Goal: Task Accomplishment & Management: Complete application form

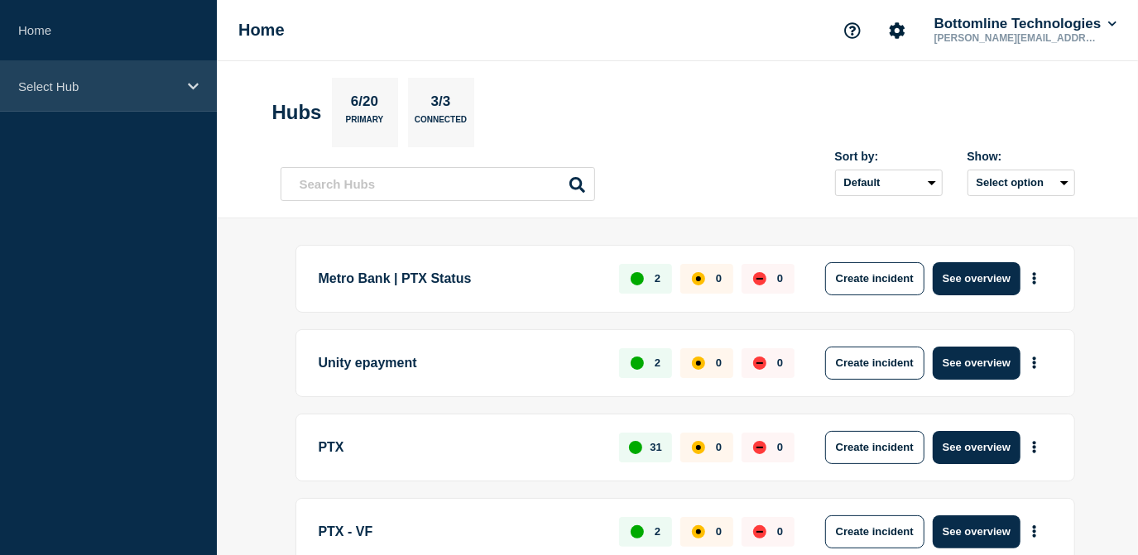
click at [172, 94] on div "Select Hub" at bounding box center [108, 86] width 217 height 50
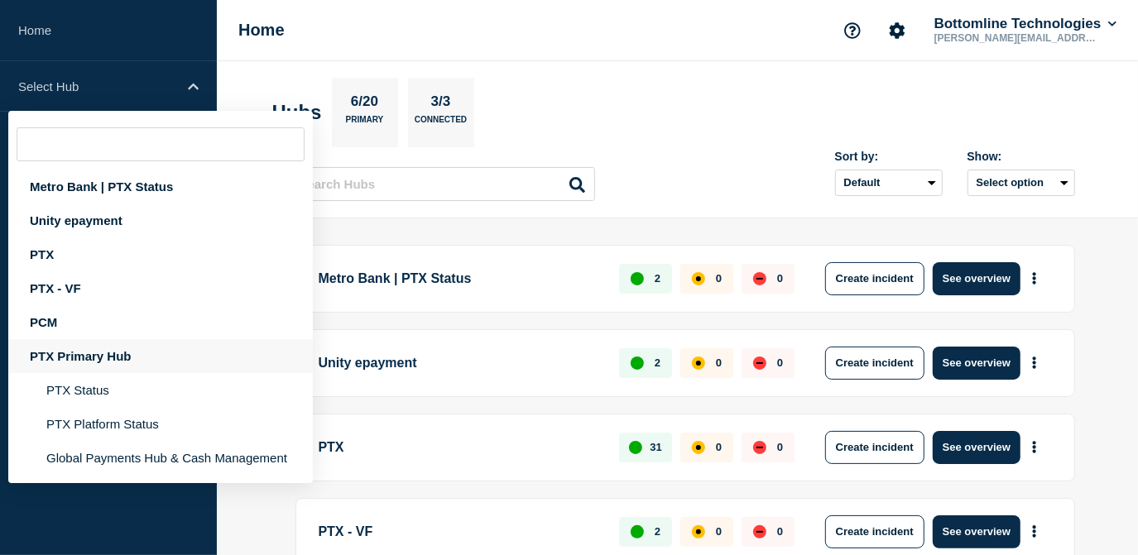
click at [99, 361] on div "PTX Primary Hub" at bounding box center [160, 356] width 305 height 34
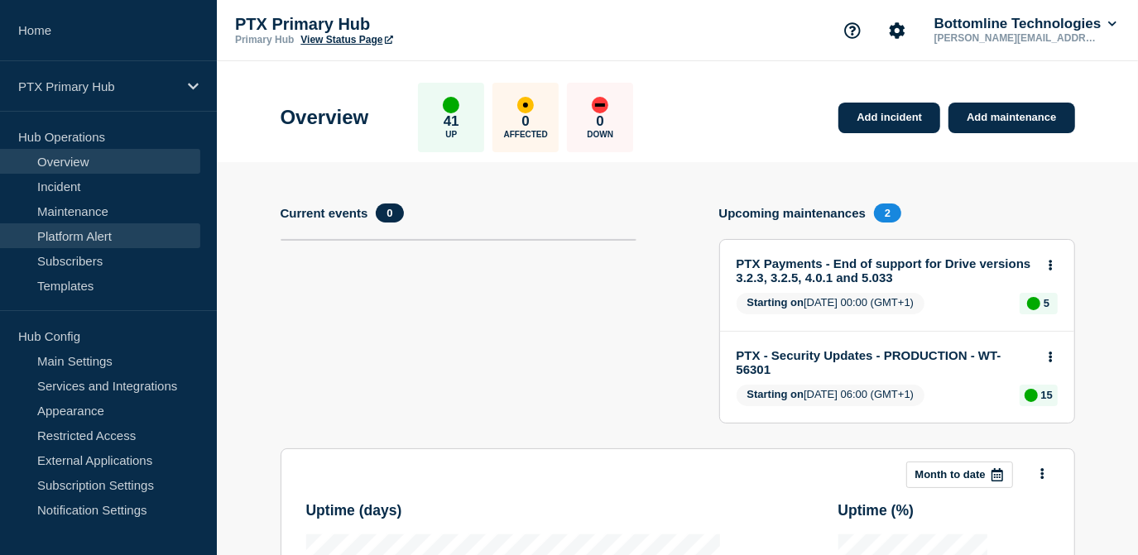
click at [73, 223] on link "Platform Alert" at bounding box center [100, 235] width 200 height 25
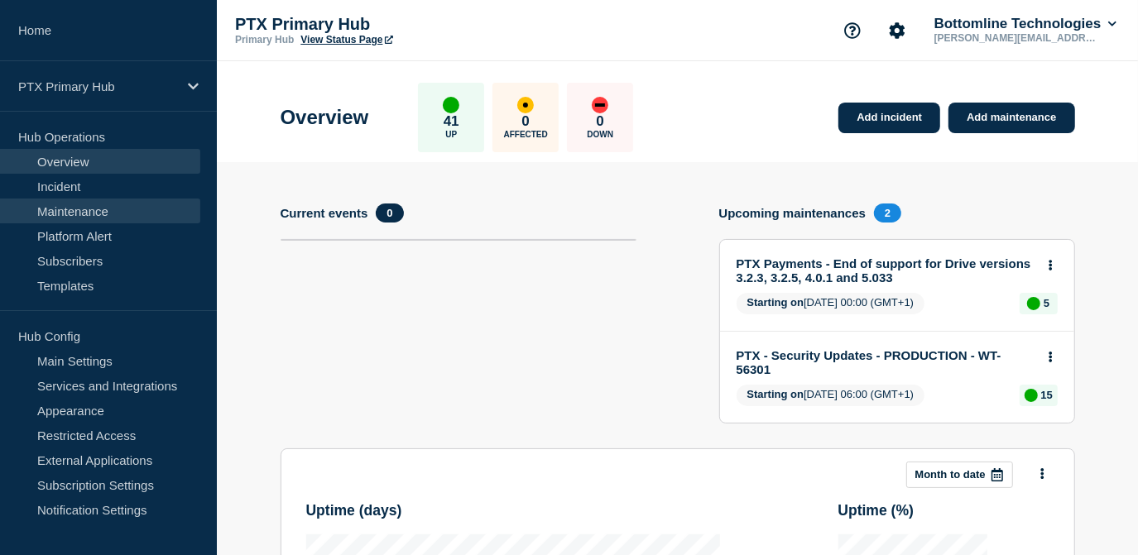
click at [79, 204] on link "Maintenance" at bounding box center [100, 211] width 200 height 25
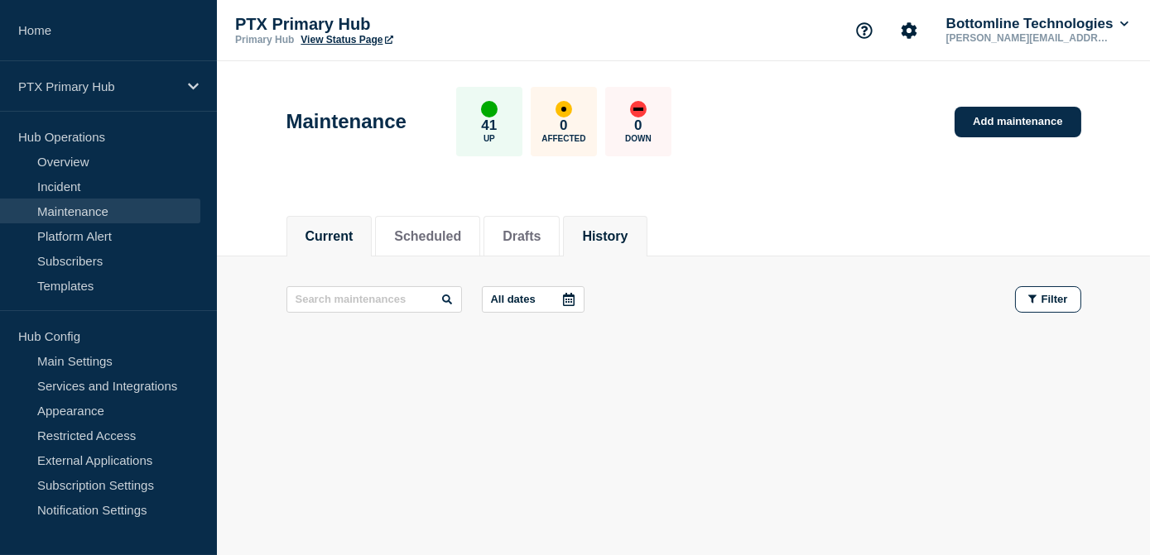
click at [603, 230] on button "History" at bounding box center [605, 236] width 46 height 15
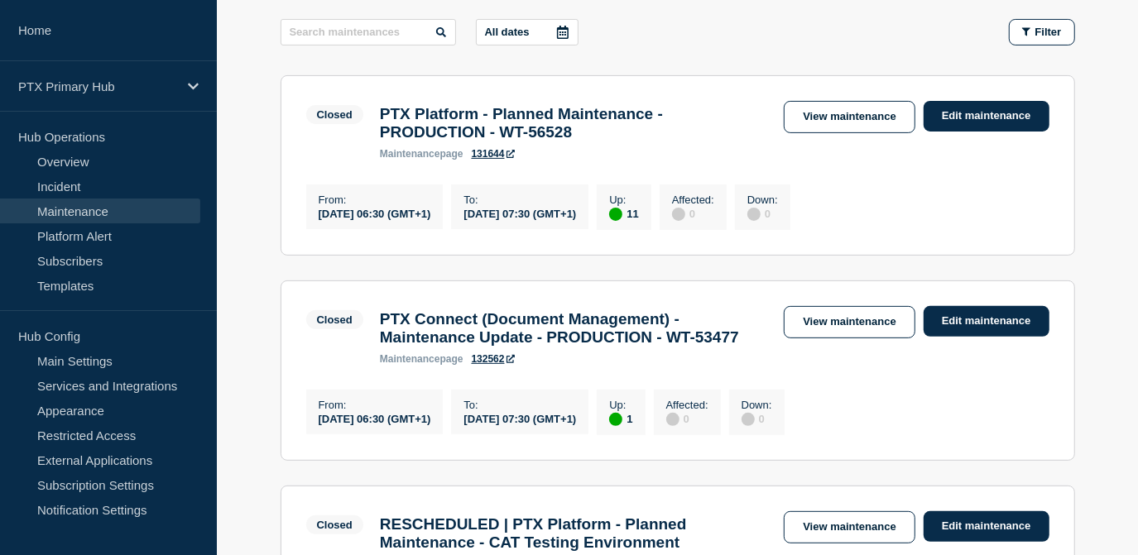
scroll to position [74, 0]
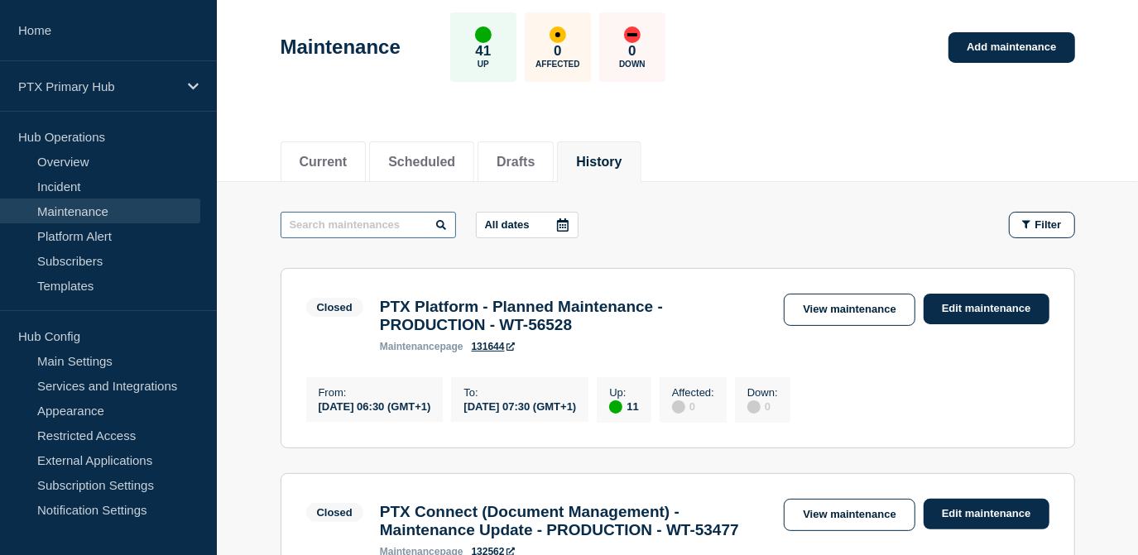
click at [364, 222] on input "text" at bounding box center [368, 225] width 175 height 26
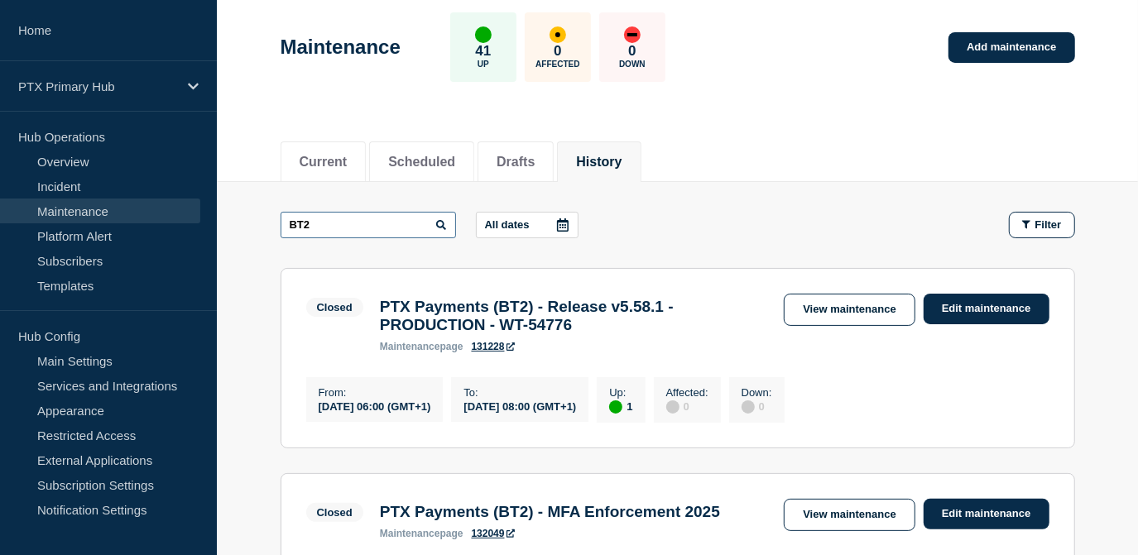
drag, startPoint x: 363, startPoint y: 225, endPoint x: 166, endPoint y: 205, distance: 198.0
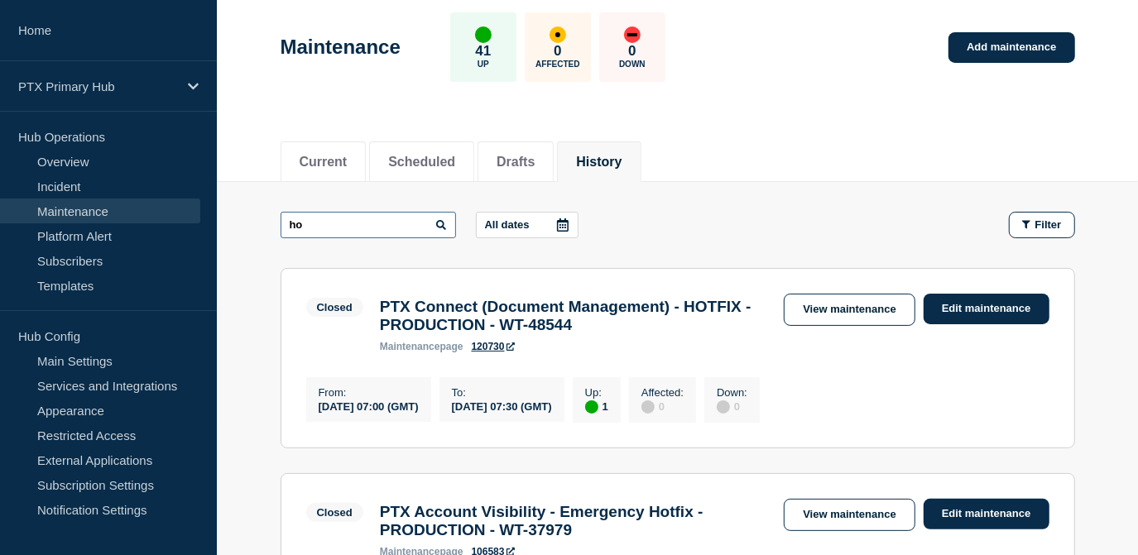
type input "h"
type input "mainten"
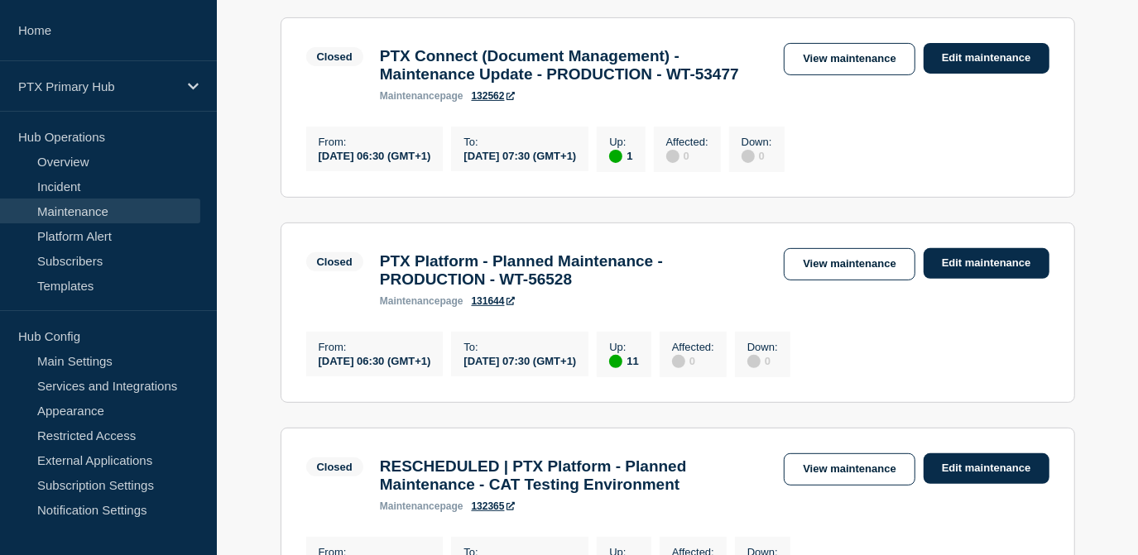
scroll to position [150, 0]
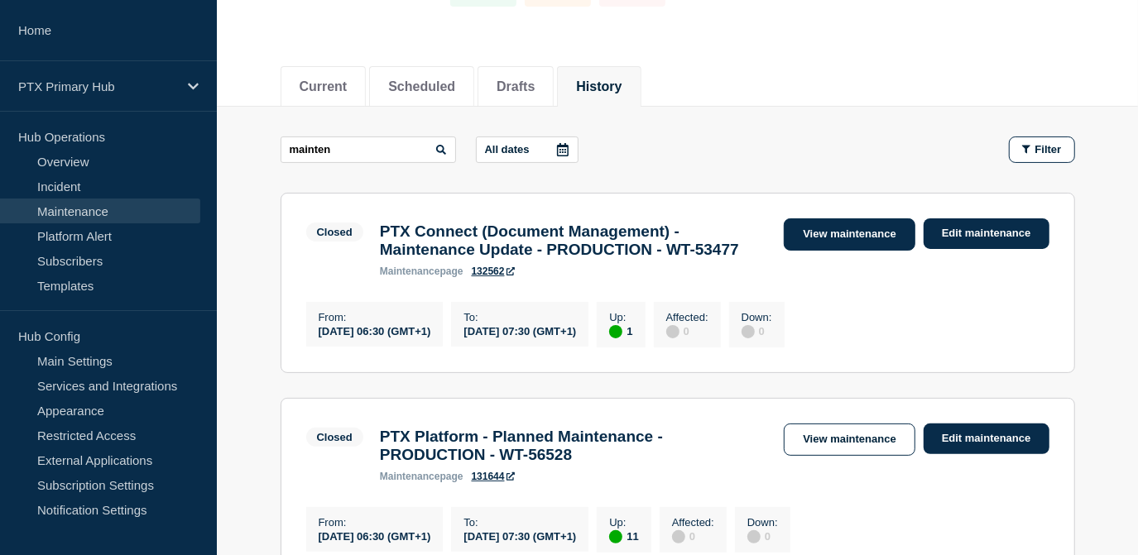
click at [851, 237] on link "View maintenance" at bounding box center [849, 235] width 131 height 32
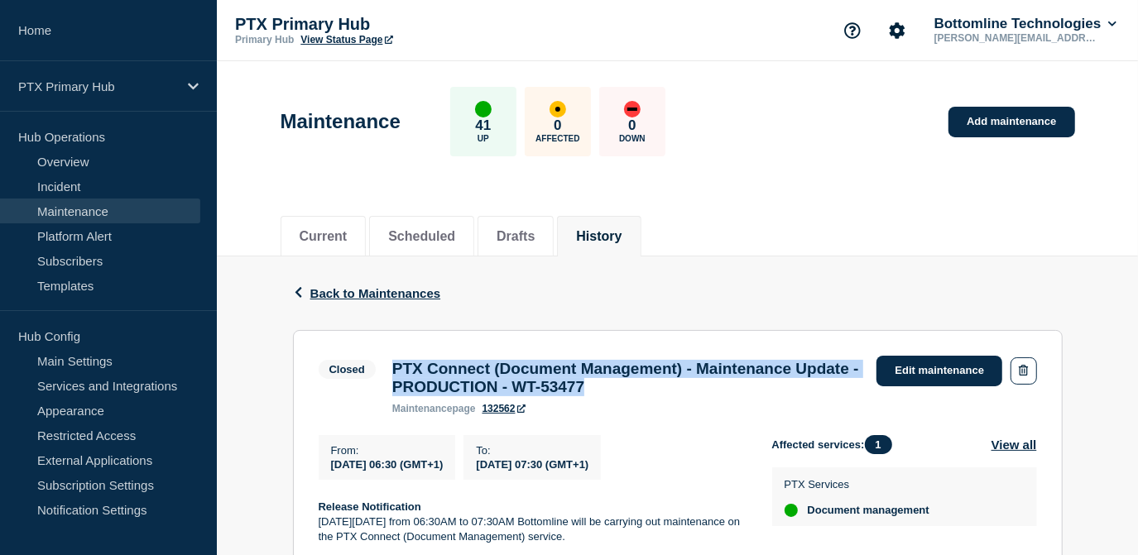
drag, startPoint x: 713, startPoint y: 390, endPoint x: 383, endPoint y: 364, distance: 330.4
click at [384, 364] on div "PTX Connect (Document Management) - Maintenance Update - PRODUCTION - WT-53477 …" at bounding box center [626, 387] width 485 height 55
copy h3 "PTX Connect (Document Management) - Maintenance Update - PRODUCTION - WT-53477"
click at [386, 299] on span "Back to Maintenances" at bounding box center [375, 293] width 131 height 14
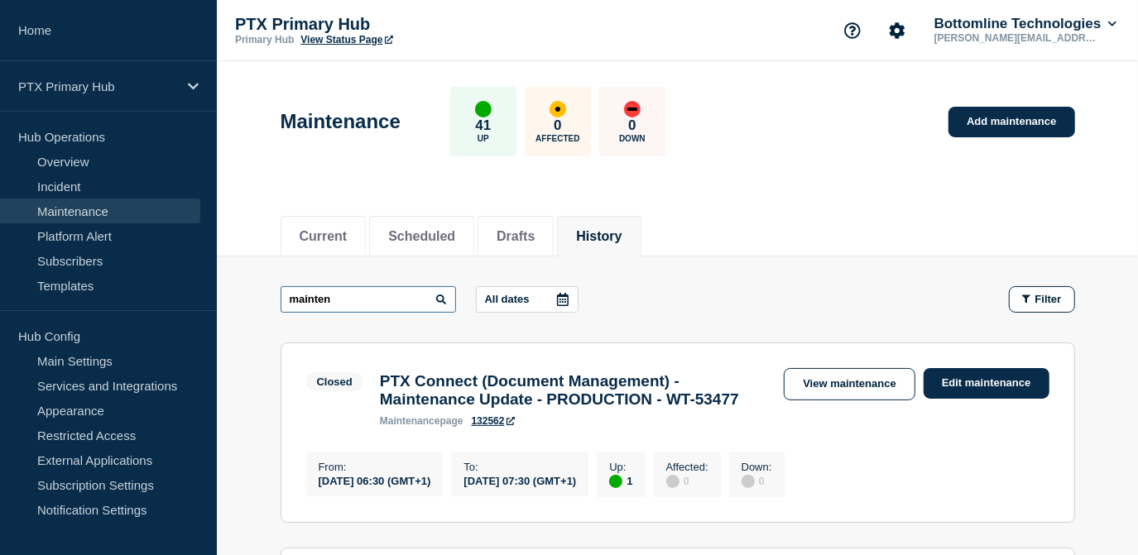
drag, startPoint x: 386, startPoint y: 295, endPoint x: 131, endPoint y: 309, distance: 255.3
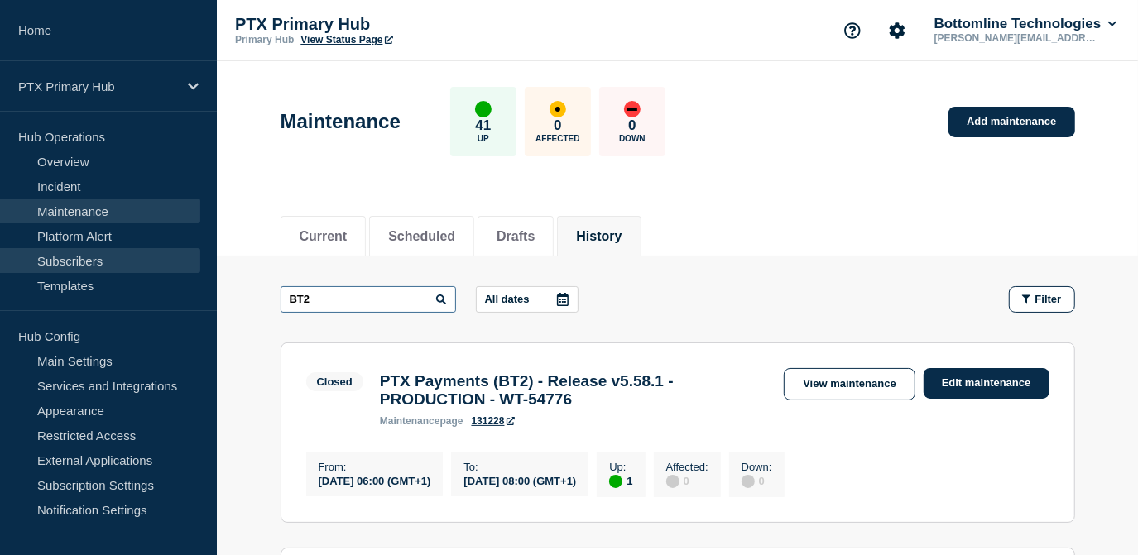
drag, startPoint x: 382, startPoint y: 300, endPoint x: 126, endPoint y: 260, distance: 259.6
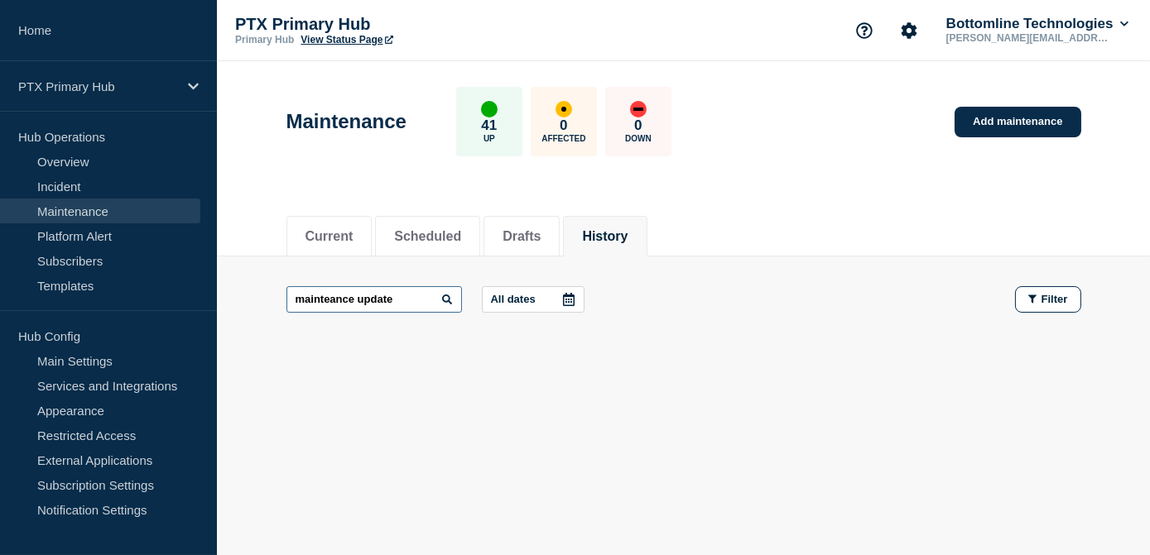
click at [334, 300] on input "mainteance update" at bounding box center [373, 299] width 175 height 26
type input "maintenance update"
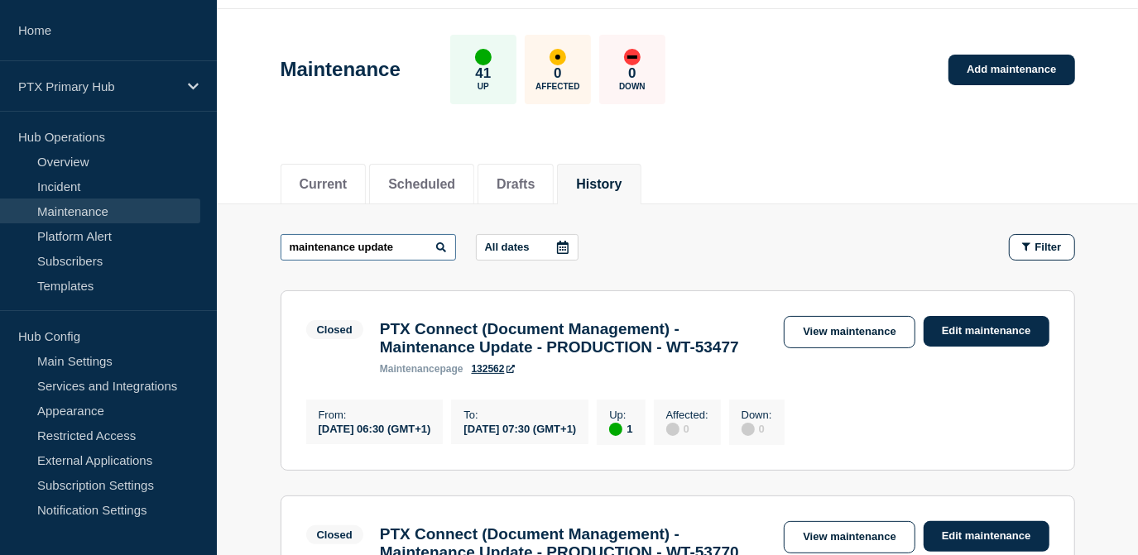
scroll to position [150, 0]
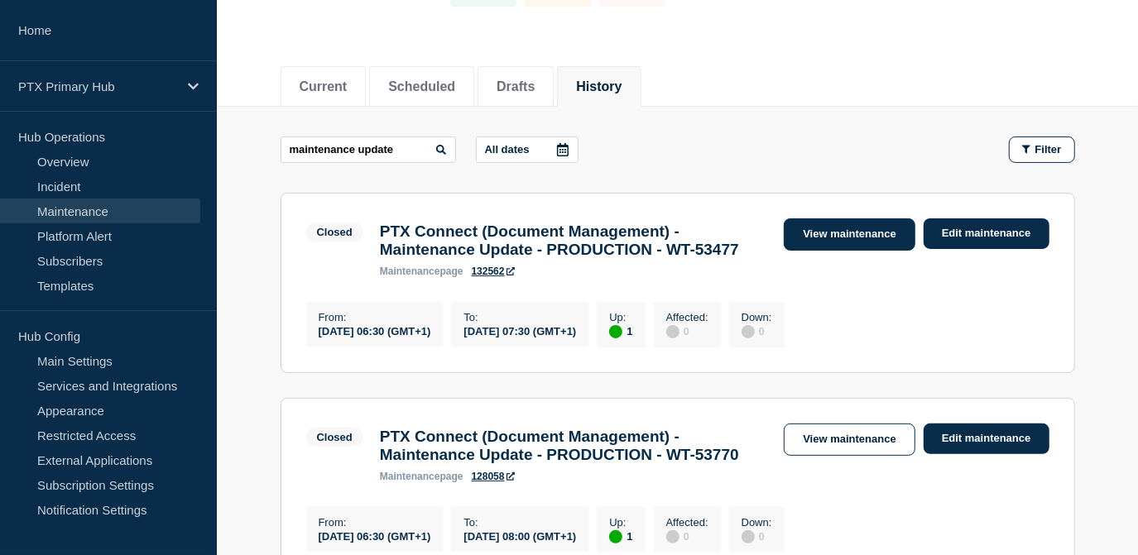
click at [858, 235] on link "View maintenance" at bounding box center [849, 235] width 131 height 32
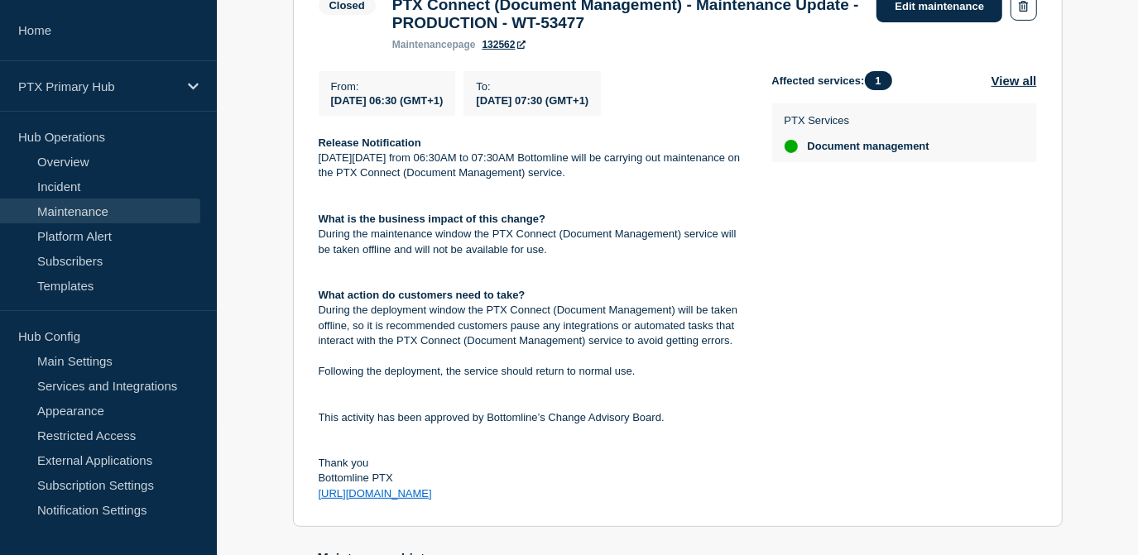
scroll to position [451, 0]
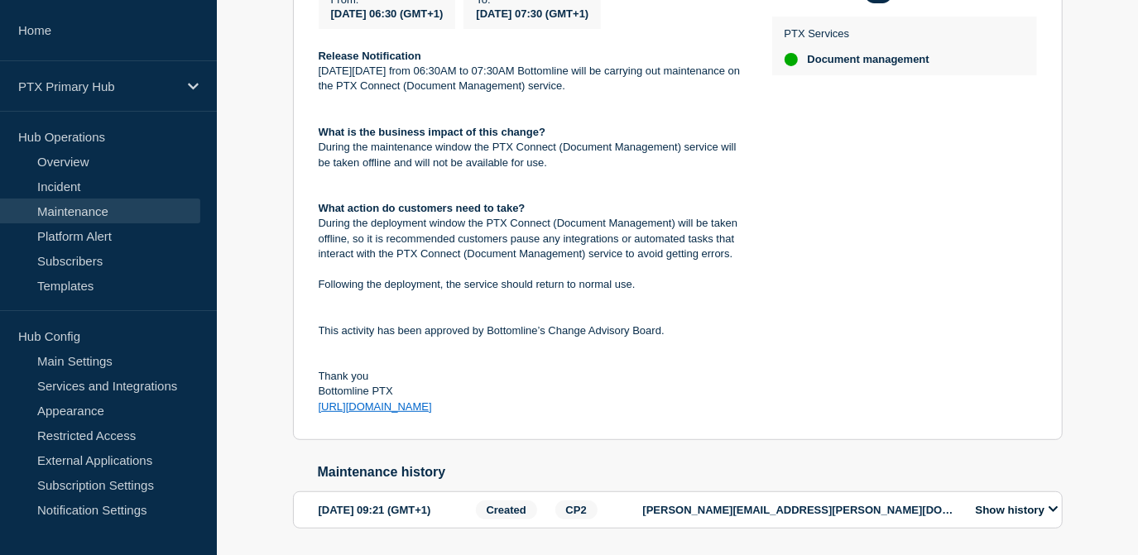
drag, startPoint x: 488, startPoint y: 423, endPoint x: 318, endPoint y: 71, distance: 390.9
click at [319, 71] on div "Release Notification [DATE][DATE] from 06:30AM to 07:30AM Bottomline will be ca…" at bounding box center [532, 232] width 427 height 367
copy div "Release Notification [DATE][DATE] from 06:30AM to 07:30AM Bottomline will be ca…"
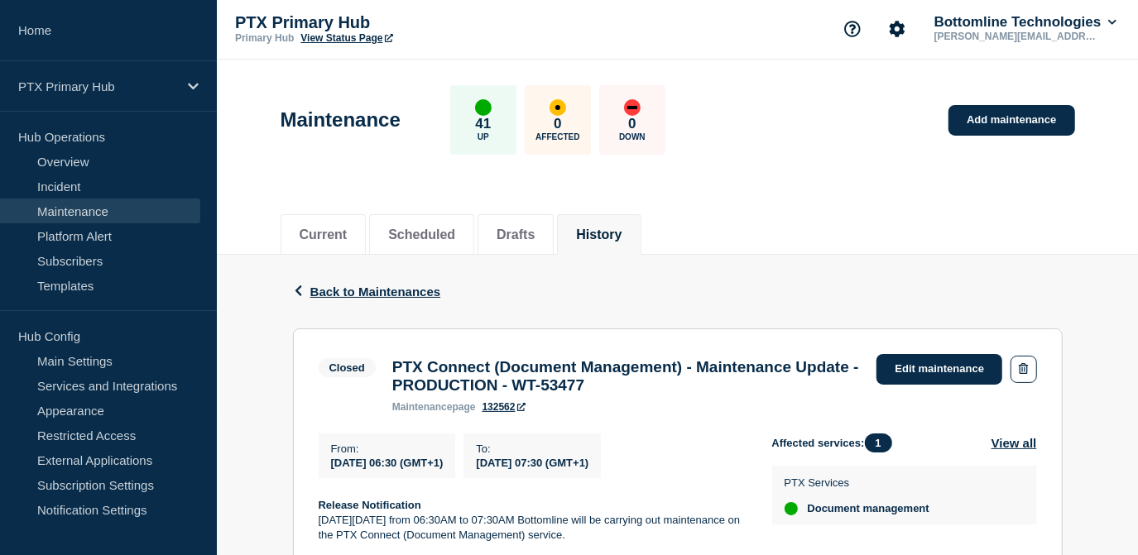
scroll to position [0, 0]
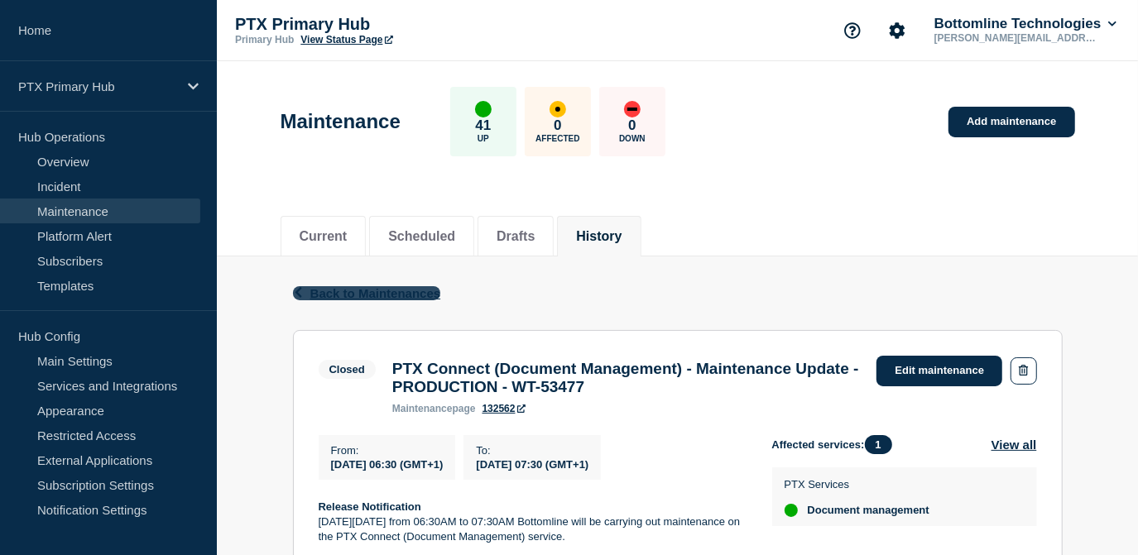
click at [364, 294] on span "Back to Maintenances" at bounding box center [375, 293] width 131 height 14
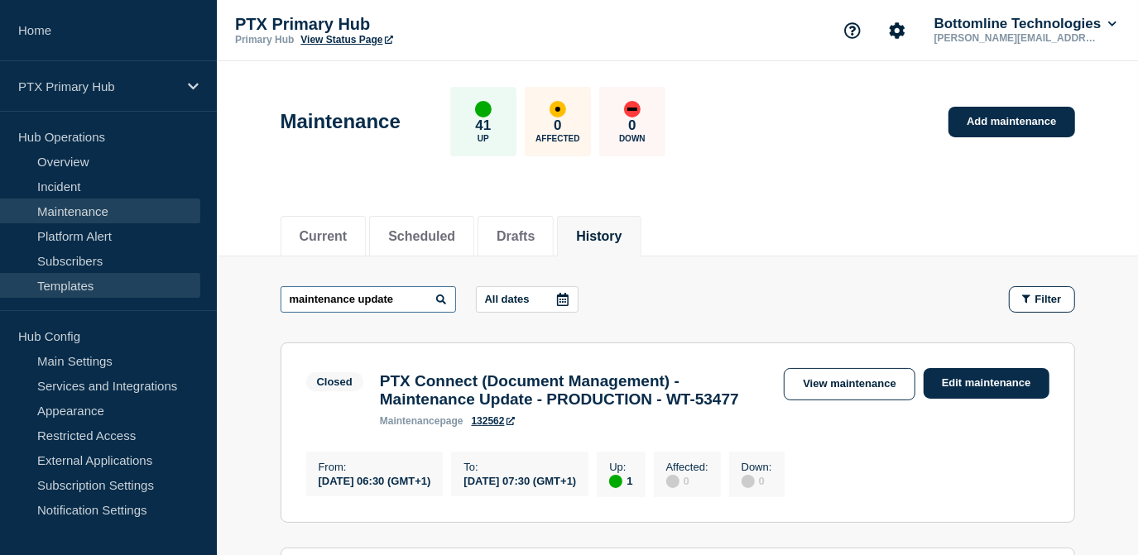
drag, startPoint x: 416, startPoint y: 299, endPoint x: 59, endPoint y: 272, distance: 358.6
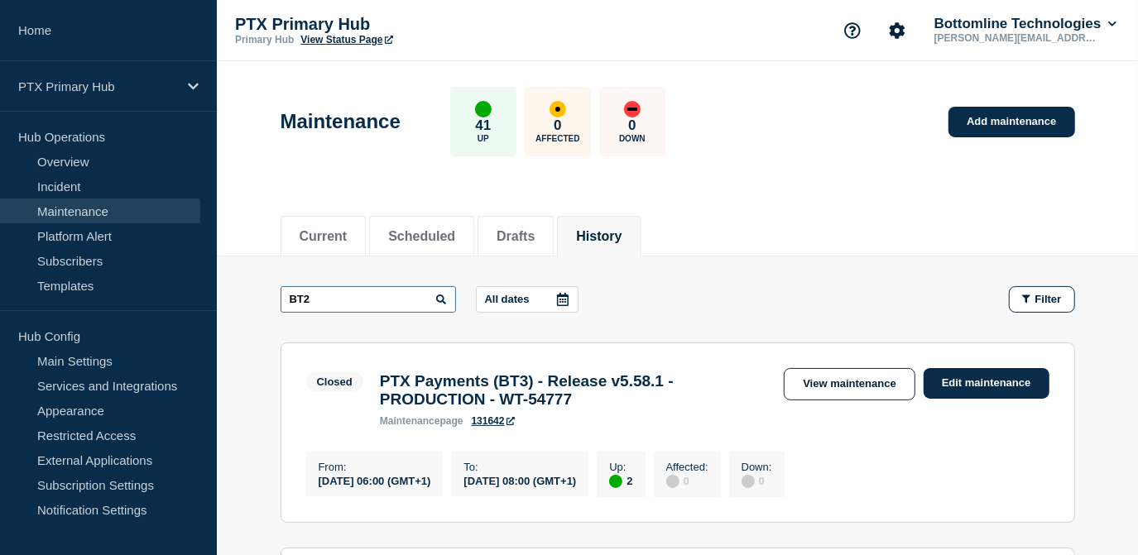
type input "BT2"
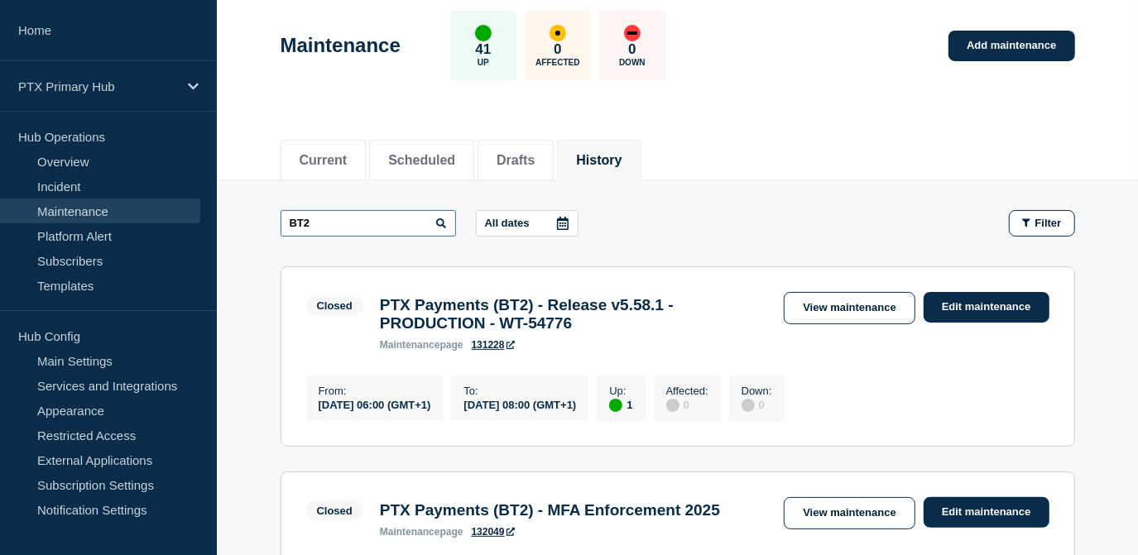
scroll to position [225, 0]
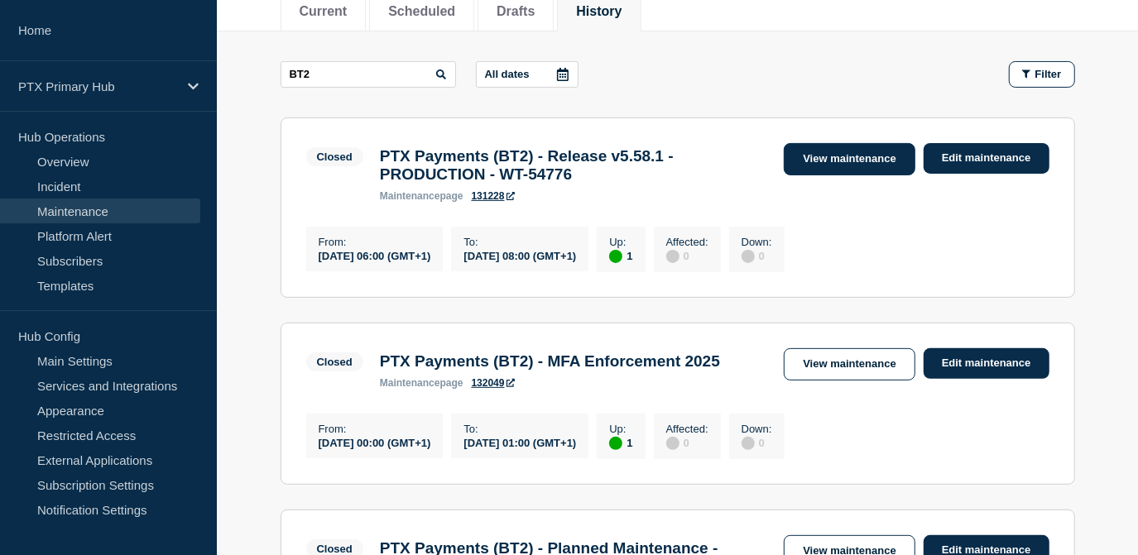
click at [823, 167] on link "View maintenance" at bounding box center [849, 159] width 131 height 32
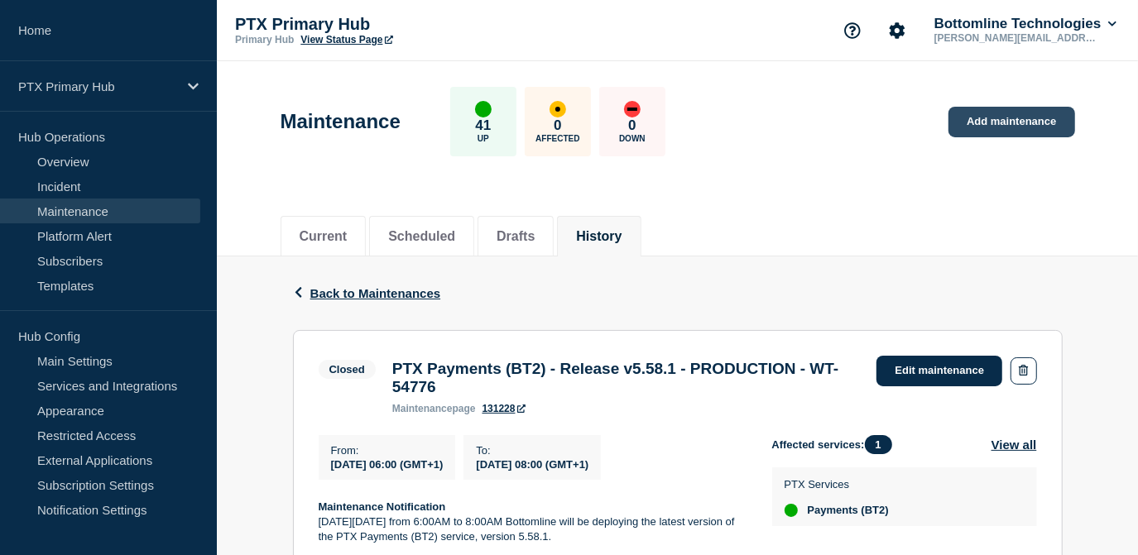
click at [982, 119] on link "Add maintenance" at bounding box center [1012, 122] width 126 height 31
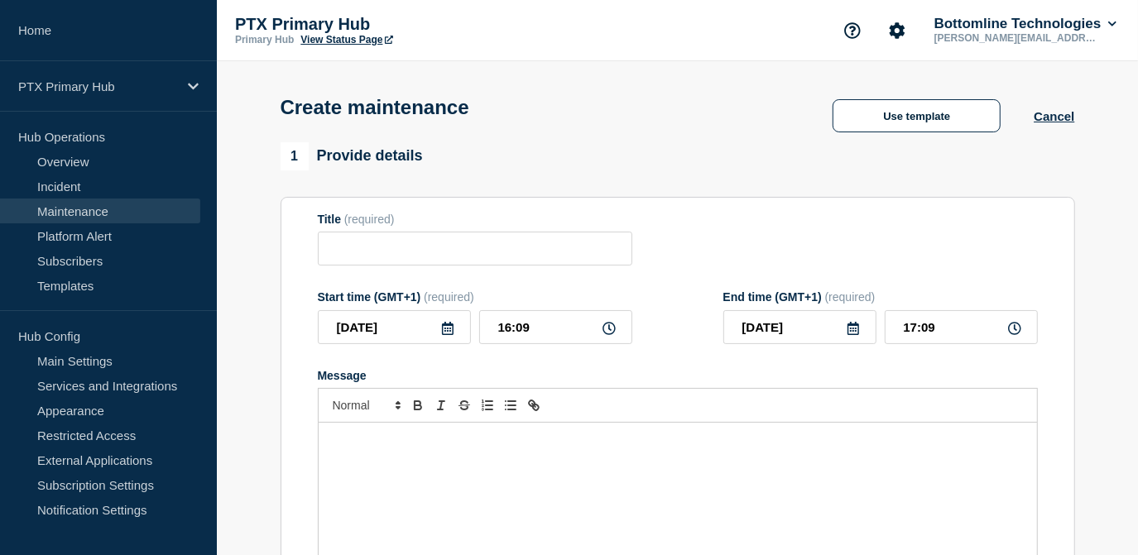
click at [386, 486] on div "Message" at bounding box center [678, 522] width 718 height 199
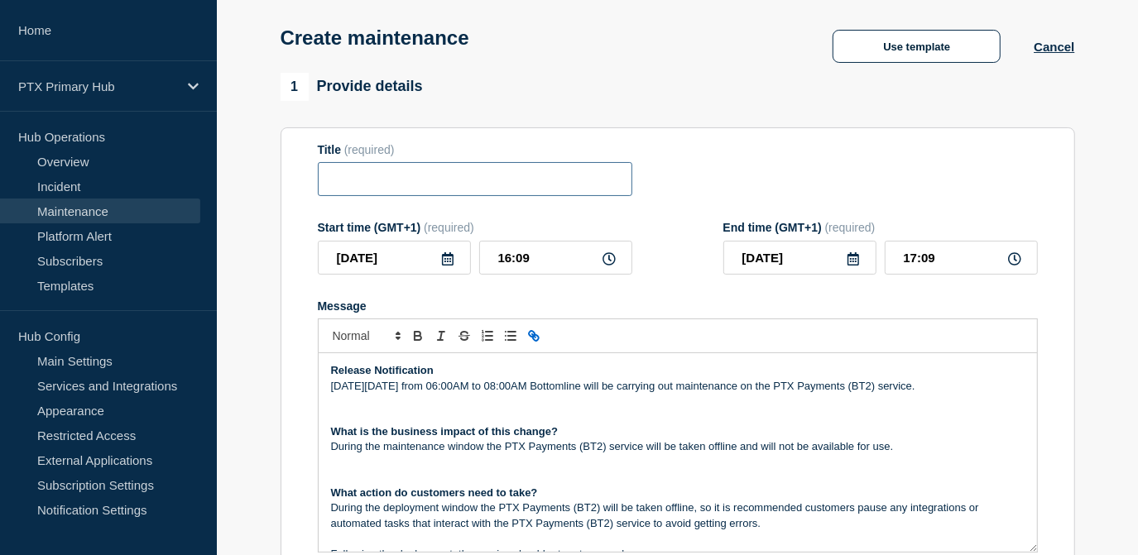
click at [411, 171] on input "Title" at bounding box center [475, 179] width 315 height 34
type input "v"
paste input "PTX Connect (BT2) - Maintenance Update - PRODUCTION - WT-57608"
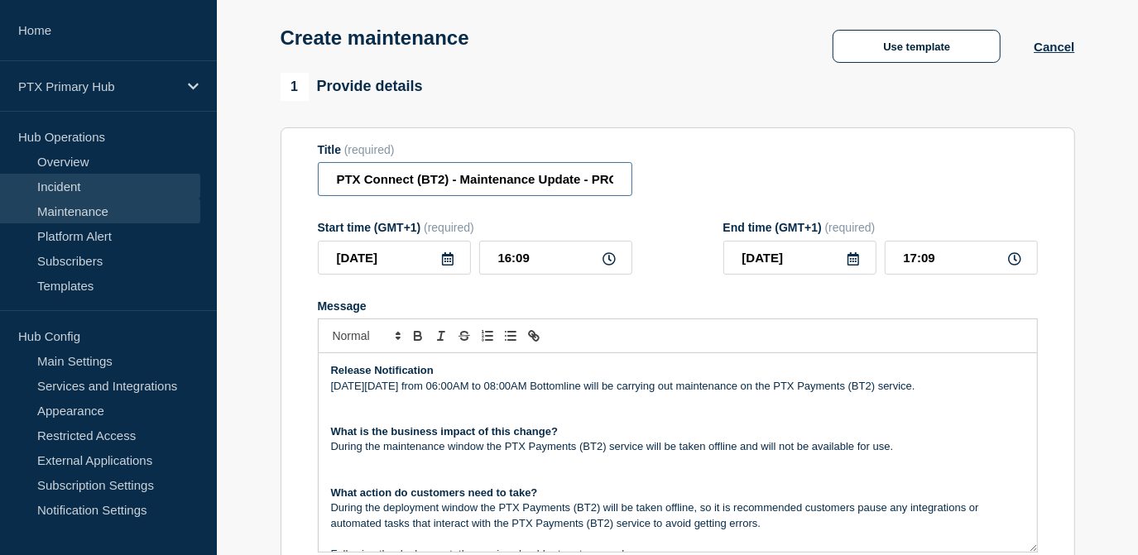
drag, startPoint x: 470, startPoint y: 184, endPoint x: 122, endPoint y: 182, distance: 348.5
click at [415, 185] on input "PTX Connect (BT2) - Maintenance Update - PRODUCTION - WT-57608" at bounding box center [475, 179] width 315 height 34
click at [413, 180] on input "PTX Connect (BT2) - Maintenance Update - PRODUCTION - WT-57608" at bounding box center [475, 179] width 315 height 34
drag, startPoint x: 415, startPoint y: 180, endPoint x: 362, endPoint y: 182, distance: 53.0
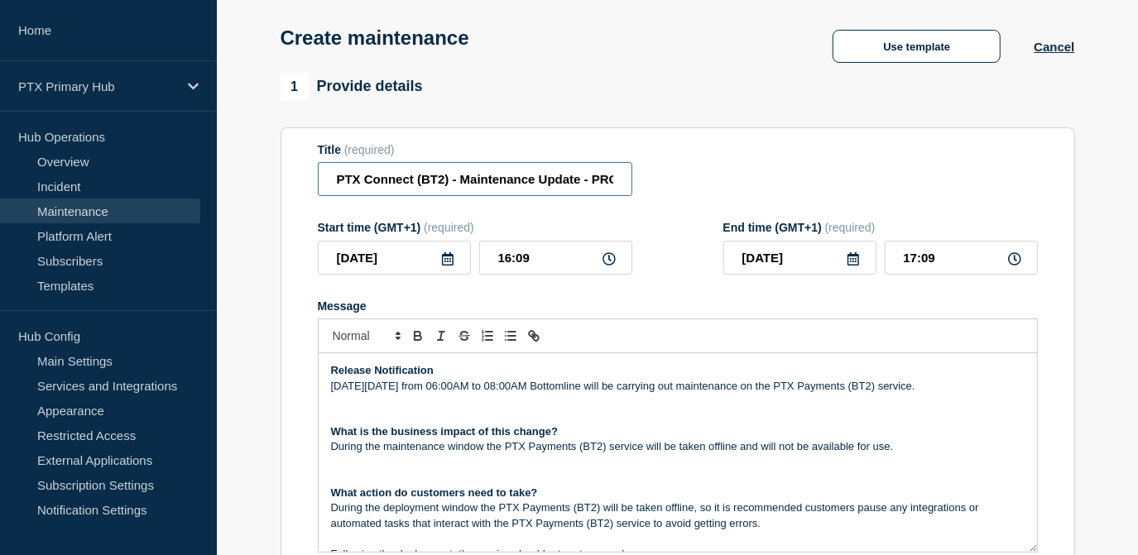
click at [362, 182] on input "PTX Connect (BT2) - Maintenance Update - PRODUCTION - WT-57608" at bounding box center [475, 179] width 315 height 34
drag, startPoint x: 492, startPoint y: 180, endPoint x: 843, endPoint y: 180, distance: 350.1
click at [843, 180] on div "Title (required) PTX Payments (BT4) - Maintenance Update - PRODUCTION - WT-57608" at bounding box center [678, 170] width 720 height 54
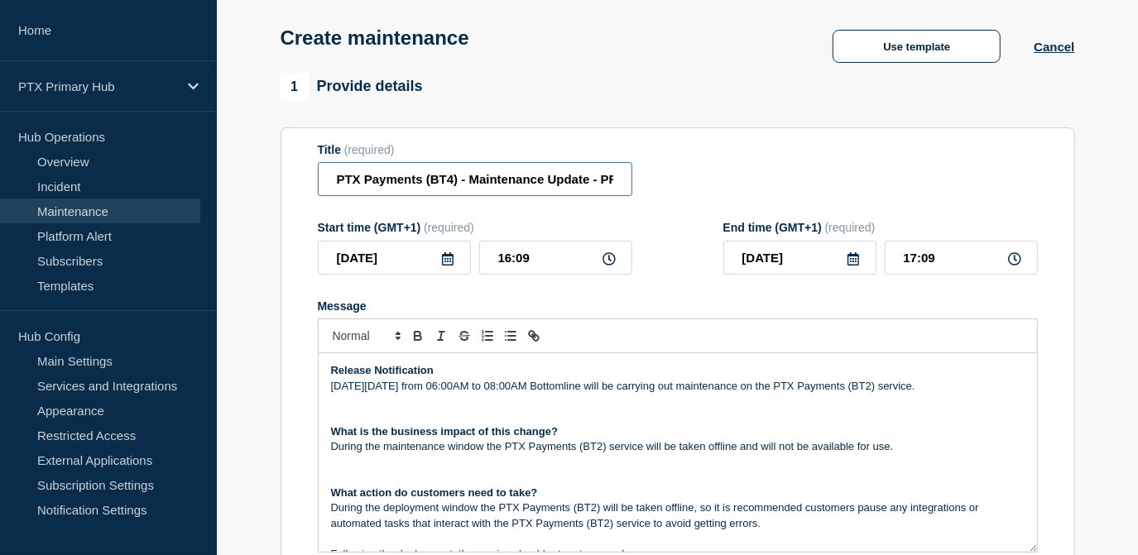
click at [589, 190] on input "PTX Payments (BT4) - Maintenance Update - PRODUCTION - WT-57608" at bounding box center [475, 179] width 315 height 34
drag, startPoint x: 591, startPoint y: 180, endPoint x: 728, endPoint y: 180, distance: 136.6
click at [728, 180] on div "Title (required) PTX Payments (BT4) - Maintenance Update - PRODUCTION - WT-57608" at bounding box center [678, 170] width 720 height 54
click at [613, 185] on input "PTX Payments (BT4) - Maintenance Update - PRODUCTION - WT-57608" at bounding box center [475, 179] width 315 height 34
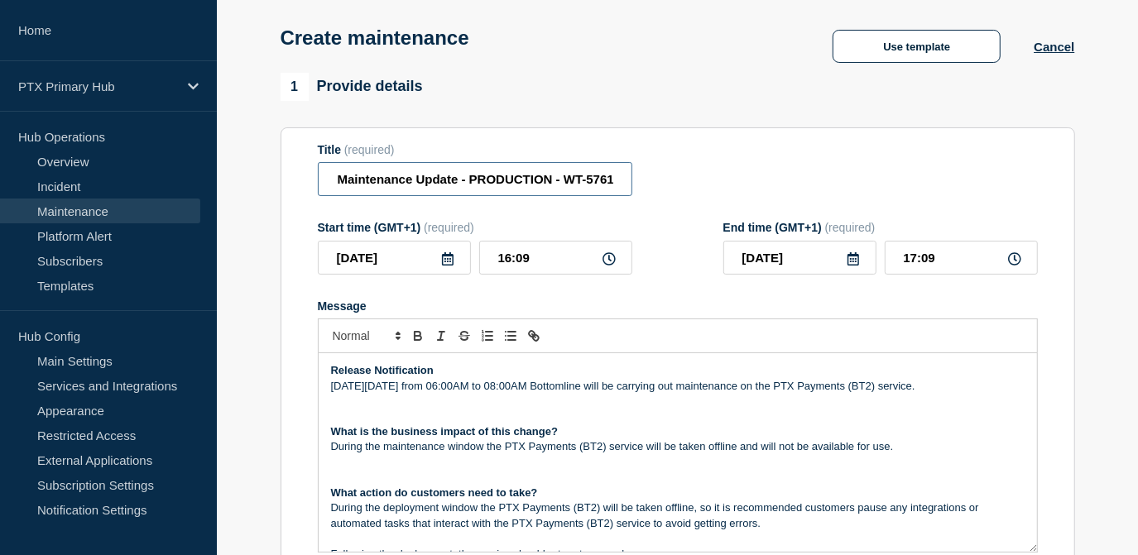
scroll to position [0, 137]
type input "PTX Payments (BT4) - Maintenance Update - PRODUCTION - WT-57611"
click at [448, 262] on icon at bounding box center [448, 258] width 12 height 13
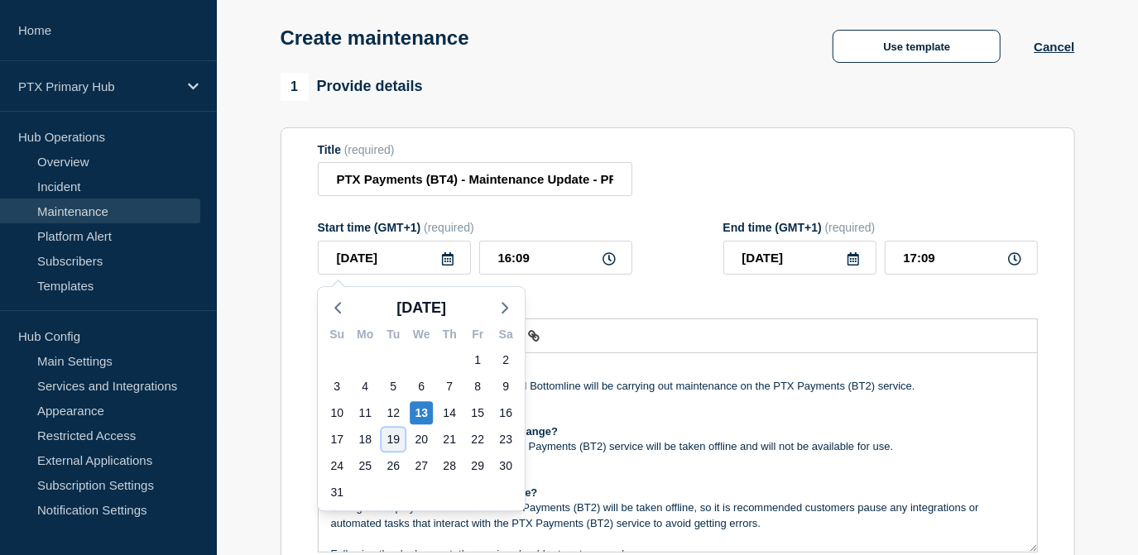
click at [395, 438] on div "19" at bounding box center [393, 439] width 23 height 23
type input "[DATE]"
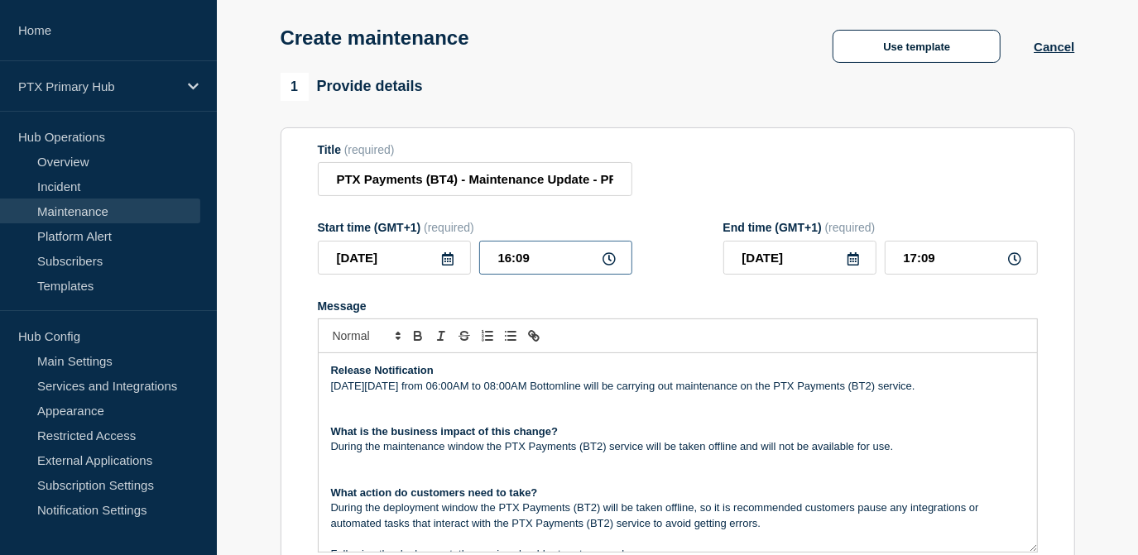
drag, startPoint x: 555, startPoint y: 258, endPoint x: 425, endPoint y: 257, distance: 129.1
click at [424, 258] on div "[DATE] 16:09" at bounding box center [475, 258] width 315 height 34
type input "06:00"
type input "08:00"
click at [923, 386] on p "[DATE][DATE] from 06:00AM to 08:00AM Bottomline will be carrying out maintenanc…" at bounding box center [678, 386] width 694 height 15
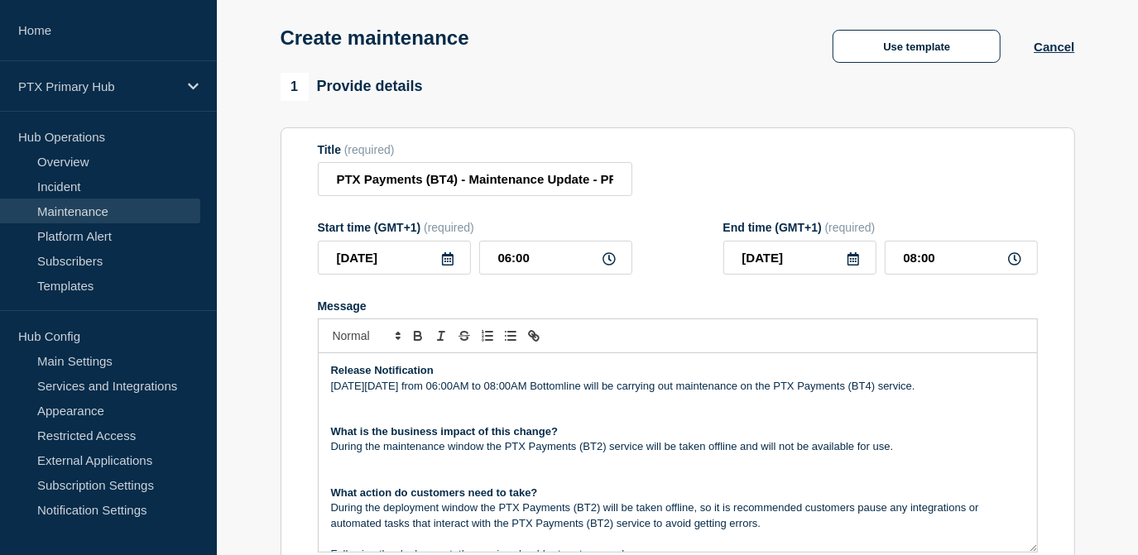
click at [603, 450] on p "During the maintenance window the PTX Payments (BT2) service will be taken offl…" at bounding box center [678, 447] width 694 height 15
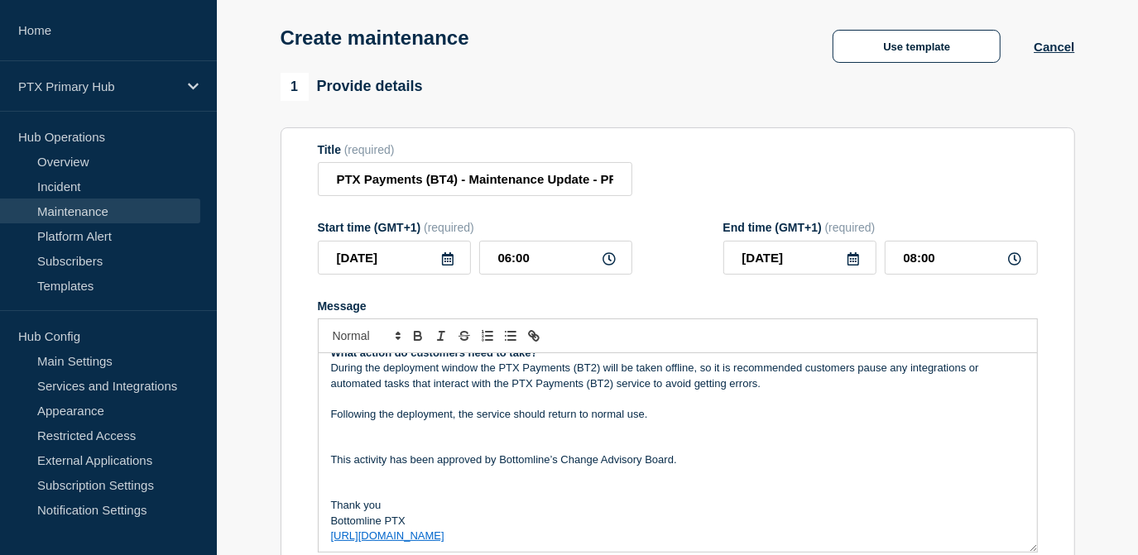
scroll to position [141, 0]
click at [592, 366] on p "During the deployment window the PTX Payments (BT2) will be taken offline, so i…" at bounding box center [678, 375] width 694 height 31
click at [608, 387] on p "During the deployment window the PTX Payments (BT4) will be taken offline, so i…" at bounding box center [678, 375] width 694 height 31
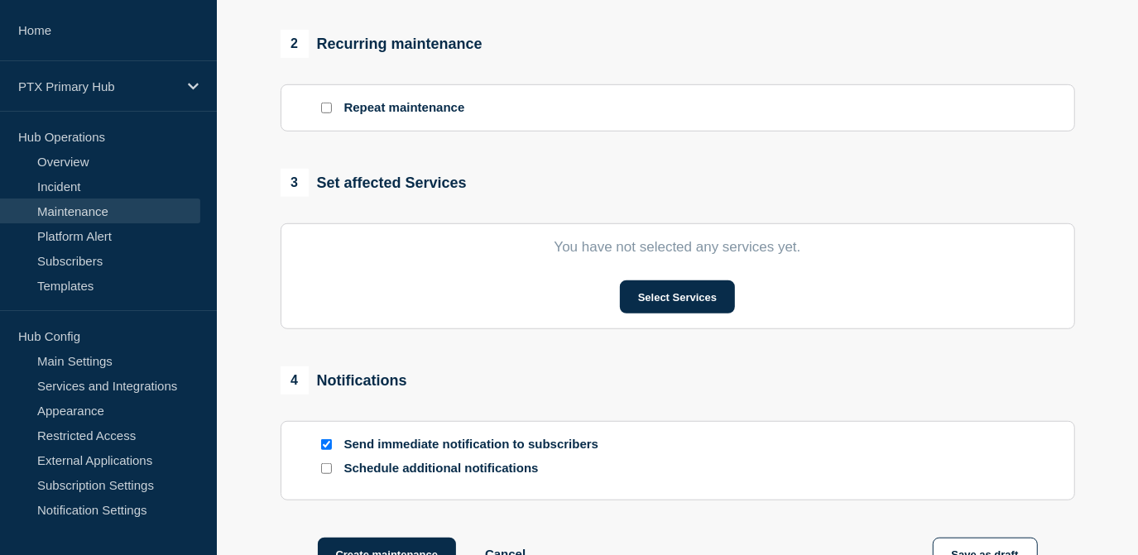
scroll to position [747, 0]
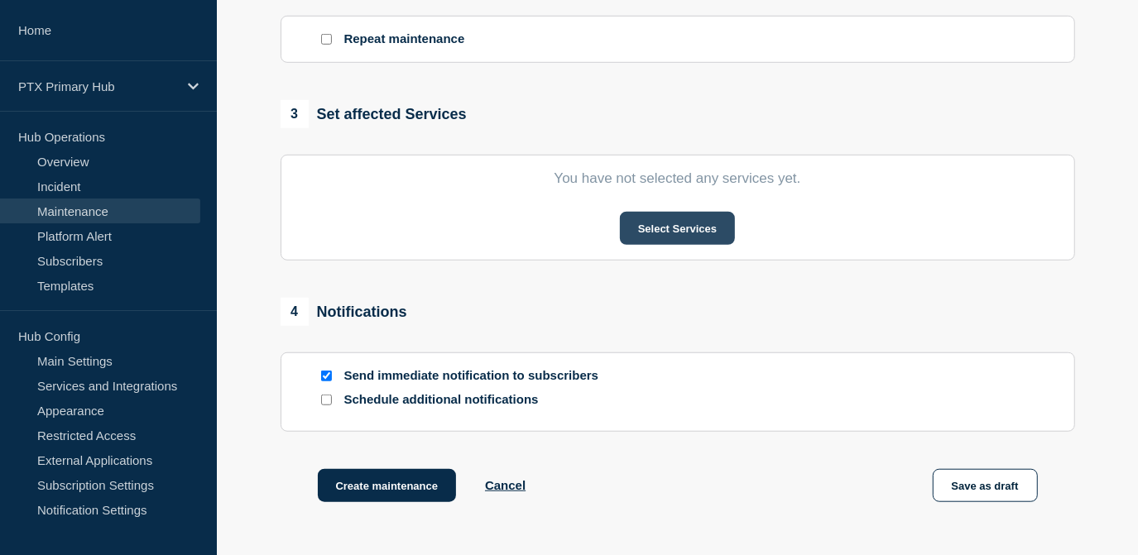
click at [656, 222] on button "Select Services" at bounding box center [677, 228] width 115 height 33
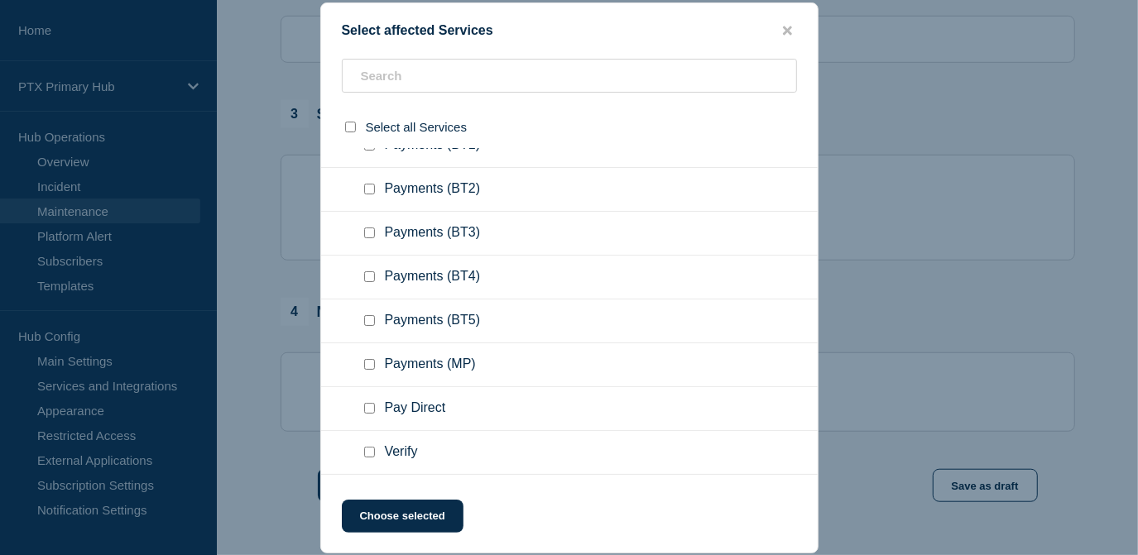
scroll to position [902, 0]
click at [372, 195] on input "Payments (BT4) checkbox" at bounding box center [369, 189] width 11 height 11
checkbox input "true"
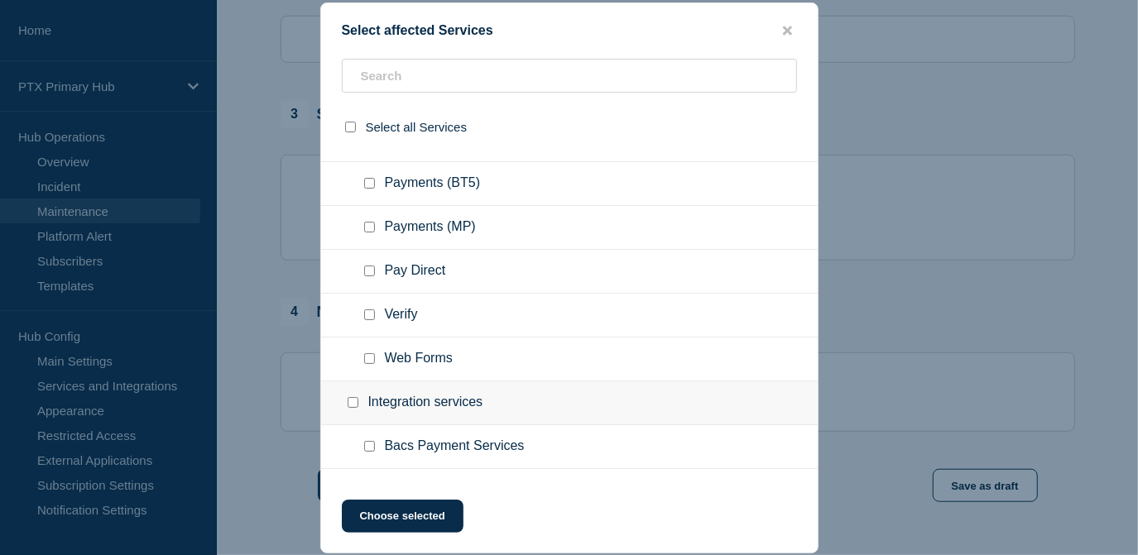
scroll to position [978, 0]
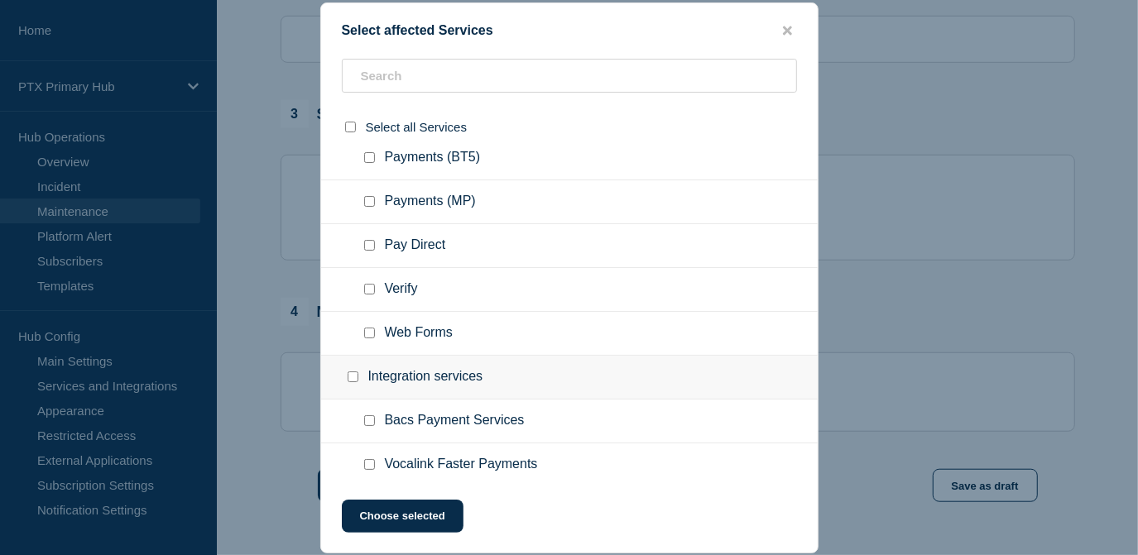
click at [372, 339] on input "Web Forms checkbox" at bounding box center [369, 333] width 11 height 11
checkbox input "true"
click at [363, 279] on ul "Verify" at bounding box center [569, 290] width 497 height 44
click at [372, 288] on input "Verify checkbox" at bounding box center [369, 289] width 11 height 11
checkbox input "true"
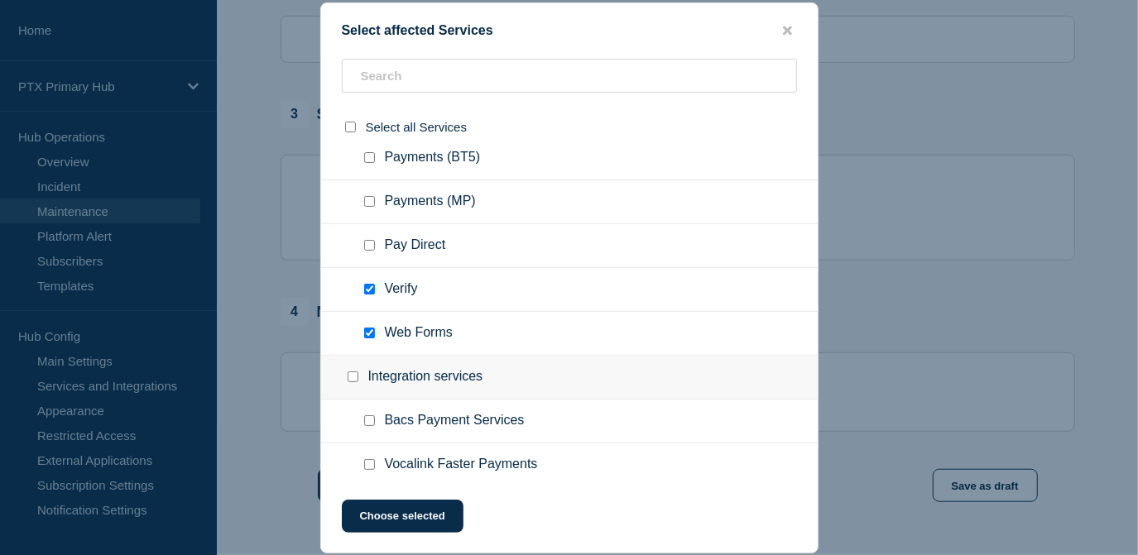
click at [366, 251] on input "Pay Direct checkbox" at bounding box center [369, 245] width 11 height 11
checkbox input "true"
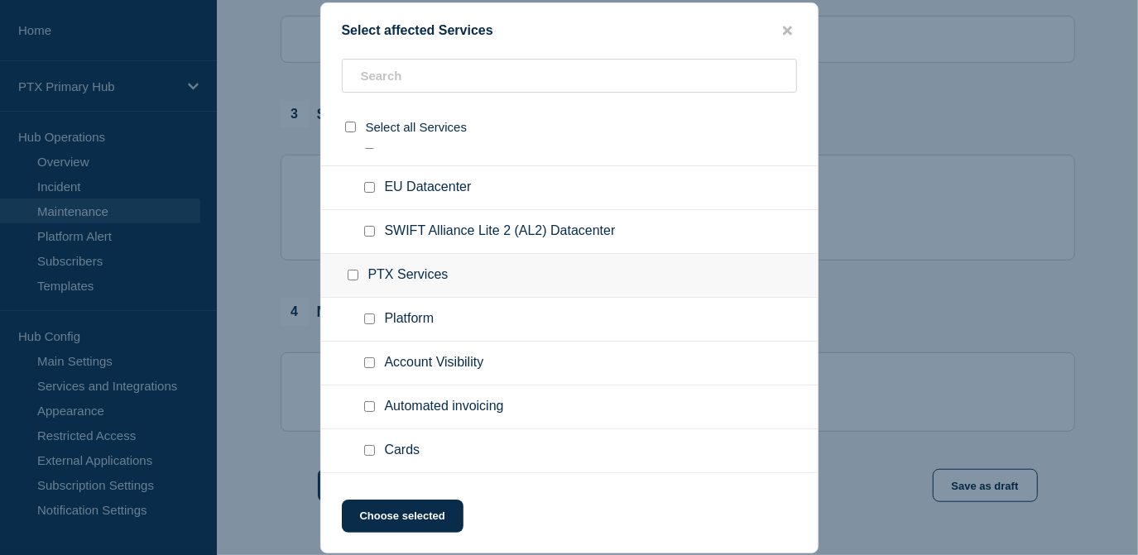
scroll to position [376, 0]
click at [407, 523] on button "Choose selected" at bounding box center [403, 516] width 122 height 33
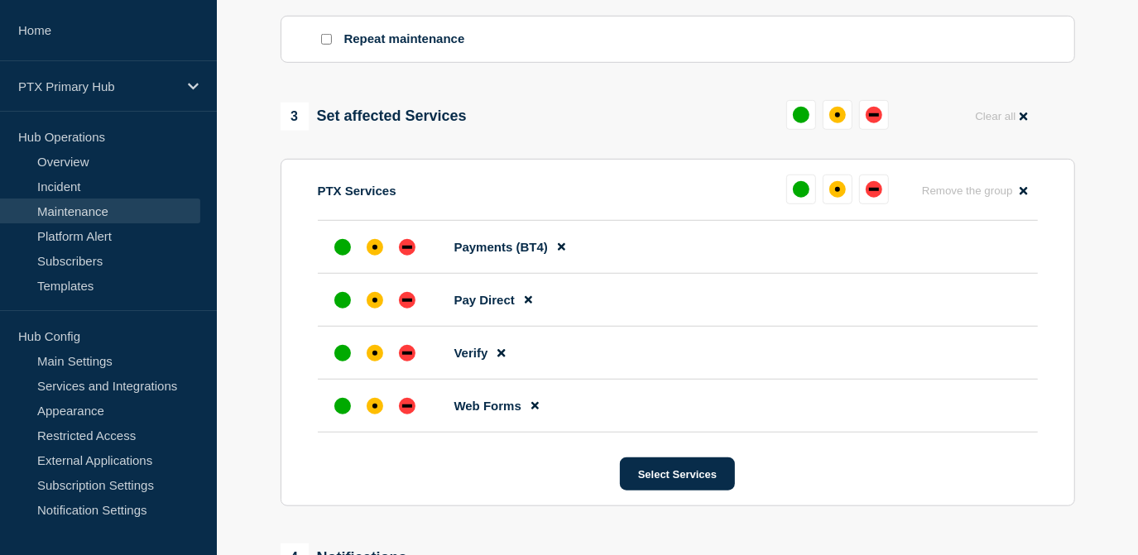
click at [338, 410] on div "up" at bounding box center [342, 406] width 17 height 17
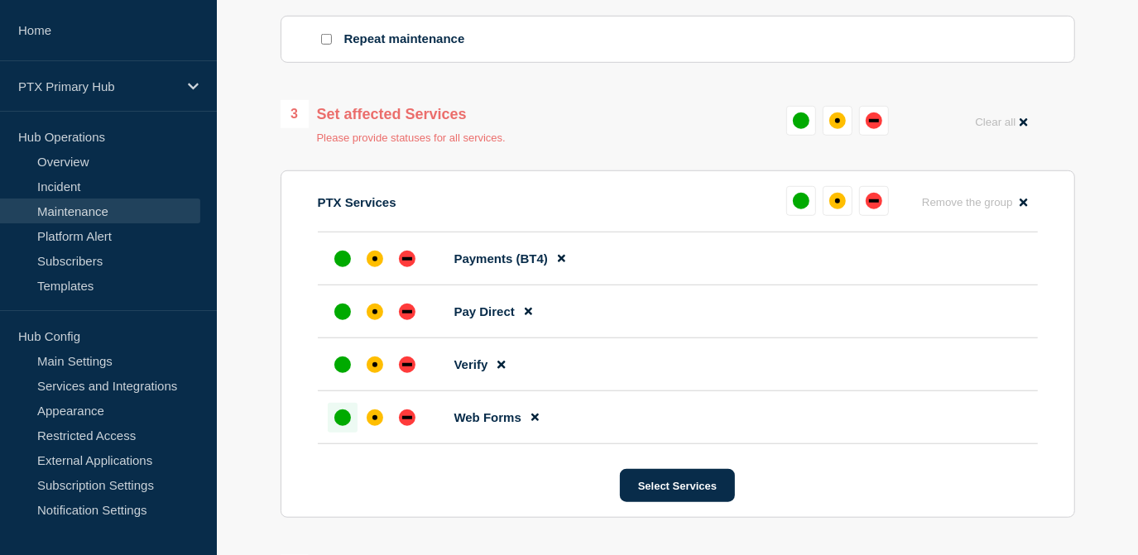
click at [345, 392] on li "Verify" at bounding box center [678, 418] width 720 height 53
click at [355, 378] on div at bounding box center [343, 365] width 30 height 30
click at [351, 368] on div at bounding box center [343, 365] width 30 height 30
click at [338, 316] on div "up" at bounding box center [342, 312] width 17 height 17
click at [342, 267] on div "up" at bounding box center [342, 259] width 17 height 17
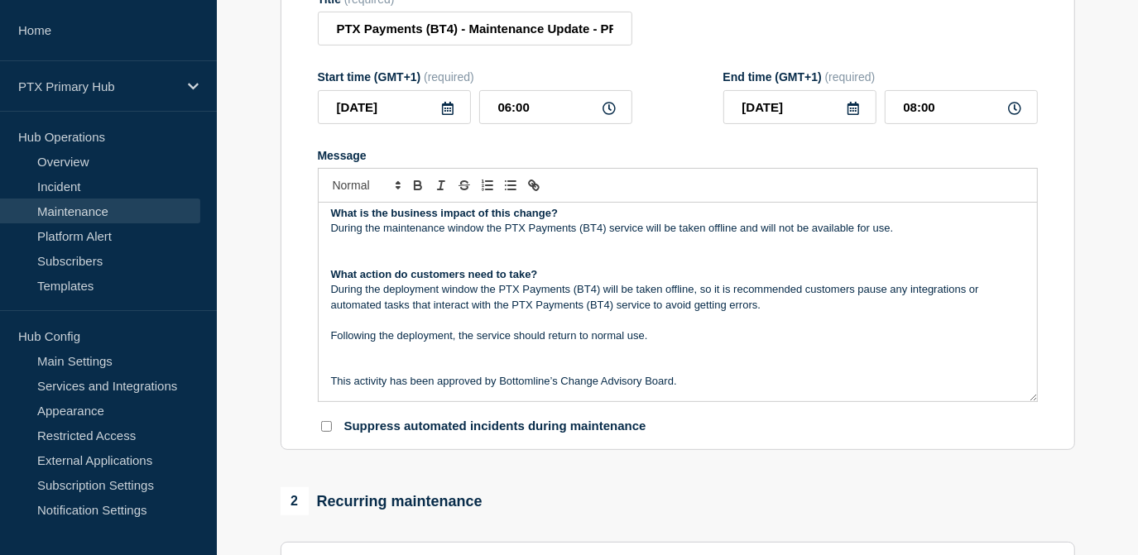
scroll to position [0, 0]
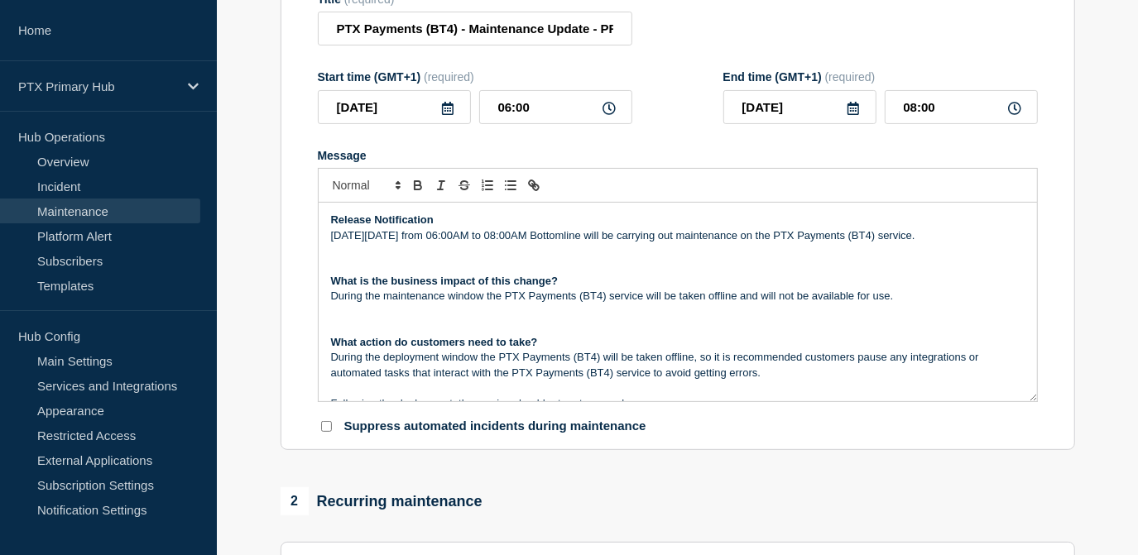
click at [642, 319] on p "Message" at bounding box center [678, 312] width 694 height 15
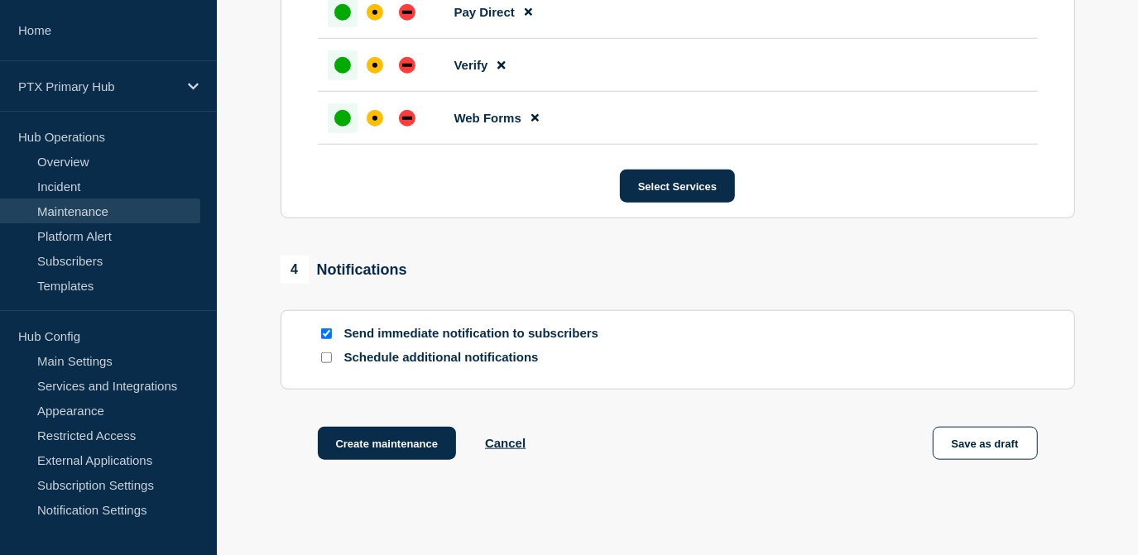
scroll to position [835, 0]
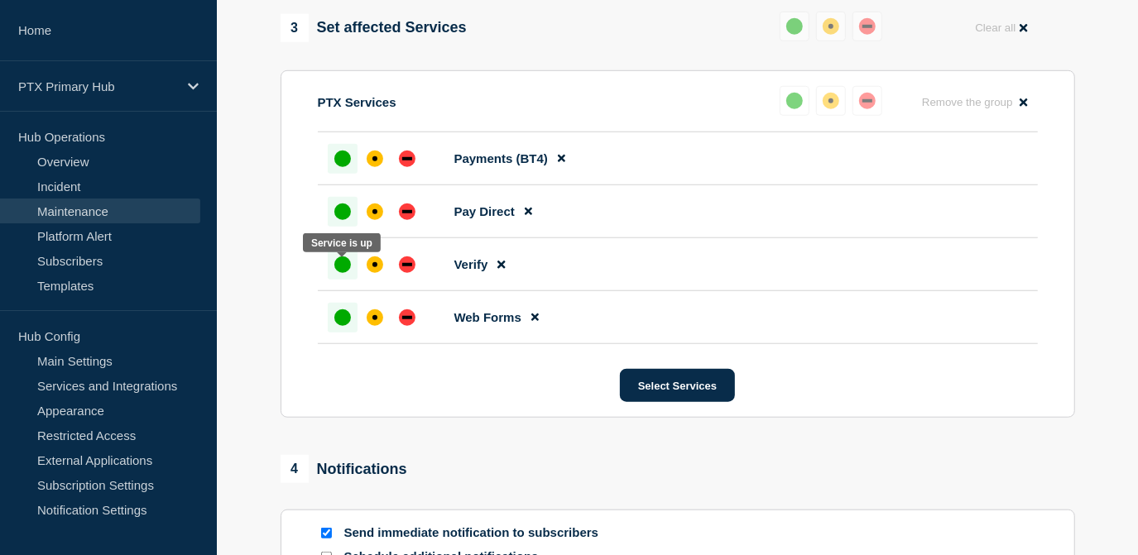
click at [344, 271] on div "up" at bounding box center [342, 265] width 17 height 17
click at [521, 222] on button at bounding box center [528, 211] width 27 height 32
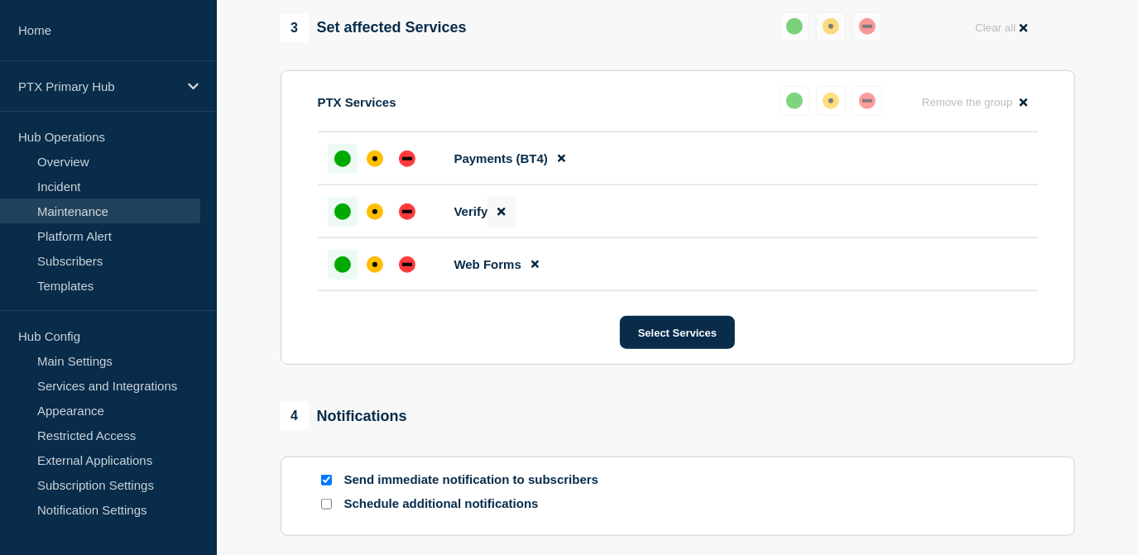
click at [506, 216] on button at bounding box center [501, 211] width 27 height 32
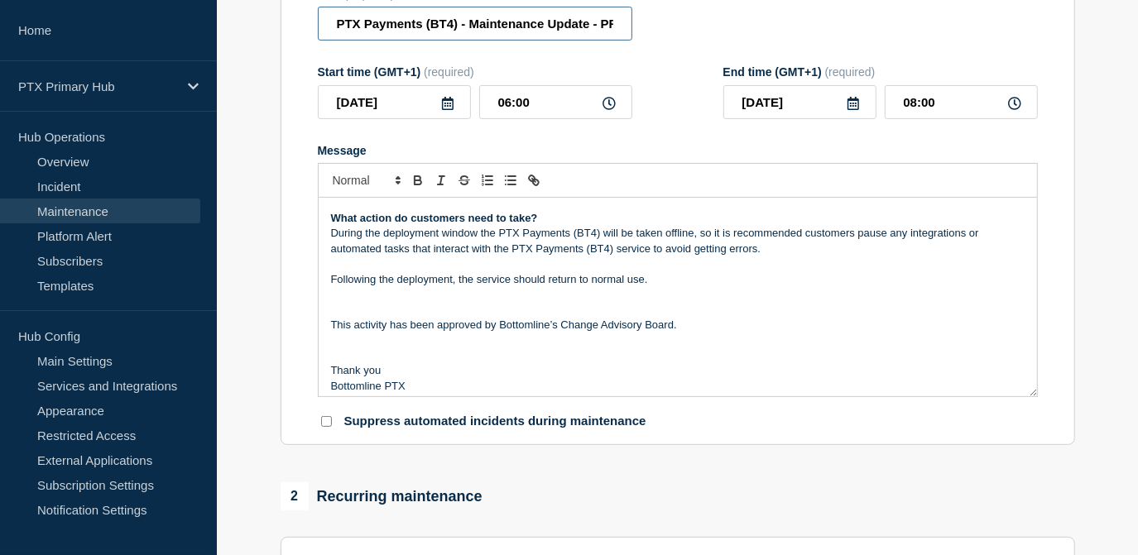
scroll to position [0, 138]
drag, startPoint x: 449, startPoint y: 22, endPoint x: 700, endPoint y: 22, distance: 251.6
click at [700, 22] on div "Title (required) PTX Payments (BT4) - Maintenance Update - PRODUCTION - WT-57611" at bounding box center [678, 15] width 720 height 54
click at [701, 22] on div "Title (required) PTX Payments (BT4) - Maintenance Update - PRODUCTION - WT-57611" at bounding box center [678, 15] width 720 height 54
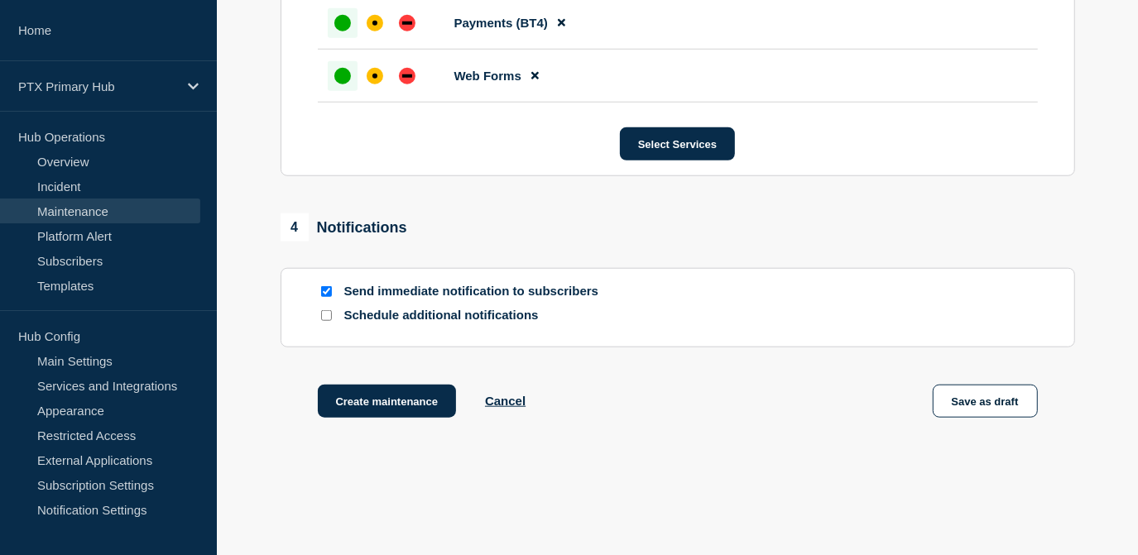
scroll to position [1029, 0]
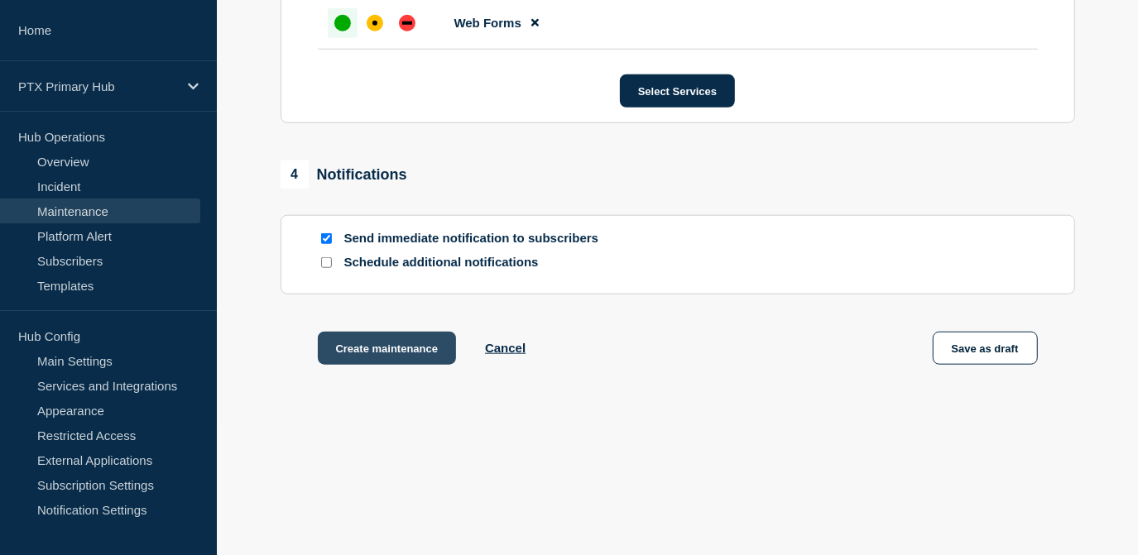
click at [431, 347] on button "Create maintenance" at bounding box center [387, 348] width 139 height 33
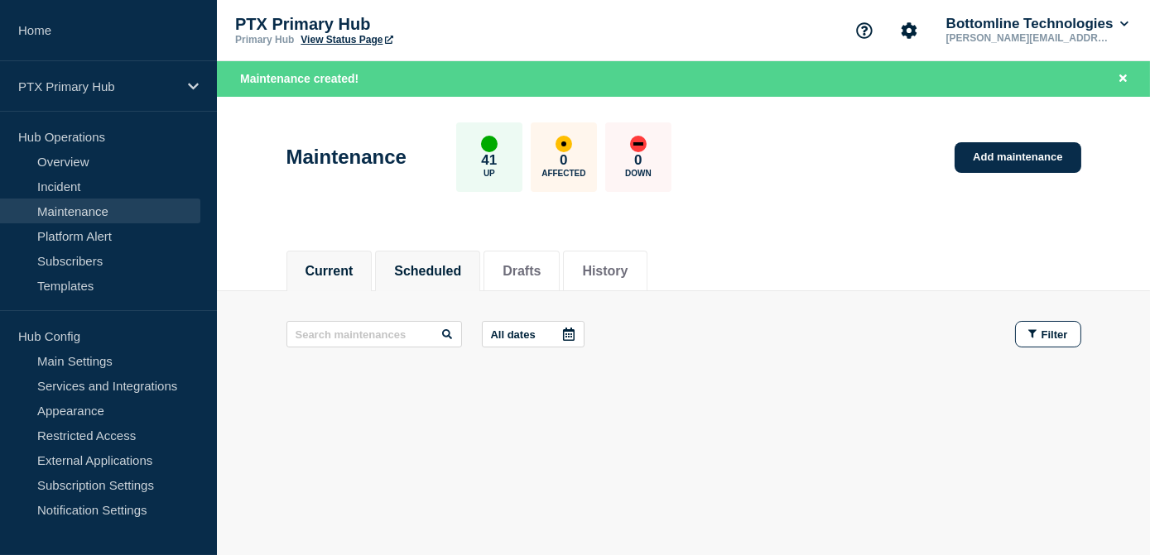
click at [442, 281] on li "Scheduled" at bounding box center [427, 271] width 105 height 41
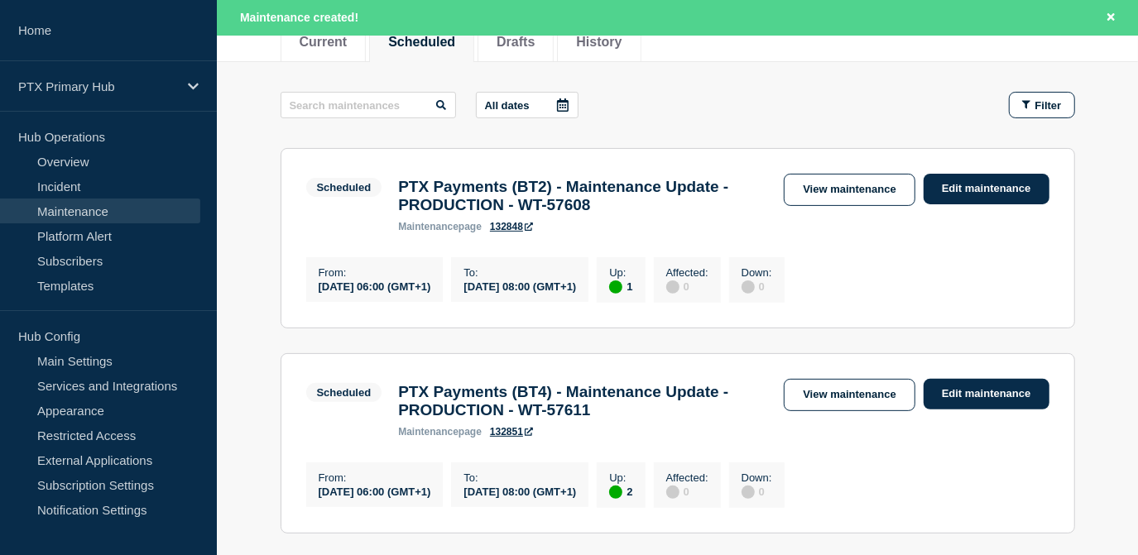
scroll to position [376, 0]
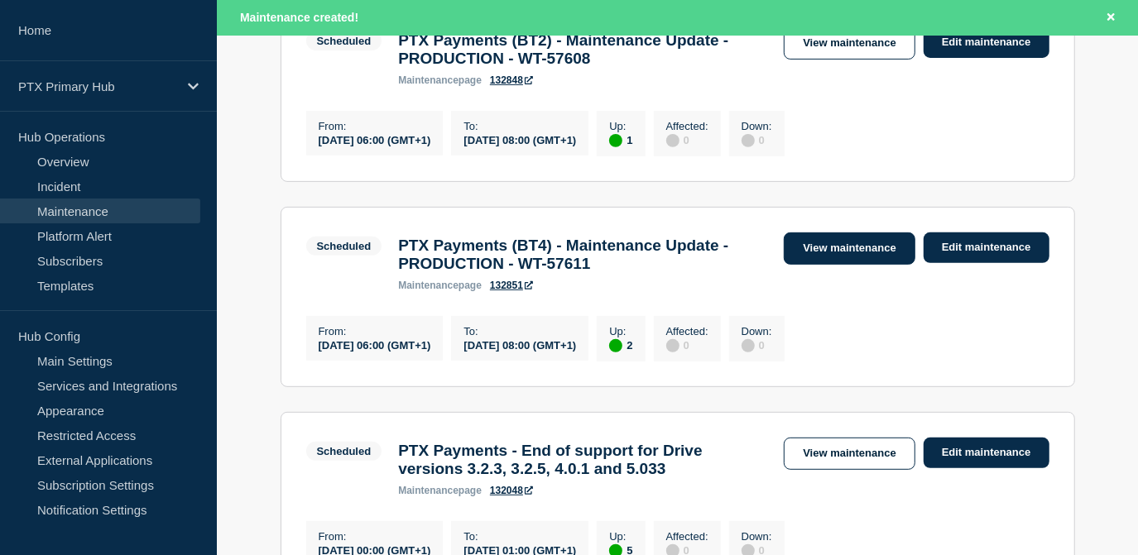
click at [795, 256] on link "View maintenance" at bounding box center [849, 249] width 131 height 32
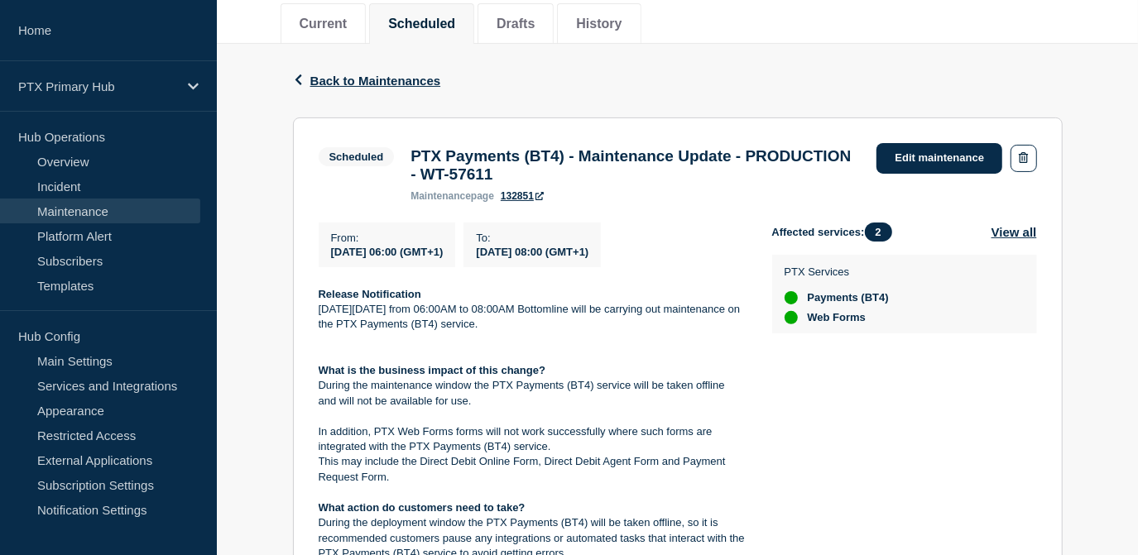
scroll to position [212, 0]
drag, startPoint x: 531, startPoint y: 339, endPoint x: 313, endPoint y: 300, distance: 222.0
click at [313, 300] on section "Scheduled PTX Payments (BT4) - Maintenance Update - PRODUCTION - WT-57611 maint…" at bounding box center [678, 429] width 770 height 623
copy div "Release Notification [DATE][DATE] from 06:00AM to 08:00AM Bottomline will be ca…"
click at [410, 78] on span "Back to Maintenances" at bounding box center [375, 81] width 131 height 14
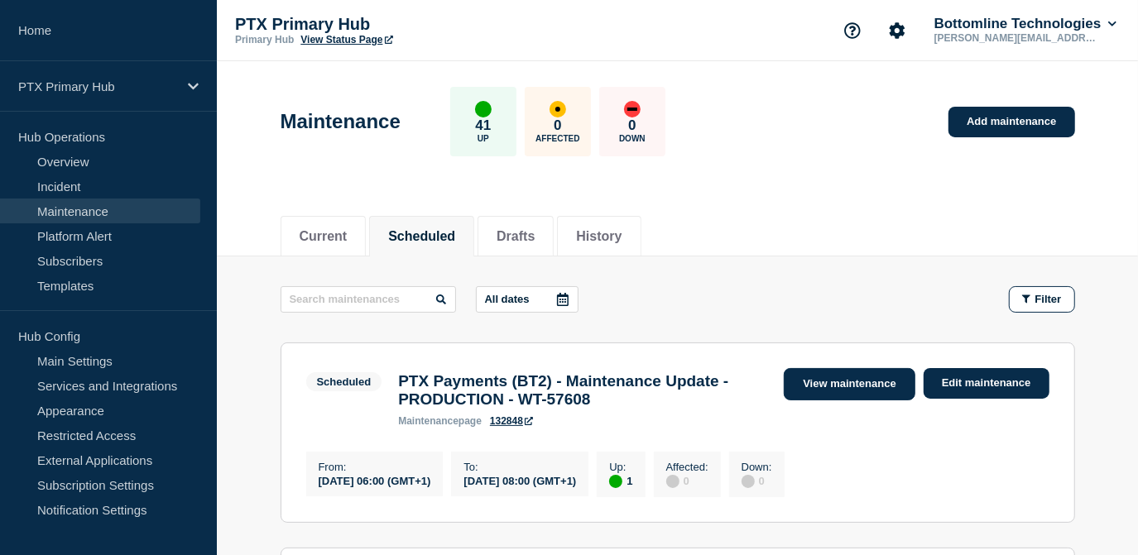
click at [832, 382] on link "View maintenance" at bounding box center [849, 384] width 131 height 32
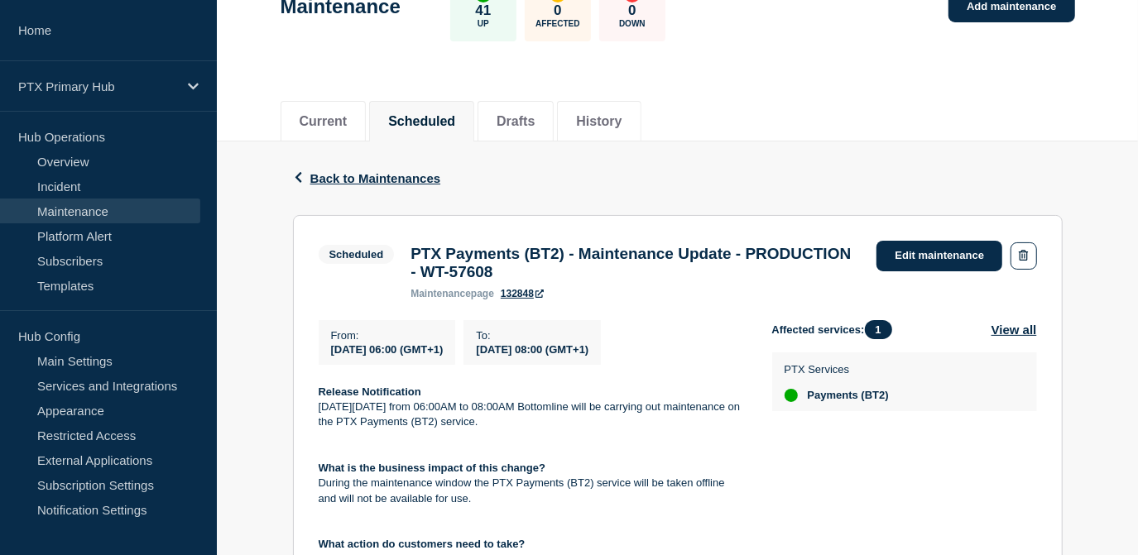
scroll to position [150, 0]
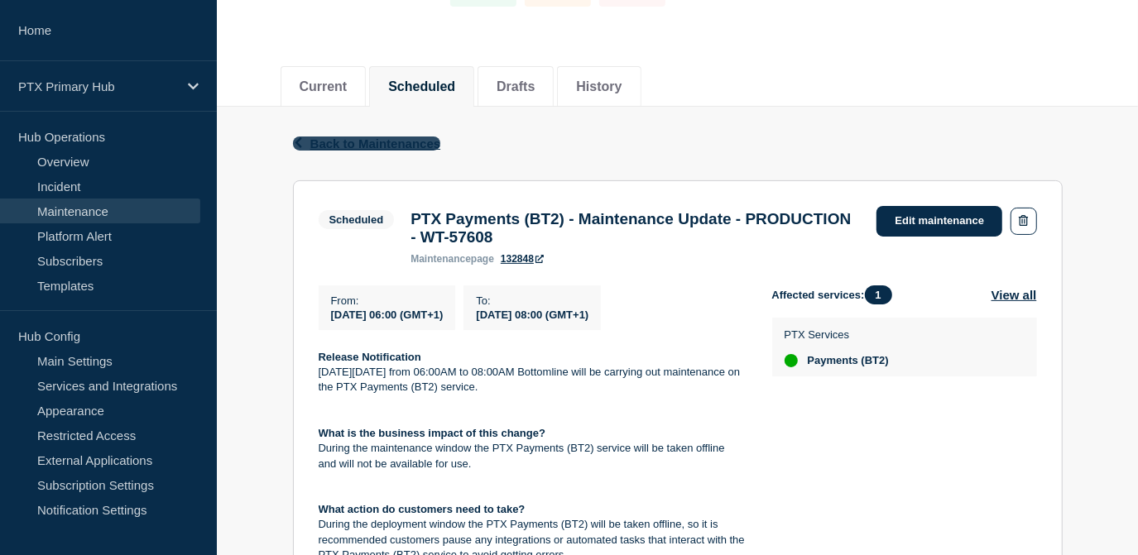
click at [407, 139] on span "Back to Maintenances" at bounding box center [375, 144] width 131 height 14
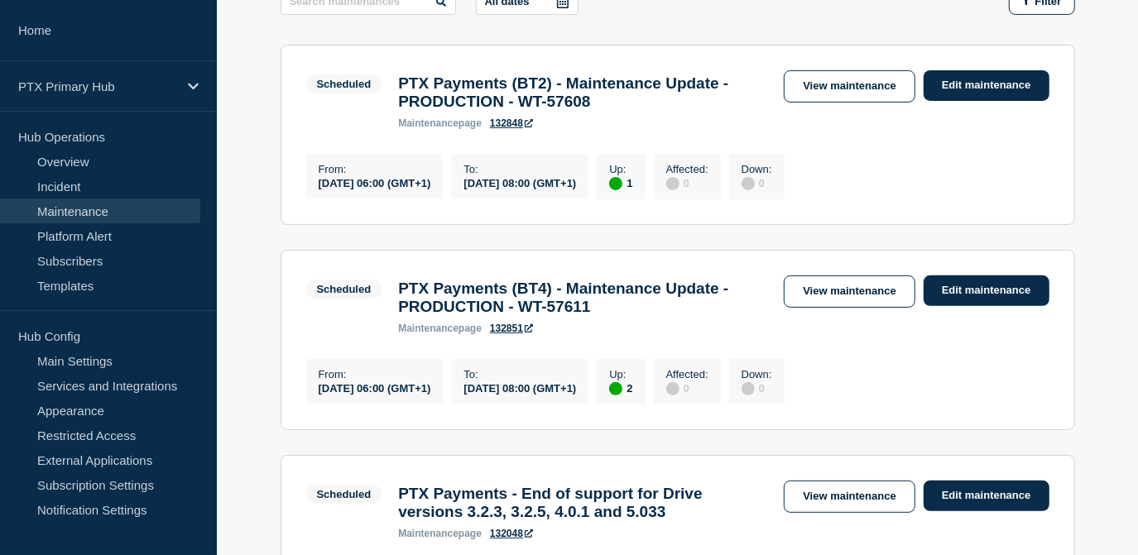
scroll to position [300, 0]
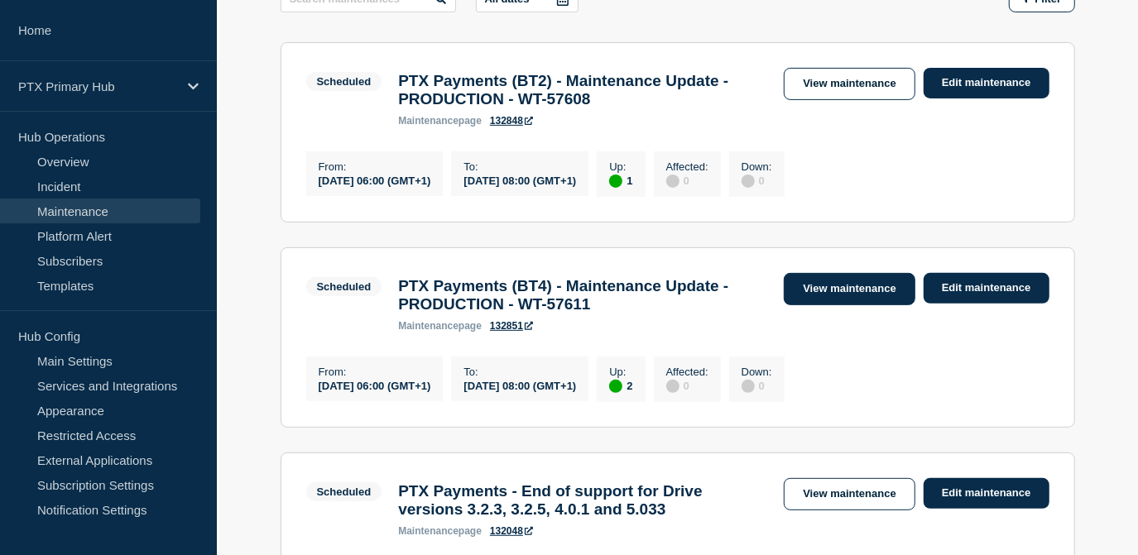
click at [829, 305] on link "View maintenance" at bounding box center [849, 289] width 131 height 32
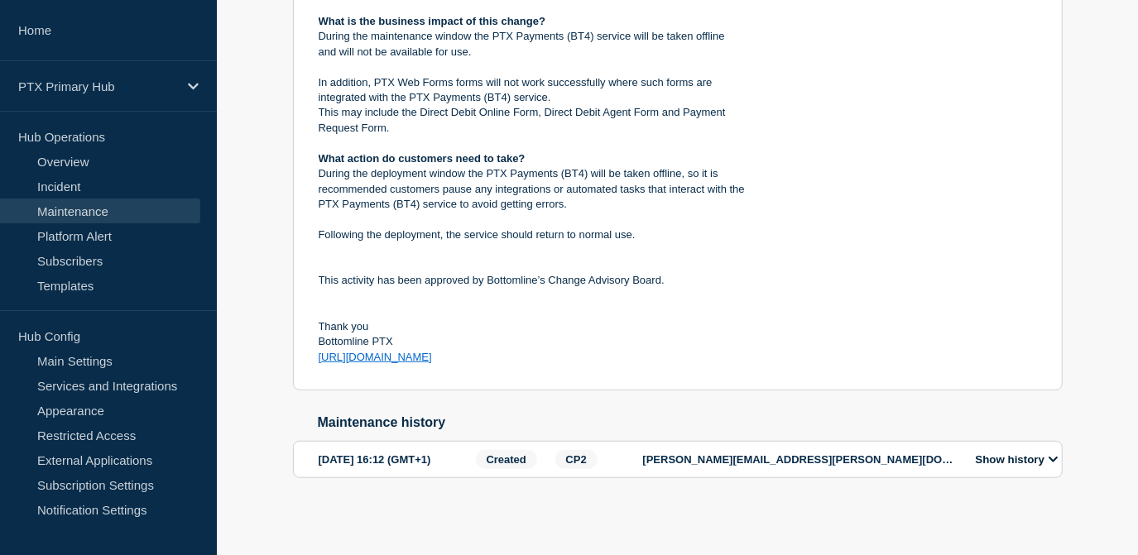
scroll to position [589, 0]
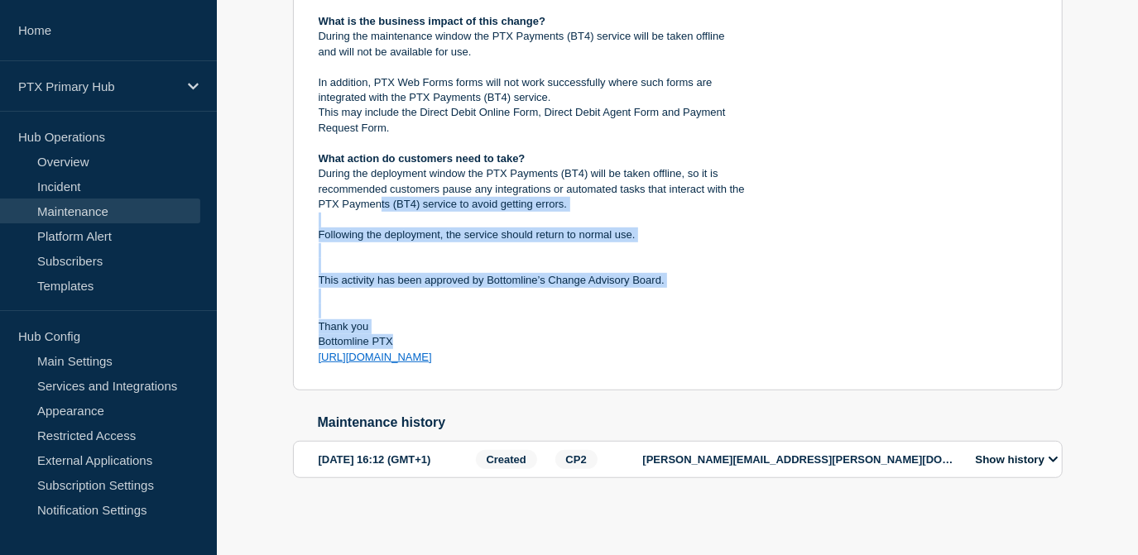
drag, startPoint x: 497, startPoint y: 333, endPoint x: 382, endPoint y: 180, distance: 191.5
click at [379, 180] on div "Release Notification [DATE][DATE] from 06:00AM to 08:00AM Bottomline will be ca…" at bounding box center [532, 152] width 427 height 428
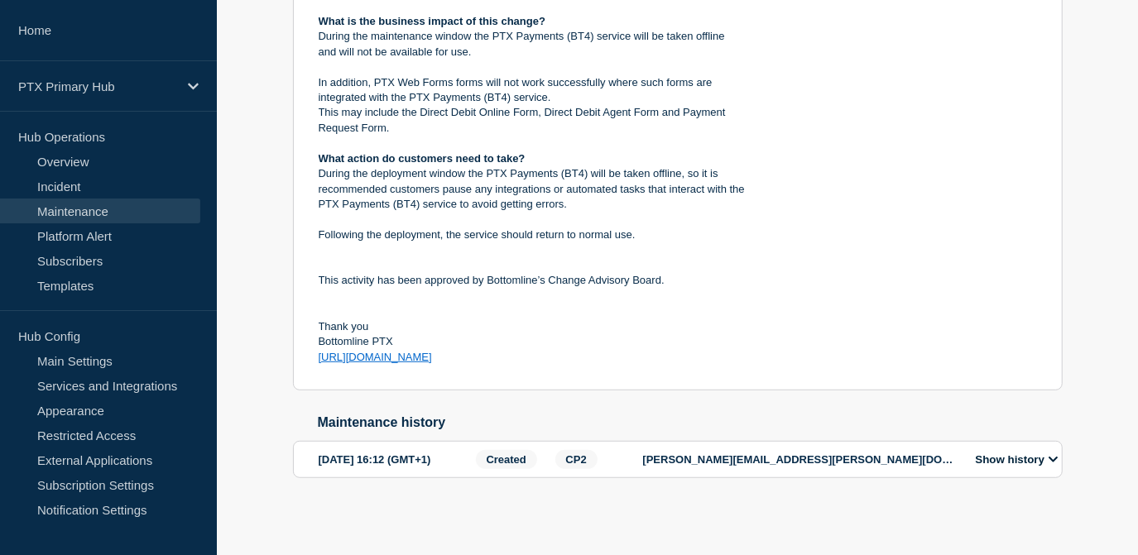
click at [478, 350] on p "[URL][DOMAIN_NAME]" at bounding box center [532, 357] width 427 height 15
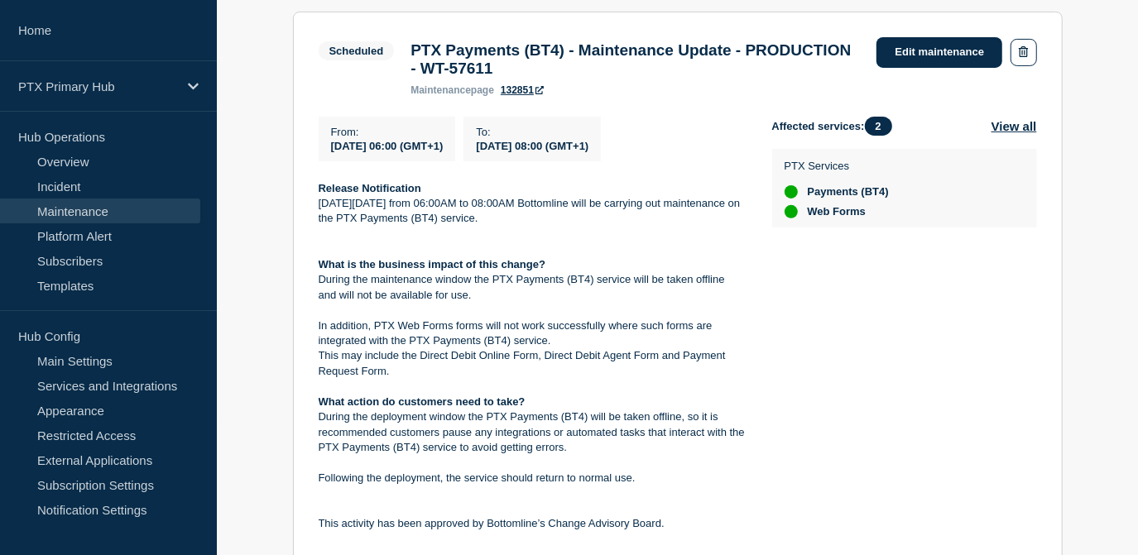
scroll to position [287, 0]
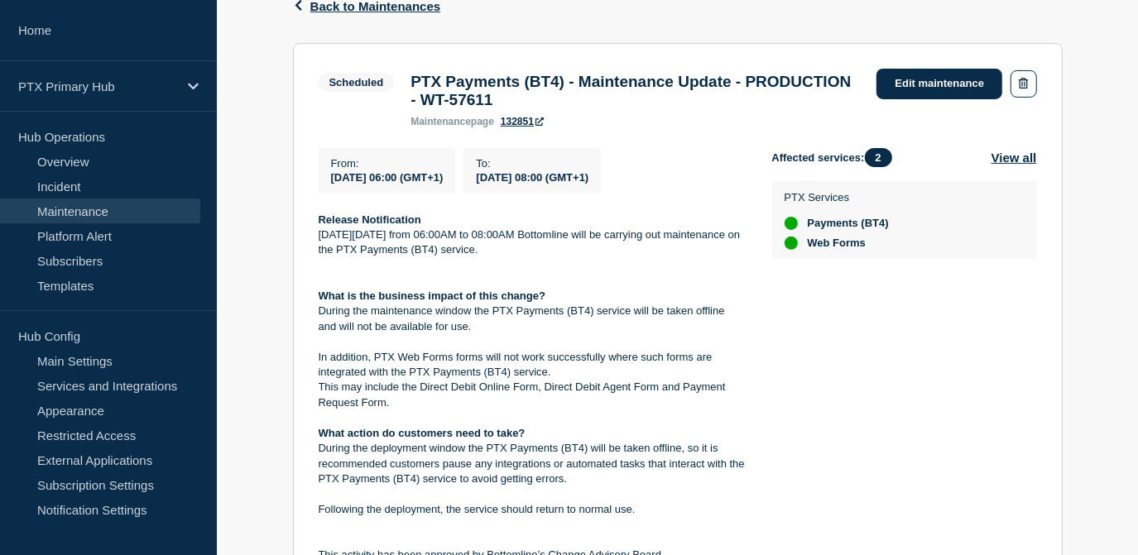
drag, startPoint x: 497, startPoint y: 352, endPoint x: 306, endPoint y: 233, distance: 225.3
click at [306, 233] on section "Scheduled PTX Payments (BT4) - Maintenance Update - PRODUCTION - WT-57611 maint…" at bounding box center [678, 354] width 770 height 623
copy div "Release Notification [DATE][DATE] from 06:00AM to 08:00AM Bottomline will be ca…"
click at [596, 255] on p "[DATE][DATE] from 06:00AM to 08:00AM Bottomline will be carrying out maintenanc…" at bounding box center [532, 243] width 427 height 31
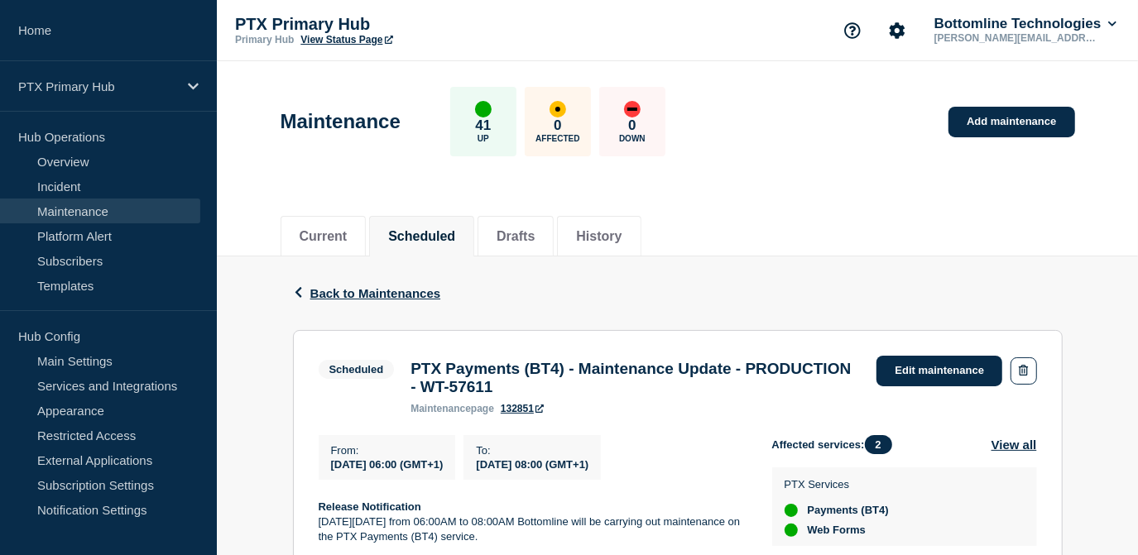
scroll to position [0, 0]
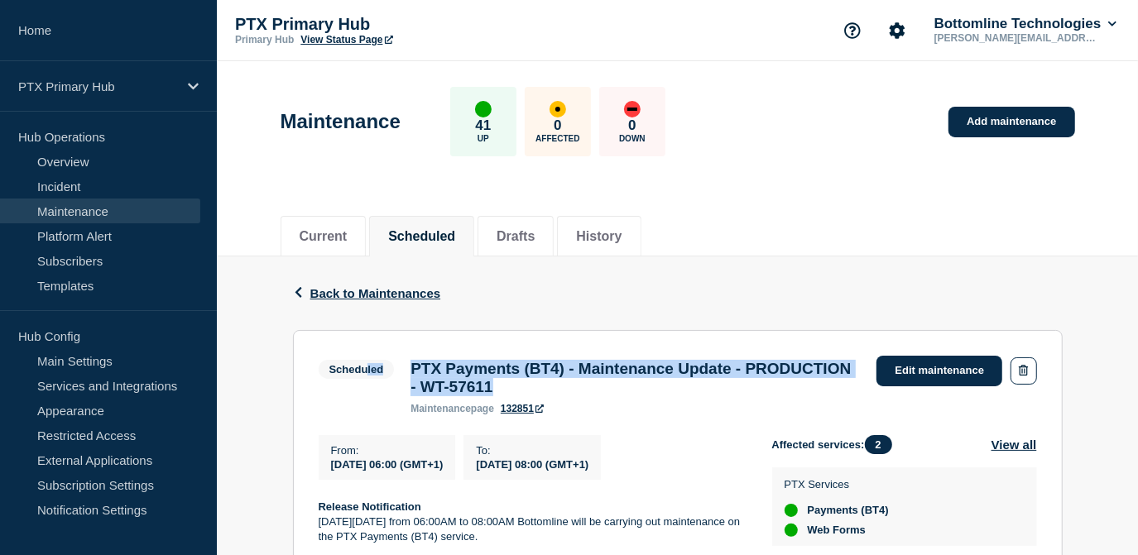
drag, startPoint x: 646, startPoint y: 394, endPoint x: 368, endPoint y: 369, distance: 279.2
click at [368, 369] on div "Scheduled PTX Payments (BT4) - Maintenance Update - PRODUCTION - WT-57611 maint…" at bounding box center [594, 385] width 550 height 59
drag, startPoint x: 442, startPoint y: 368, endPoint x: 594, endPoint y: 402, distance: 156.2
click at [443, 368] on h3 "PTX Payments (BT4) - Maintenance Update - PRODUCTION - WT-57611" at bounding box center [635, 378] width 449 height 36
click at [624, 396] on h3 "PTX Payments (BT4) - Maintenance Update - PRODUCTION - WT-57611" at bounding box center [635, 378] width 449 height 36
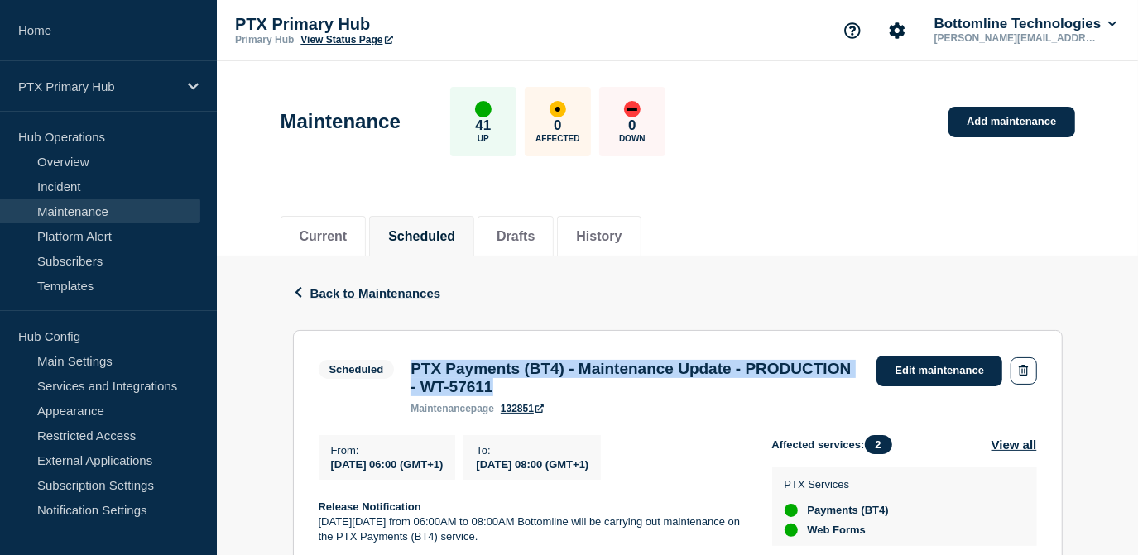
drag, startPoint x: 637, startPoint y: 395, endPoint x: 411, endPoint y: 375, distance: 227.7
click at [411, 375] on h3 "PTX Payments (BT4) - Maintenance Update - PRODUCTION - WT-57611" at bounding box center [635, 378] width 449 height 36
copy h3 "PTX Payments (BT4) - Maintenance Update - PRODUCTION - WT-57611"
click at [382, 295] on span "Back to Maintenances" at bounding box center [375, 293] width 131 height 14
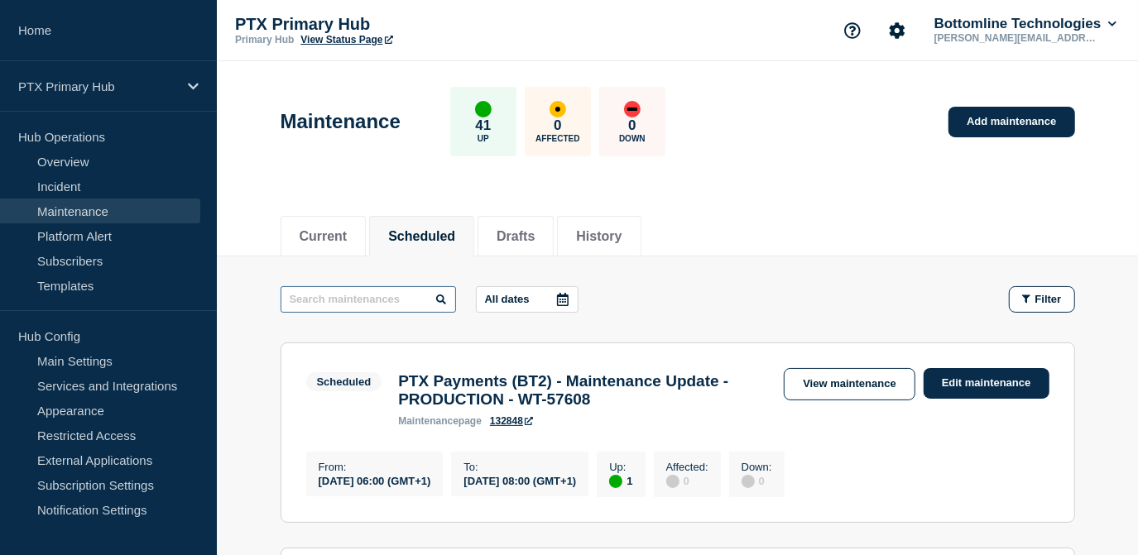
click at [400, 295] on input "text" at bounding box center [368, 299] width 175 height 26
type input "BT3"
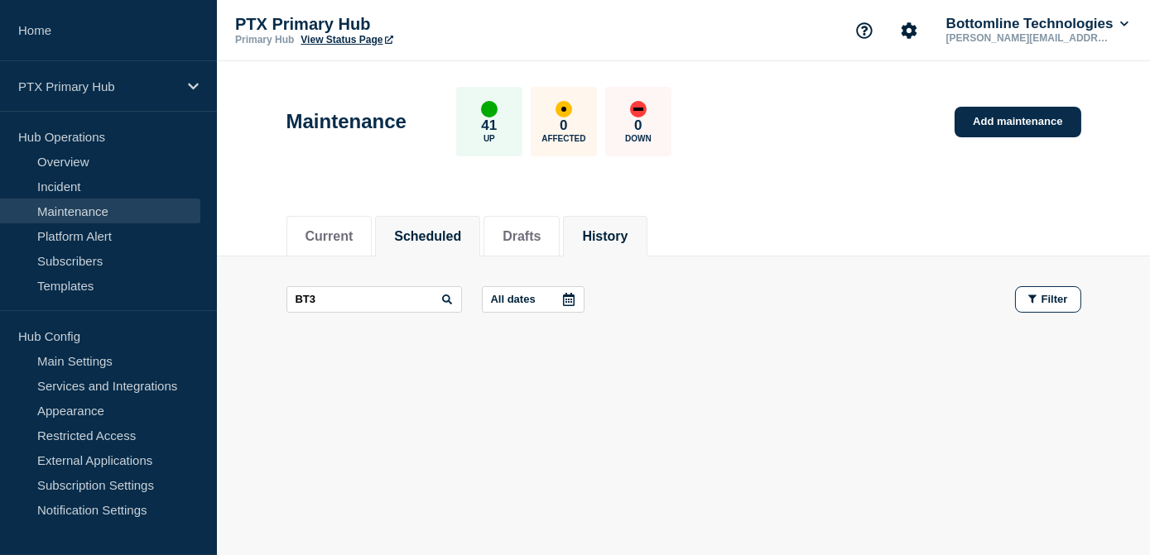
click at [627, 233] on button "History" at bounding box center [605, 236] width 46 height 15
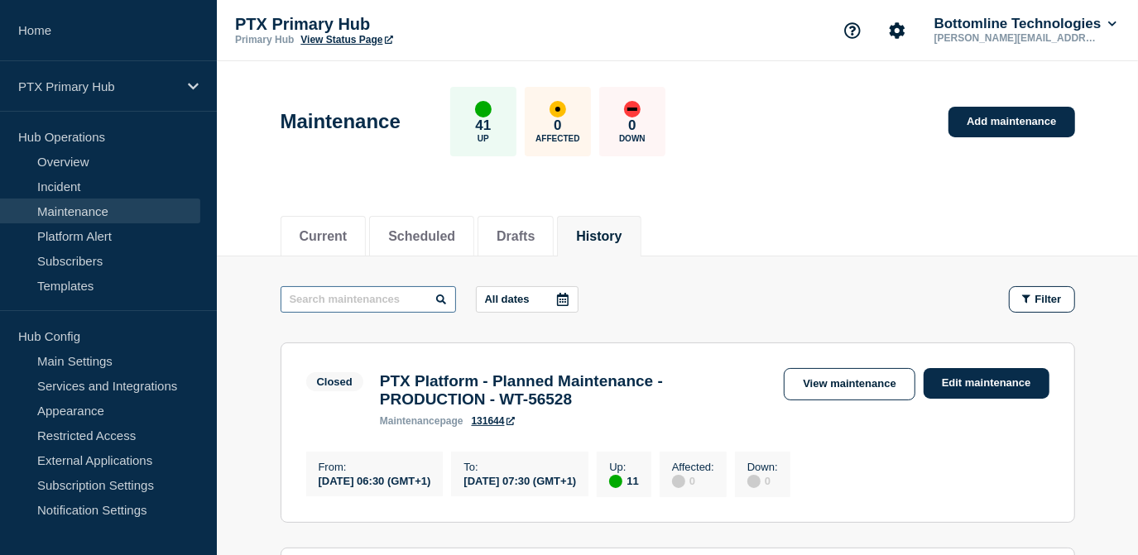
click at [372, 296] on input "text" at bounding box center [368, 299] width 175 height 26
type input "Bt3"
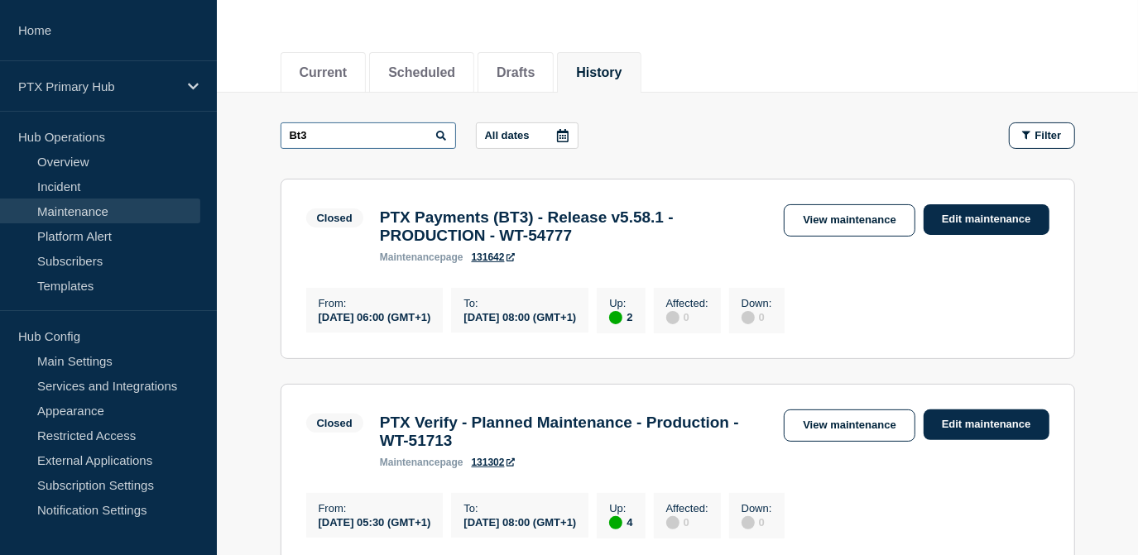
scroll to position [150, 0]
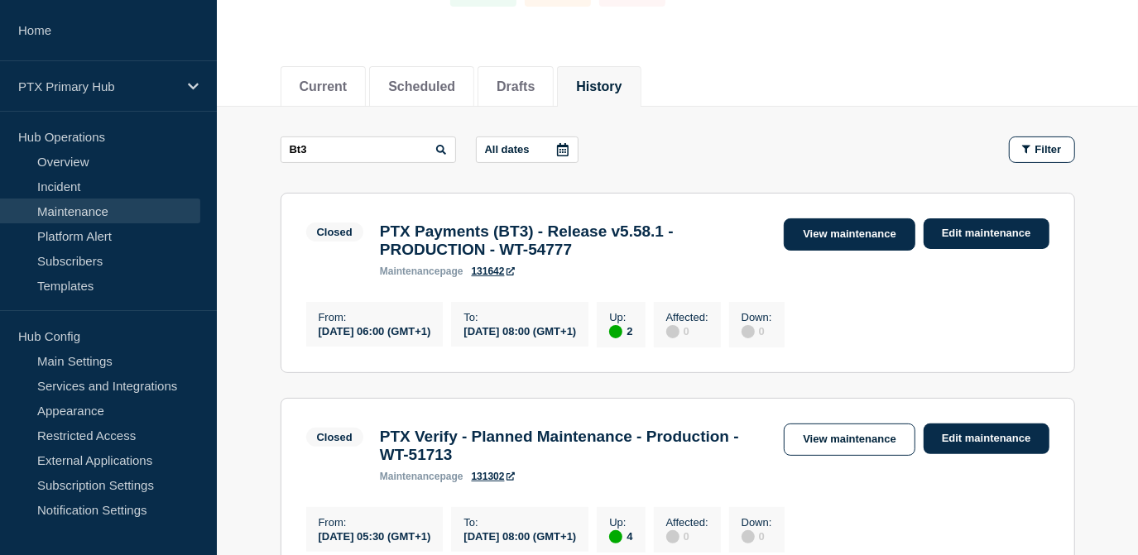
click at [814, 230] on link "View maintenance" at bounding box center [849, 235] width 131 height 32
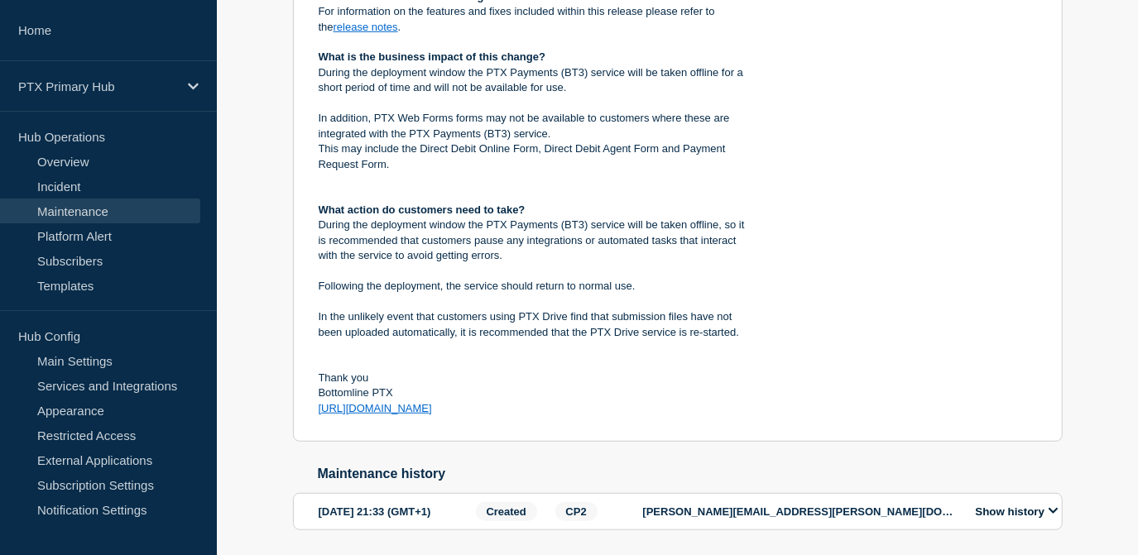
scroll to position [620, 0]
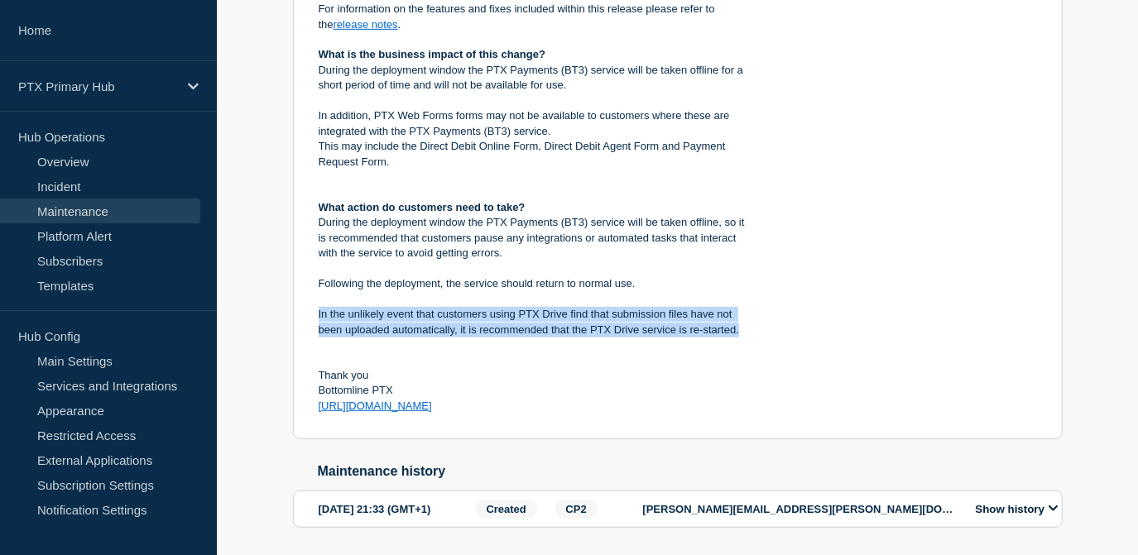
drag, startPoint x: 755, startPoint y: 340, endPoint x: 315, endPoint y: 329, distance: 439.7
click at [315, 329] on section "Closed PTX Payments (BT3) - Release v5.58.1 - PRODUCTION - WT-54777 maintenance…" at bounding box center [678, 75] width 770 height 730
copy p "In the unlikely event that customers using PTX Drive find that submission files…"
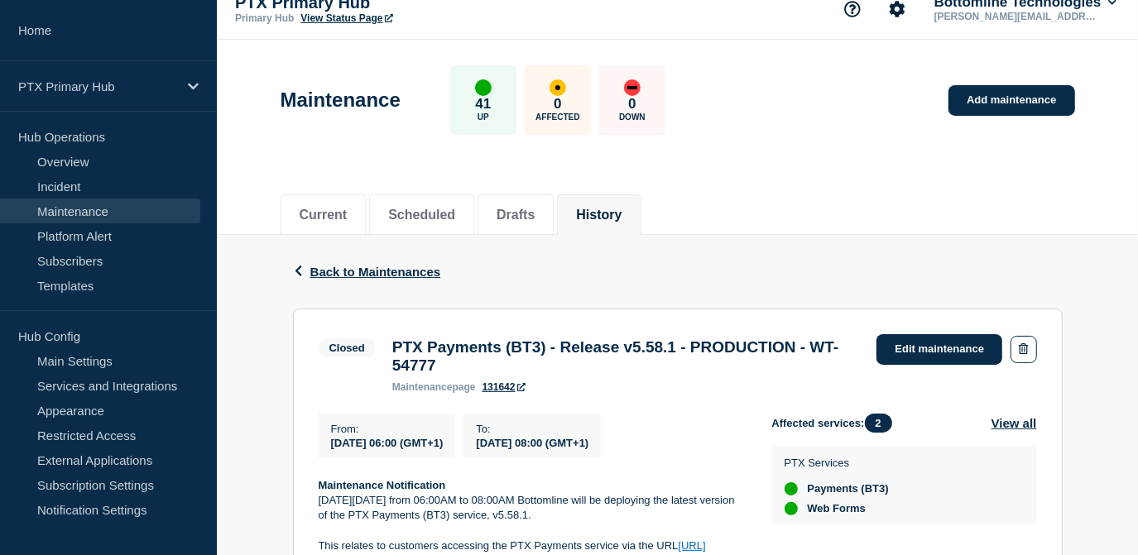
scroll to position [18, 0]
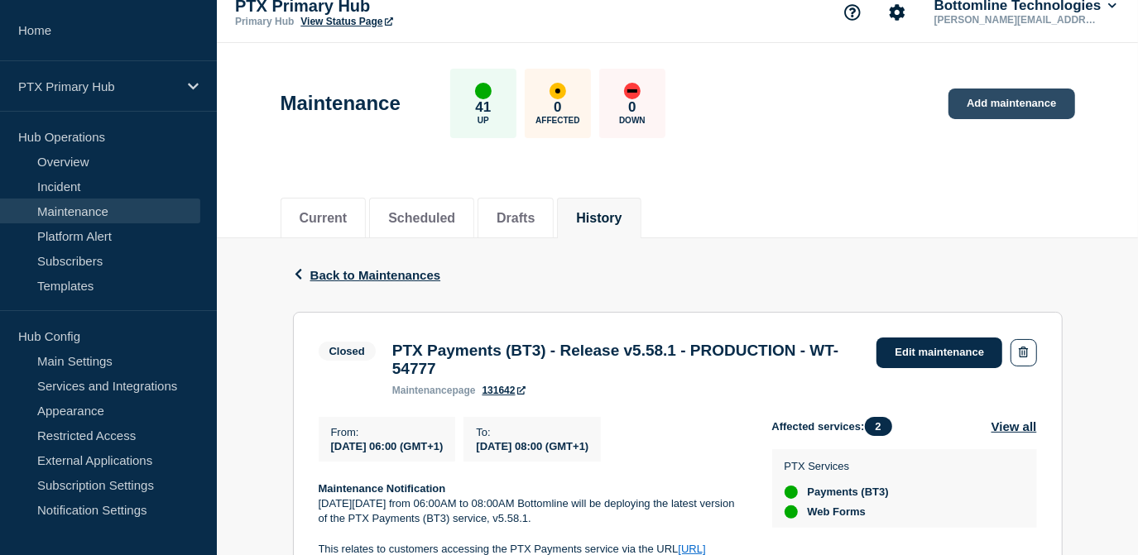
click at [984, 98] on link "Add maintenance" at bounding box center [1012, 104] width 126 height 31
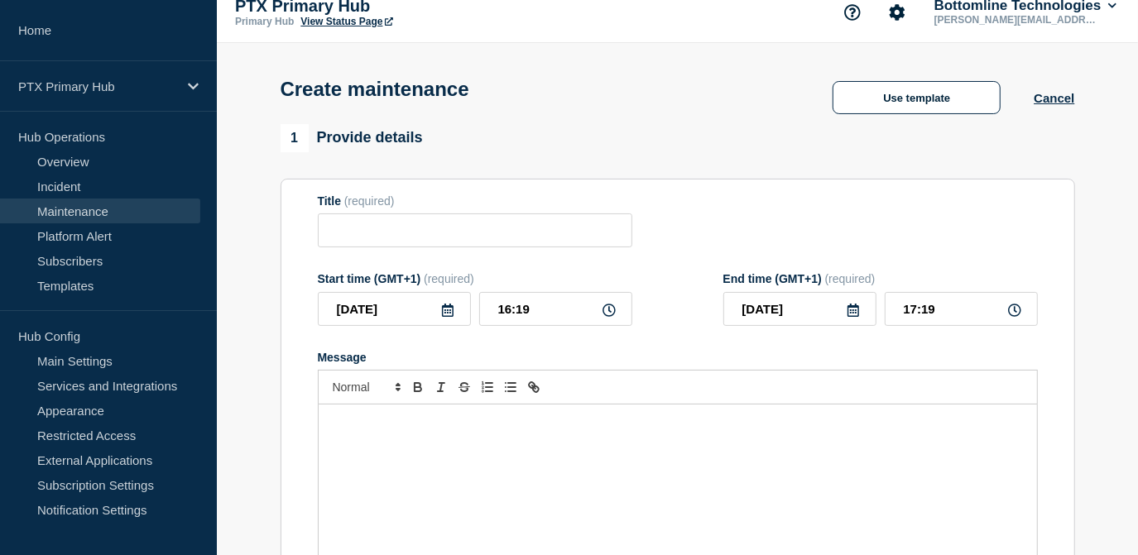
click at [464, 458] on div "Message" at bounding box center [678, 504] width 718 height 199
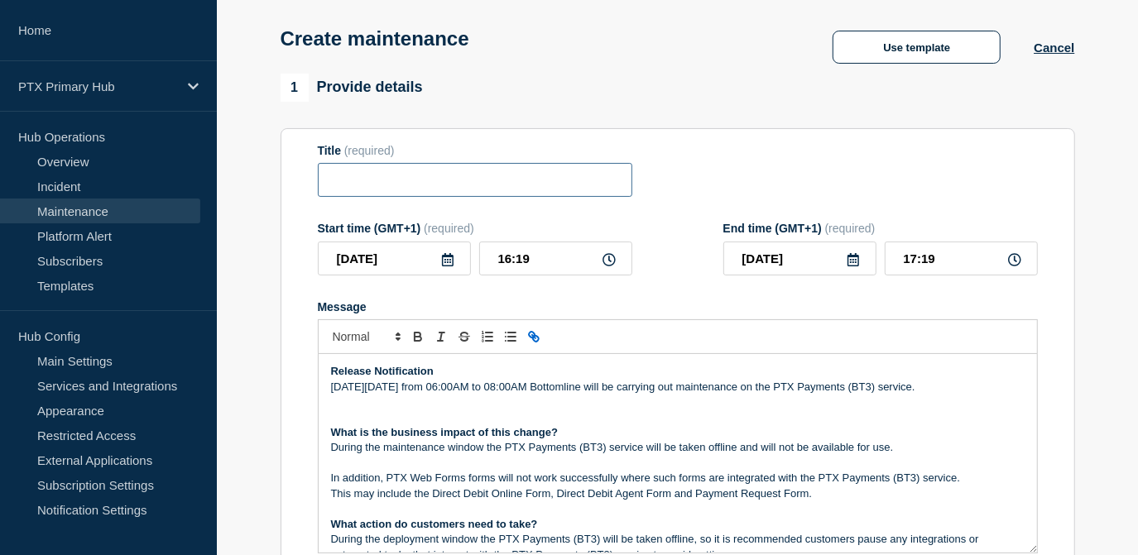
click at [451, 176] on input "Title" at bounding box center [475, 180] width 315 height 34
paste input "PTX Payments (BT3) - Maintenance Update - PRODUCTION - WT-57610"
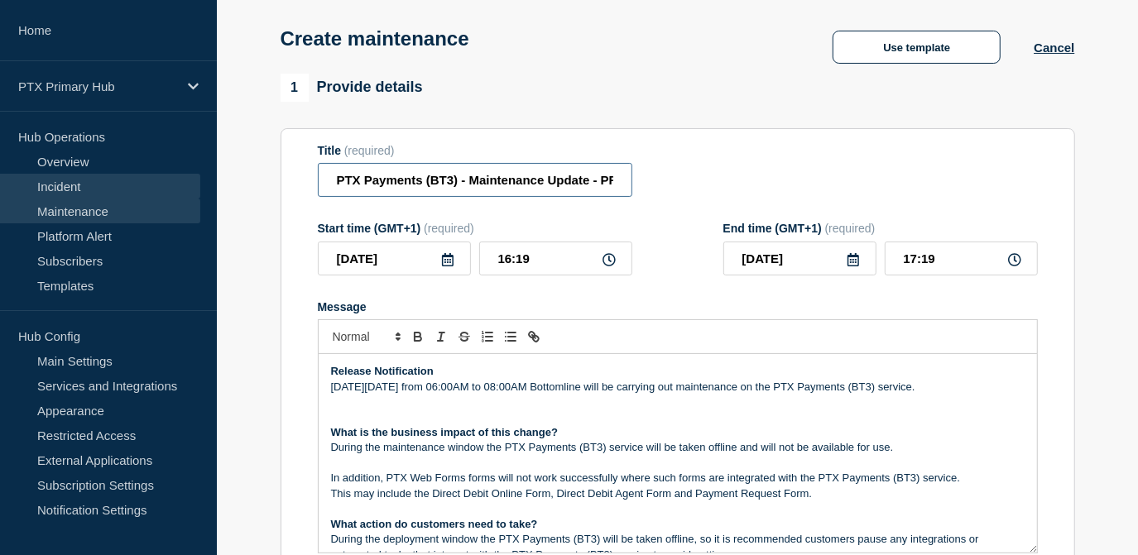
drag, startPoint x: 451, startPoint y: 175, endPoint x: 171, endPoint y: 181, distance: 279.8
click at [452, 182] on input "PTX Payments (BT3) - Maintenance Update - PRODUCTION - WT-57610" at bounding box center [475, 180] width 315 height 34
drag, startPoint x: 583, startPoint y: 171, endPoint x: 826, endPoint y: 177, distance: 243.4
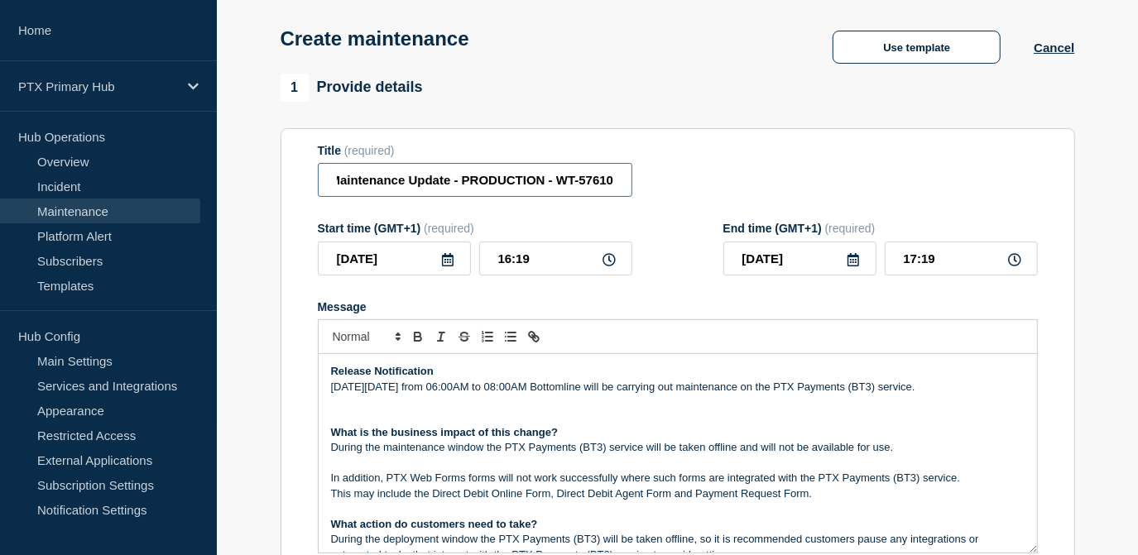
click at [833, 173] on div "Title (required) PTX Payments (BT1) - Maintenance Update - PRODUCTION - WT-57610" at bounding box center [678, 171] width 720 height 54
click at [622, 187] on input "PTX Payments (BT1) - Maintenance Update - PRODUCTION - WT-57610" at bounding box center [475, 180] width 315 height 34
type input "PTX Payments (BT1) - Maintenance Update - PRODUCTION - WT-57606"
click at [453, 267] on icon at bounding box center [447, 259] width 13 height 13
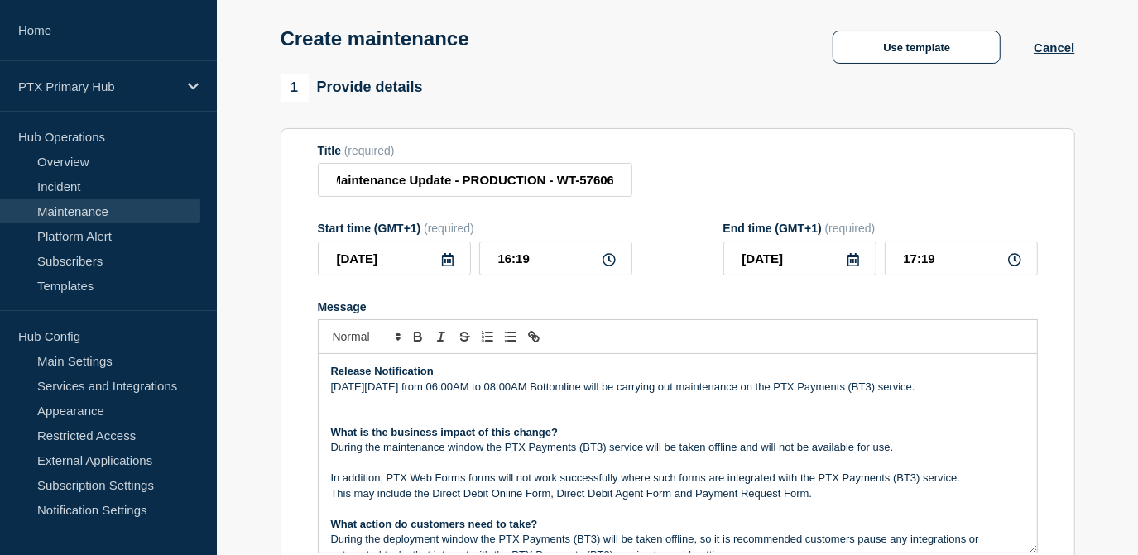
scroll to position [0, 0]
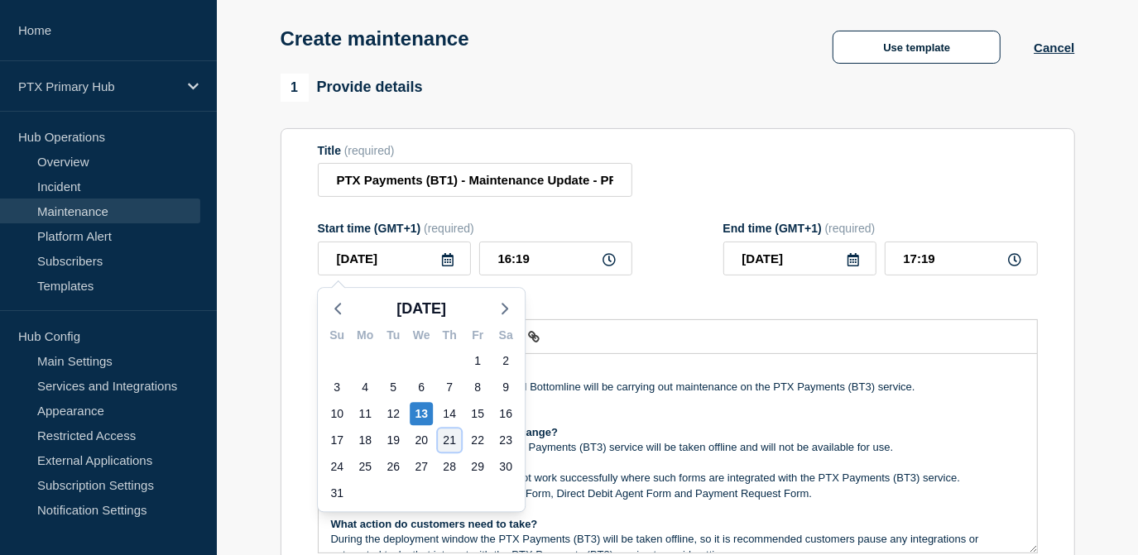
drag, startPoint x: 447, startPoint y: 443, endPoint x: 454, endPoint y: 412, distance: 31.5
click at [447, 442] on div "21" at bounding box center [449, 440] width 23 height 23
type input "[DATE]"
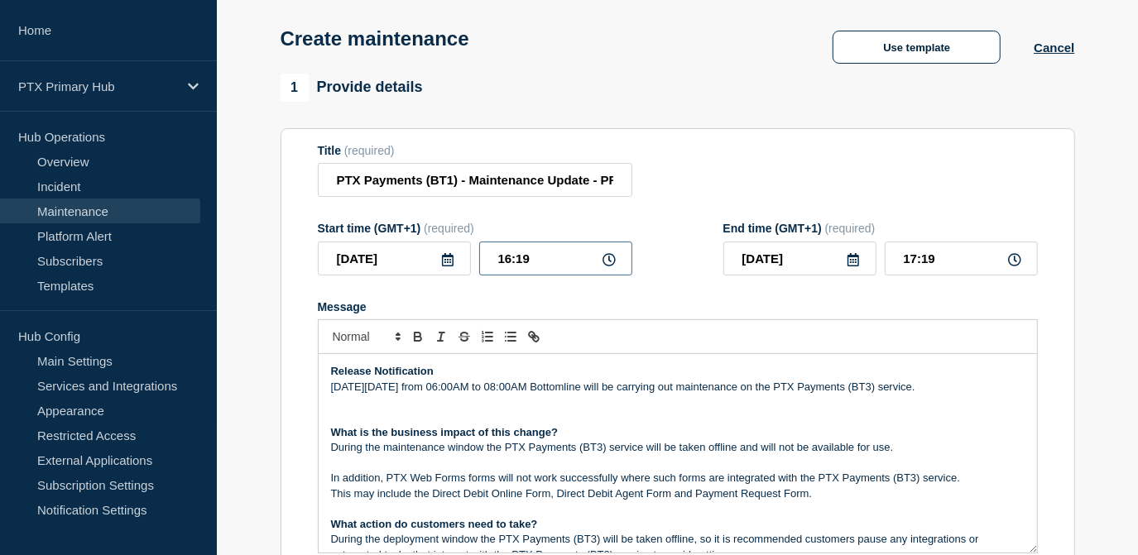
drag, startPoint x: 540, startPoint y: 267, endPoint x: 311, endPoint y: 213, distance: 235.5
click at [398, 242] on div "Start time (GMT+1) (required) [DATE] 16:19" at bounding box center [475, 249] width 315 height 54
type input "06:00"
type input "08:00"
click at [922, 384] on p "[DATE][DATE] from 06:00AM to 08:00AM Bottomline will be carrying out maintenanc…" at bounding box center [678, 387] width 694 height 15
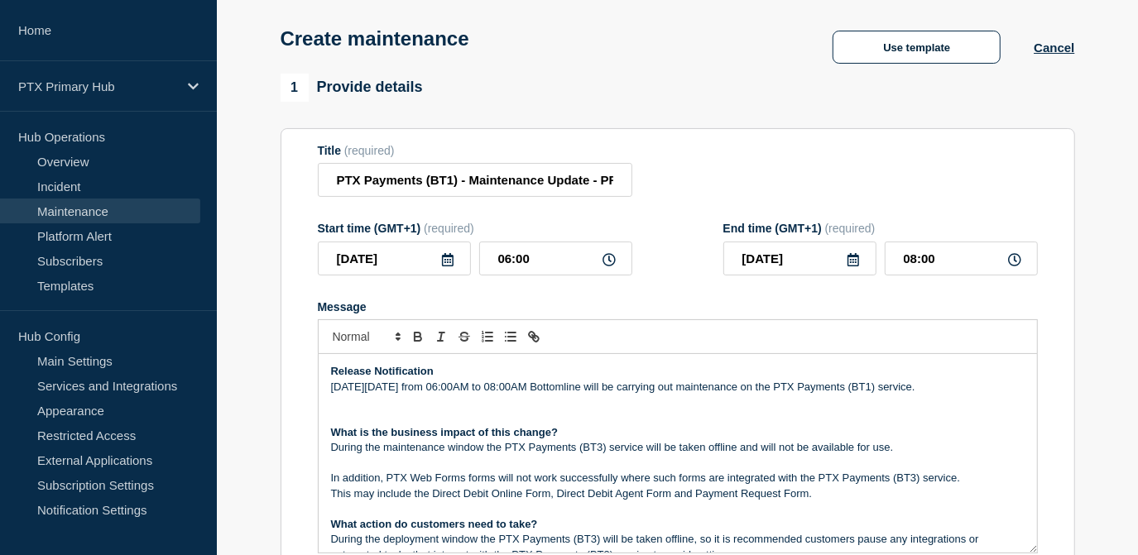
click at [598, 449] on p "During the maintenance window the PTX Payments (BT3) service will be taken offl…" at bounding box center [678, 447] width 694 height 15
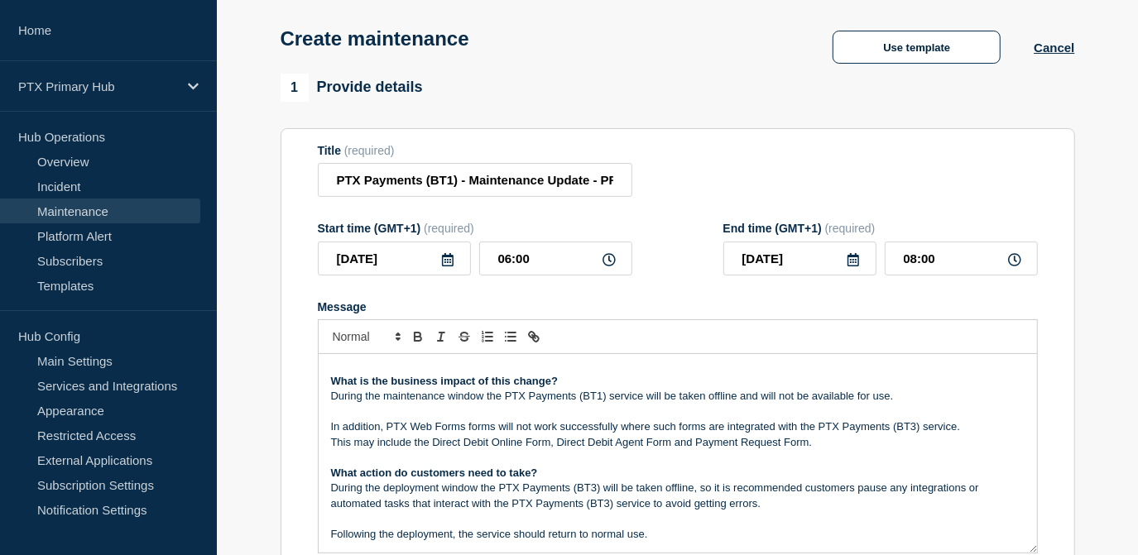
scroll to position [74, 0]
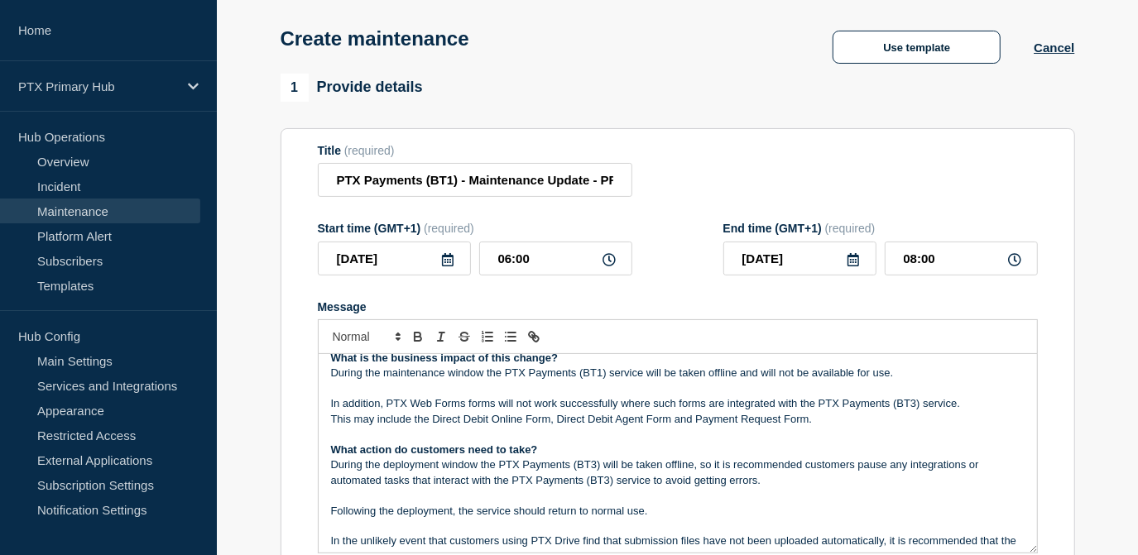
click at [920, 404] on p "In addition, PTX Web Forms forms will not work successfully where such forms ar…" at bounding box center [678, 403] width 694 height 15
click at [596, 462] on p "During the deployment window the PTX Payments (BT3) will be taken offline, so i…" at bounding box center [678, 473] width 694 height 31
click at [607, 482] on p "During the deployment window the PTX Payments (BT1) will be taken offline, so i…" at bounding box center [678, 473] width 694 height 31
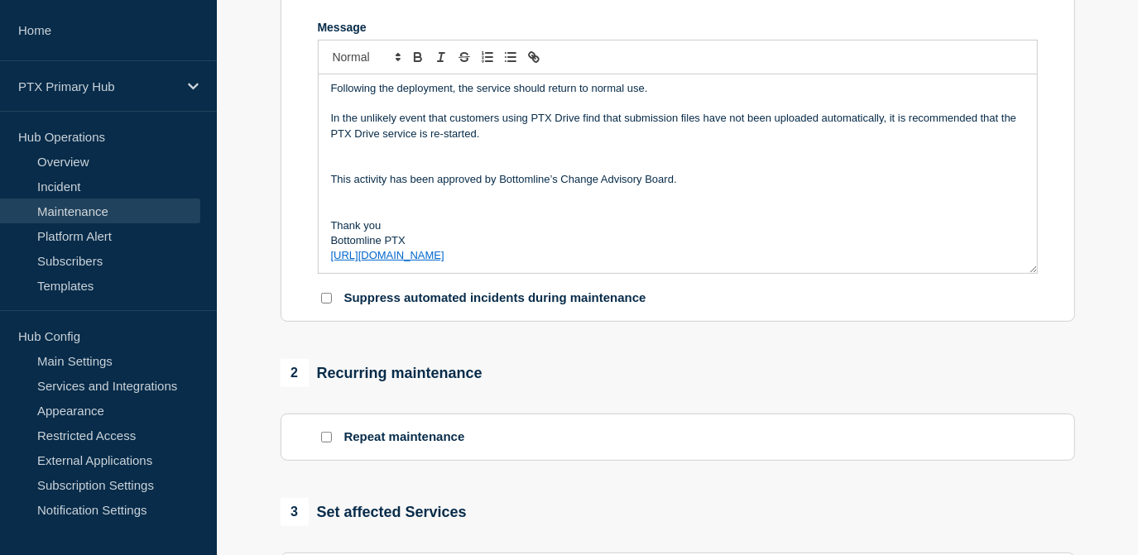
scroll to position [521, 0]
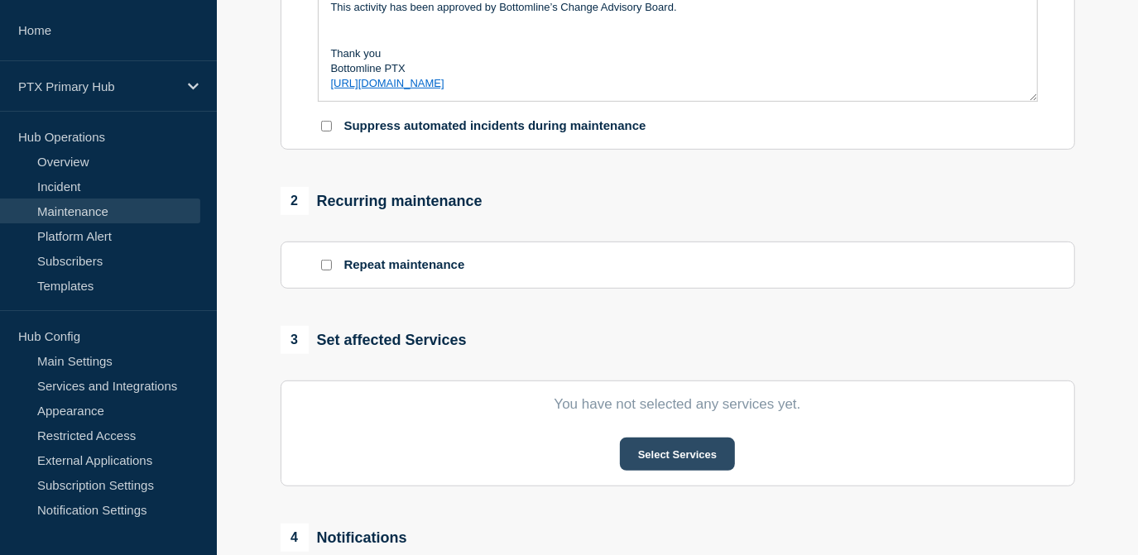
click at [634, 453] on button "Select Services" at bounding box center [677, 454] width 115 height 33
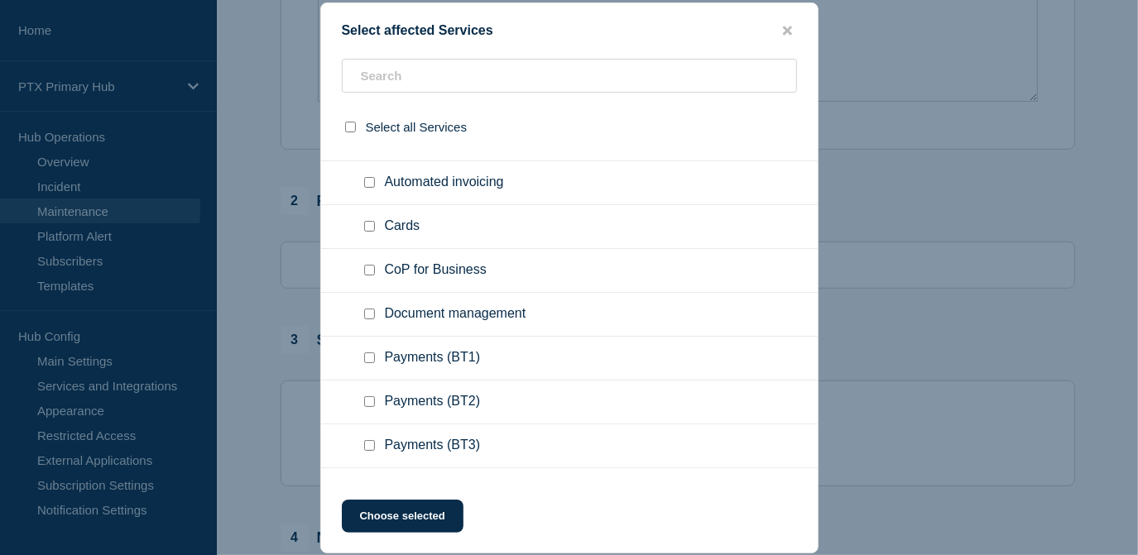
scroll to position [752, 0]
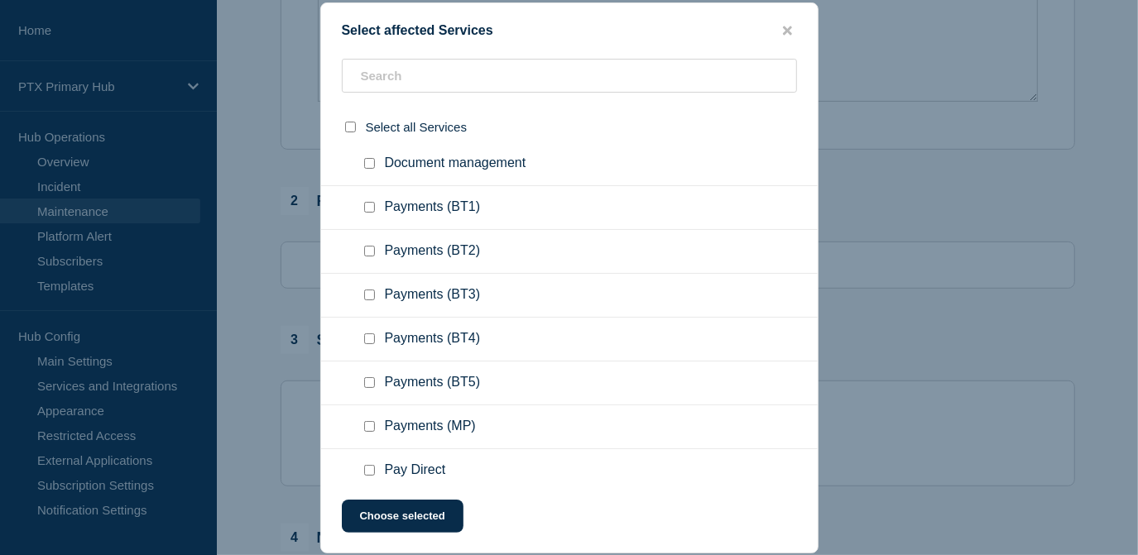
click at [362, 201] on div at bounding box center [373, 207] width 24 height 17
click at [366, 209] on input "Payments (BT1) checkbox" at bounding box center [369, 207] width 11 height 11
checkbox input "true"
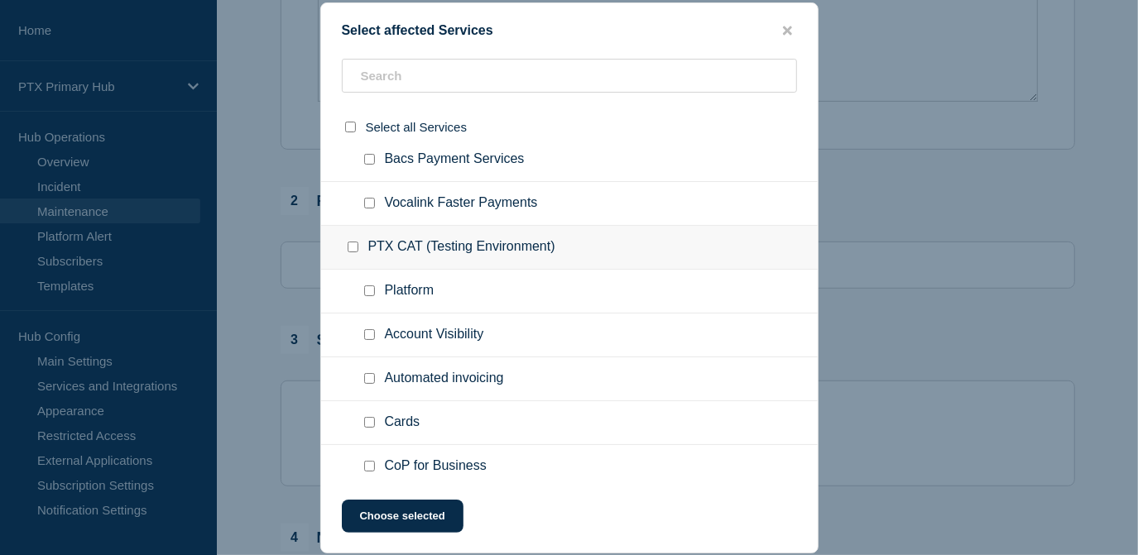
scroll to position [1088, 0]
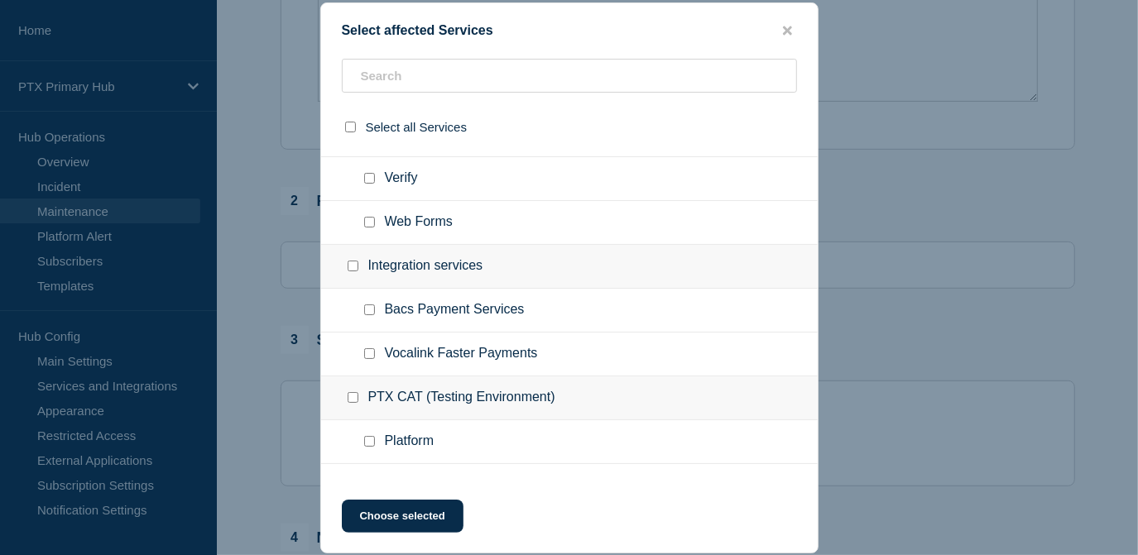
click at [370, 235] on ul "Web Forms" at bounding box center [569, 223] width 497 height 44
click at [368, 225] on input "Web Forms checkbox" at bounding box center [369, 222] width 11 height 11
checkbox input "true"
click at [397, 521] on button "Choose selected" at bounding box center [403, 516] width 122 height 33
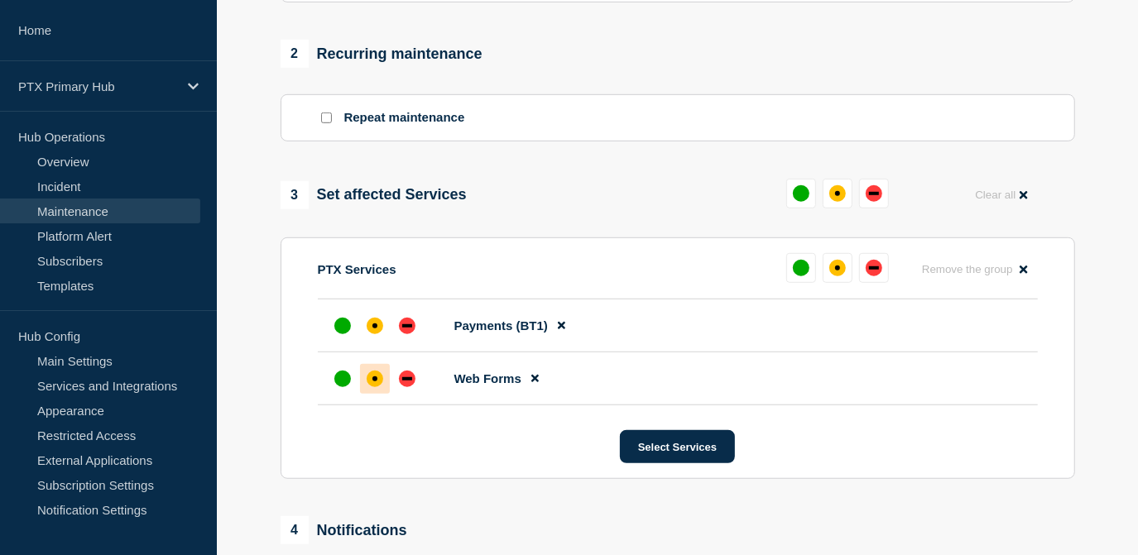
scroll to position [670, 0]
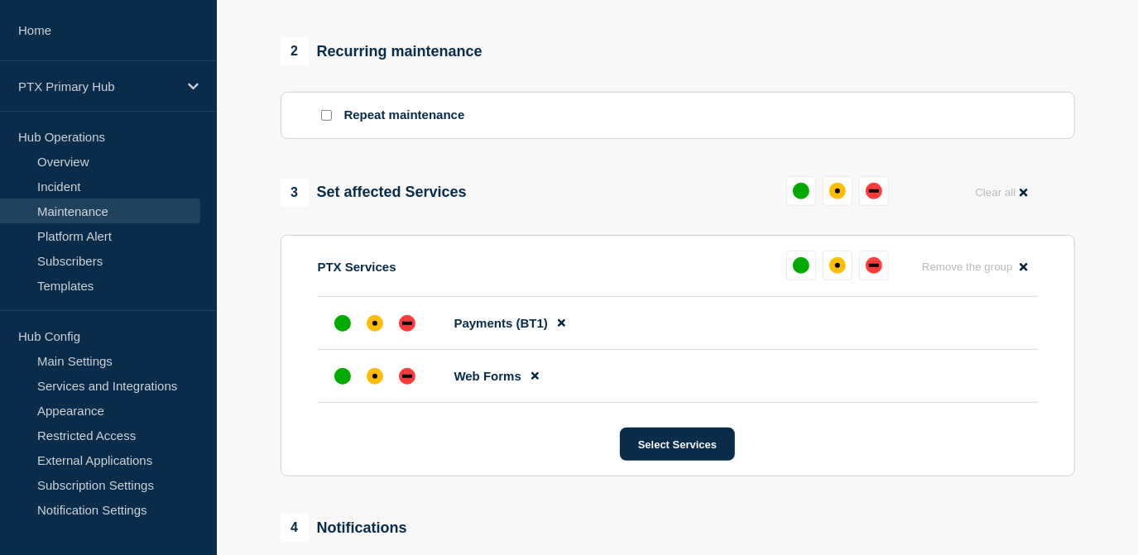
click at [345, 379] on div "up" at bounding box center [342, 376] width 17 height 17
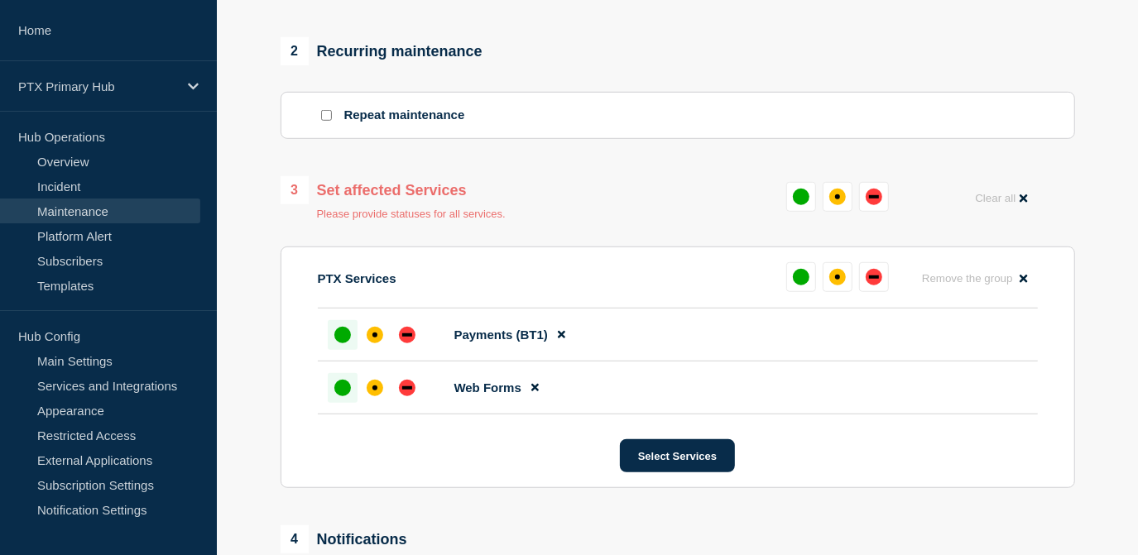
click at [343, 328] on div at bounding box center [343, 335] width 30 height 30
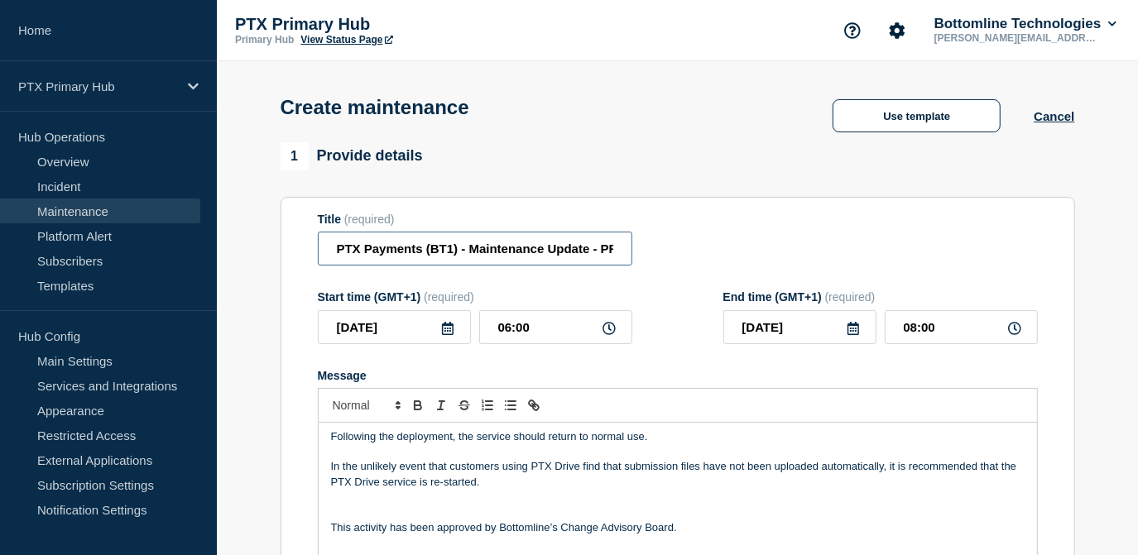
scroll to position [0, 139]
drag, startPoint x: 560, startPoint y: 248, endPoint x: 799, endPoint y: 248, distance: 239.2
click at [799, 248] on div "Title (required) PTX Payments (BT1) - Maintenance Update - PRODUCTION - WT-57606" at bounding box center [678, 240] width 720 height 54
click at [764, 249] on div "Title (required) PTX Payments (BT1) - Maintenance Update - PRODUCTION - WT-57606" at bounding box center [678, 240] width 720 height 54
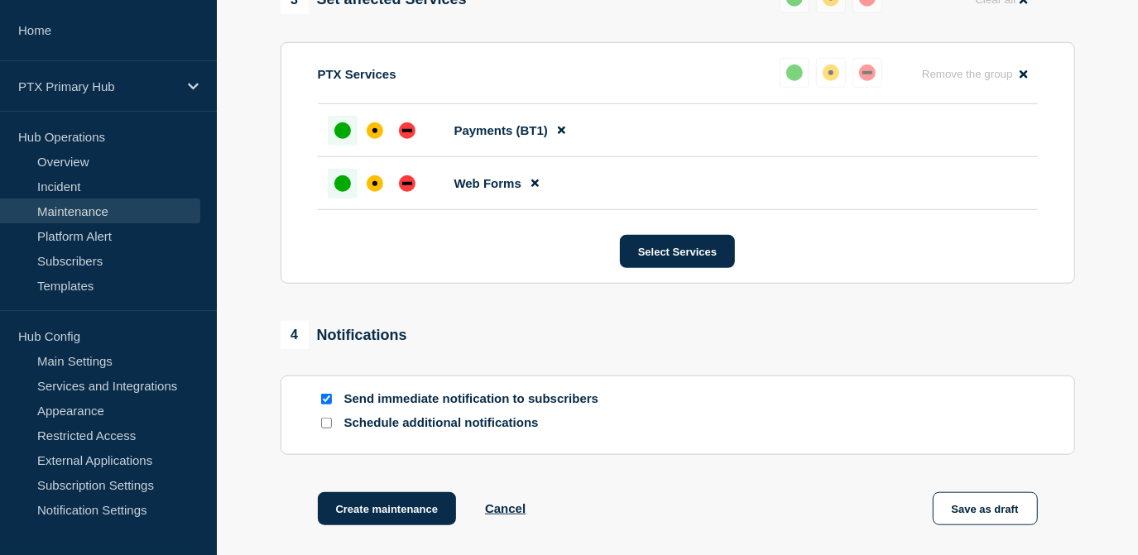
scroll to position [1029, 0]
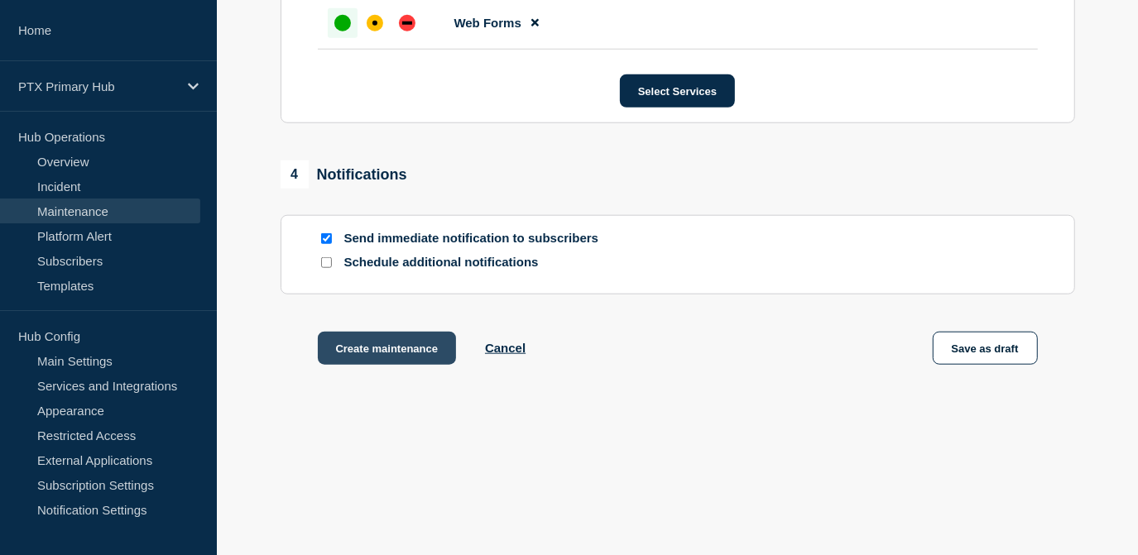
click at [419, 344] on button "Create maintenance" at bounding box center [387, 348] width 139 height 33
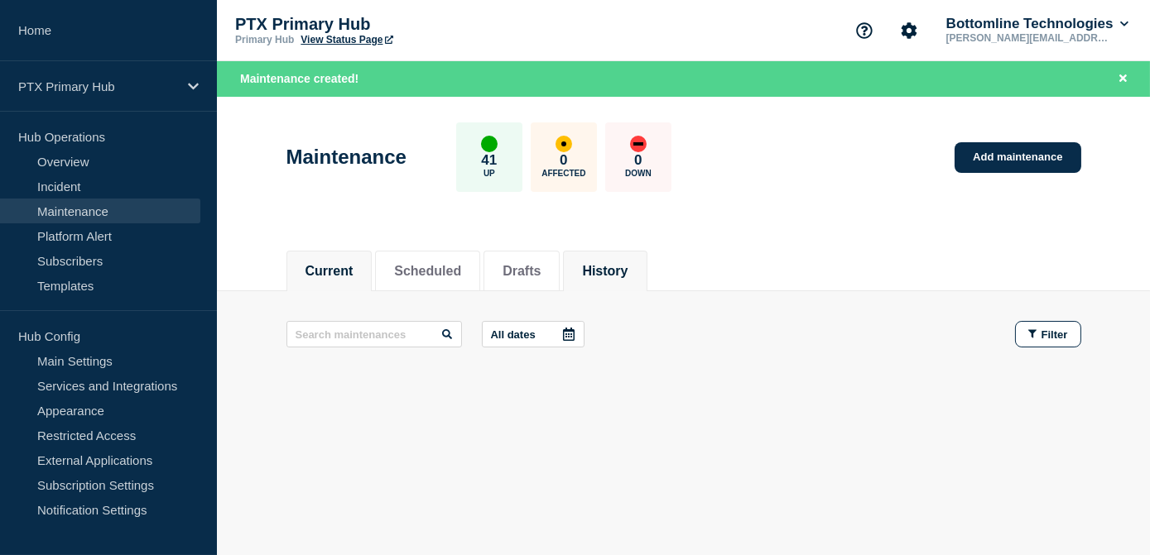
click at [560, 278] on li "Drafts" at bounding box center [521, 271] width 76 height 41
click at [613, 276] on button "History" at bounding box center [605, 271] width 46 height 15
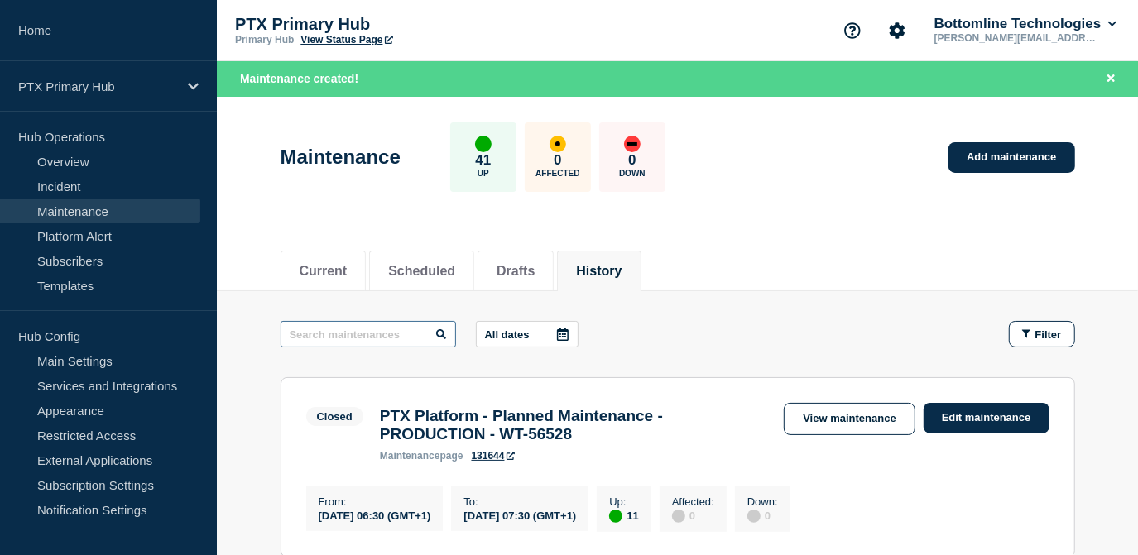
click at [384, 344] on input "text" at bounding box center [368, 334] width 175 height 26
type input "Webforms"
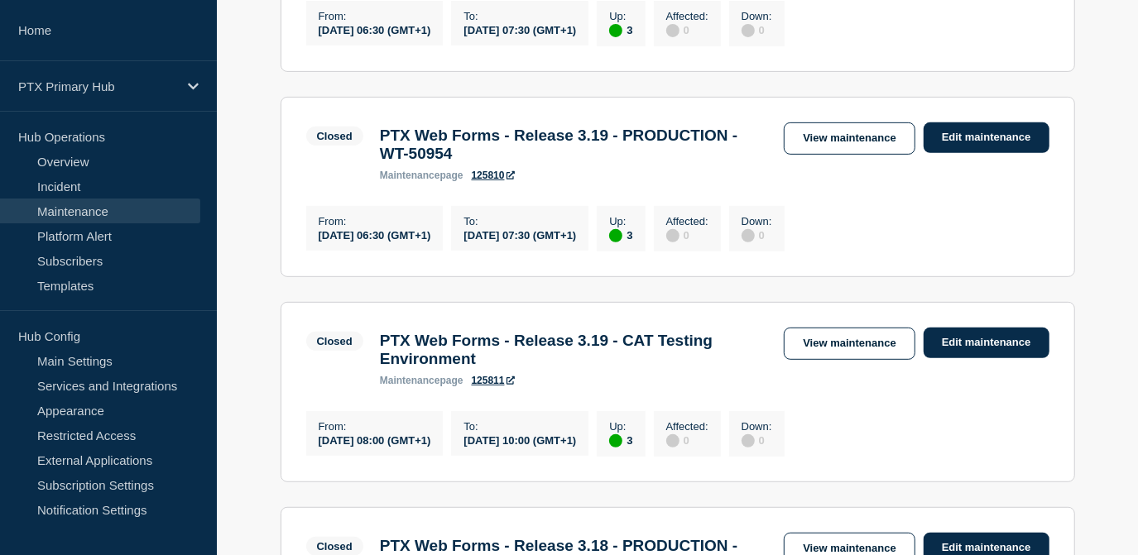
scroll to position [150, 0]
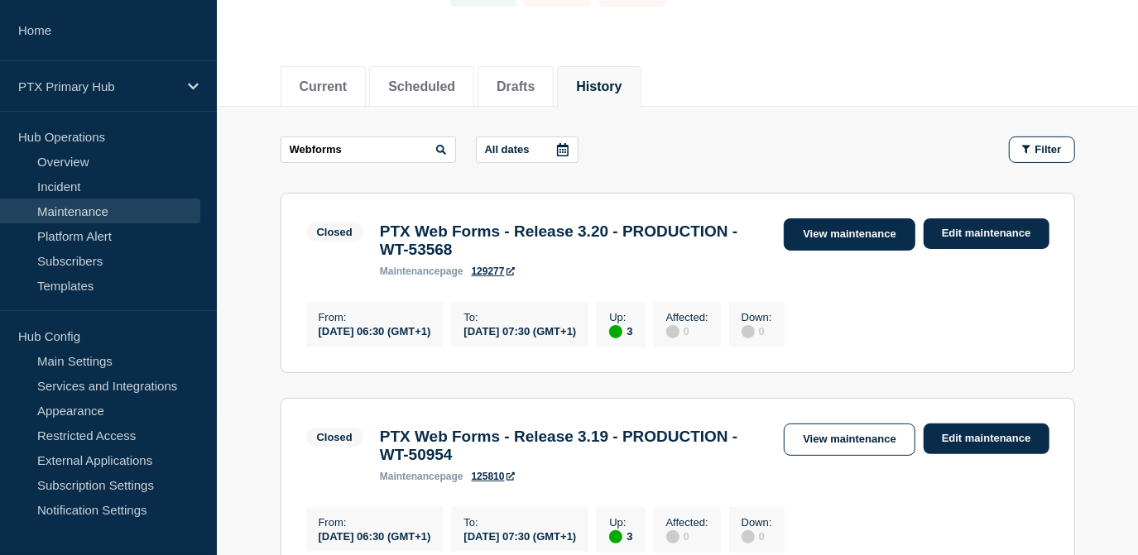
click at [814, 220] on link "View maintenance" at bounding box center [849, 235] width 131 height 32
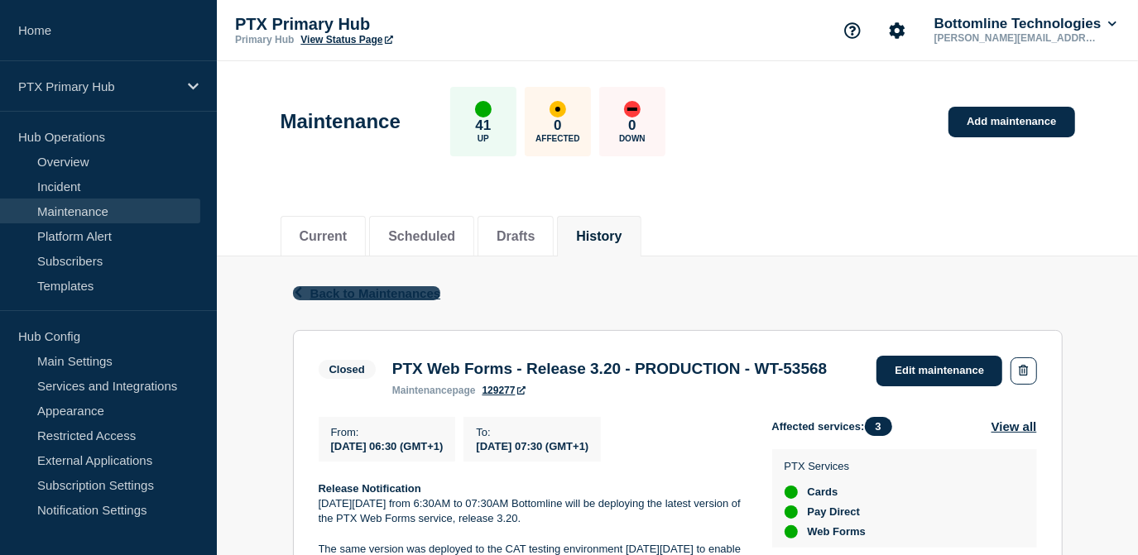
click at [391, 295] on span "Back to Maintenances" at bounding box center [375, 293] width 131 height 14
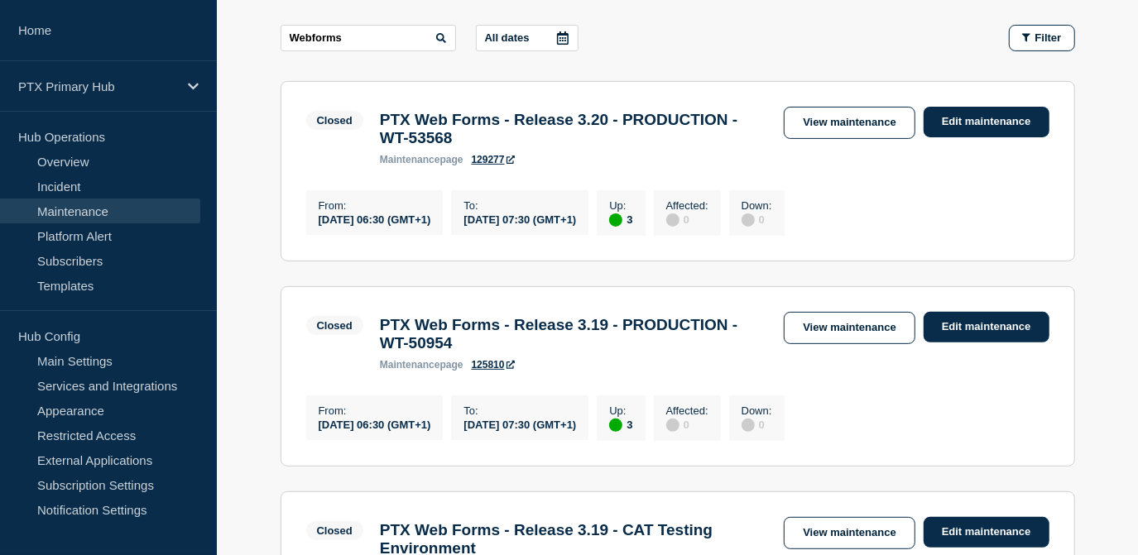
scroll to position [150, 0]
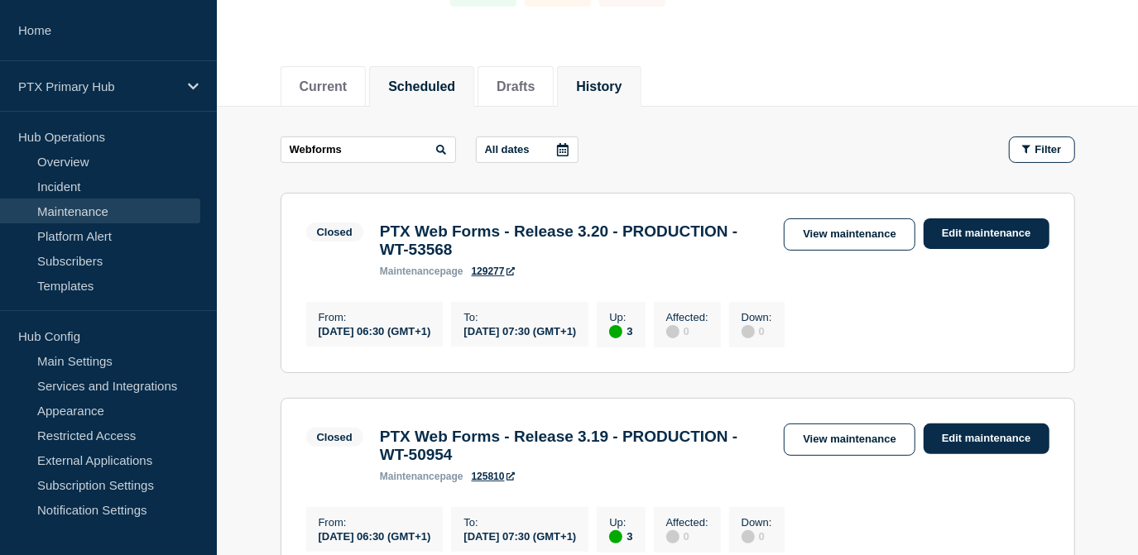
click at [435, 82] on button "Scheduled" at bounding box center [421, 86] width 67 height 15
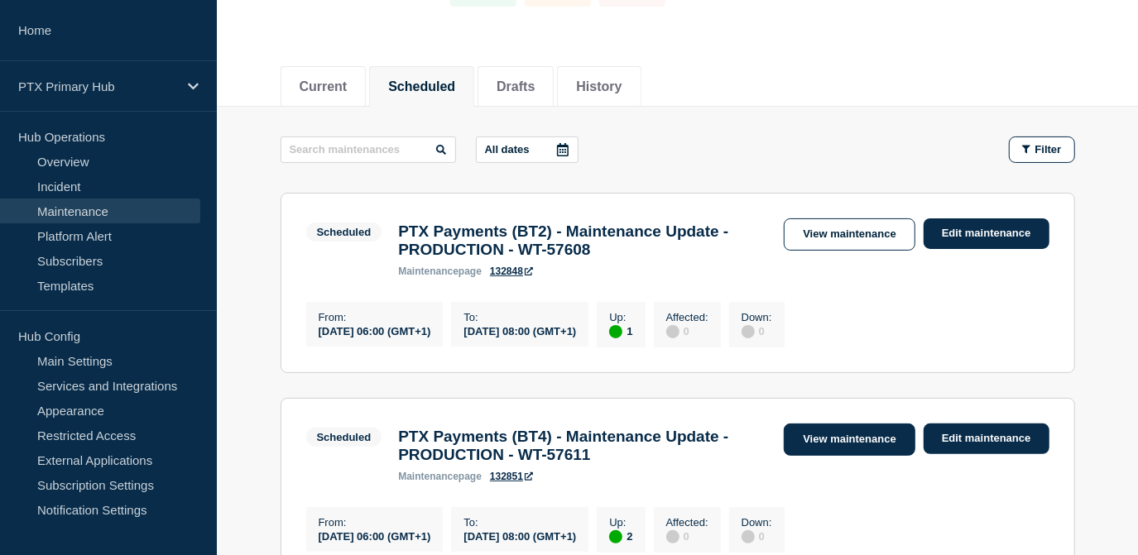
click at [834, 450] on link "View maintenance" at bounding box center [849, 440] width 131 height 32
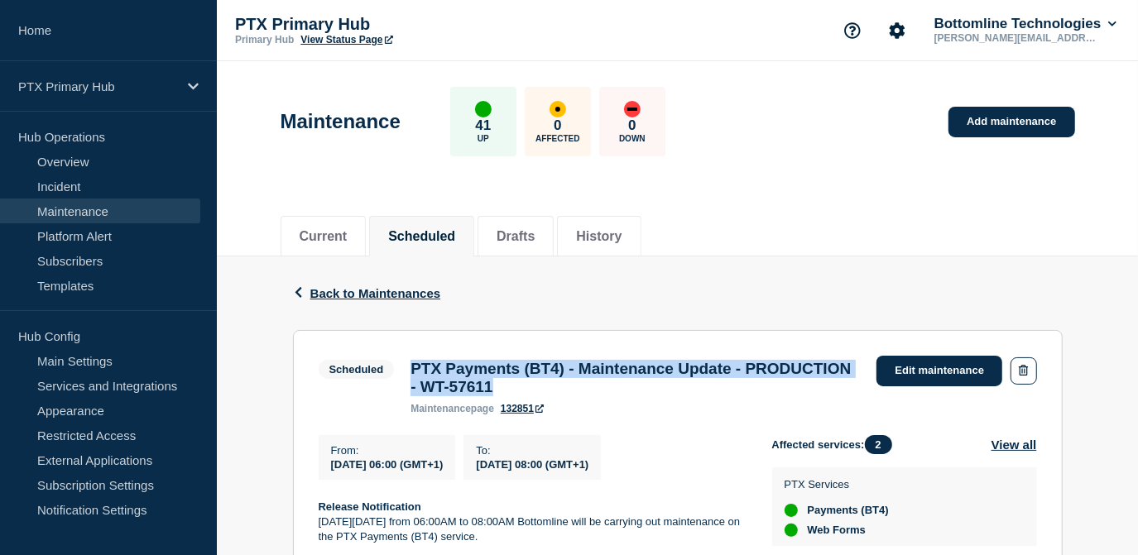
drag, startPoint x: 668, startPoint y: 398, endPoint x: 409, endPoint y: 367, distance: 261.0
click at [409, 367] on div "PTX Payments (BT4) - Maintenance Update - PRODUCTION - WT-57611 maintenance pag…" at bounding box center [635, 387] width 466 height 55
copy h3 "PTX Payments (BT4) - Maintenance Update - PRODUCTION - WT-57611"
click at [344, 295] on span "Back to Maintenances" at bounding box center [375, 293] width 131 height 14
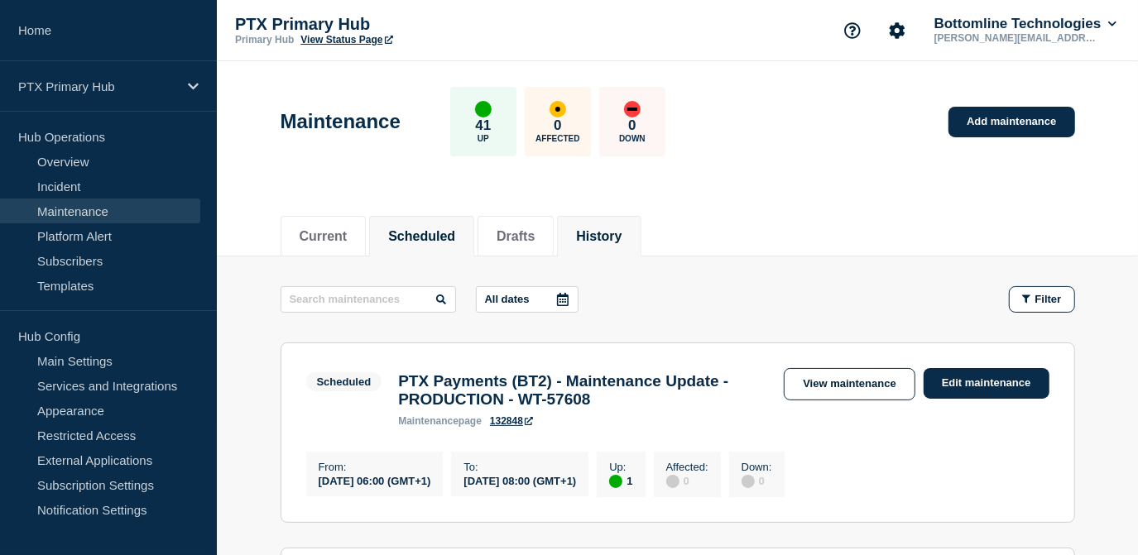
click at [622, 233] on button "History" at bounding box center [599, 236] width 46 height 15
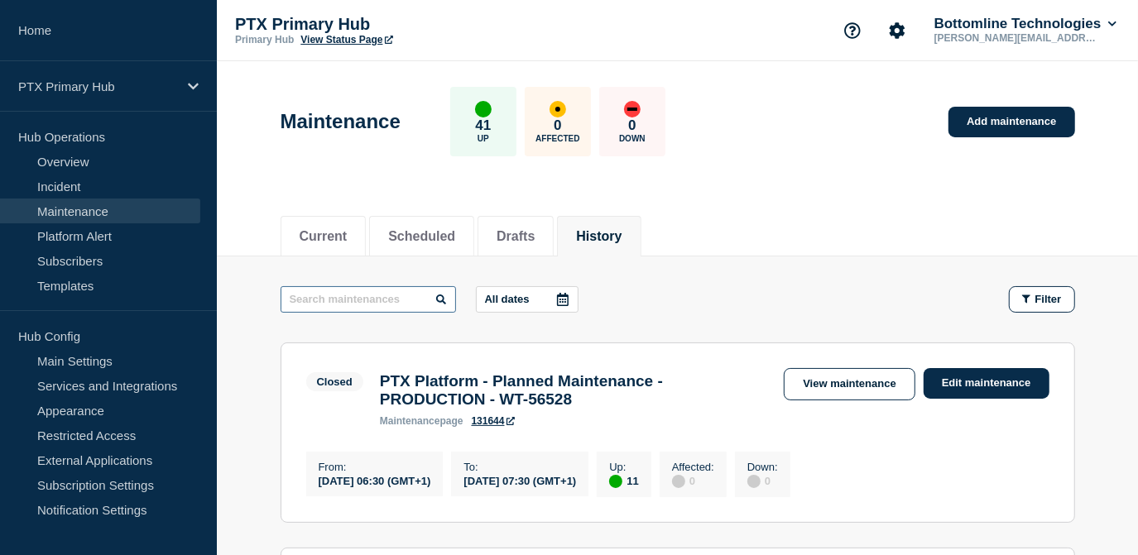
click at [340, 302] on input "text" at bounding box center [368, 299] width 175 height 26
type input "Webforms"
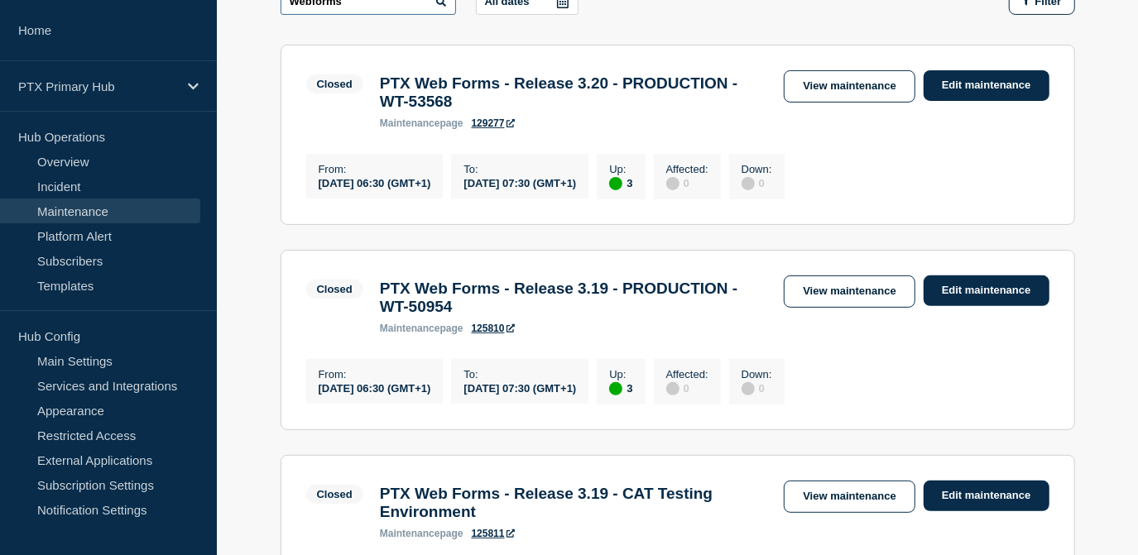
scroll to position [451, 0]
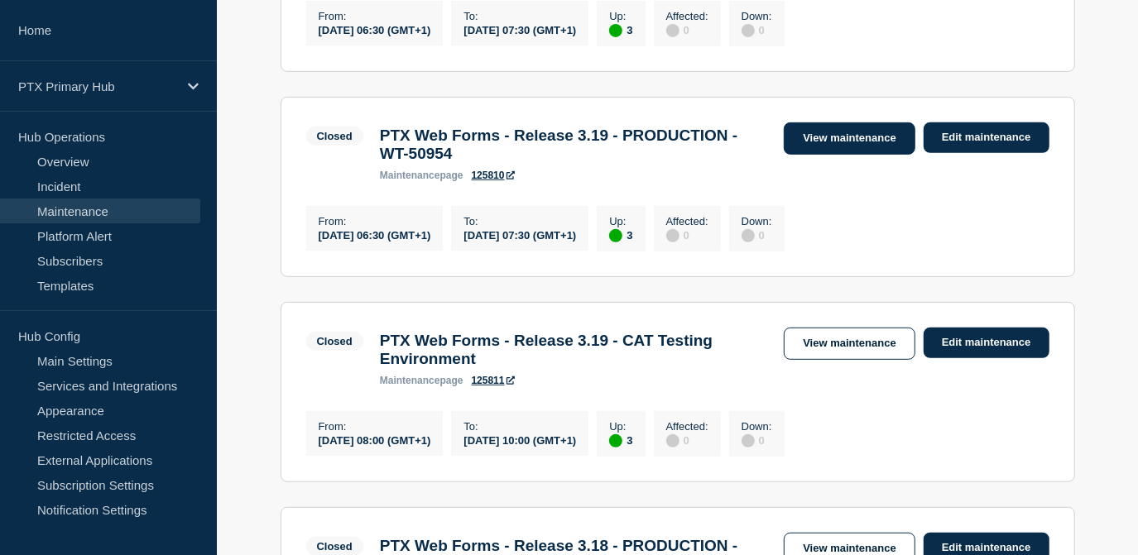
click at [813, 136] on link "View maintenance" at bounding box center [849, 139] width 131 height 32
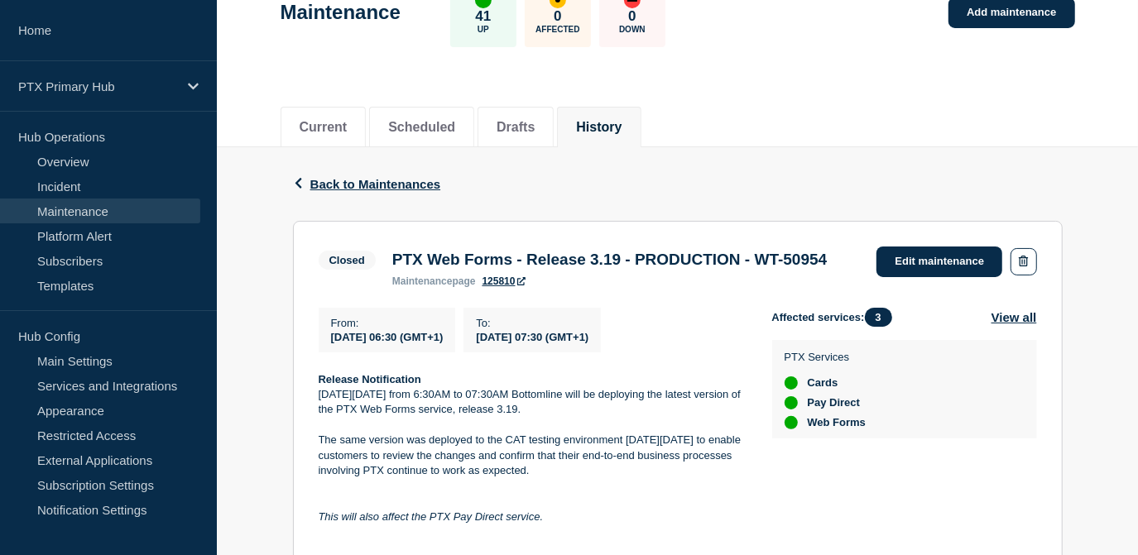
scroll to position [300, 0]
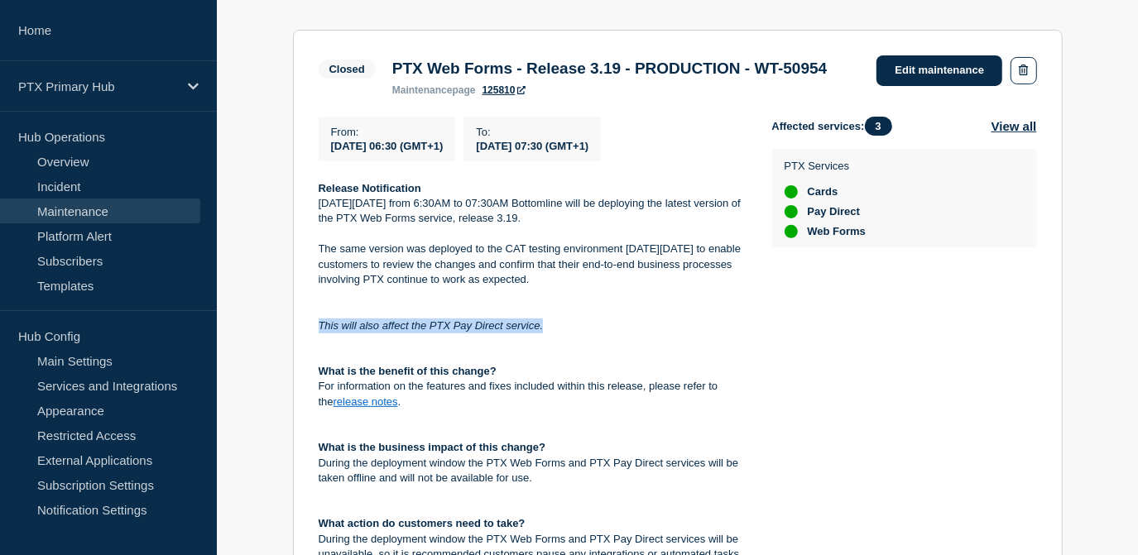
drag, startPoint x: 568, startPoint y: 360, endPoint x: 315, endPoint y: 350, distance: 253.5
click at [315, 350] on section "Closed PTX Web Forms - Release 3.19 - PRODUCTION - WT-50954 maintenance page 12…" at bounding box center [678, 393] width 770 height 727
copy em "This will also affect the PTX Pay Direct service."
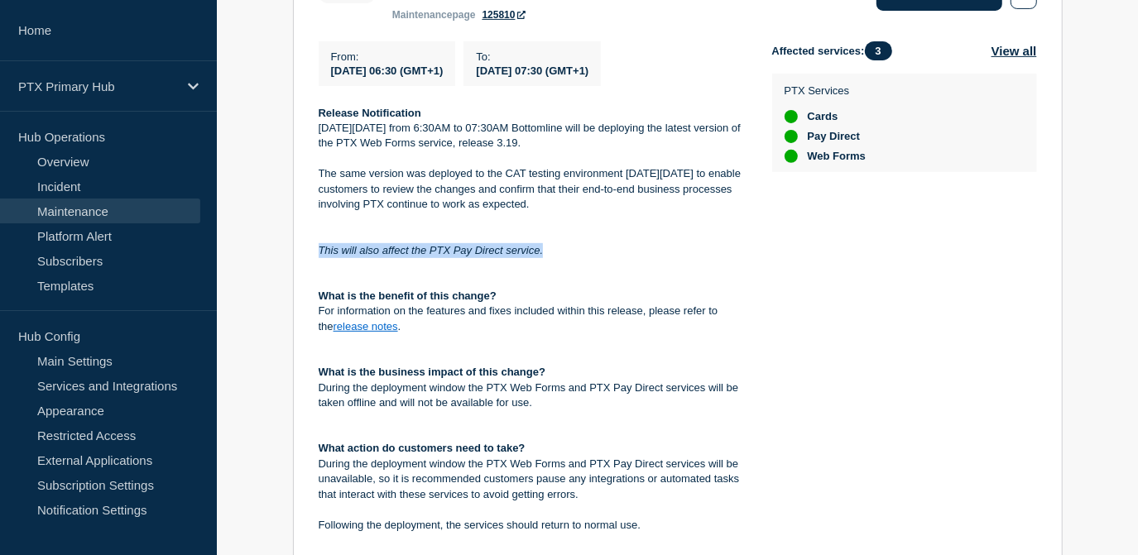
scroll to position [526, 0]
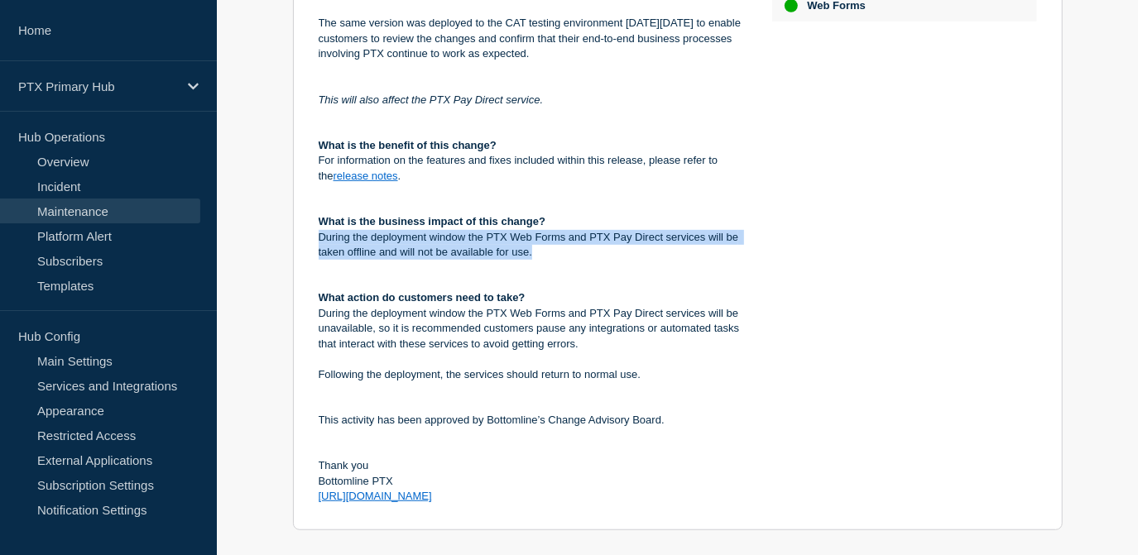
drag, startPoint x: 518, startPoint y: 284, endPoint x: 315, endPoint y: 264, distance: 203.8
click at [315, 264] on section "Closed PTX Web Forms - Release 3.19 - PRODUCTION - WT-50954 maintenance page 12…" at bounding box center [678, 167] width 770 height 727
copy p "During the deployment window the PTX Web Forms and PTX Pay Direct services will…"
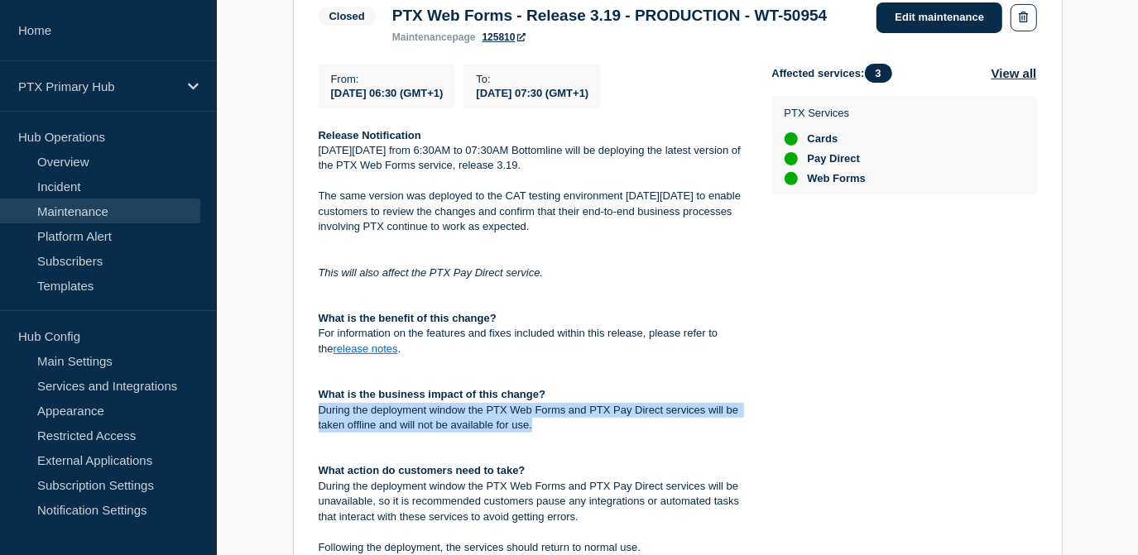
scroll to position [376, 0]
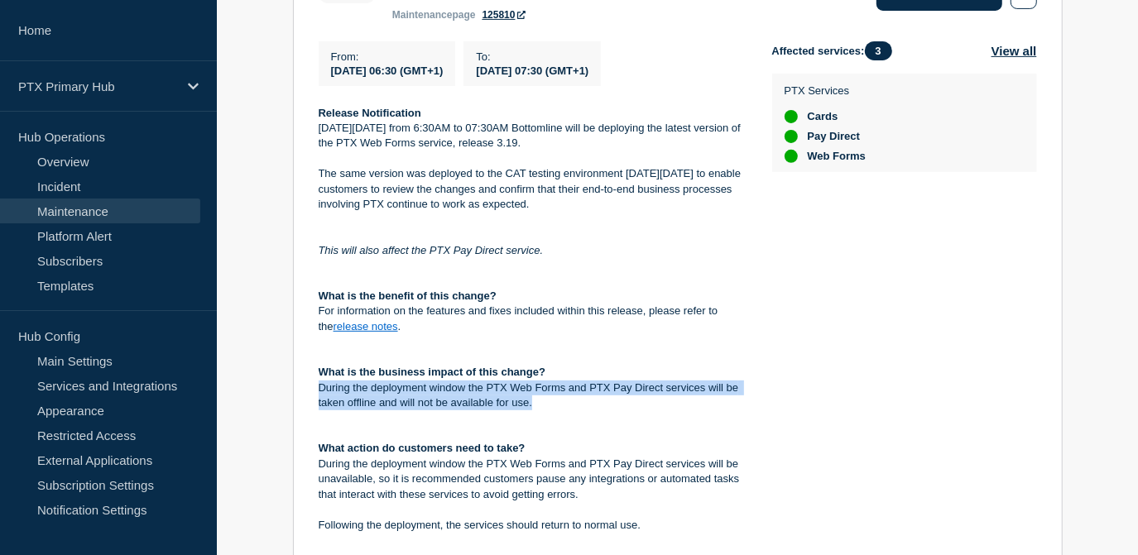
copy p "During the deployment window the PTX Web Forms and PTX Pay Direct services will…"
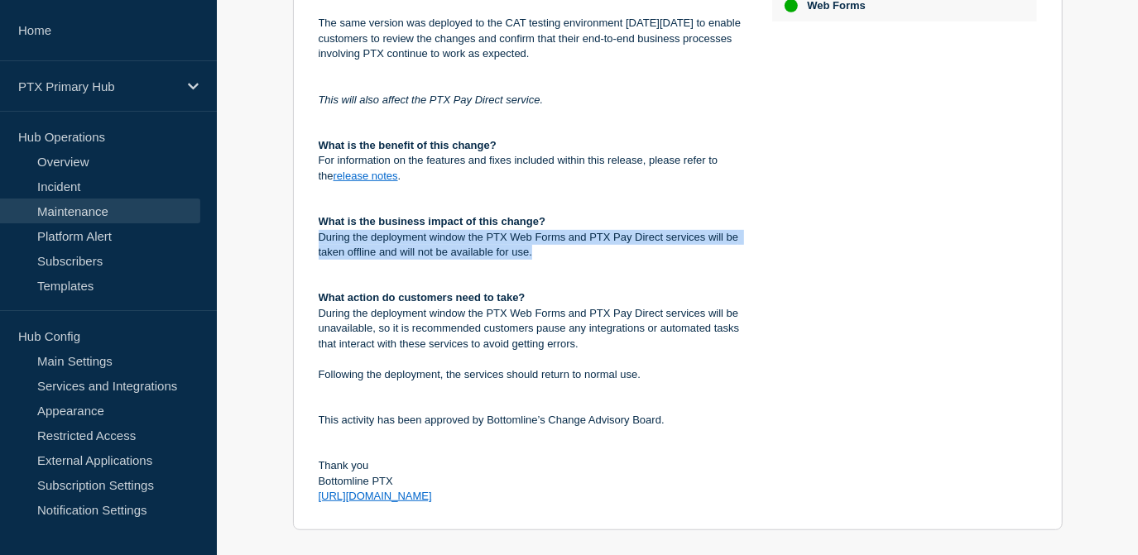
scroll to position [677, 0]
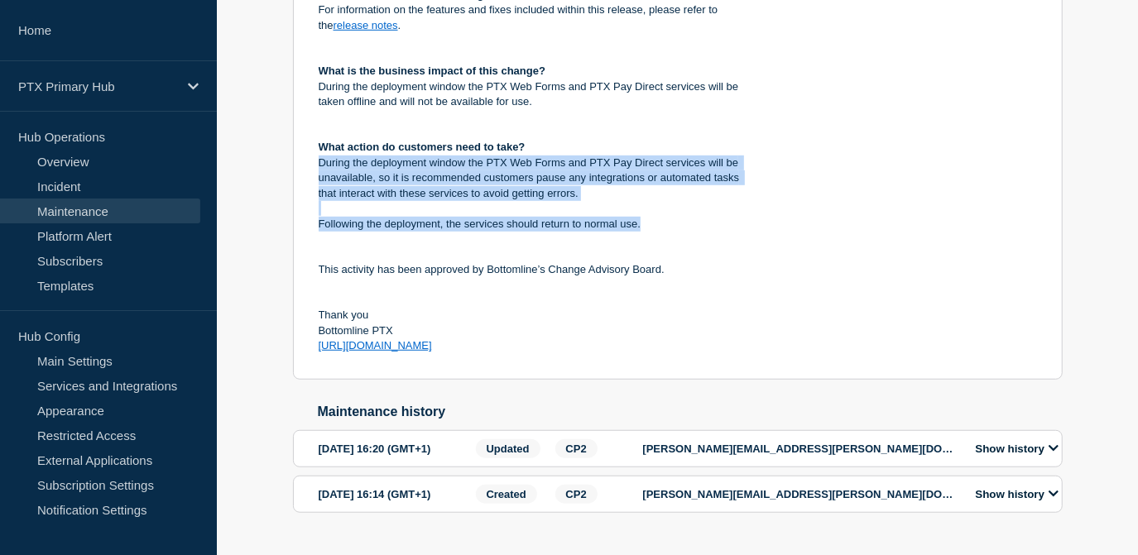
drag, startPoint x: 680, startPoint y: 247, endPoint x: 305, endPoint y: 195, distance: 378.4
click at [305, 195] on section "Closed PTX Web Forms - Release 3.19 - PRODUCTION - WT-50954 maintenance page 12…" at bounding box center [678, 16] width 770 height 727
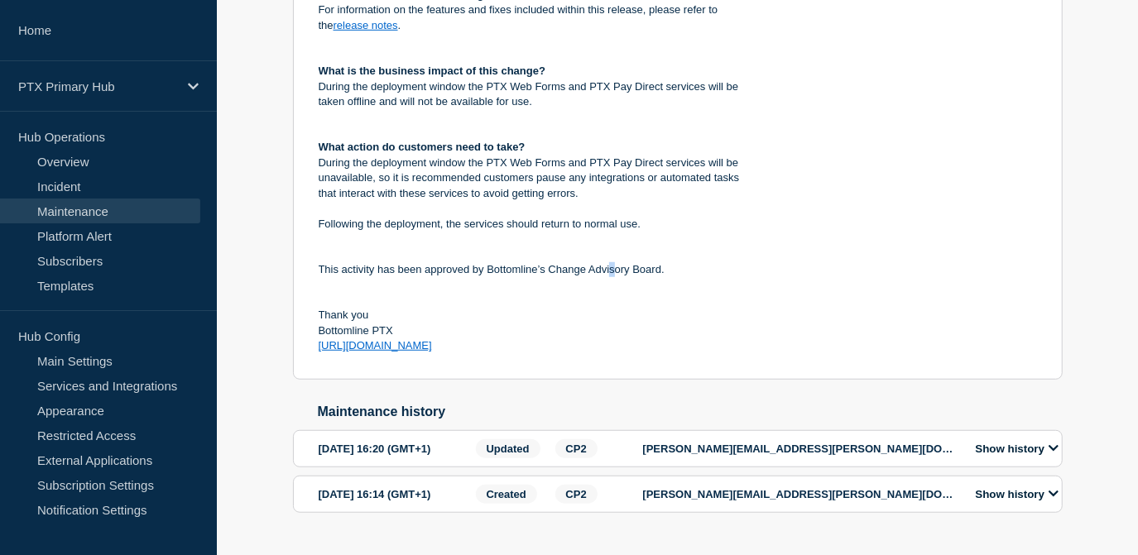
drag, startPoint x: 305, startPoint y: 195, endPoint x: 613, endPoint y: 295, distance: 324.3
click at [613, 277] on p "This activity has been approved by Bottomline’s Change Advisory Board." at bounding box center [532, 269] width 427 height 15
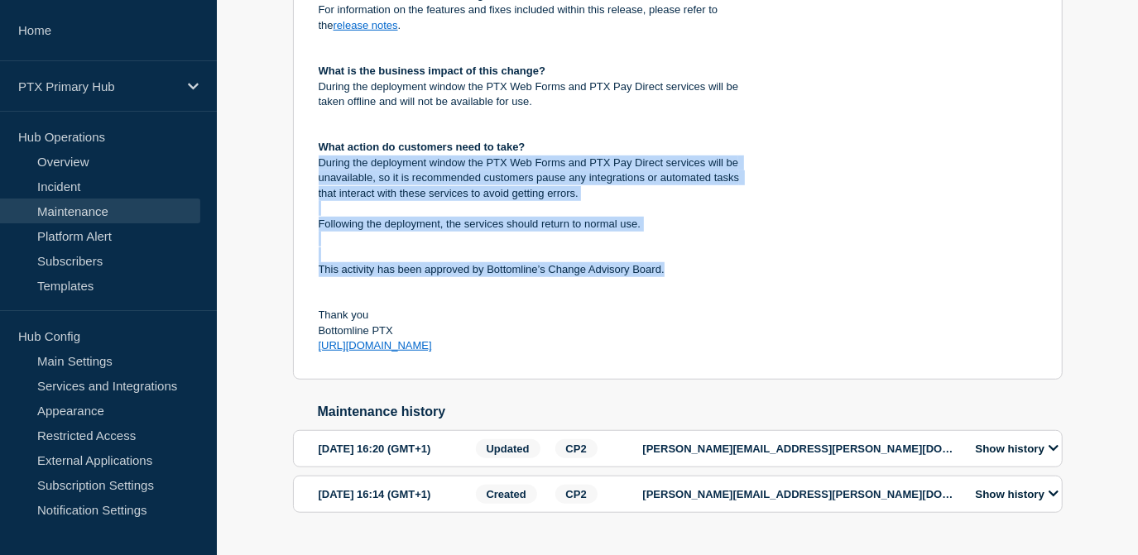
drag, startPoint x: 613, startPoint y: 295, endPoint x: 304, endPoint y: 185, distance: 328.3
click at [304, 185] on section "Closed PTX Web Forms - Release 3.19 - PRODUCTION - WT-50954 maintenance page 12…" at bounding box center [678, 16] width 770 height 727
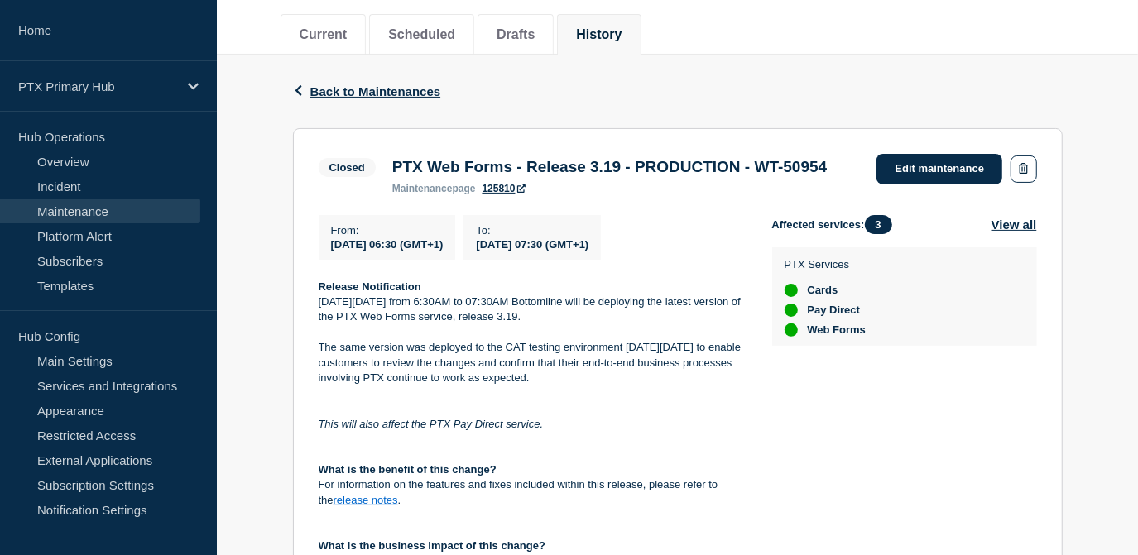
scroll to position [74, 0]
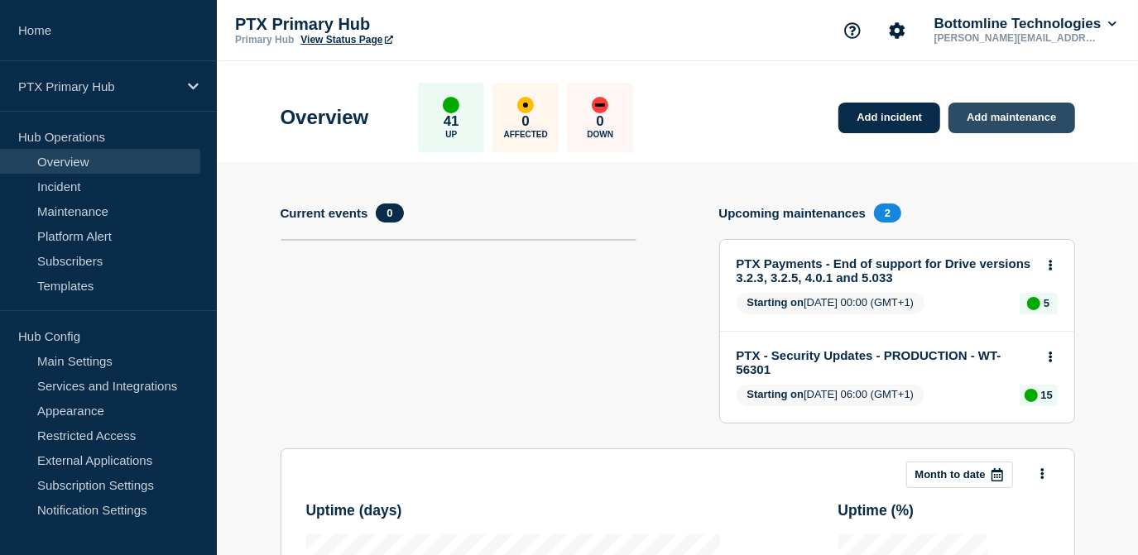
click at [1000, 120] on link "Add maintenance" at bounding box center [1012, 118] width 126 height 31
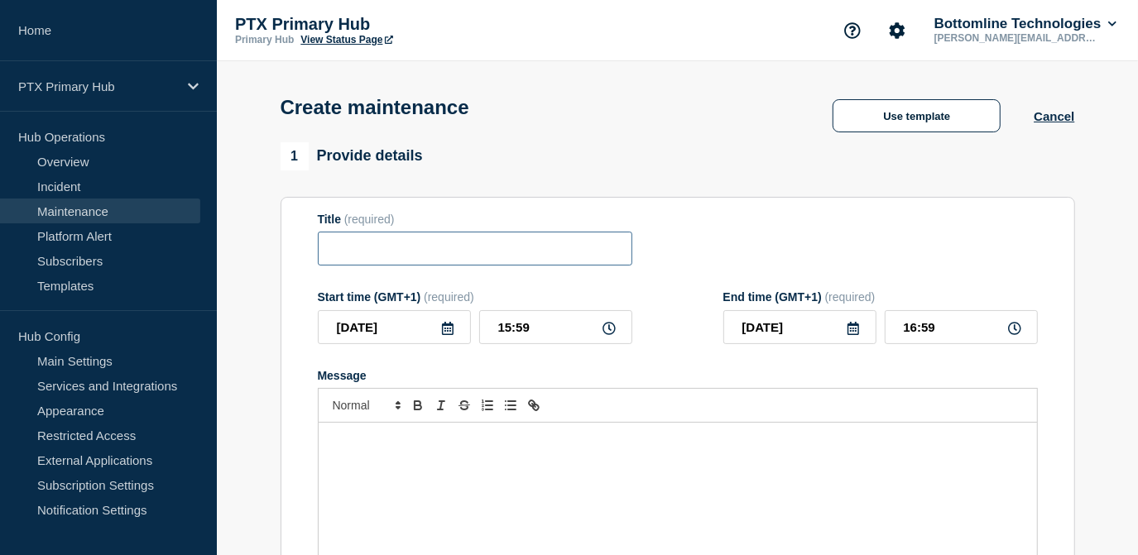
click at [439, 243] on input "Title" at bounding box center [475, 249] width 315 height 34
paste input "PTX Connect (Document Management) - Maintenance Update - PRODUCTION - WT-53477"
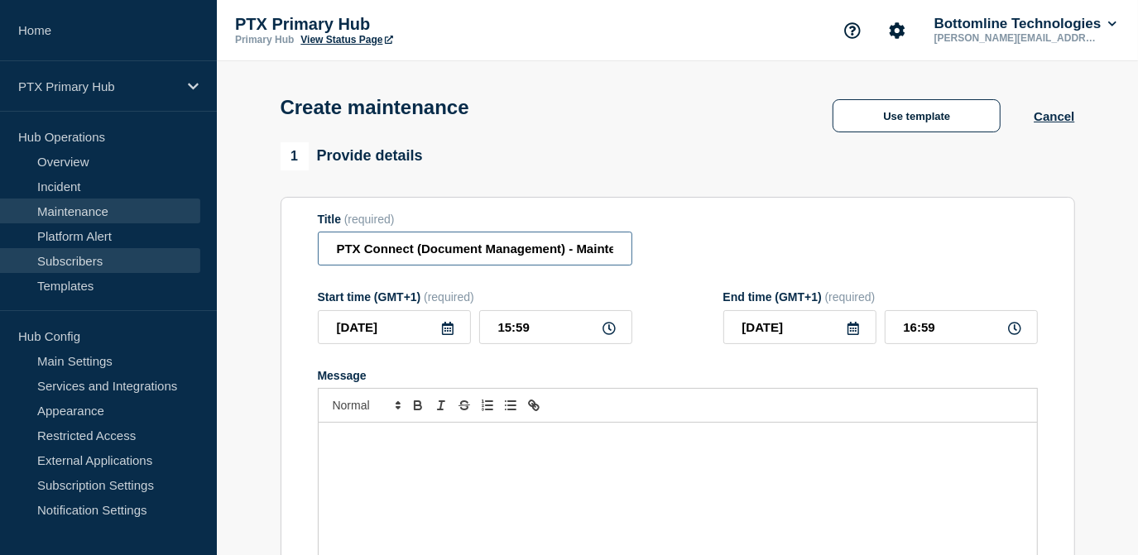
drag, startPoint x: 423, startPoint y: 250, endPoint x: 192, endPoint y: 257, distance: 231.0
click at [385, 246] on input "PTX Connect (Document Management) - Maintenance Update - PRODUCTION - WT-53477" at bounding box center [475, 249] width 315 height 34
click at [568, 253] on input "PTX Connect (Document Management) - Maintenance Update - PRODUCTION - WT-53477" at bounding box center [475, 249] width 315 height 34
drag, startPoint x: 563, startPoint y: 253, endPoint x: 448, endPoint y: 253, distance: 115.1
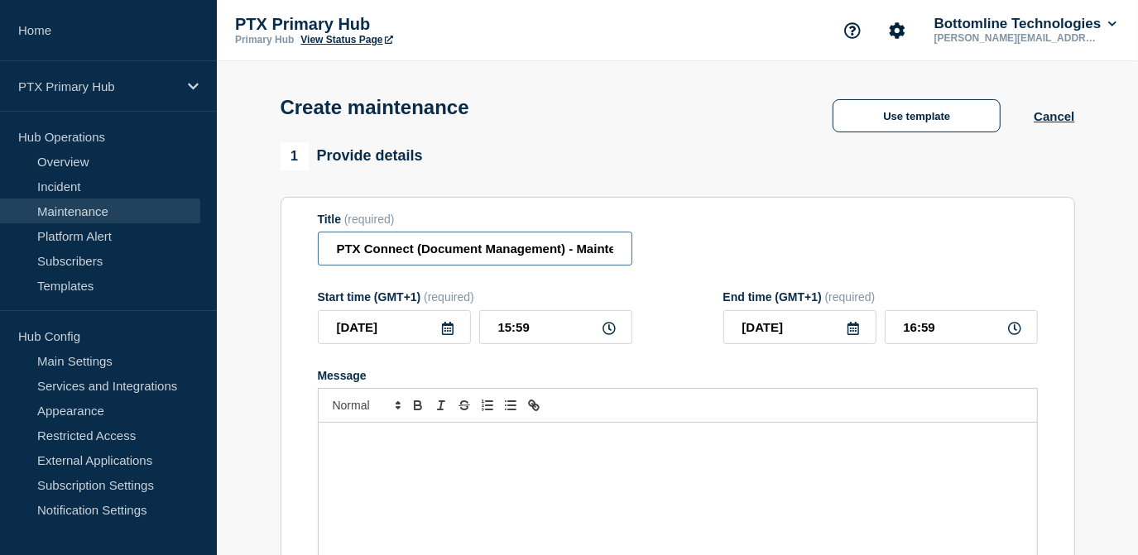
click at [448, 253] on input "PTX Connect (Document Management) - Maintenance Update - PRODUCTION - WT-53477" at bounding box center [475, 249] width 315 height 34
drag, startPoint x: 512, startPoint y: 262, endPoint x: 727, endPoint y: 259, distance: 215.2
click at [727, 259] on div "Title (required) PTX Connect (BT2) - Maintenance Update - PRODUCTION - WT-53477" at bounding box center [678, 240] width 720 height 54
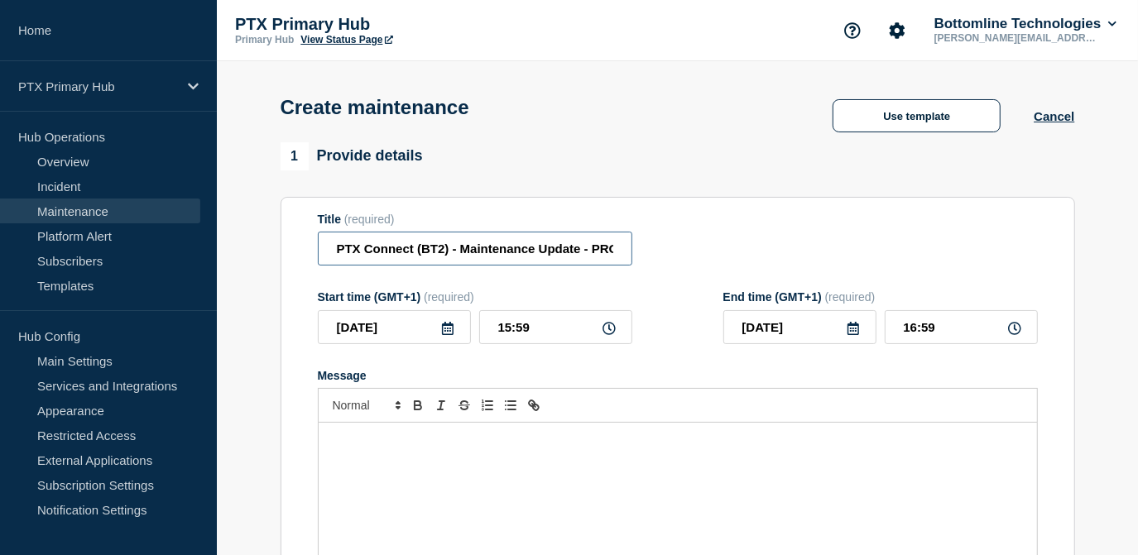
click at [599, 258] on input "PTX Connect (BT2) - Maintenance Update - PRODUCTION - WT-53477" at bounding box center [475, 249] width 315 height 34
drag, startPoint x: 593, startPoint y: 255, endPoint x: 698, endPoint y: 254, distance: 104.3
click at [698, 254] on div "Title (required) PTX Connect (BT2) - Maintenance Update - PRODUCTION - WT-53477" at bounding box center [678, 240] width 720 height 54
click at [613, 254] on input "PTX Connect (BT2) - Maintenance Update - PRODUCTION - WT-53477" at bounding box center [475, 249] width 315 height 34
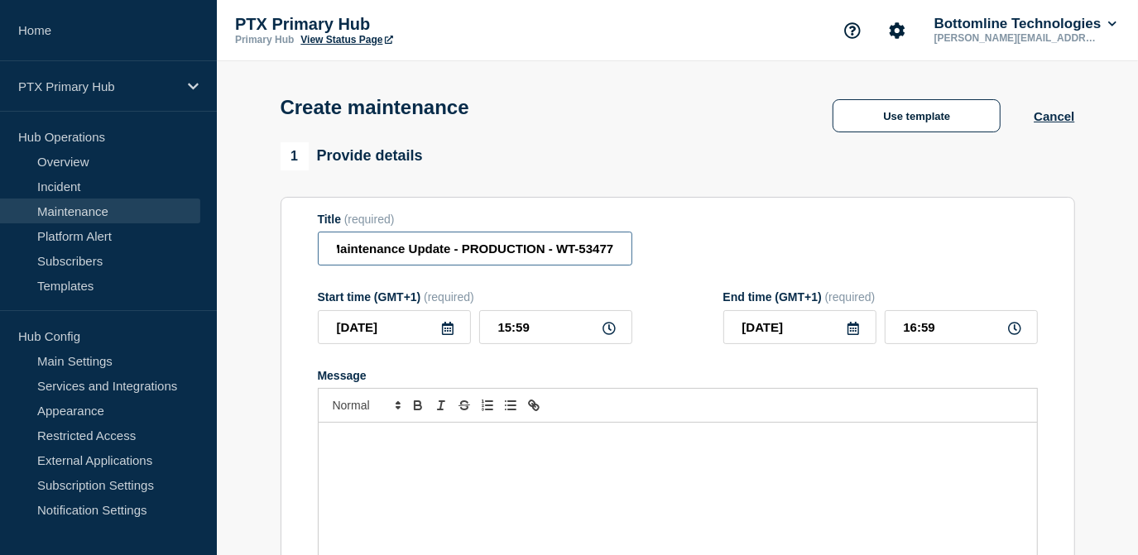
drag, startPoint x: 614, startPoint y: 254, endPoint x: 591, endPoint y: 253, distance: 23.2
click at [591, 253] on input "PTX Connect (BT2) - Maintenance Update - PRODUCTION - WT-53477" at bounding box center [475, 249] width 315 height 34
click at [591, 252] on input "PTX Connect (BT2) - Maintenance Update - PRODUCTION - WT-53477" at bounding box center [475, 249] width 315 height 34
drag, startPoint x: 587, startPoint y: 251, endPoint x: 652, endPoint y: 255, distance: 65.5
click at [652, 255] on div "Title (required) PTX Connect (BT2) - Maintenance Update - PRODUCTION - WT-53477" at bounding box center [678, 240] width 720 height 54
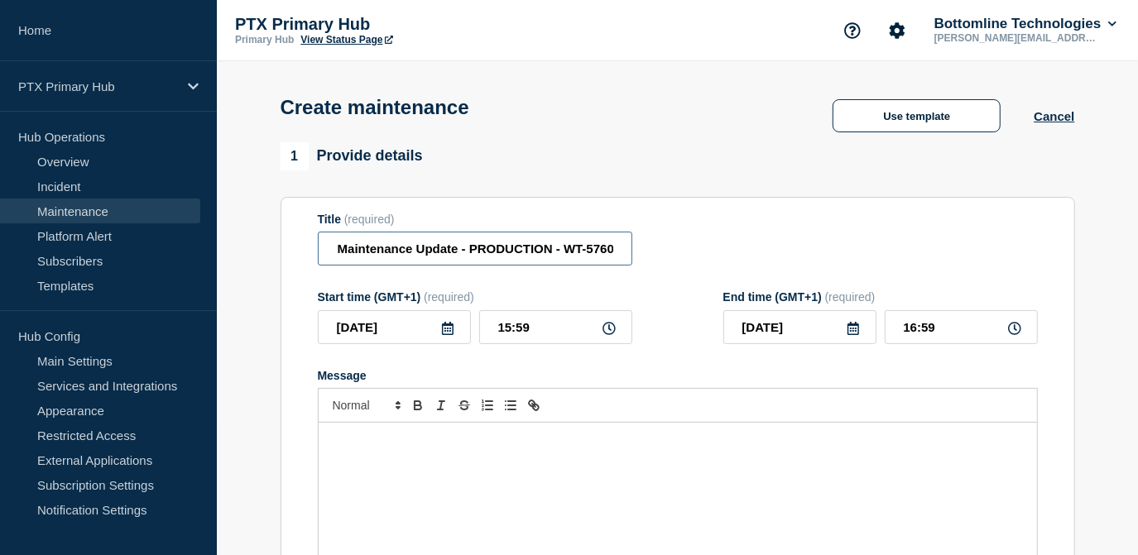
scroll to position [0, 129]
type input "PTX Connect (BT2) - Maintenance Update - PRODUCTION - WT-57608"
click at [366, 462] on div "Message" at bounding box center [678, 522] width 718 height 199
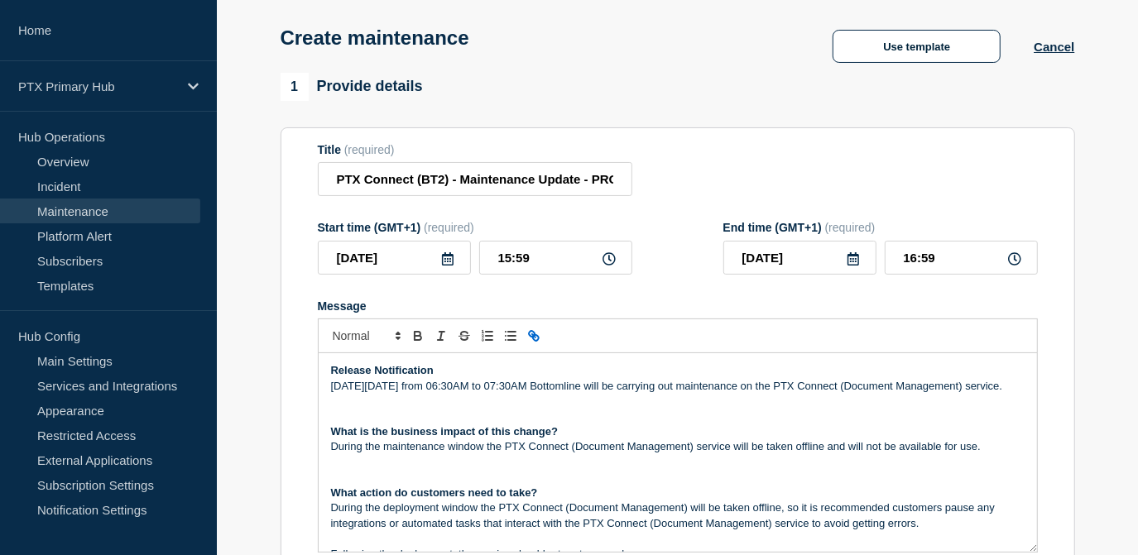
drag, startPoint x: 1015, startPoint y: 388, endPoint x: 824, endPoint y: 383, distance: 191.3
click at [824, 383] on div "Release Notification [DATE][DATE] from 06:30AM to 07:30AM Bottomline will be ca…" at bounding box center [678, 452] width 718 height 199
drag, startPoint x: 925, startPoint y: 389, endPoint x: 825, endPoint y: 392, distance: 99.4
click at [825, 392] on p "On Tuesday 12th August from 06:30AM to 07:30AM Bottomline will be carrying out …" at bounding box center [678, 386] width 694 height 15
copy p "PTX Payments (BT2)"
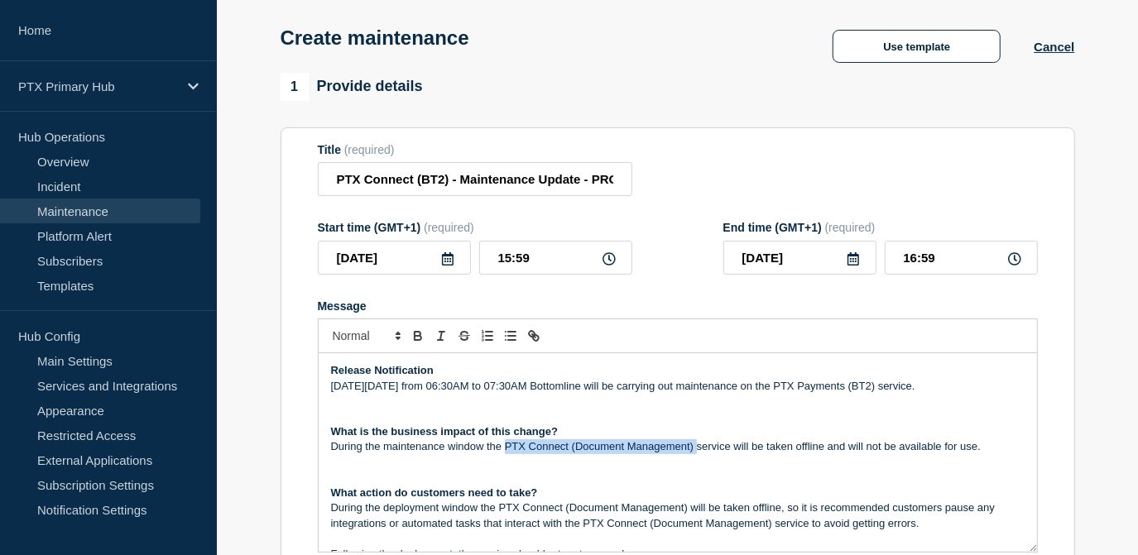
drag, startPoint x: 695, startPoint y: 450, endPoint x: 505, endPoint y: 451, distance: 190.4
click at [505, 451] on p "During the maintenance window the PTX Connect (Document Management) service wil…" at bounding box center [678, 447] width 694 height 15
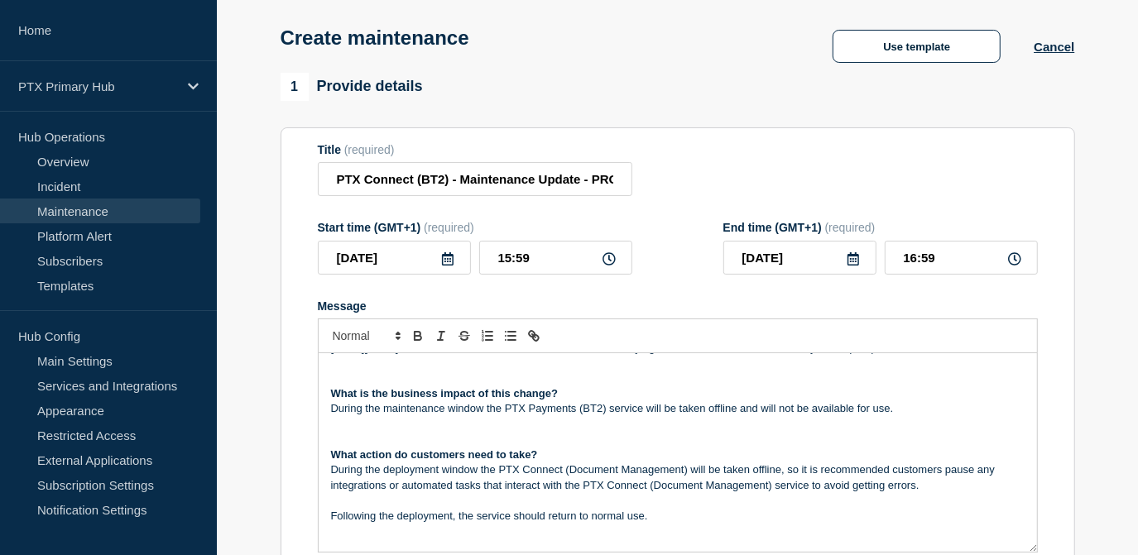
scroll to position [74, 0]
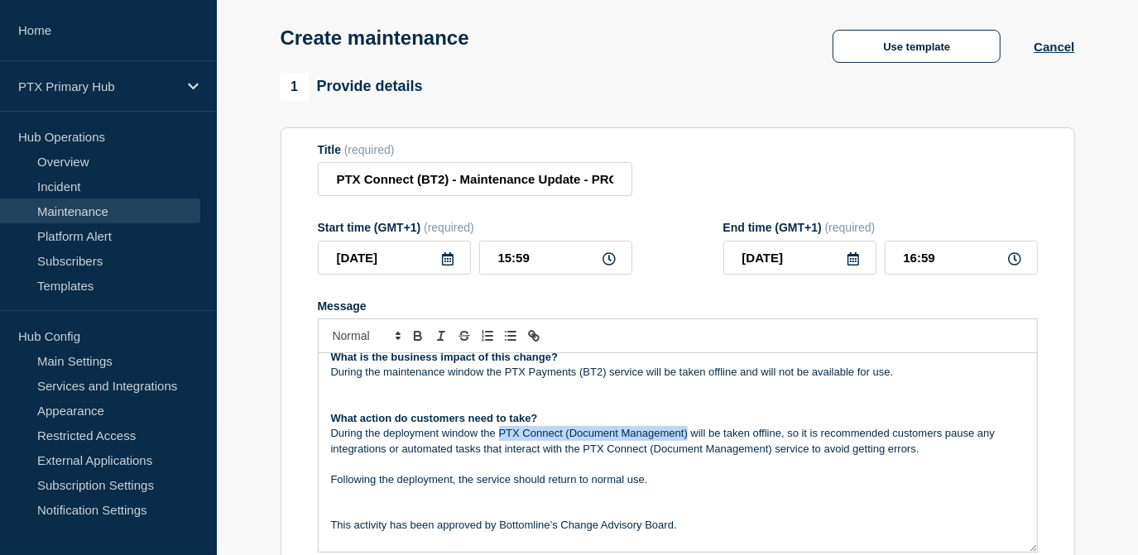
drag, startPoint x: 686, startPoint y: 431, endPoint x: 501, endPoint y: 434, distance: 185.4
click at [501, 434] on p "During the deployment window the PTX Connect (Document Management) will be take…" at bounding box center [678, 441] width 694 height 31
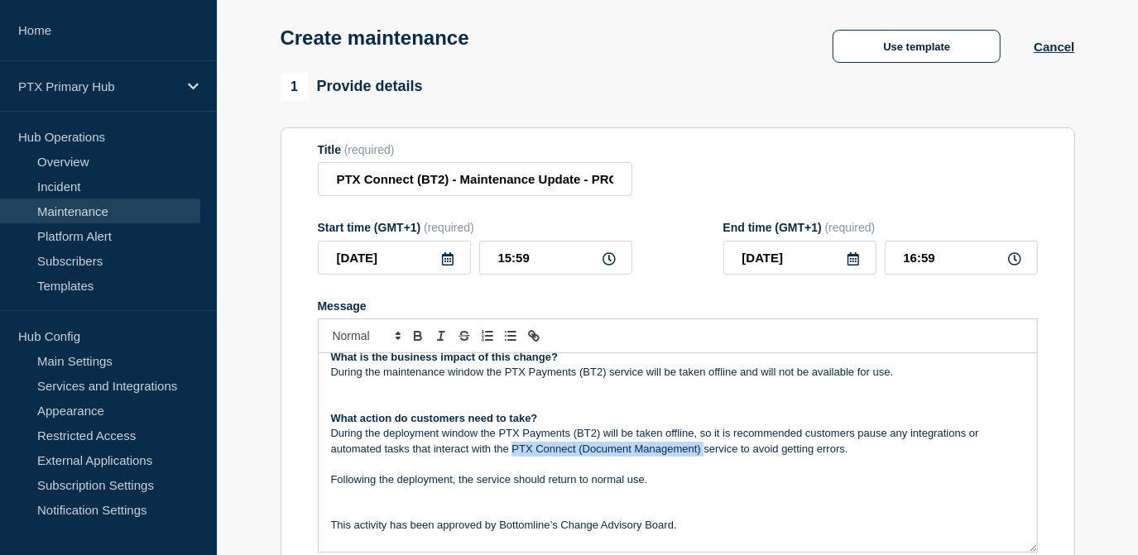
drag, startPoint x: 704, startPoint y: 450, endPoint x: 511, endPoint y: 449, distance: 192.9
click at [511, 449] on p "During the deployment window the PTX Payments (BT2) will be taken offline, so i…" at bounding box center [678, 441] width 694 height 31
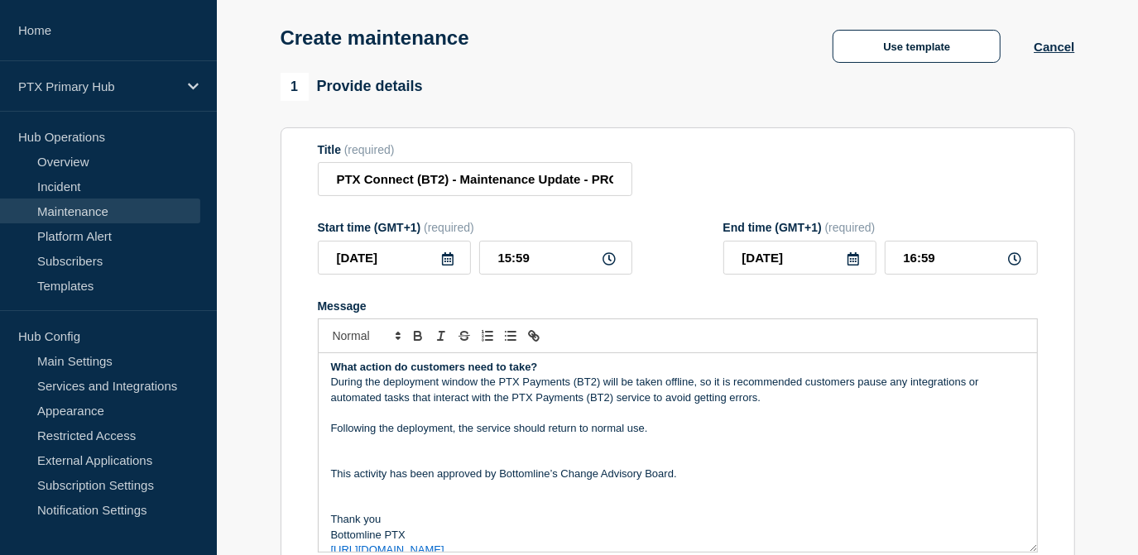
scroll to position [141, 0]
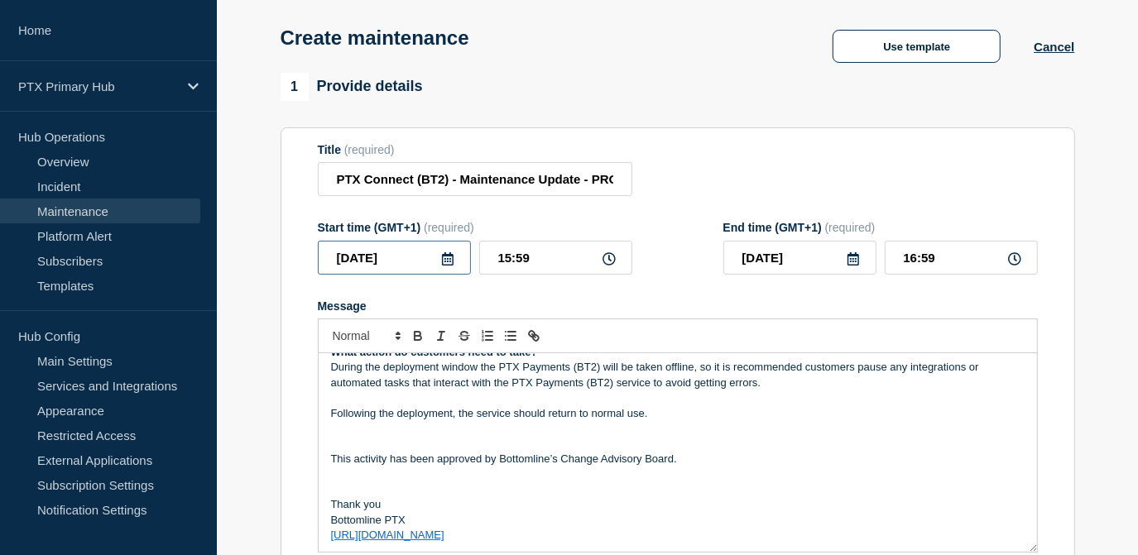
click at [435, 262] on input "[DATE]" at bounding box center [394, 258] width 153 height 34
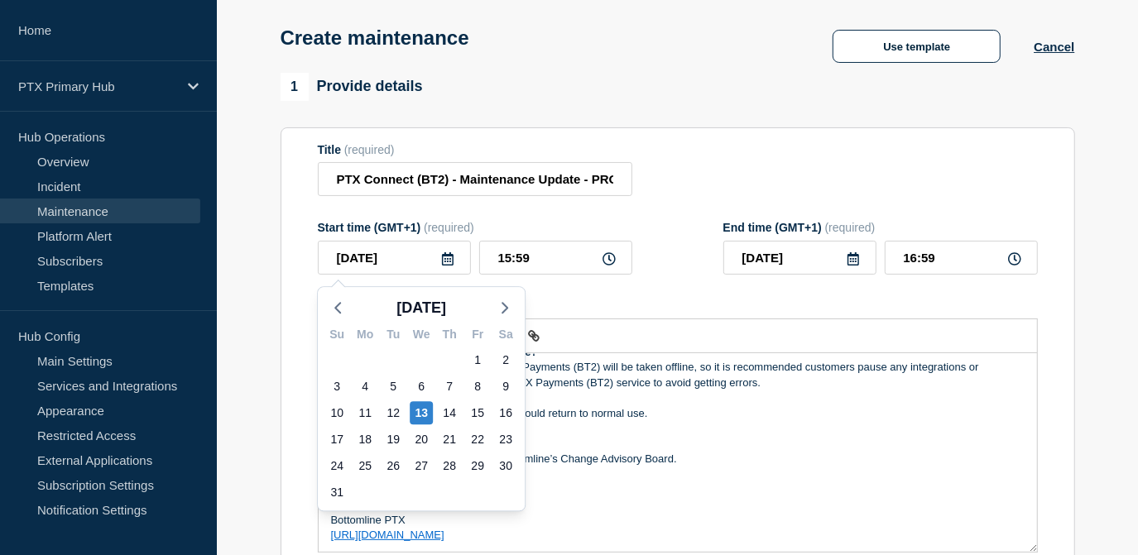
click at [442, 262] on icon at bounding box center [448, 258] width 12 height 13
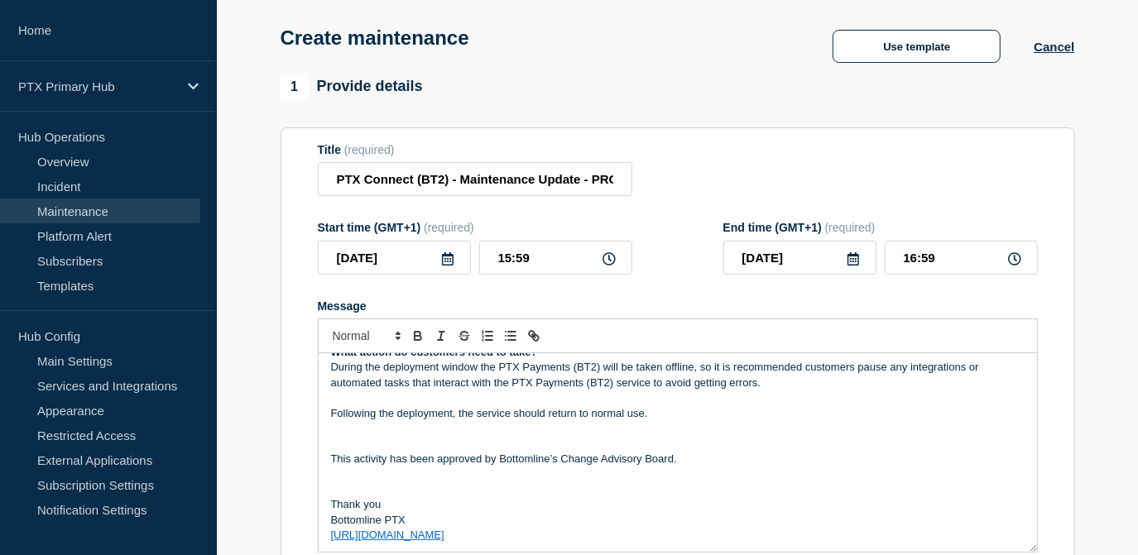
click at [454, 257] on icon at bounding box center [447, 258] width 13 height 13
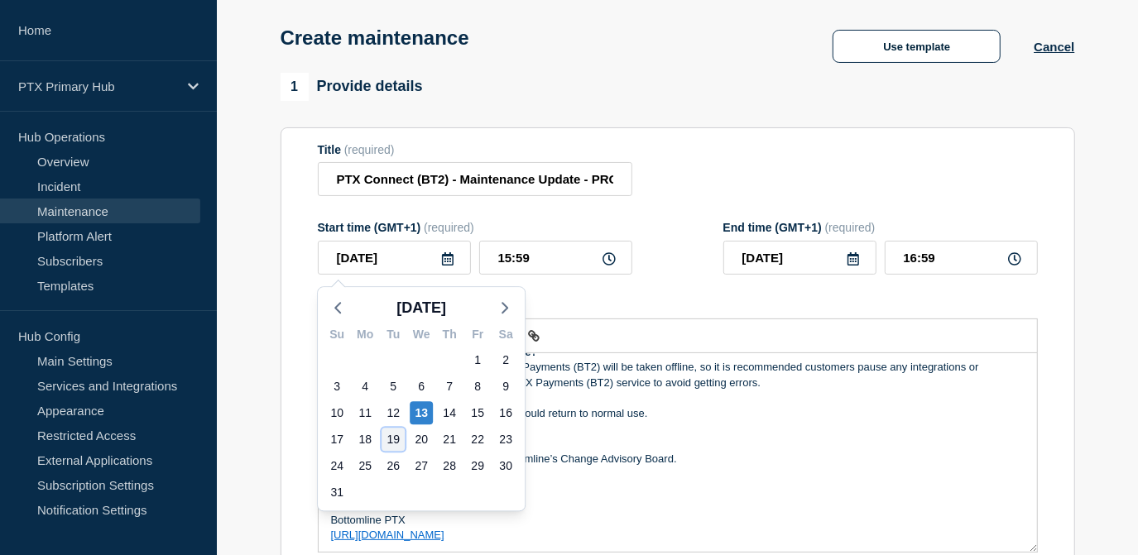
click at [395, 449] on div "19" at bounding box center [393, 439] width 23 height 23
type input "[DATE]"
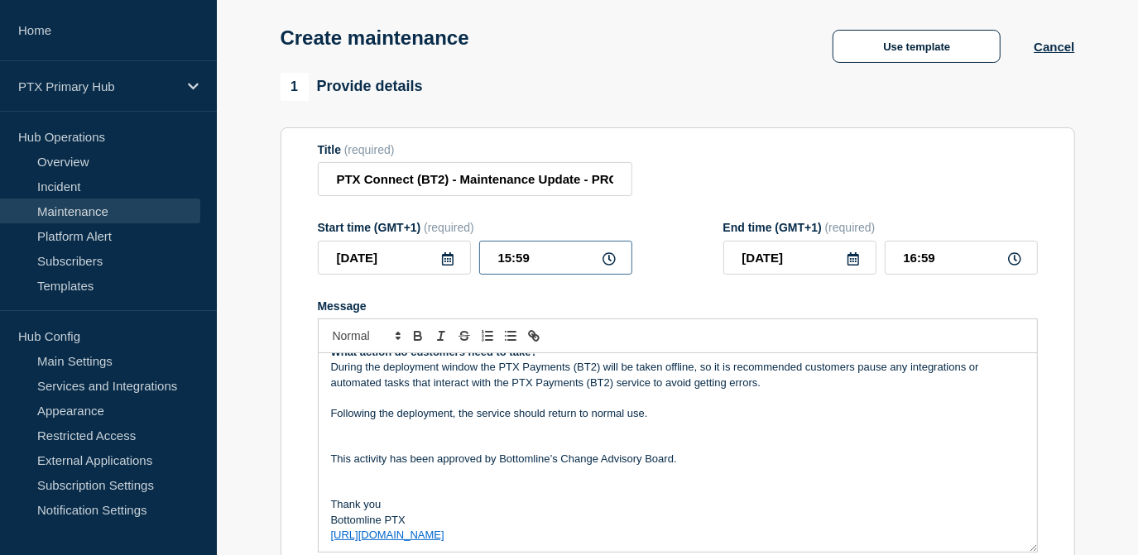
drag, startPoint x: 549, startPoint y: 271, endPoint x: 446, endPoint y: 258, distance: 103.5
click at [446, 261] on div "2025-08-19 15:59" at bounding box center [475, 258] width 315 height 34
type input "06:00"
type input "08:00"
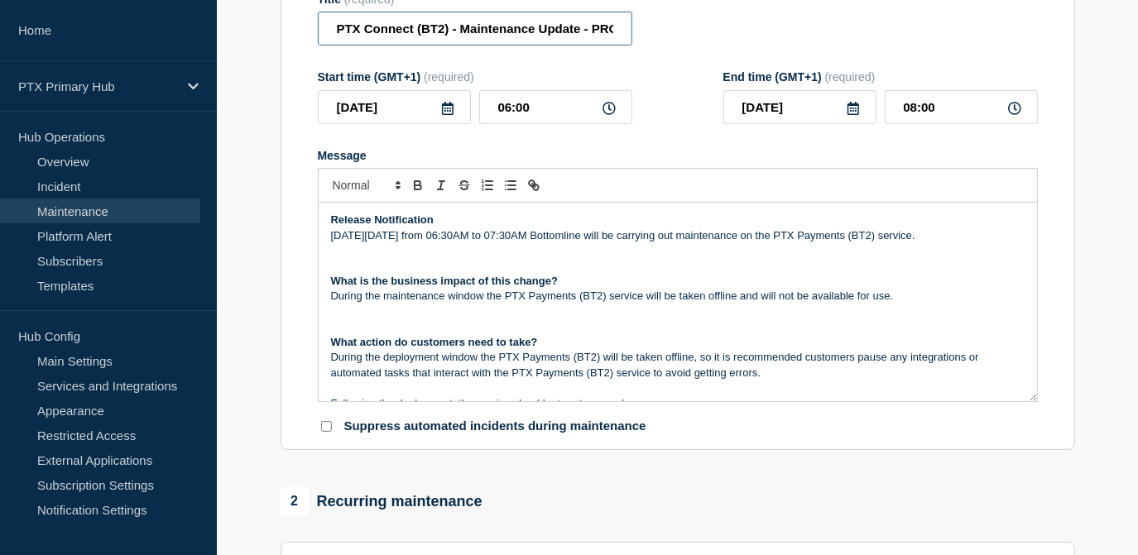
scroll to position [0, 130]
drag, startPoint x: 572, startPoint y: 28, endPoint x: 734, endPoint y: 27, distance: 162.2
click at [734, 27] on div "Title (required) PTX Connect (BT2) - Maintenance Update - PRODUCTION - WT-57608" at bounding box center [678, 20] width 720 height 54
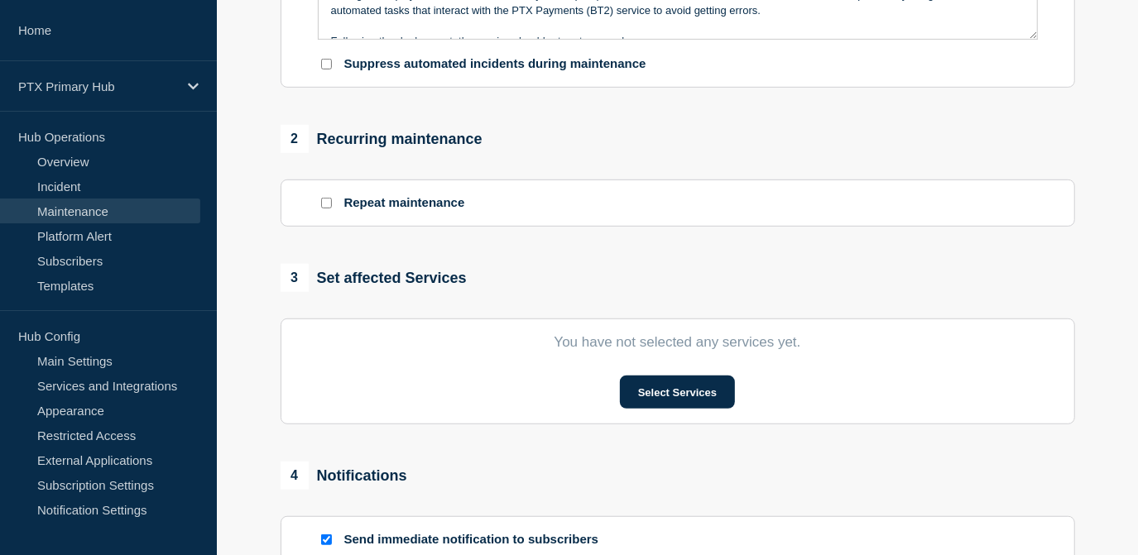
scroll to position [671, 0]
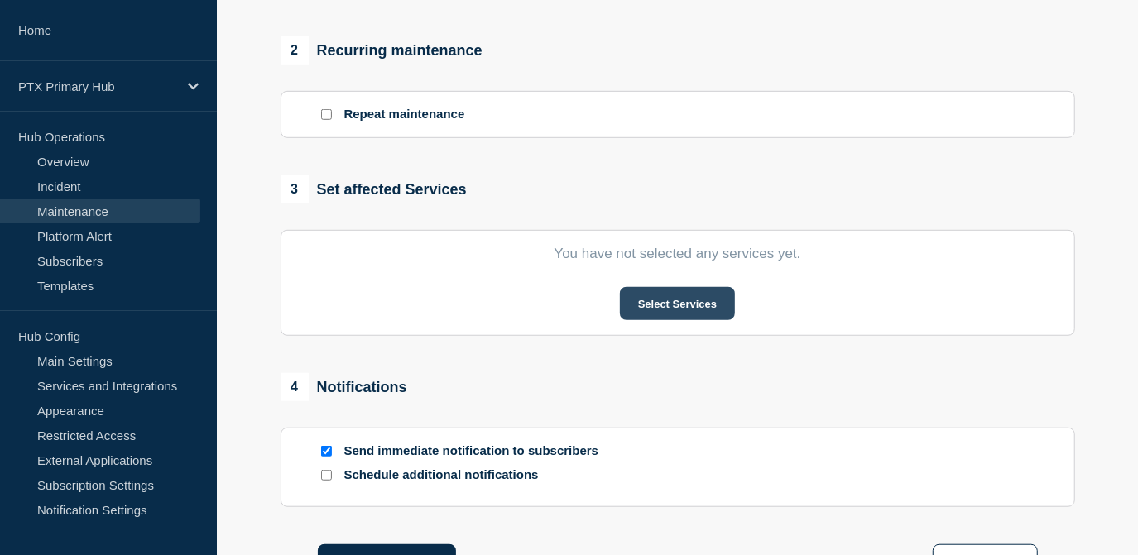
click at [673, 302] on button "Select Services" at bounding box center [677, 303] width 115 height 33
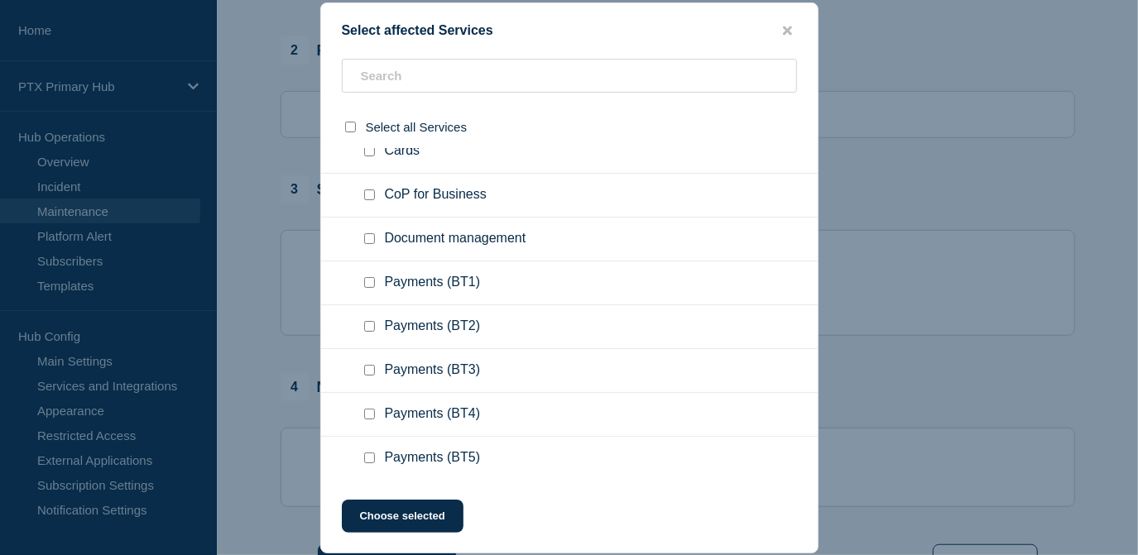
scroll to position [828, 0]
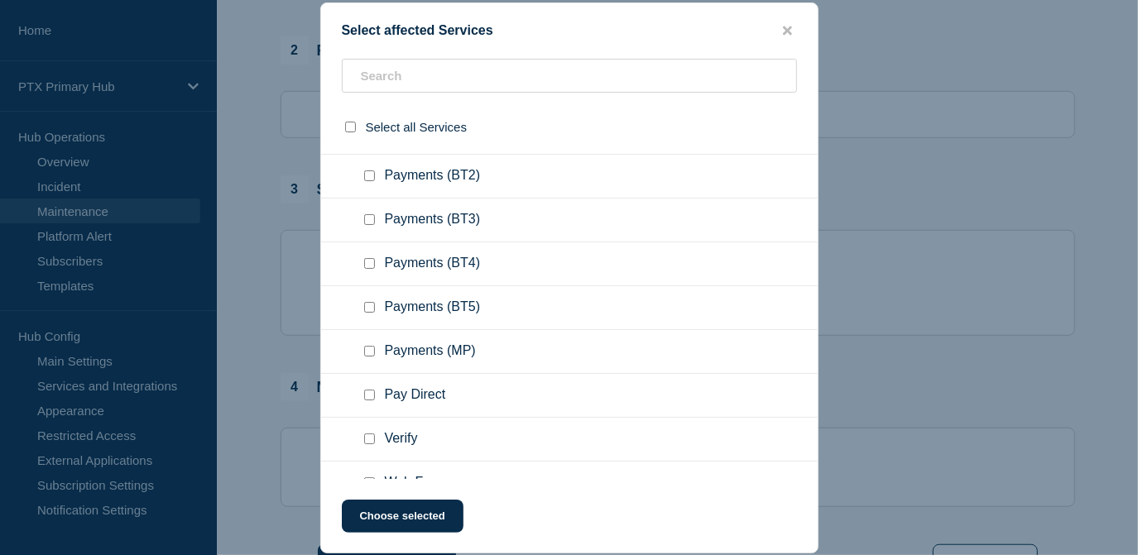
click at [371, 181] on input "Payments (BT2) checkbox" at bounding box center [369, 176] width 11 height 11
checkbox input "true"
click at [430, 535] on div "Select affected Services Select all Services Regional Services [GEOGRAPHIC_DATA…" at bounding box center [569, 277] width 498 height 551
click at [423, 523] on button "Choose selected" at bounding box center [403, 516] width 122 height 33
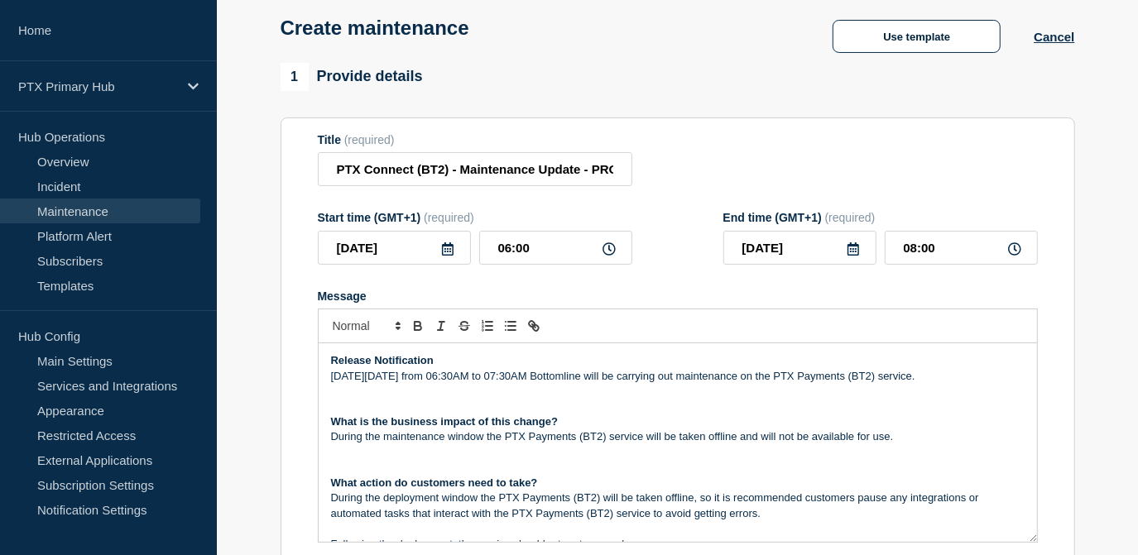
scroll to position [150, 0]
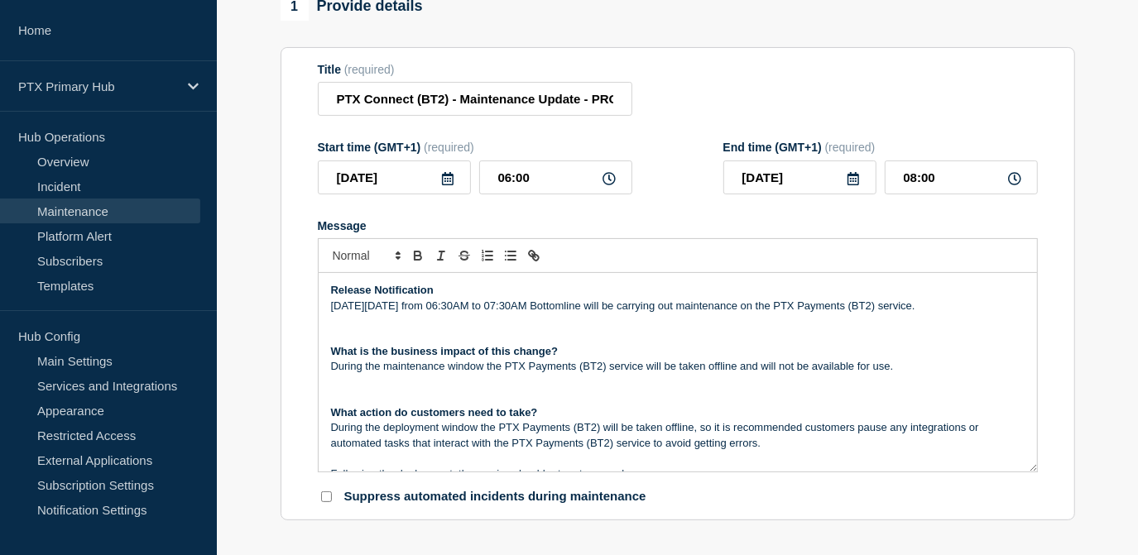
click at [404, 310] on p "On Tuesday 12th August from 06:30AM to 07:30AM Bottomline will be carrying out …" at bounding box center [678, 306] width 694 height 15
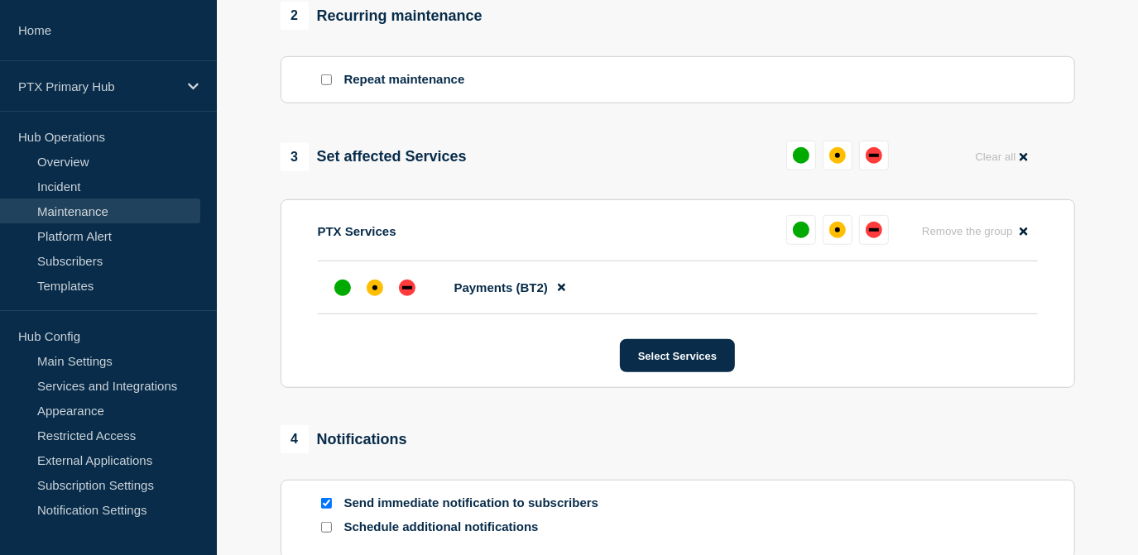
scroll to position [825, 0]
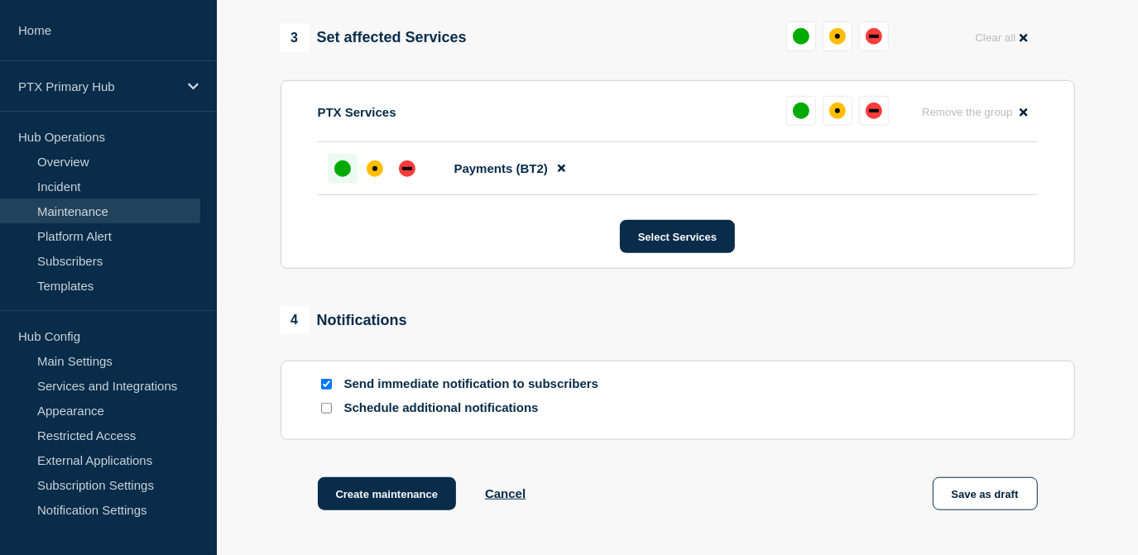
click at [330, 173] on div at bounding box center [343, 169] width 30 height 30
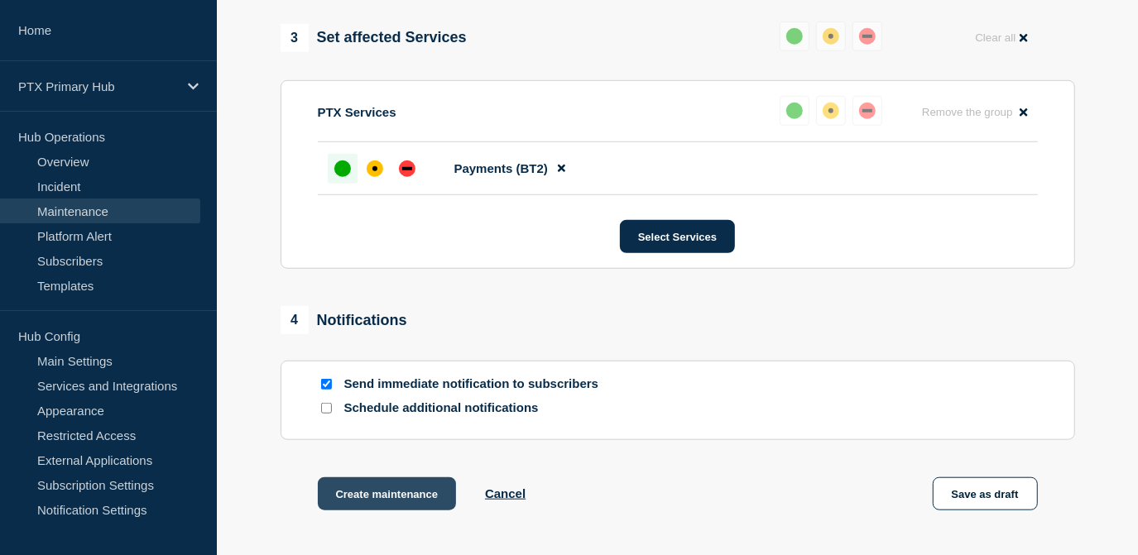
click at [406, 502] on button "Create maintenance" at bounding box center [387, 494] width 139 height 33
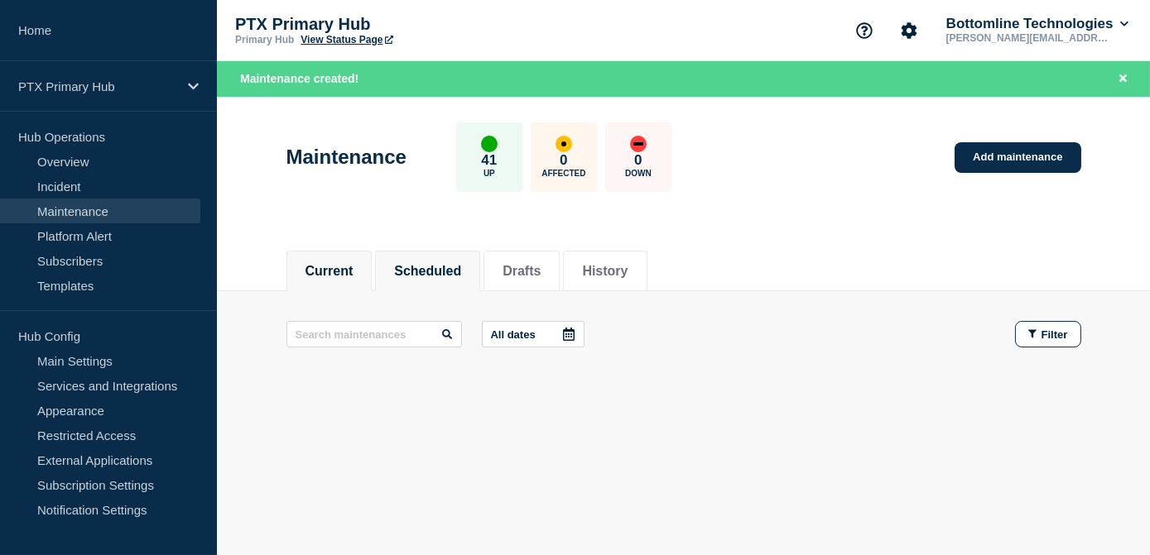
click at [444, 265] on button "Scheduled" at bounding box center [427, 271] width 67 height 15
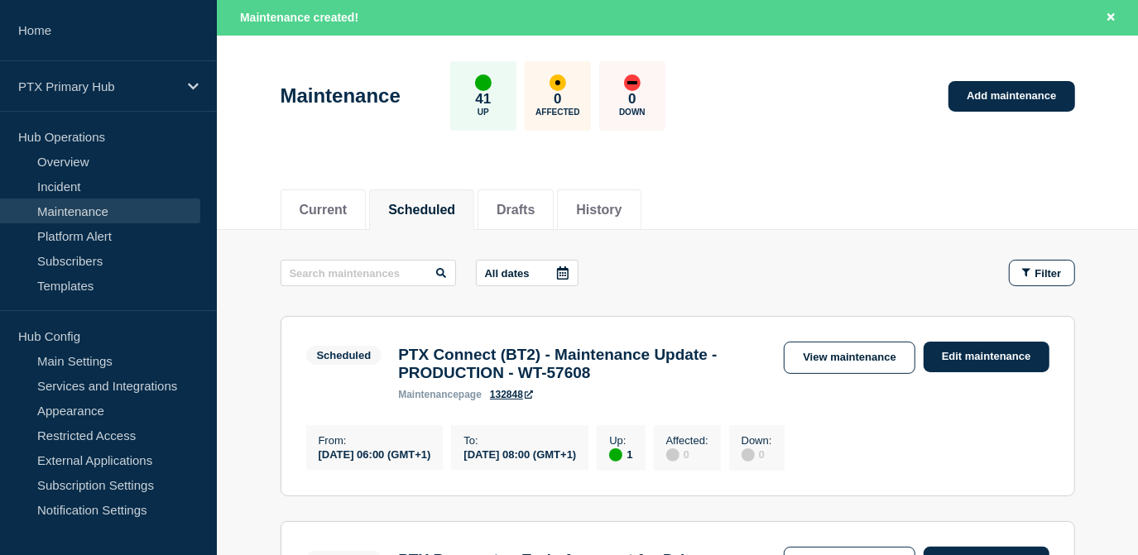
scroll to position [150, 0]
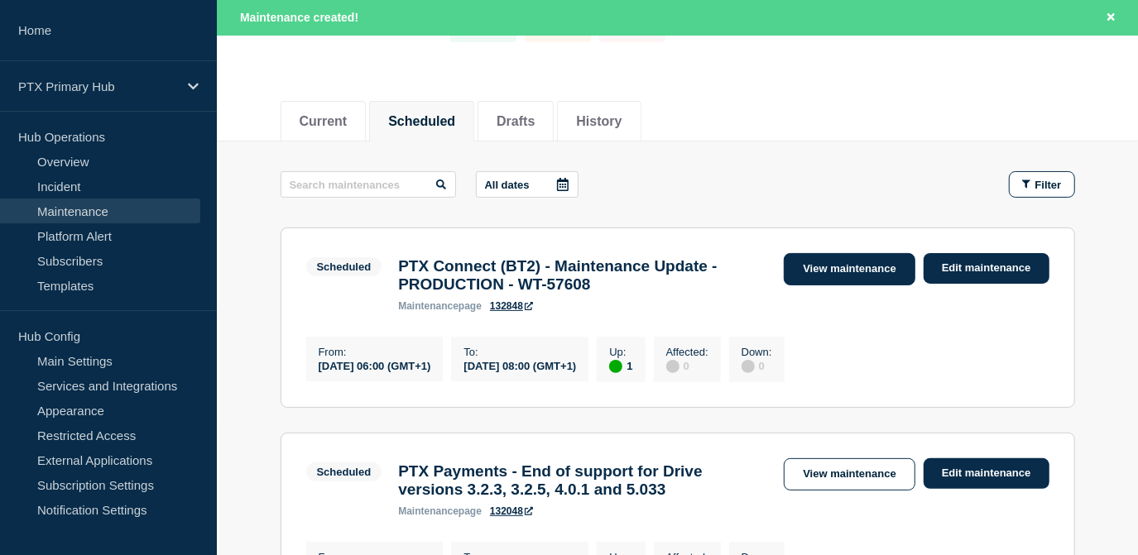
click at [858, 275] on link "View maintenance" at bounding box center [849, 269] width 131 height 32
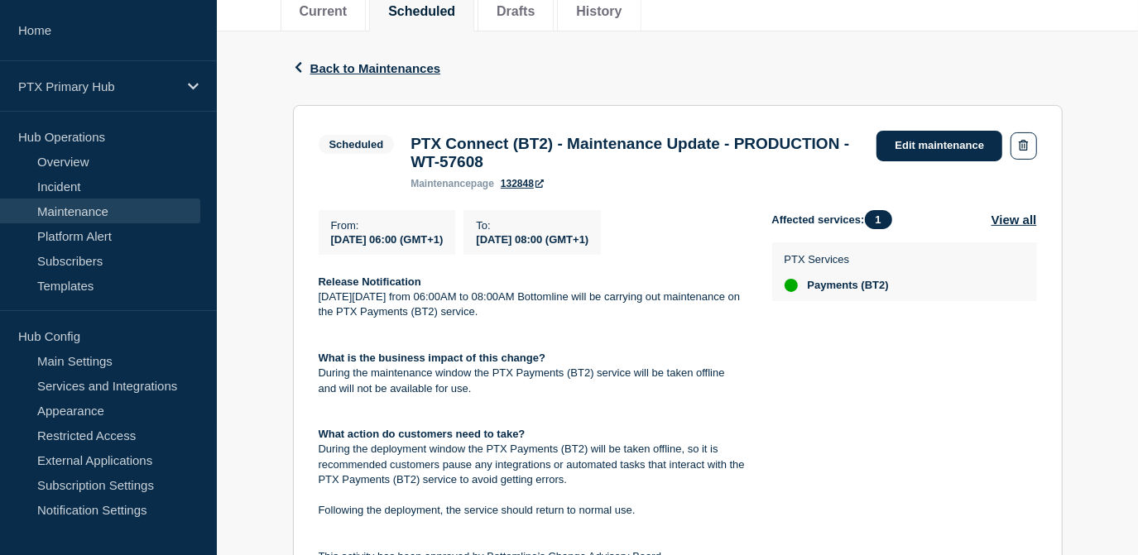
click at [549, 366] on p "What is the business impact of this change?" at bounding box center [532, 358] width 427 height 15
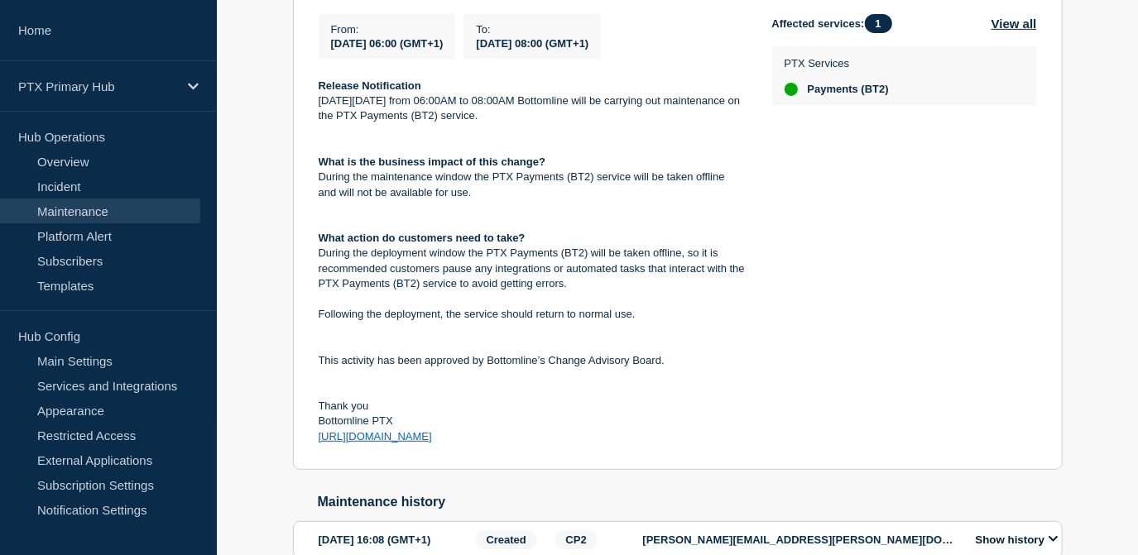
scroll to position [226, 0]
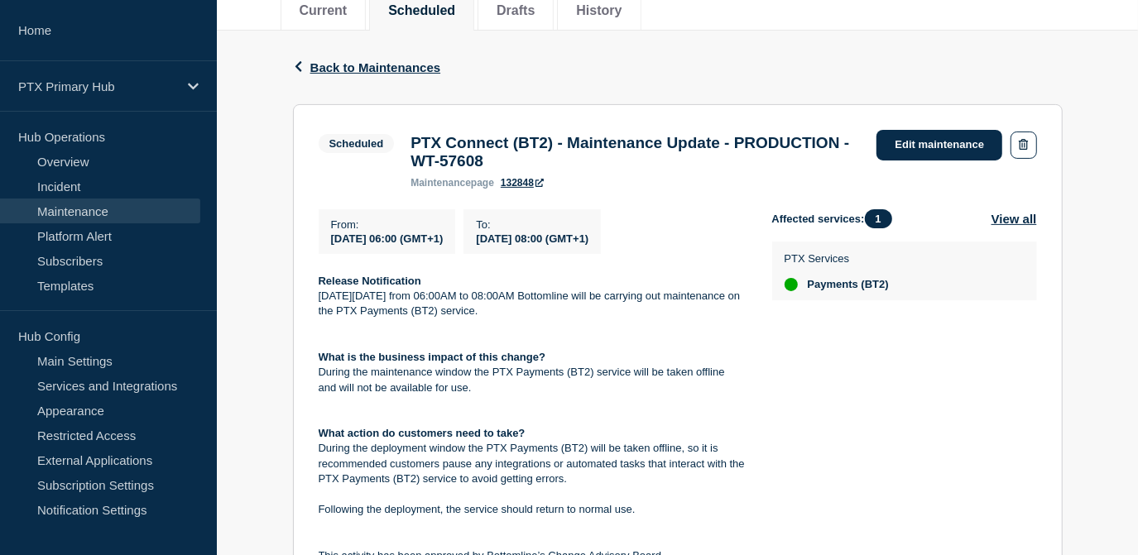
drag, startPoint x: 466, startPoint y: 343, endPoint x: 319, endPoint y: 281, distance: 159.6
click at [319, 281] on div "From : 2025-08-19 06:00 (GMT+1) To : 2025-08-19 08:00 (GMT+1) Release Notificat…" at bounding box center [546, 424] width 454 height 431
copy div "Release Notification [DATE][DATE] from 06:00AM to 08:00AM Bottomline will be ca…"
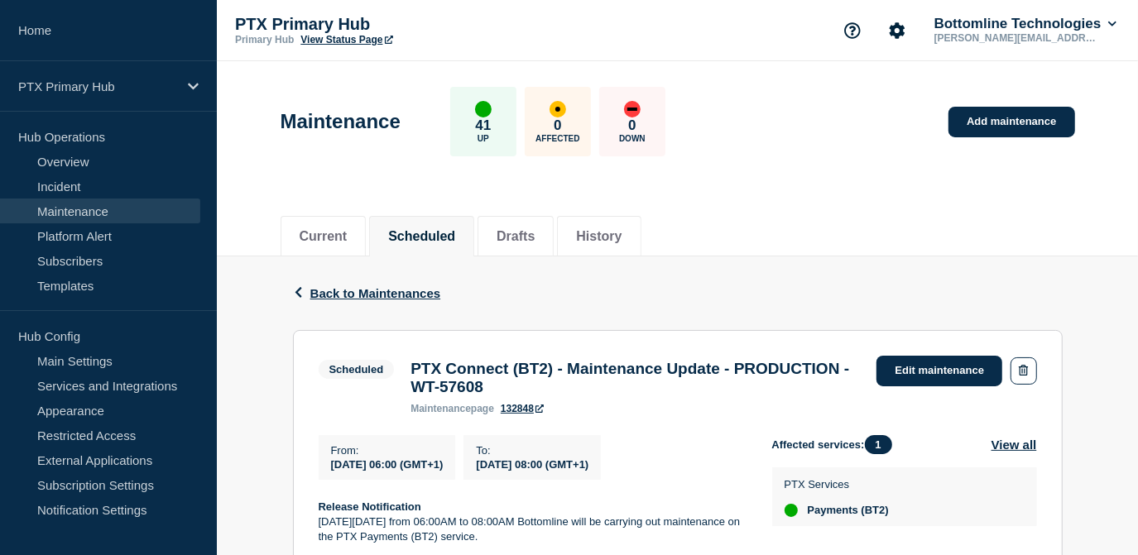
scroll to position [301, 0]
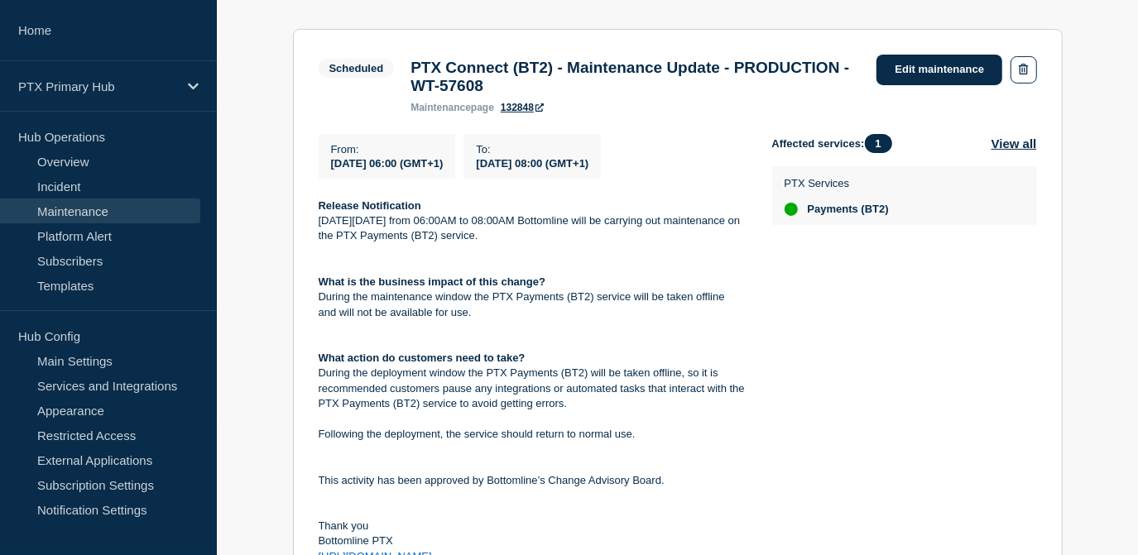
copy div "Release Notification [DATE][DATE] from 06:00AM to 08:00AM Bottomline will be ca…"
click at [560, 179] on div "To : 2025-08-19 08:00 (GMT+1)" at bounding box center [532, 156] width 137 height 45
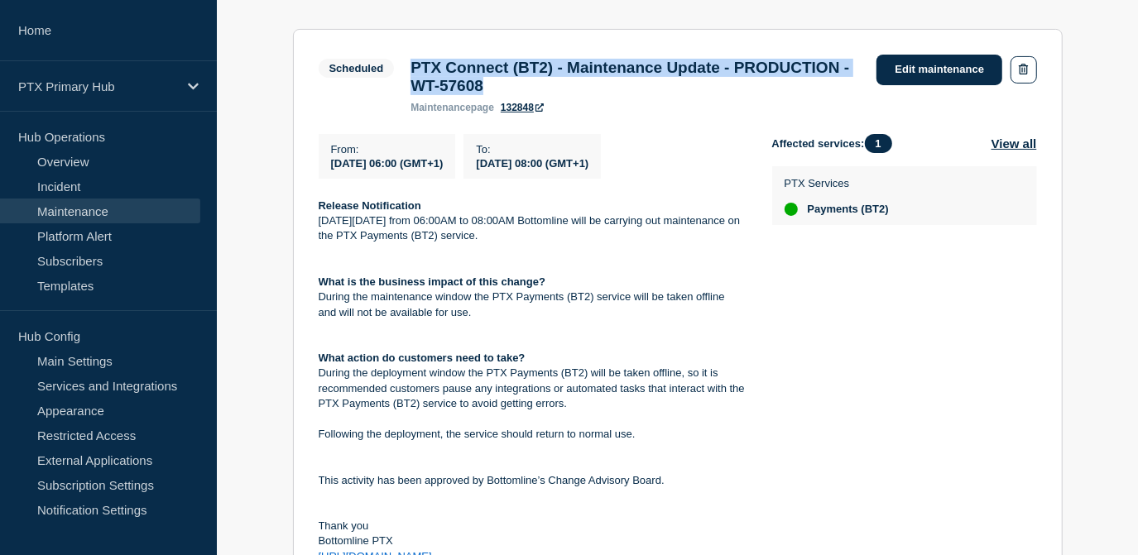
drag, startPoint x: 641, startPoint y: 89, endPoint x: 411, endPoint y: 65, distance: 230.6
click at [411, 65] on h3 "PTX Connect (BT2) - Maintenance Update - PRODUCTION - WT-57608" at bounding box center [635, 77] width 449 height 36
copy h3 "PTX Connect (BT2) - Maintenance Update - PRODUCTION - WT-57608"
click at [939, 60] on link "Edit maintenance" at bounding box center [940, 70] width 126 height 31
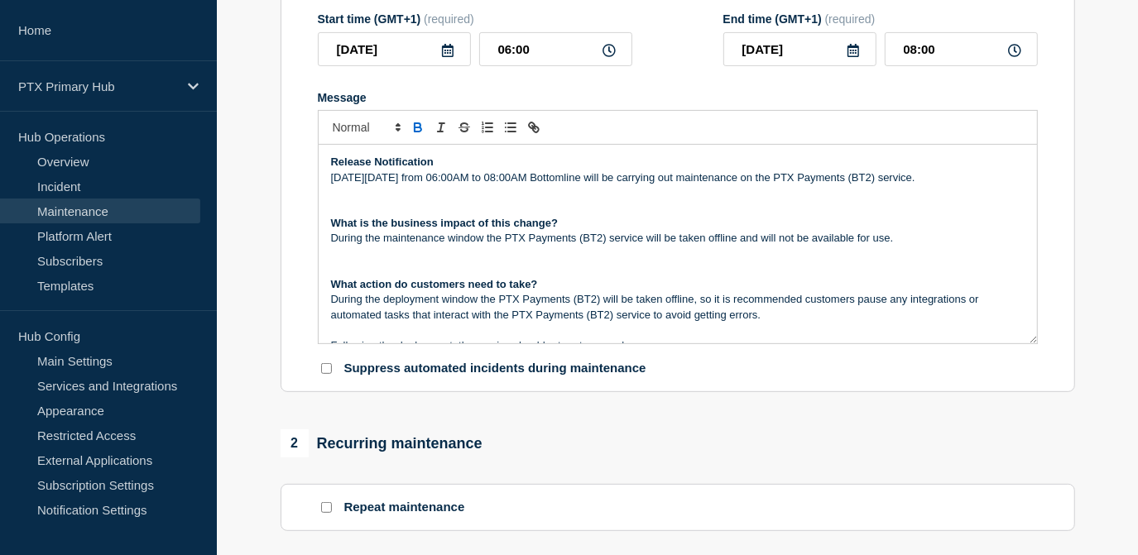
type input "PTX Connect (BT2) - Maintenance Update - PRODUCTION - WT-57608"
type input "[DATE]"
type input "06:00"
type input "[DATE]"
type input "08:00"
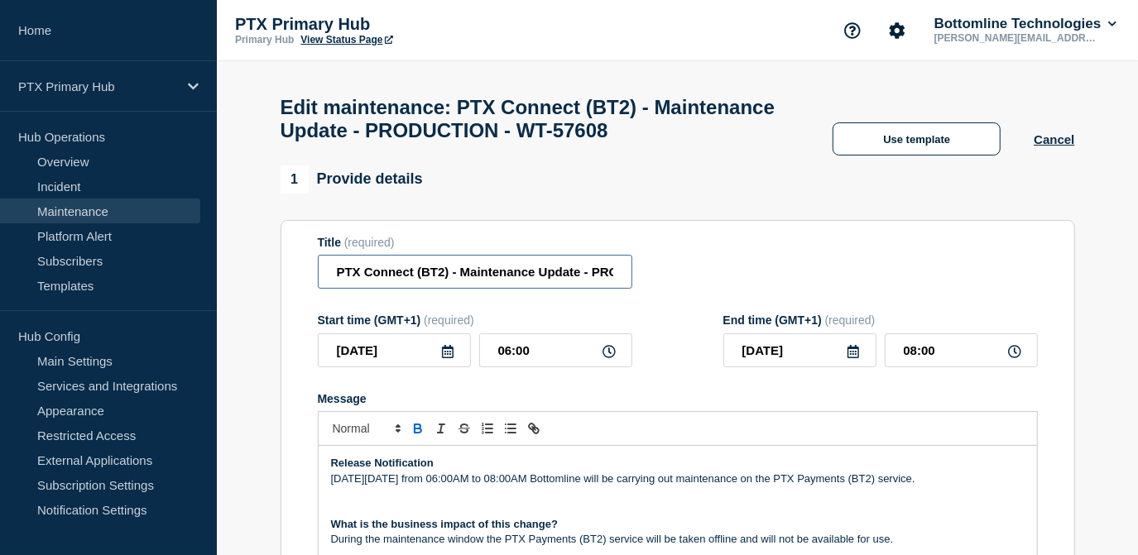
drag, startPoint x: 415, startPoint y: 277, endPoint x: 359, endPoint y: 283, distance: 55.8
click at [361, 283] on input "PTX Connect (BT2) - Maintenance Update - PRODUCTION - WT-57608" at bounding box center [475, 272] width 315 height 34
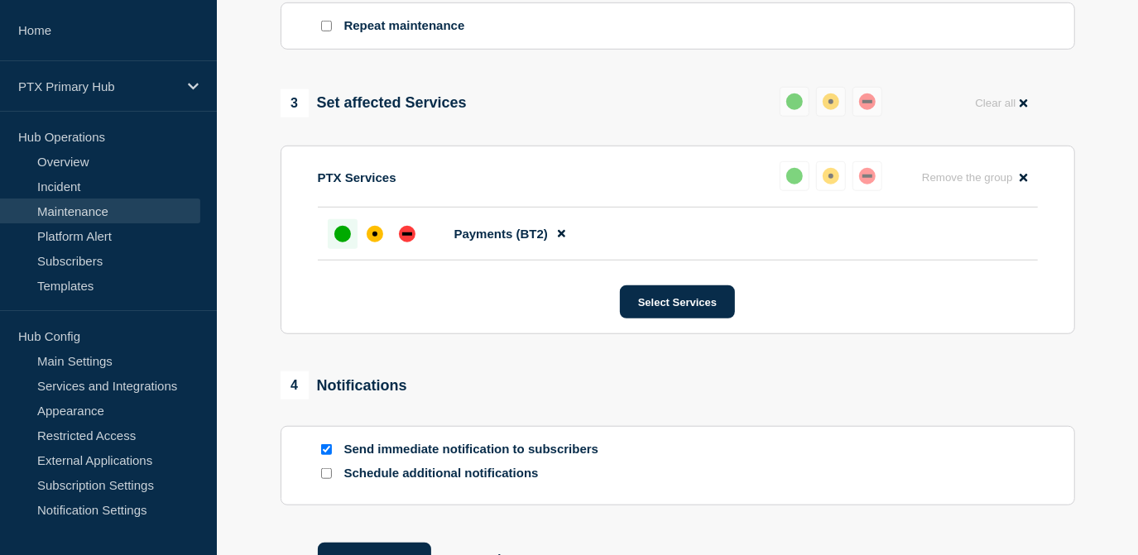
scroll to position [845, 0]
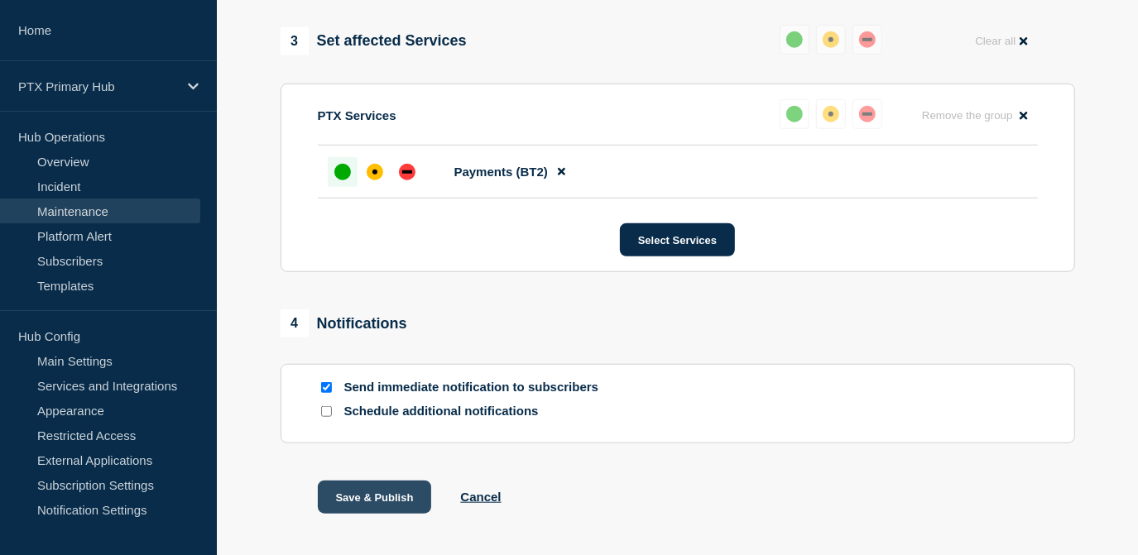
type input "PTX Payments (BT2) - Maintenance Update - PRODUCTION - WT-57608"
click at [378, 502] on button "Save & Publish" at bounding box center [375, 497] width 114 height 33
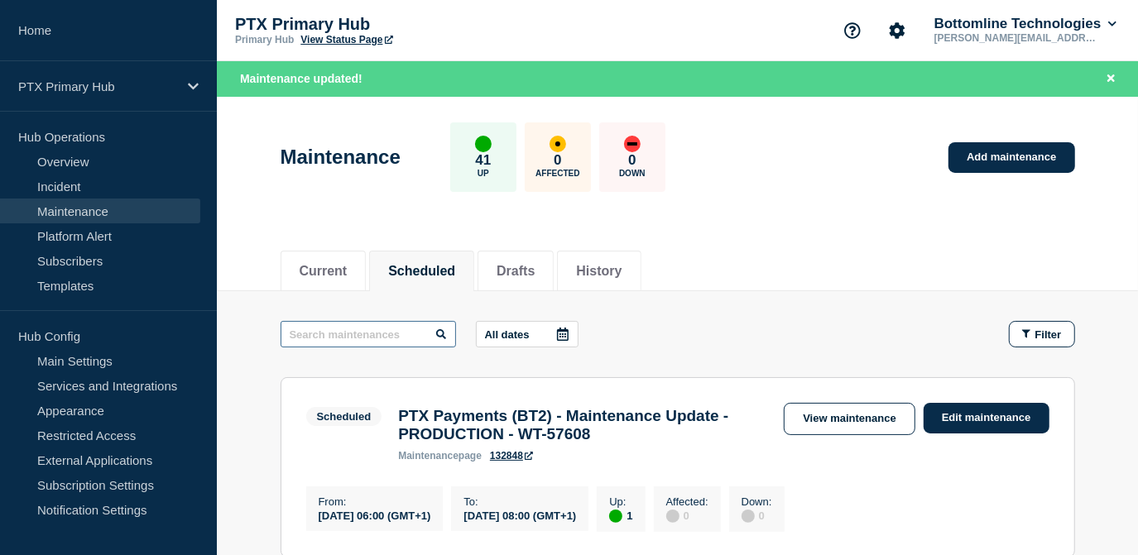
click at [351, 325] on input "text" at bounding box center [368, 334] width 175 height 26
type input "BT4"
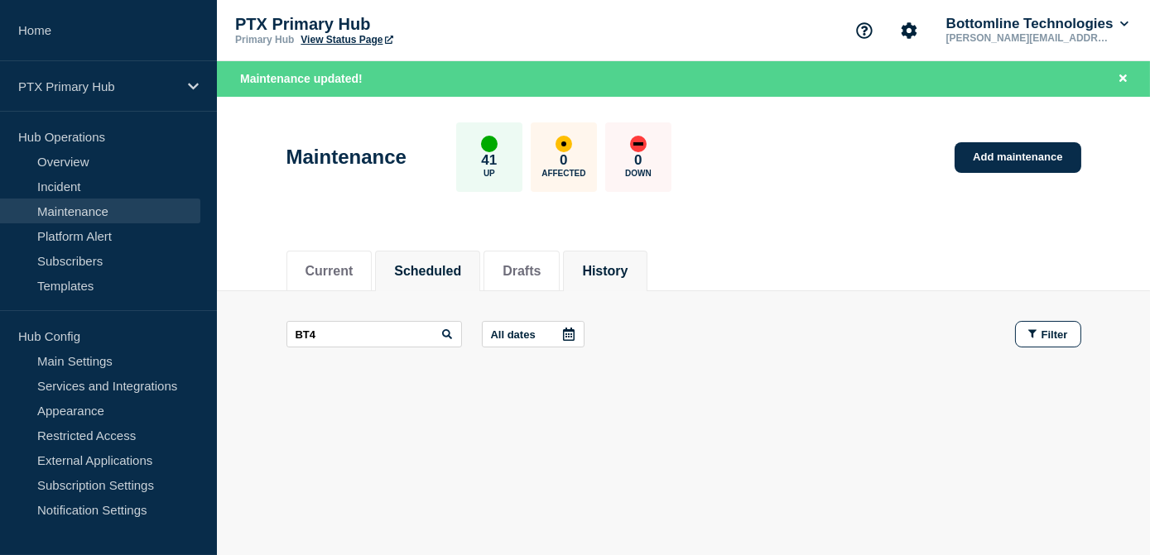
click at [627, 264] on button "History" at bounding box center [605, 271] width 46 height 15
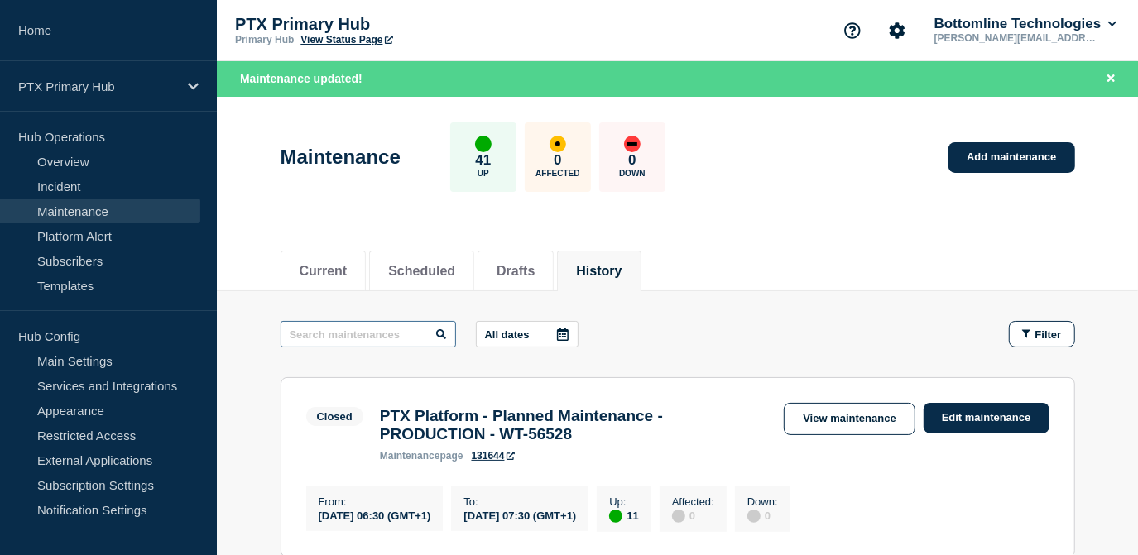
click at [372, 335] on input "text" at bounding box center [368, 334] width 175 height 26
type input "Bt4"
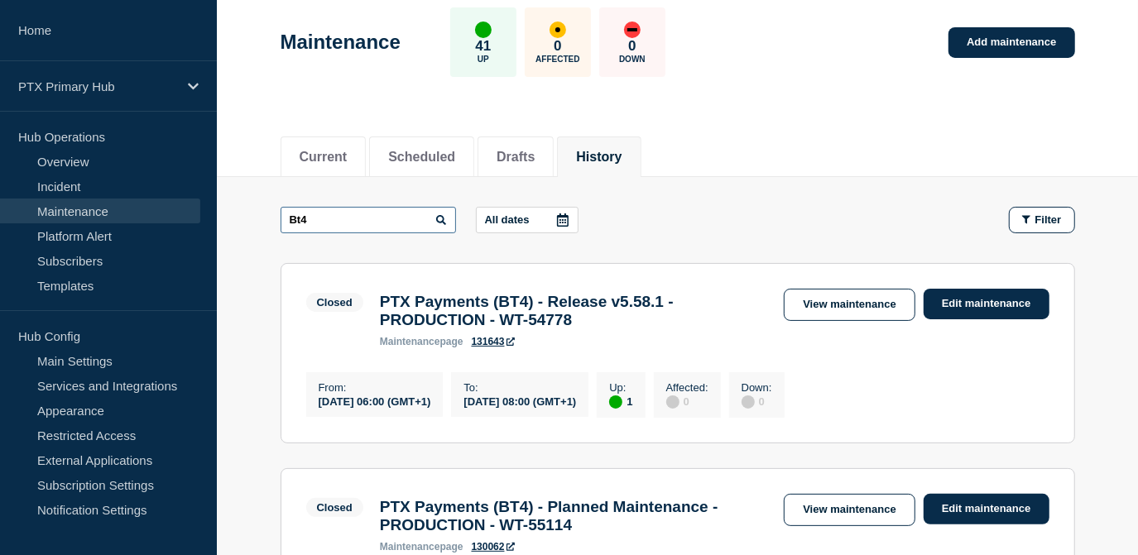
scroll to position [225, 0]
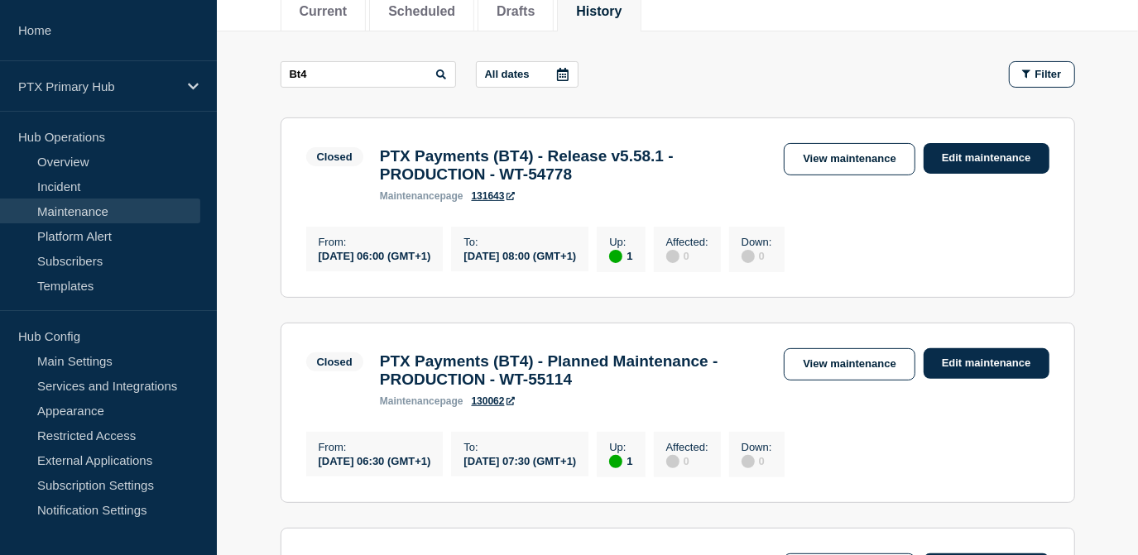
click at [825, 372] on link "View maintenance" at bounding box center [849, 364] width 131 height 32
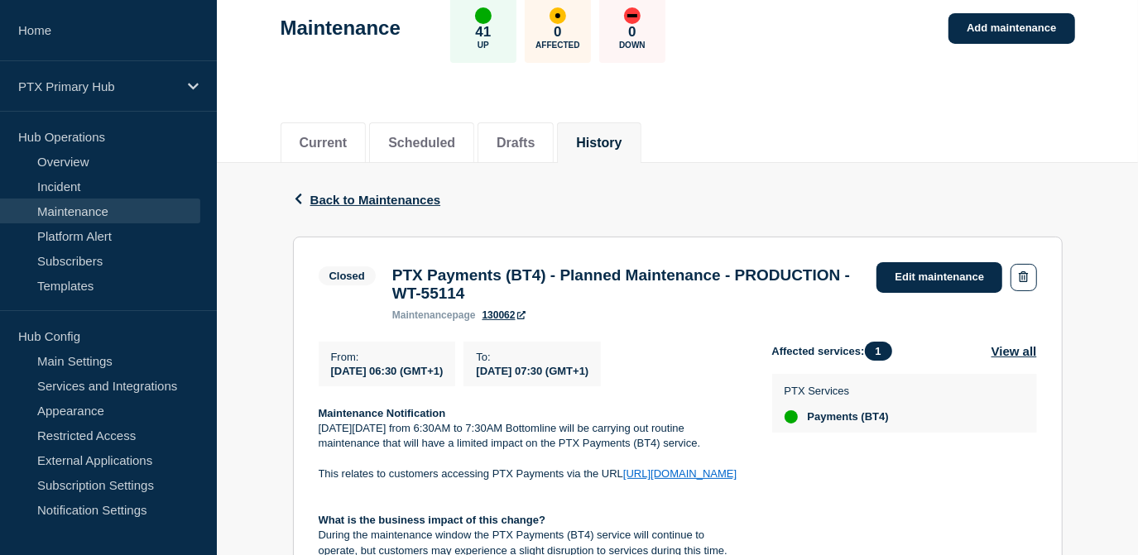
scroll to position [93, 0]
click at [376, 189] on div "Back Back to Maintenances" at bounding box center [678, 201] width 770 height 74
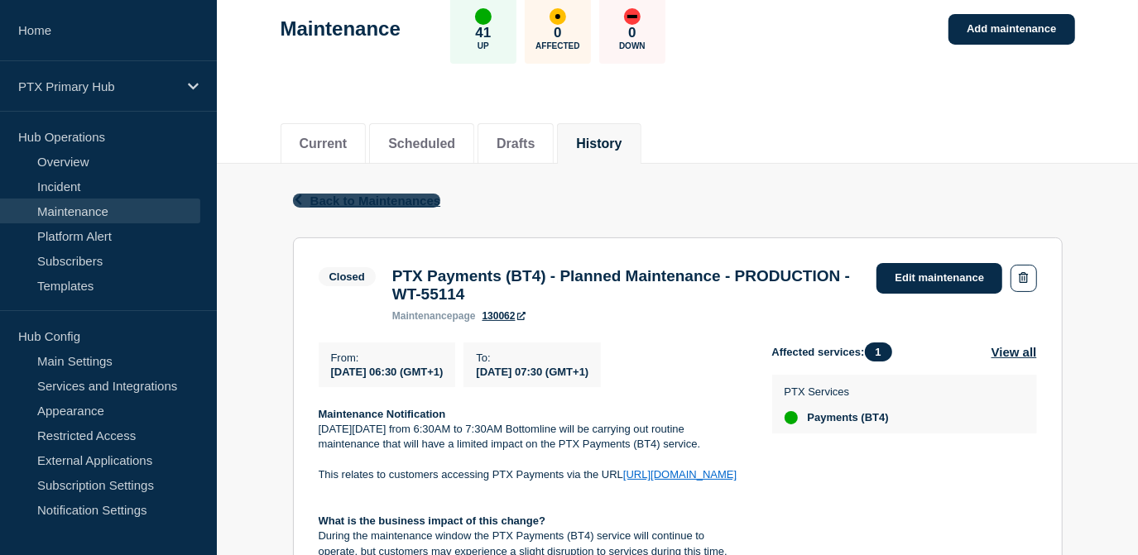
click at [374, 194] on span "Back to Maintenances" at bounding box center [375, 201] width 131 height 14
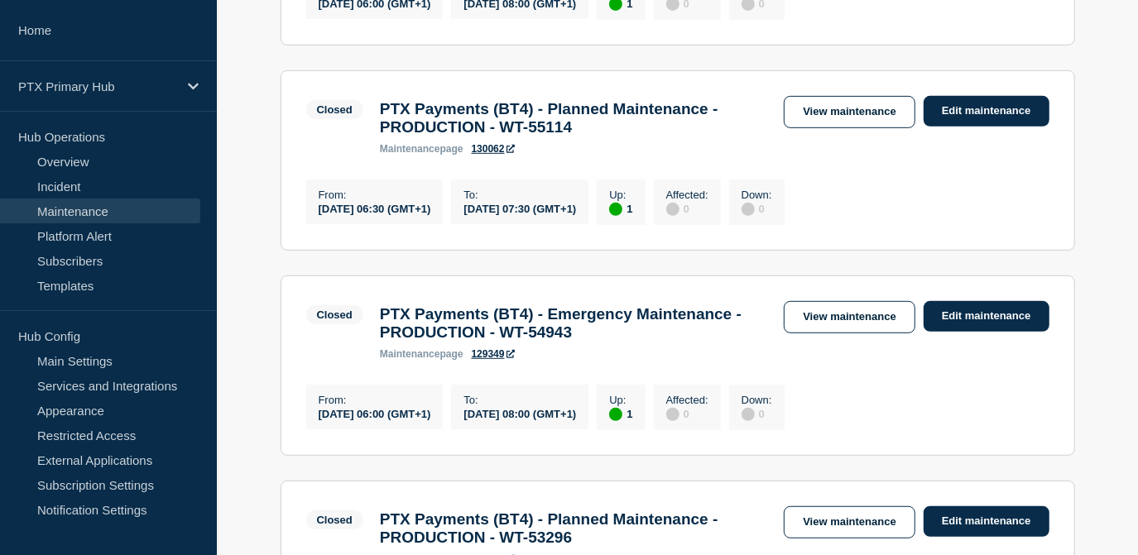
scroll to position [602, 0]
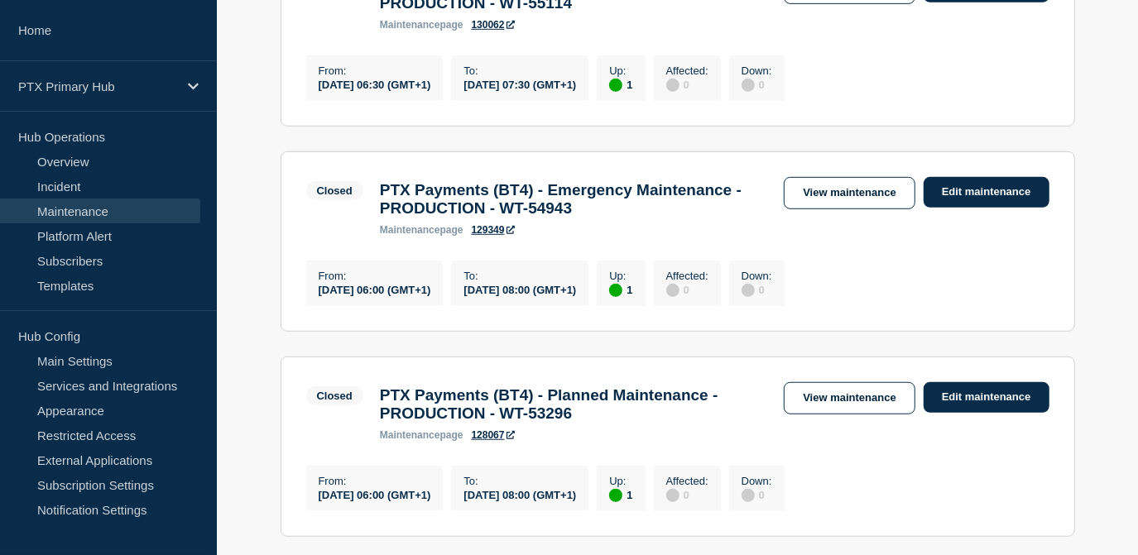
click at [827, 415] on link "View maintenance" at bounding box center [849, 398] width 131 height 32
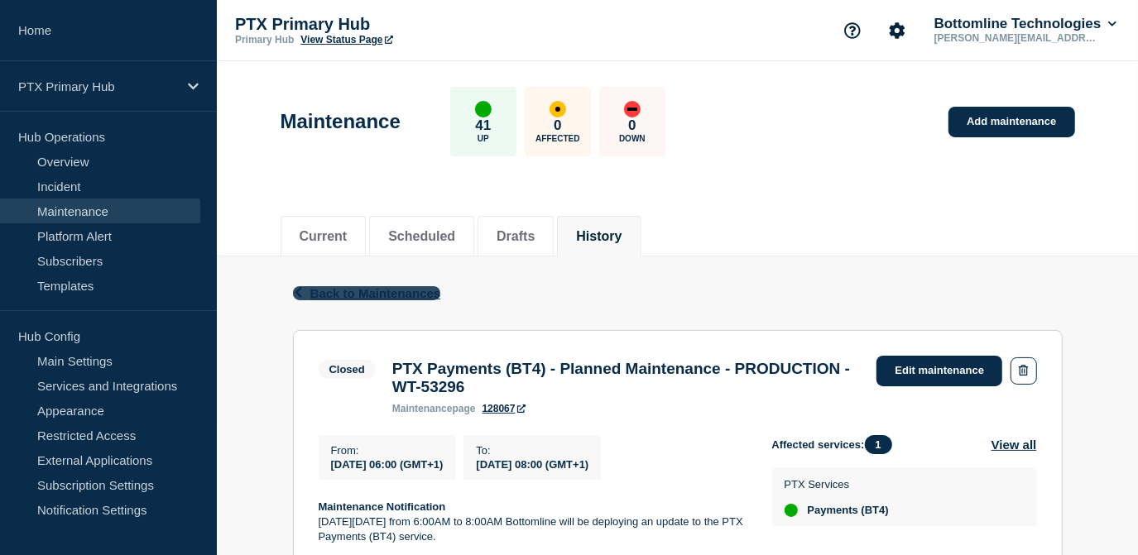
click at [329, 287] on span "Back to Maintenances" at bounding box center [375, 293] width 131 height 14
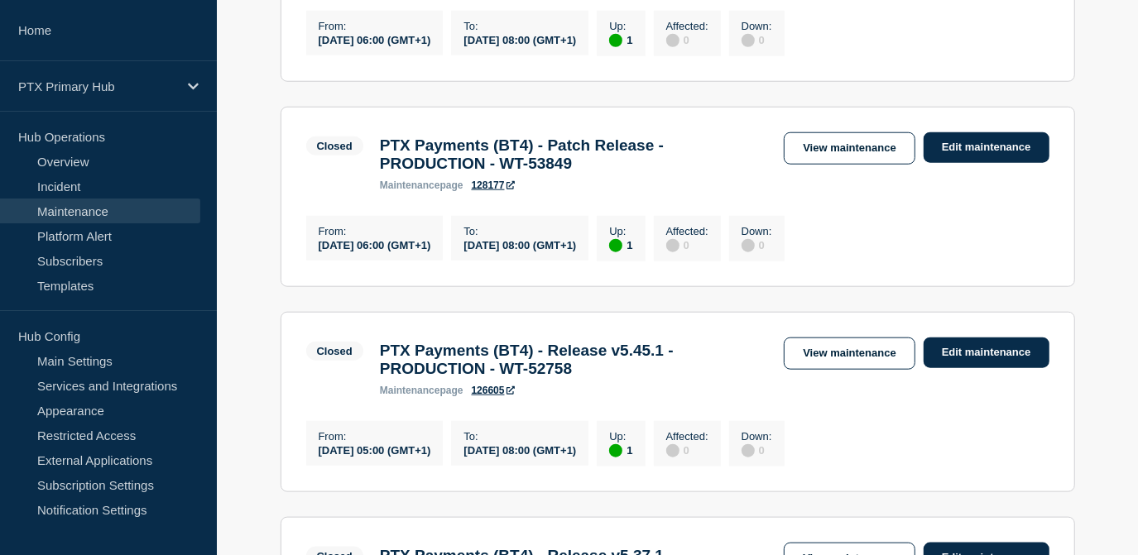
scroll to position [1203, 0]
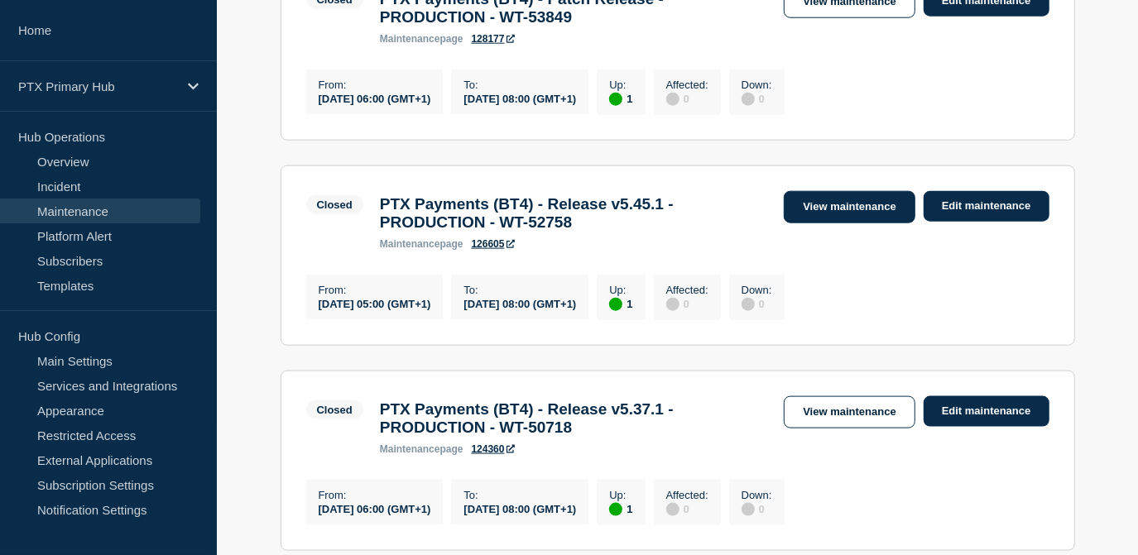
click at [846, 223] on link "View maintenance" at bounding box center [849, 207] width 131 height 32
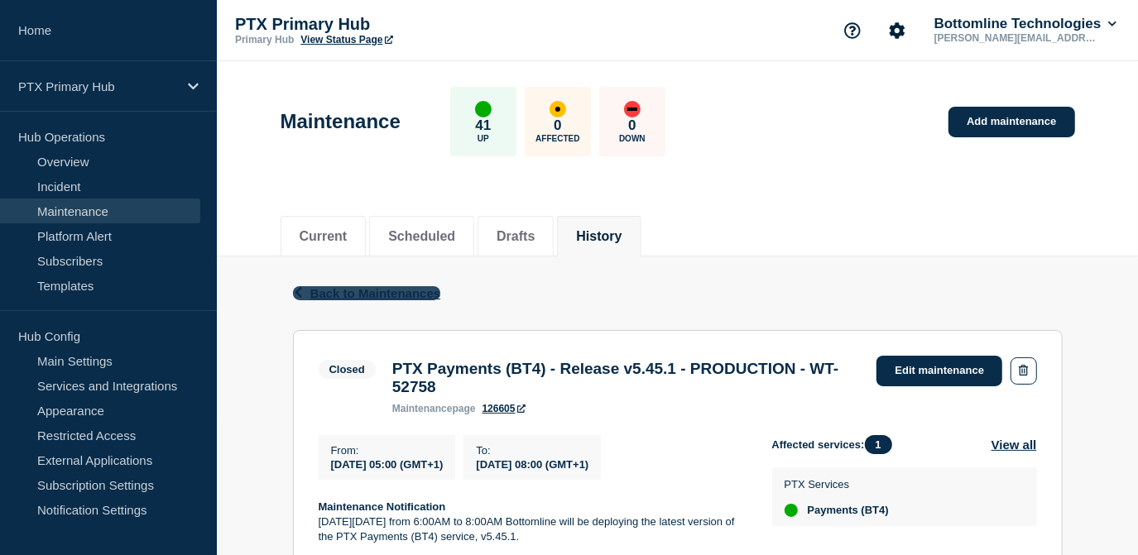
click at [356, 292] on span "Back to Maintenances" at bounding box center [375, 293] width 131 height 14
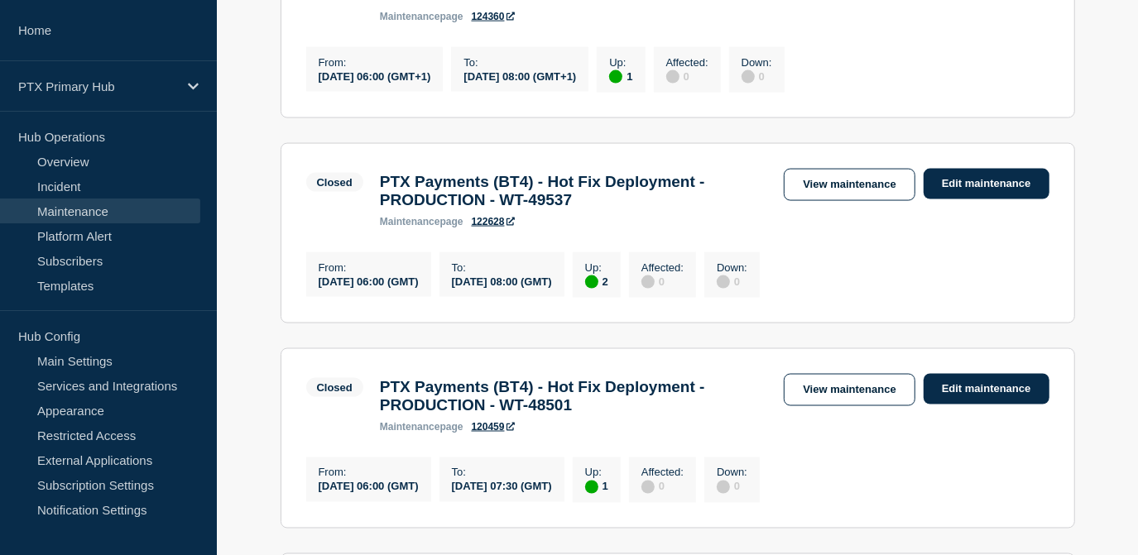
scroll to position [1730, 0]
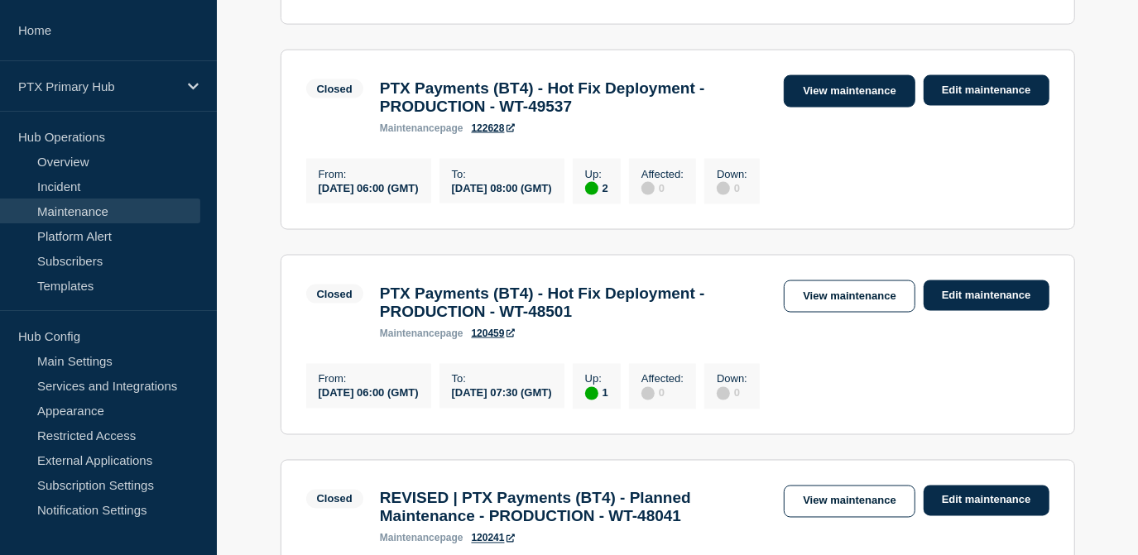
click at [849, 108] on link "View maintenance" at bounding box center [849, 91] width 131 height 32
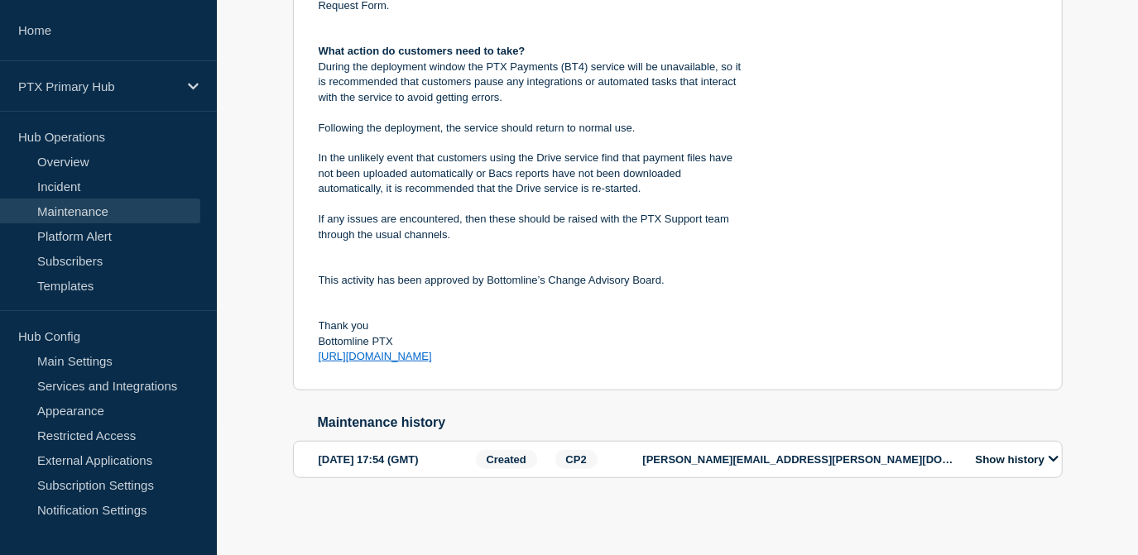
scroll to position [473, 0]
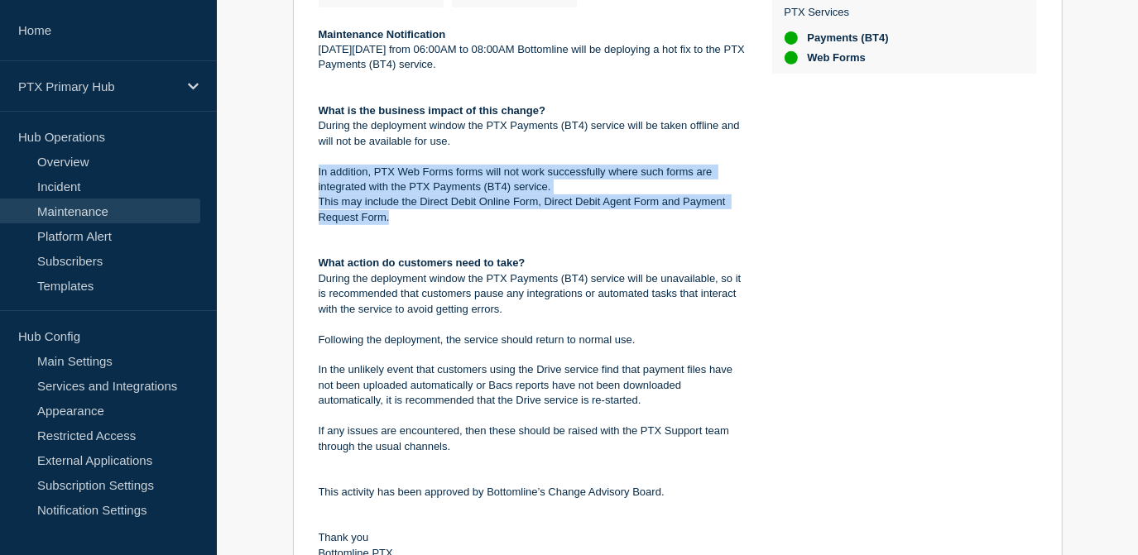
drag, startPoint x: 396, startPoint y: 228, endPoint x: 302, endPoint y: 176, distance: 107.8
click at [302, 176] on section "Closed PTX Payments (BT4) - Hot Fix Deployment - PRODUCTION - WT-49537 maintena…" at bounding box center [678, 230] width 770 height 745
copy div "In addition, PTX Web Forms forms will not work successfully where such forms ar…"
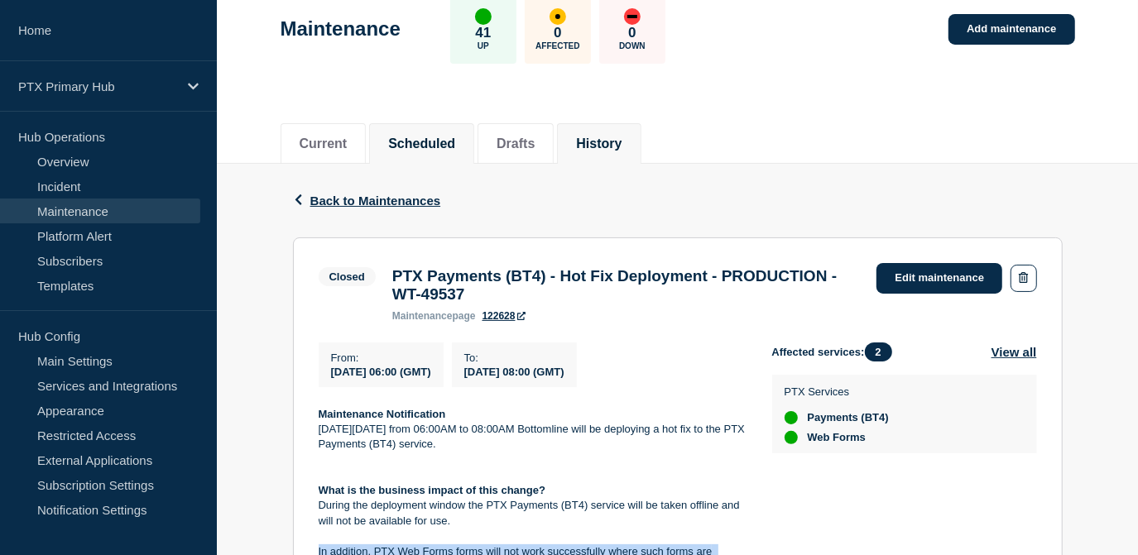
scroll to position [0, 0]
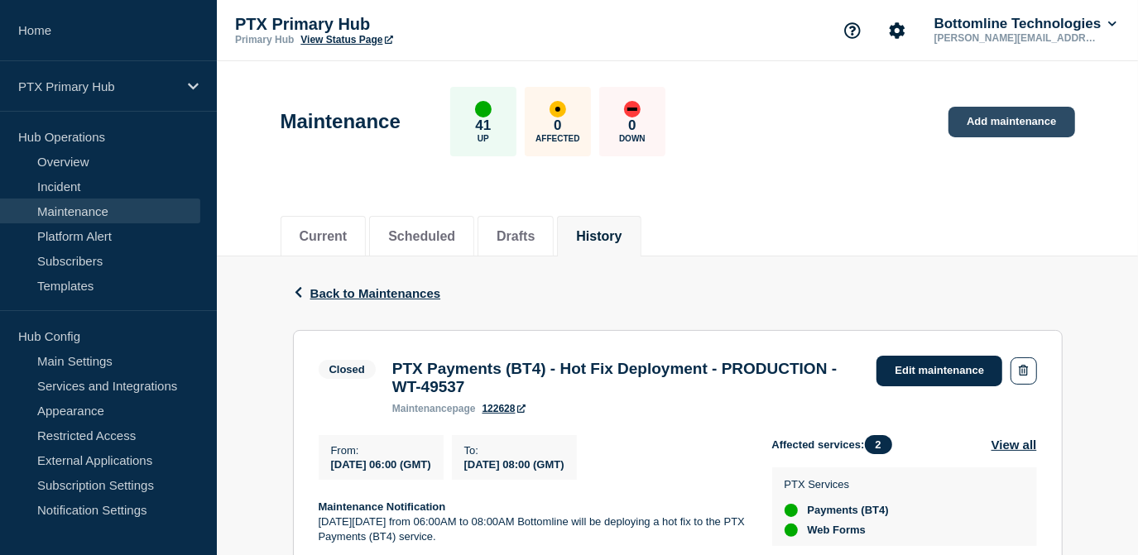
click at [982, 114] on link "Add maintenance" at bounding box center [1012, 122] width 126 height 31
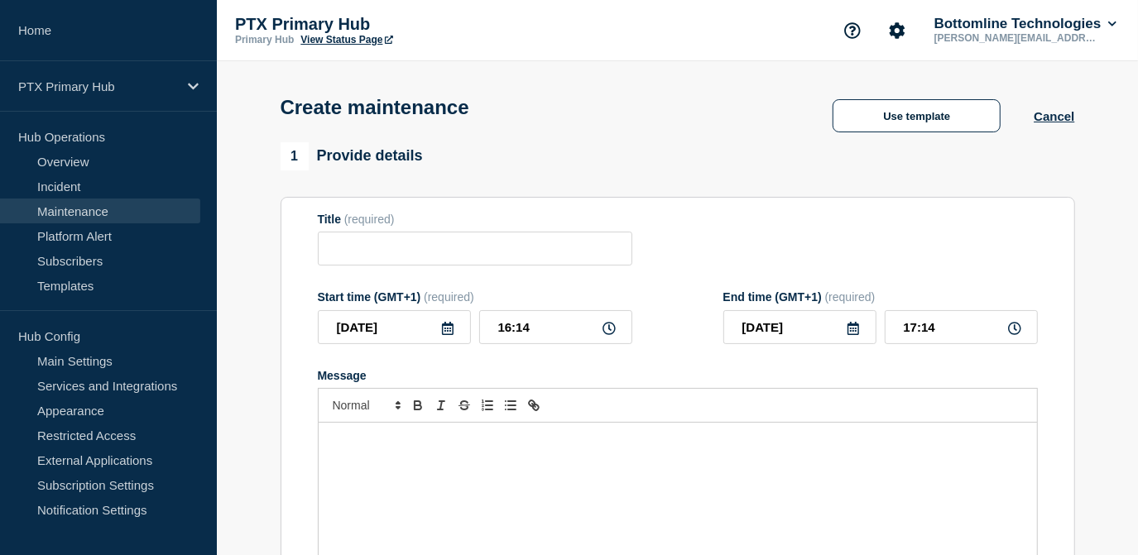
click at [382, 474] on div "Message" at bounding box center [678, 522] width 718 height 199
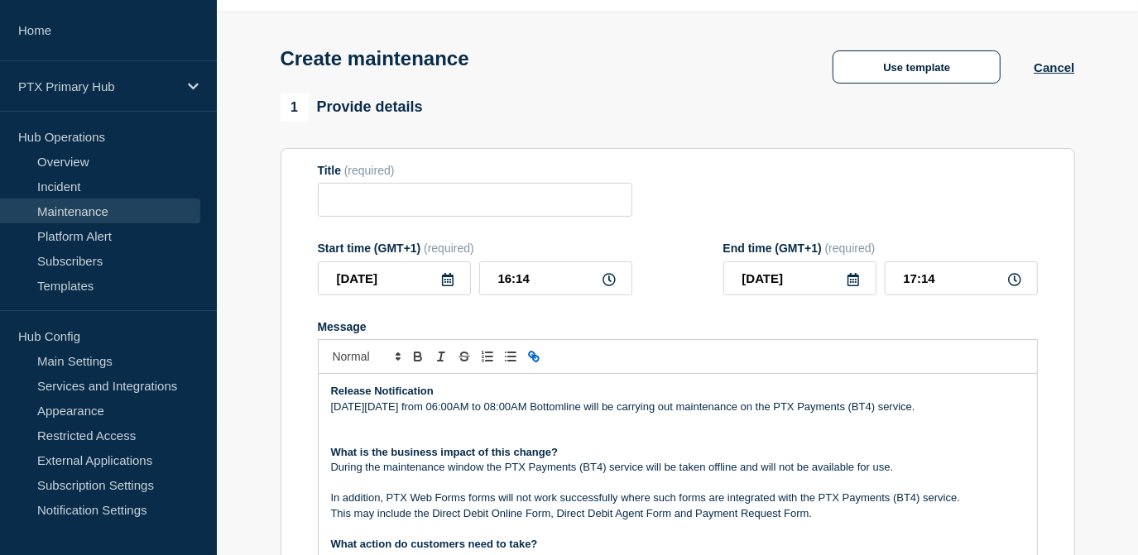
scroll to position [74, 0]
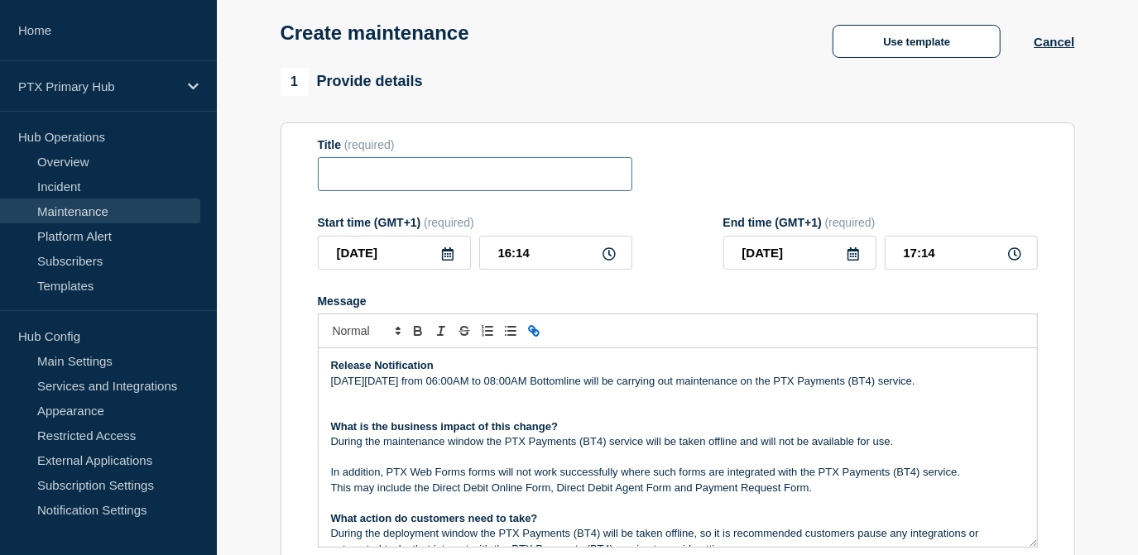
click at [408, 177] on input "Title" at bounding box center [475, 174] width 315 height 34
paste input "PTX Payments (BT4) - Maintenance Update - PRODUCTION - WT-57611"
drag, startPoint x: 396, startPoint y: 180, endPoint x: 273, endPoint y: 177, distance: 122.5
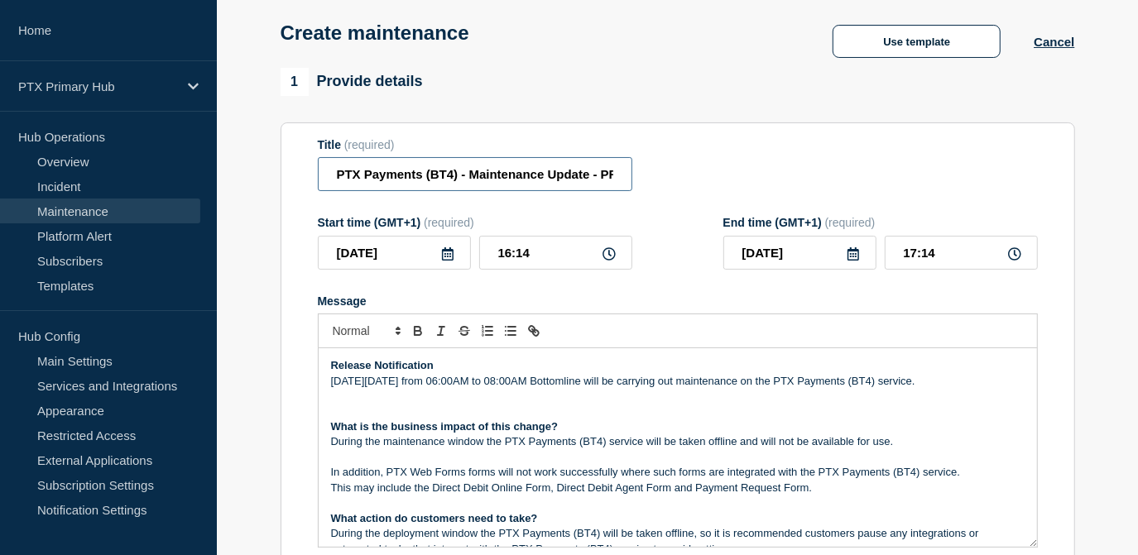
click at [452, 174] on input "PTX Payments (BT4) - Maintenance Update - PRODUCTION - WT-57611" at bounding box center [475, 174] width 315 height 34
drag, startPoint x: 598, startPoint y: 185, endPoint x: 631, endPoint y: 175, distance: 33.8
click at [631, 175] on input "PTX Payments (BT3) - Maintenance Update - PRODUCTION - WT-57611" at bounding box center [475, 174] width 315 height 34
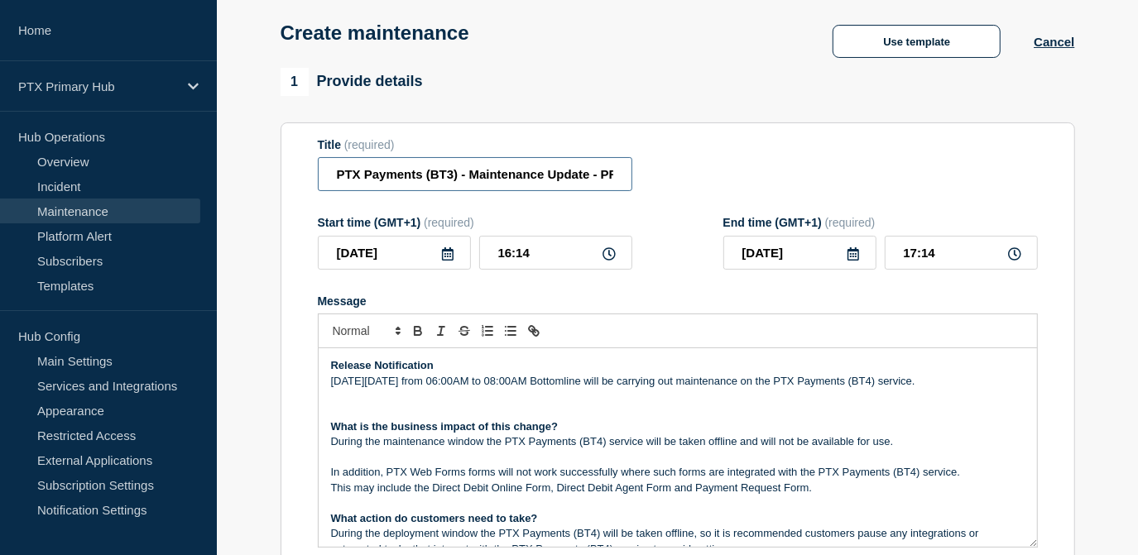
click at [612, 171] on input "PTX Payments (BT3) - Maintenance Update - PRODUCTION - WT-57611" at bounding box center [475, 174] width 315 height 34
drag, startPoint x: 612, startPoint y: 171, endPoint x: 723, endPoint y: 177, distance: 111.9
click at [723, 177] on div "Title (required) PTX Payments (BT3) - Maintenance Update - PRODUCTION - WT-57611" at bounding box center [678, 165] width 720 height 54
click at [607, 176] on input "PTX Payments (BT3) - Maintenance Update - PRODUCTION - WT-57611" at bounding box center [475, 174] width 315 height 34
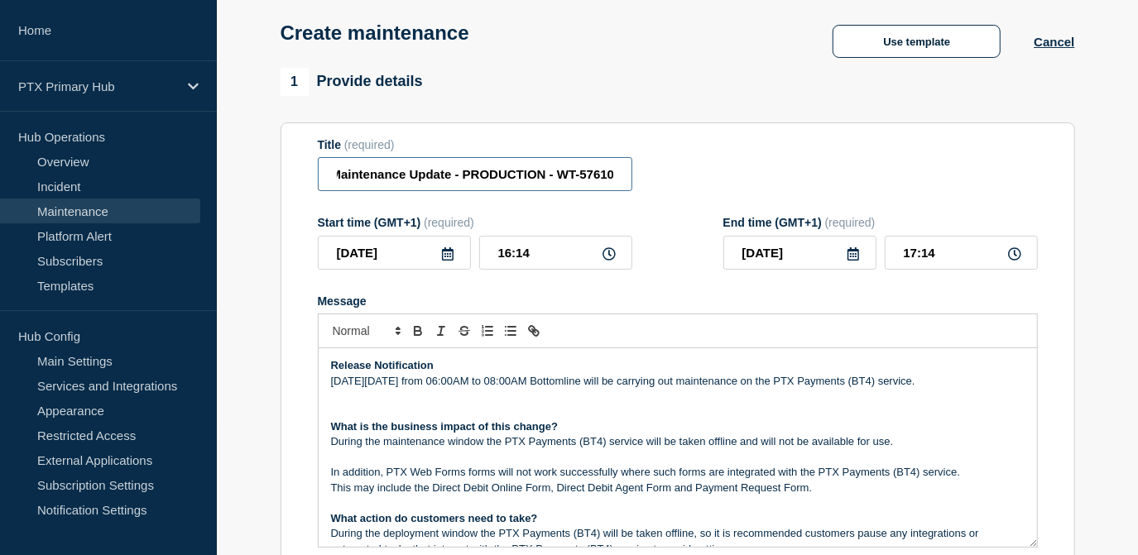
type input "PTX Payments (BT3) - Maintenance Update - PRODUCTION - WT-57610"
click at [436, 249] on input "[DATE]" at bounding box center [394, 253] width 153 height 34
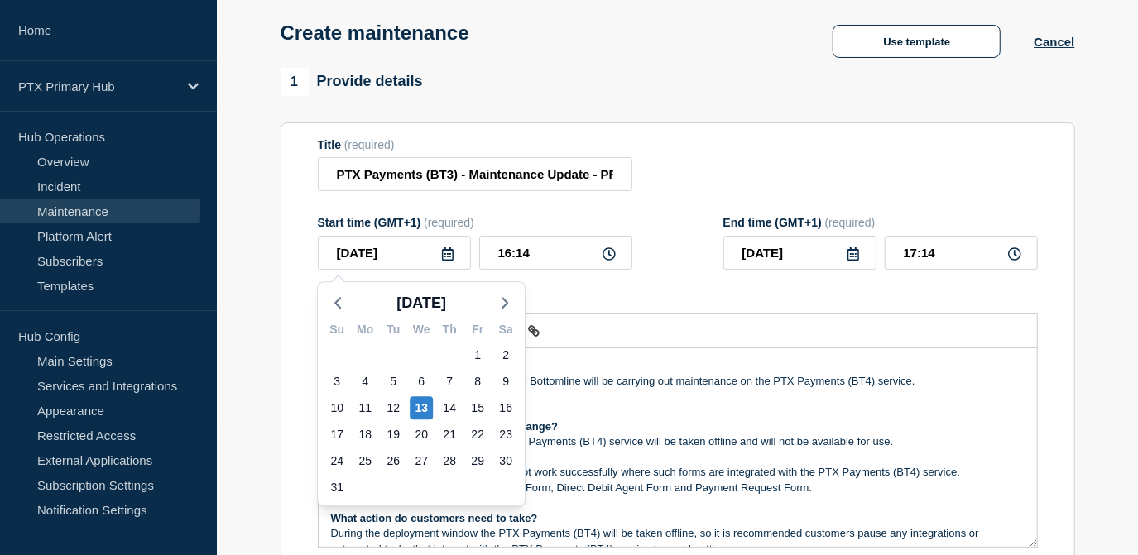
click at [445, 254] on icon at bounding box center [448, 253] width 12 height 13
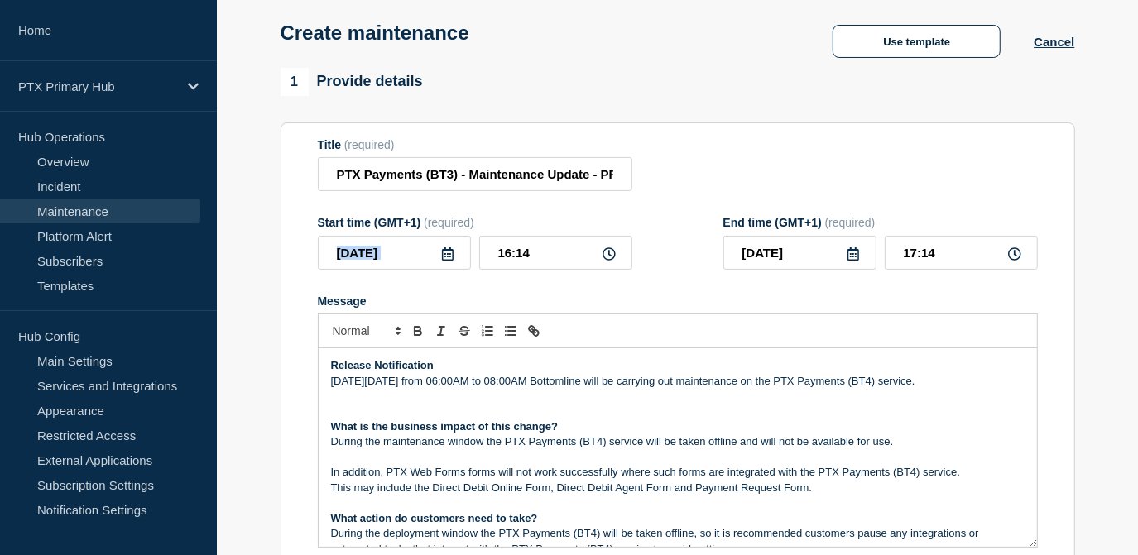
click at [445, 255] on icon at bounding box center [447, 253] width 13 height 13
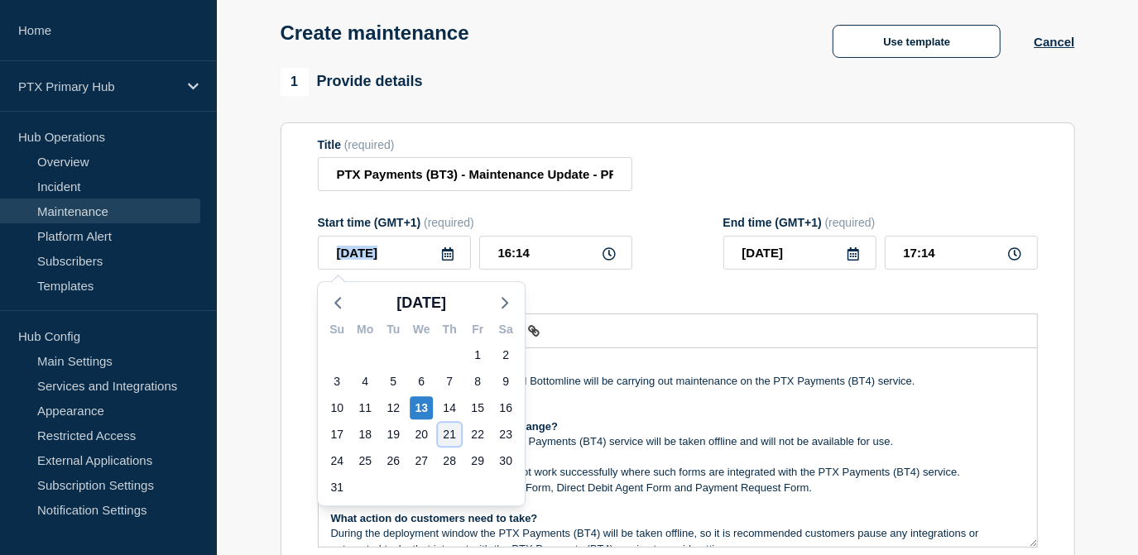
click at [450, 438] on div "21" at bounding box center [449, 434] width 23 height 23
type input "[DATE]"
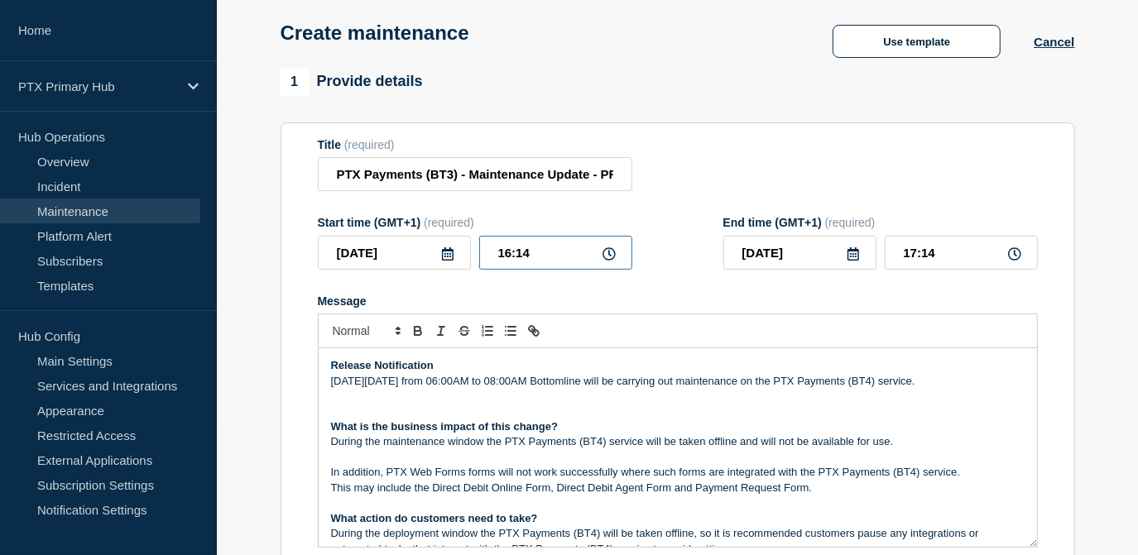
drag, startPoint x: 550, startPoint y: 257, endPoint x: 439, endPoint y: 238, distance: 112.5
click at [436, 255] on div "2025-08-21 16:14" at bounding box center [475, 253] width 315 height 34
type input "06:00"
type input "08:00"
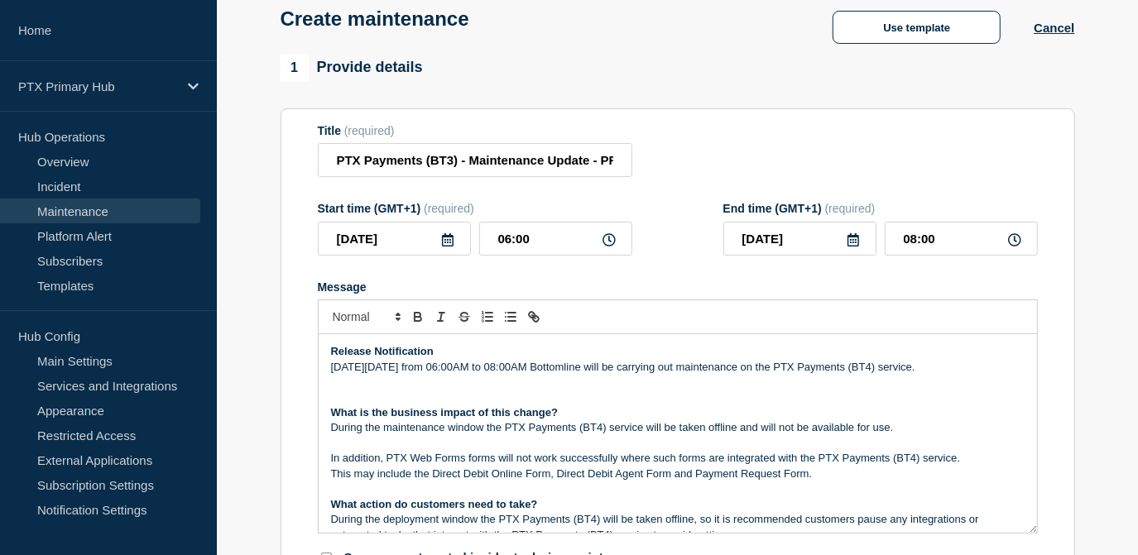
scroll to position [150, 0]
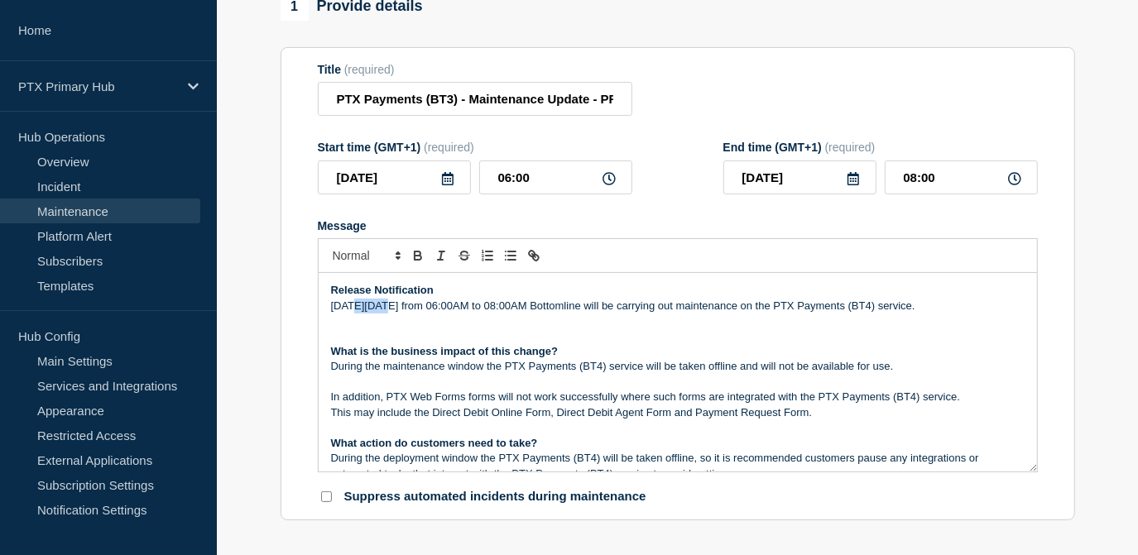
drag, startPoint x: 386, startPoint y: 315, endPoint x: 356, endPoint y: 312, distance: 29.9
click at [356, 312] on p "[DATE][DATE] from 06:00AM to 08:00AM Bottomline will be carrying out maintenanc…" at bounding box center [678, 306] width 694 height 15
click at [923, 307] on p "On Thursday 21st August from 06:00AM to 08:00AM Bottomline will be carrying out…" at bounding box center [678, 306] width 694 height 15
click at [603, 369] on p "During the maintenance window the PTX Payments (BT4) service will be taken offl…" at bounding box center [678, 366] width 694 height 15
click at [920, 405] on p "In addition, PTX Web Forms forms will not work successfully where such forms ar…" at bounding box center [678, 397] width 694 height 15
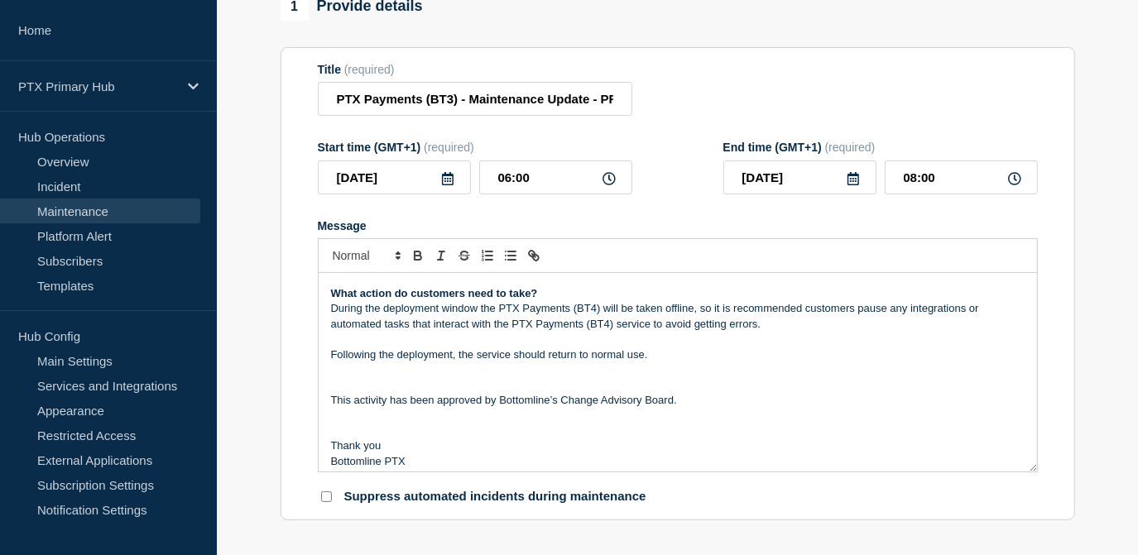
click at [596, 315] on p "During the deployment window the PTX Payments (BT4) will be taken offline, so i…" at bounding box center [678, 316] width 694 height 31
click at [650, 357] on p "Following the deployment, the service should return to normal use." at bounding box center [678, 355] width 694 height 15
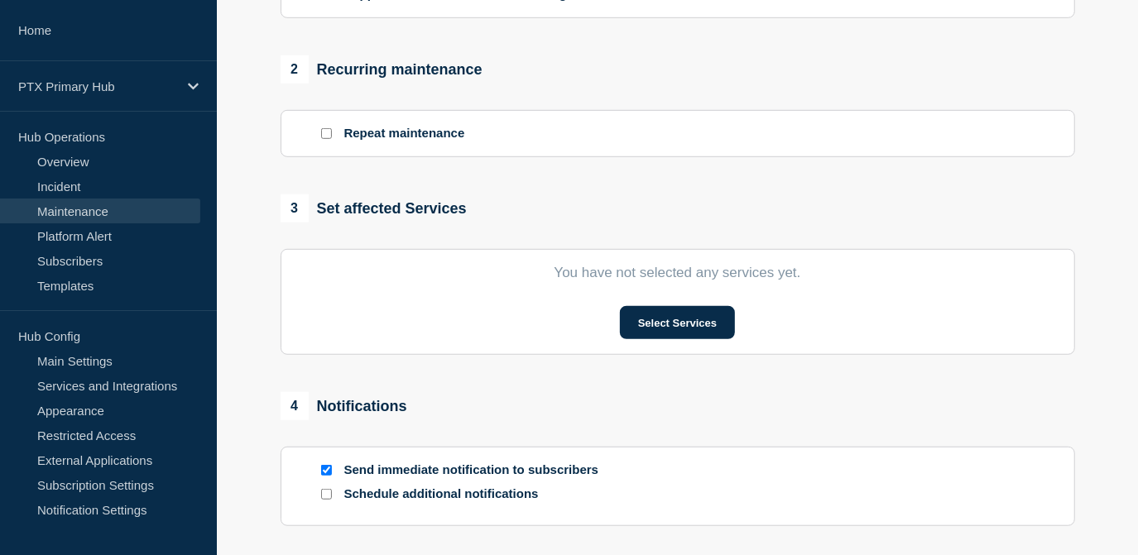
scroll to position [677, 0]
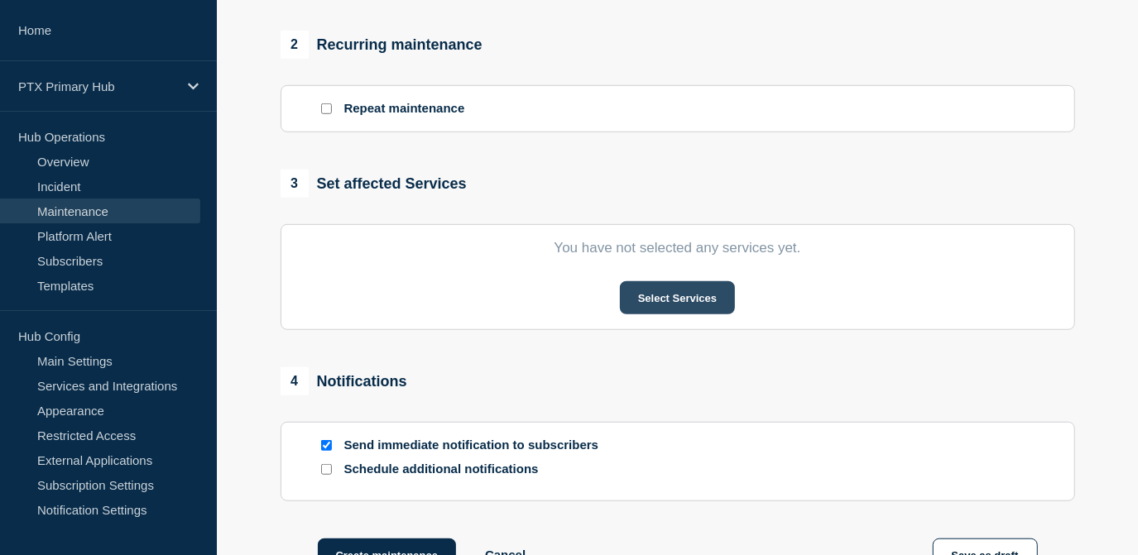
click at [673, 292] on button "Select Services" at bounding box center [677, 297] width 115 height 33
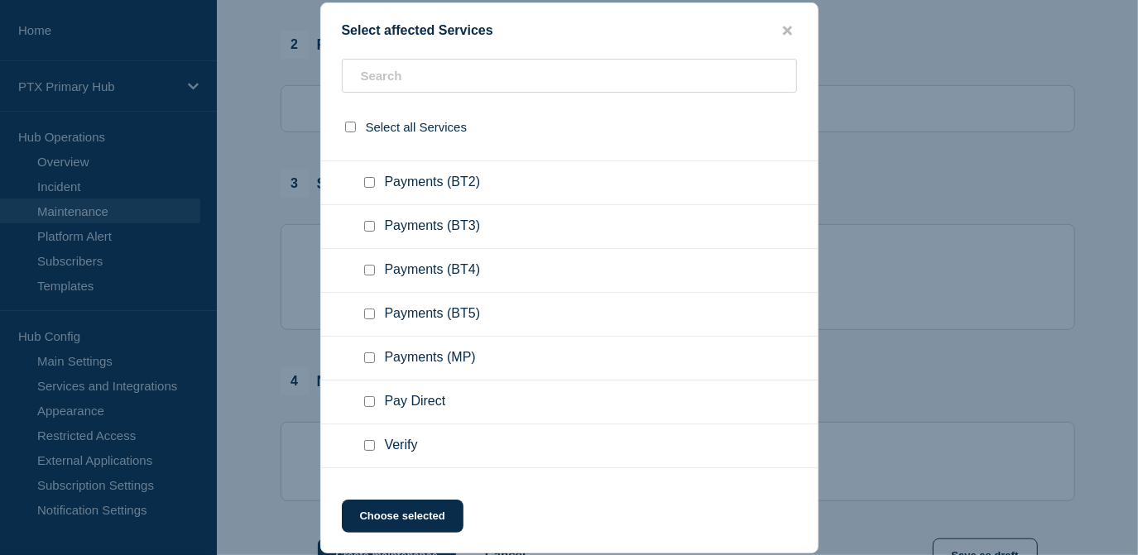
scroll to position [828, 0]
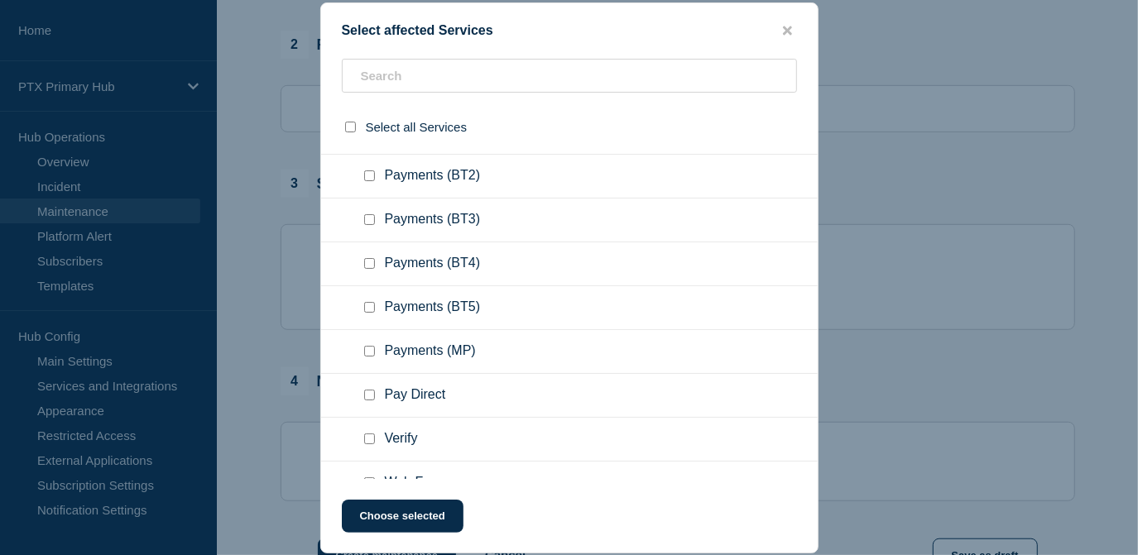
click at [369, 222] on input "Payments (BT3) checkbox" at bounding box center [369, 219] width 11 height 11
checkbox input "true"
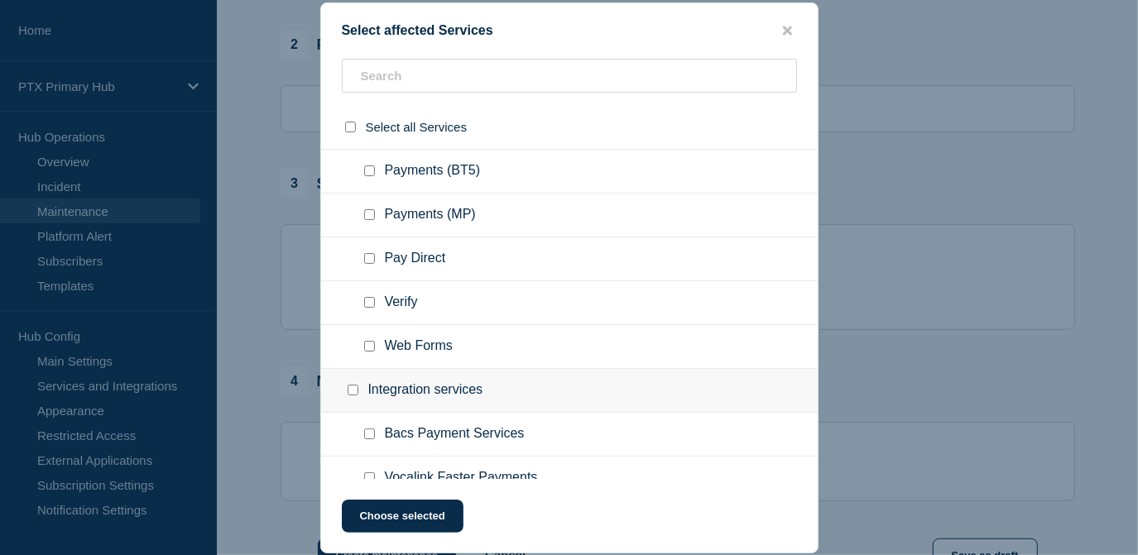
scroll to position [1053, 0]
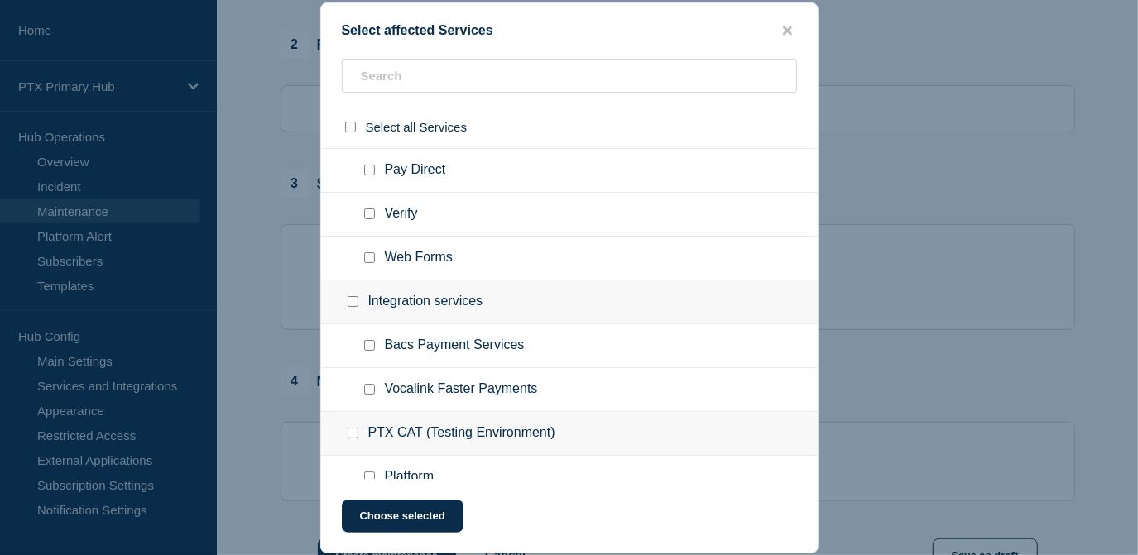
drag, startPoint x: 368, startPoint y: 259, endPoint x: 365, endPoint y: 273, distance: 14.5
click at [368, 259] on input "Web Forms checkbox" at bounding box center [369, 257] width 11 height 11
checkbox input "true"
click at [382, 516] on button "Choose selected" at bounding box center [403, 516] width 122 height 33
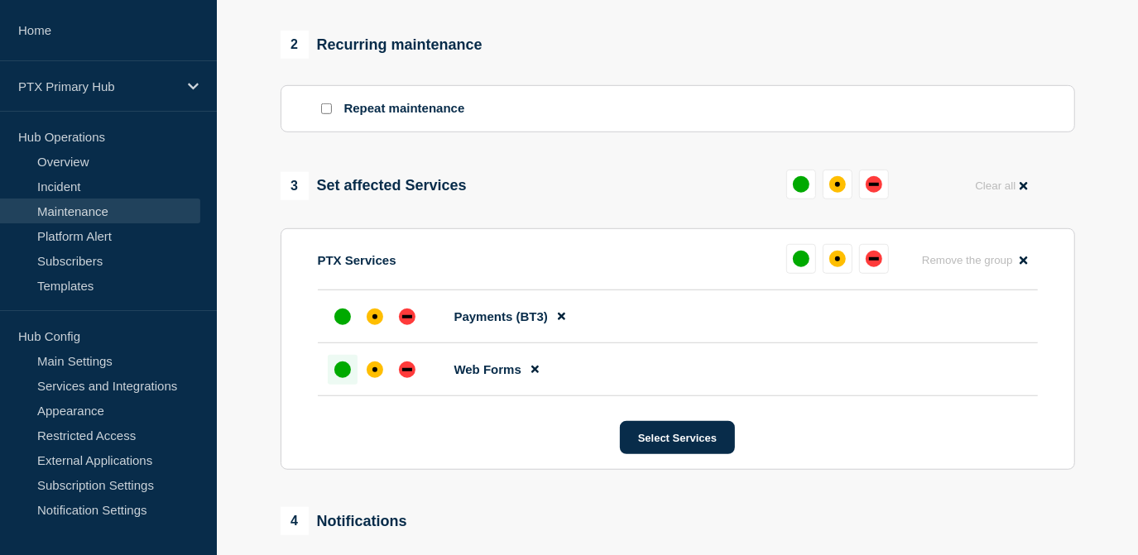
click at [341, 387] on li "Web Forms" at bounding box center [678, 370] width 720 height 53
click at [341, 375] on div "up" at bounding box center [342, 370] width 17 height 17
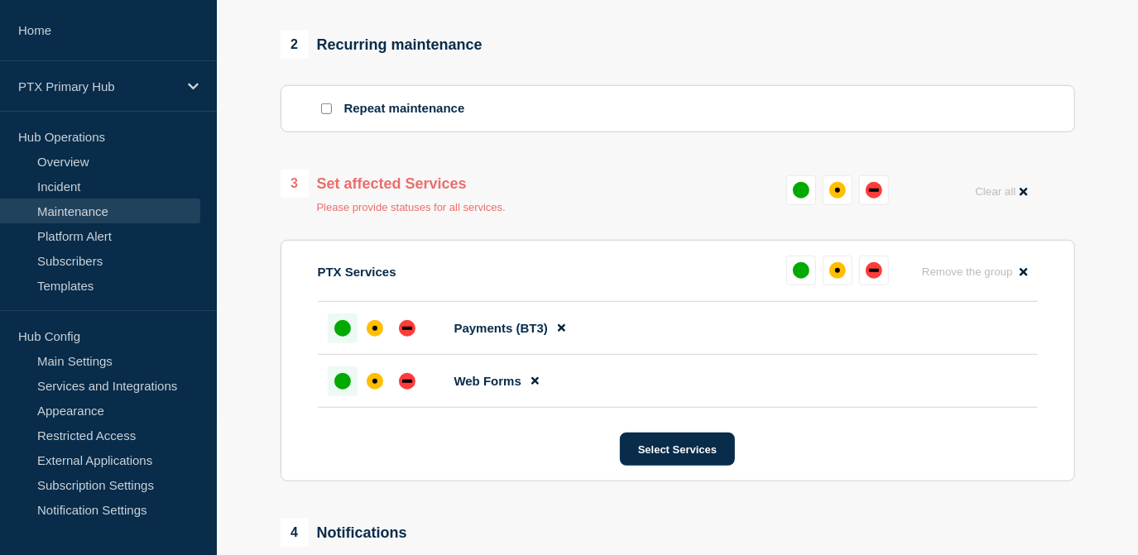
click at [342, 324] on div "up" at bounding box center [342, 328] width 17 height 17
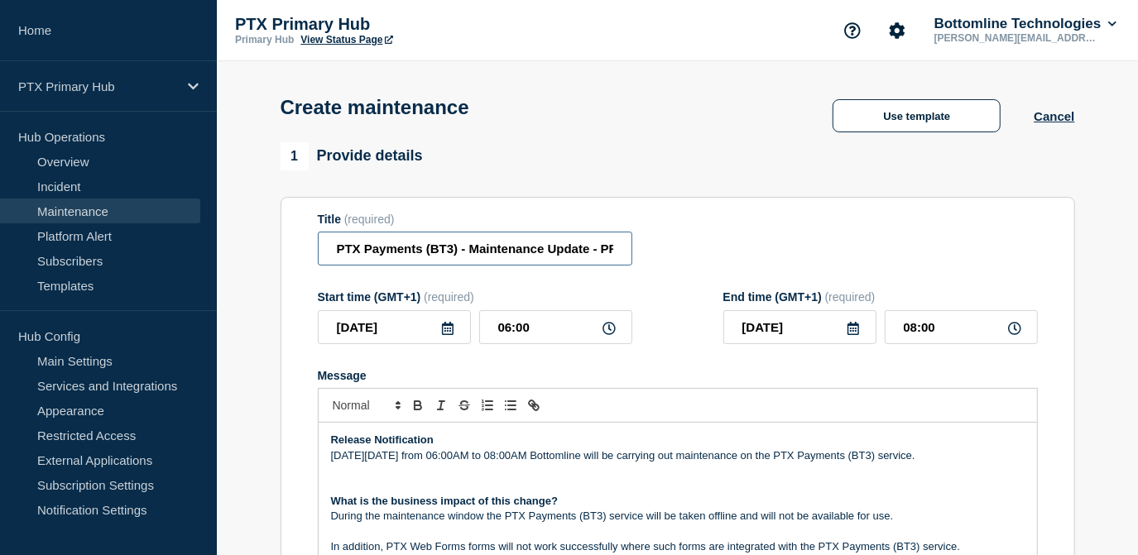
scroll to position [0, 139]
drag, startPoint x: 542, startPoint y: 263, endPoint x: 791, endPoint y: 261, distance: 249.2
click at [791, 261] on div "Title (required) PTX Payments (BT3) - Maintenance Update - PRODUCTION - WT-57610" at bounding box center [678, 240] width 720 height 54
click at [777, 266] on div "Title (required) PTX Payments (BT3) - Maintenance Update - PRODUCTION - WT-57610" at bounding box center [678, 240] width 720 height 54
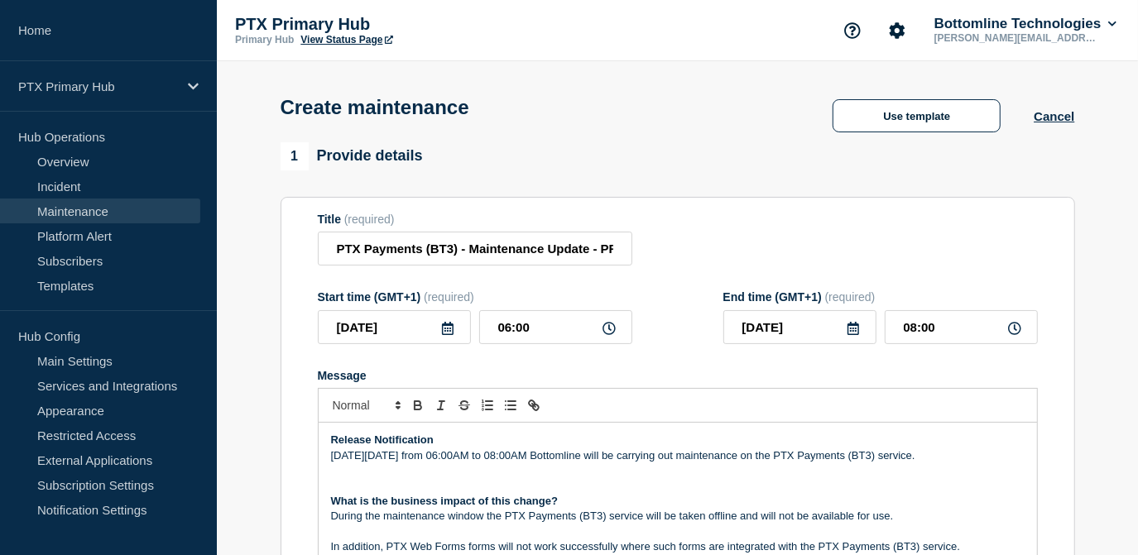
click at [699, 315] on div "Start time (GMT+1) (required) 2025-08-21 06:00 End time (GMT+1) (required) 2025…" at bounding box center [678, 318] width 720 height 54
click at [697, 301] on div "Start time (GMT+1) (required) 2025-08-21 06:00 End time (GMT+1) (required) 2025…" at bounding box center [678, 318] width 720 height 54
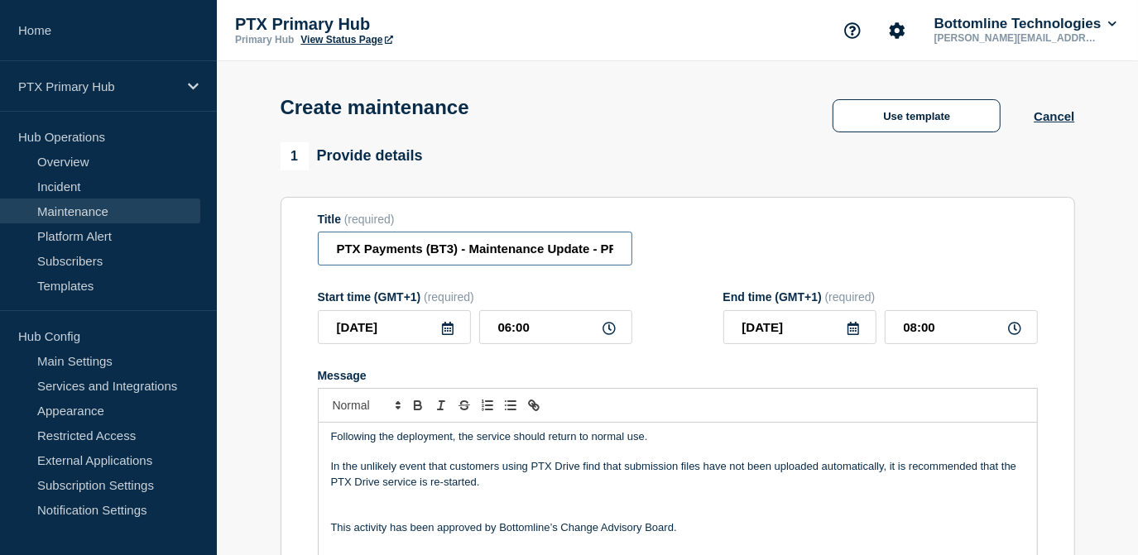
scroll to position [0, 139]
drag, startPoint x: 503, startPoint y: 257, endPoint x: 714, endPoint y: 255, distance: 211.1
click at [714, 255] on div "Title (required) PTX Payments (BT3) - Maintenance Update - PRODUCTION - WT-57610" at bounding box center [678, 240] width 720 height 54
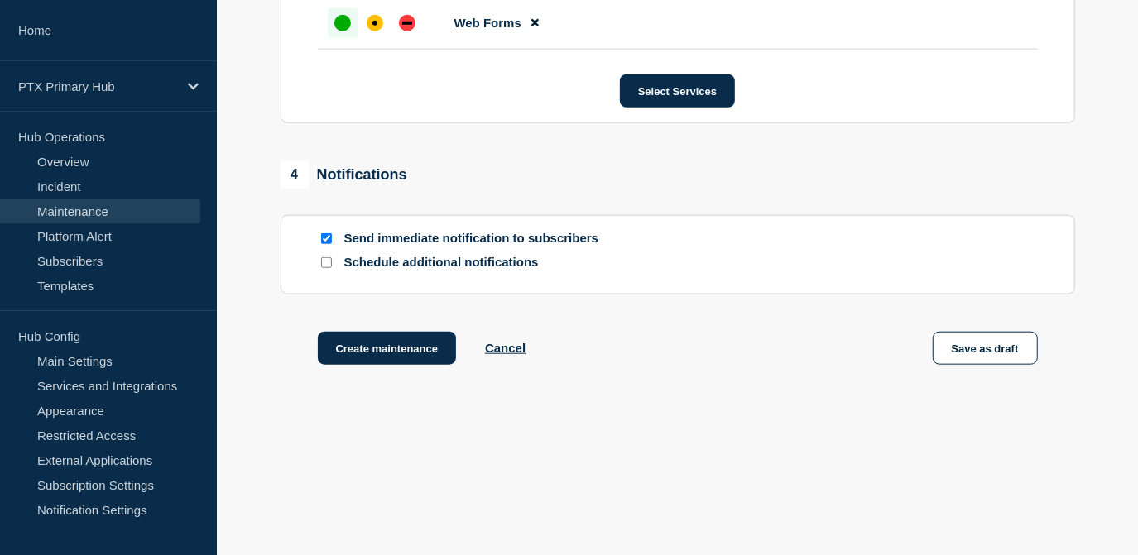
scroll to position [1029, 0]
click at [392, 339] on button "Create maintenance" at bounding box center [387, 348] width 139 height 33
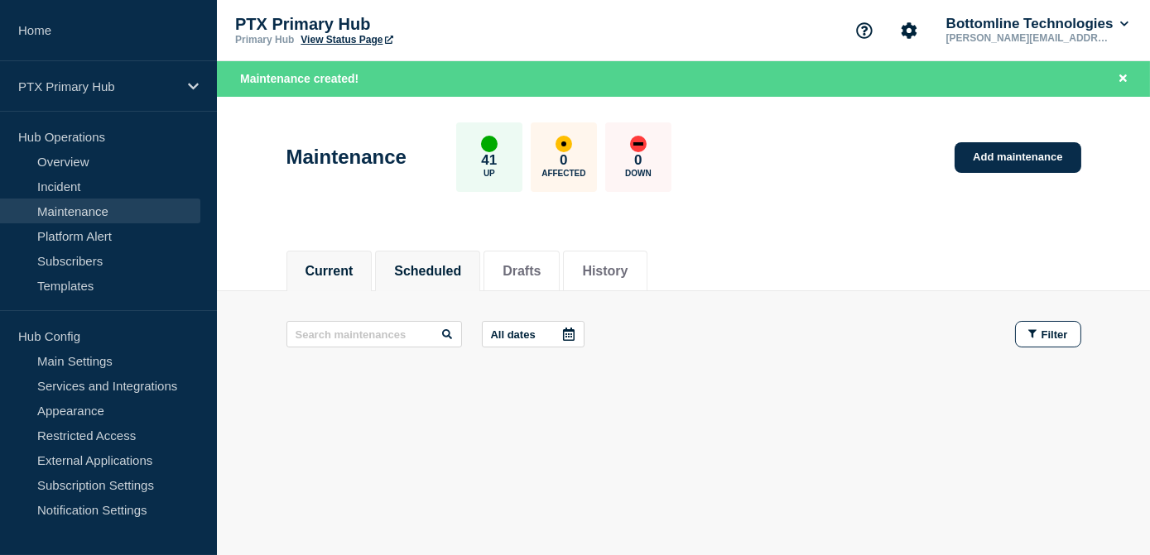
click at [441, 271] on button "Scheduled" at bounding box center [427, 271] width 67 height 15
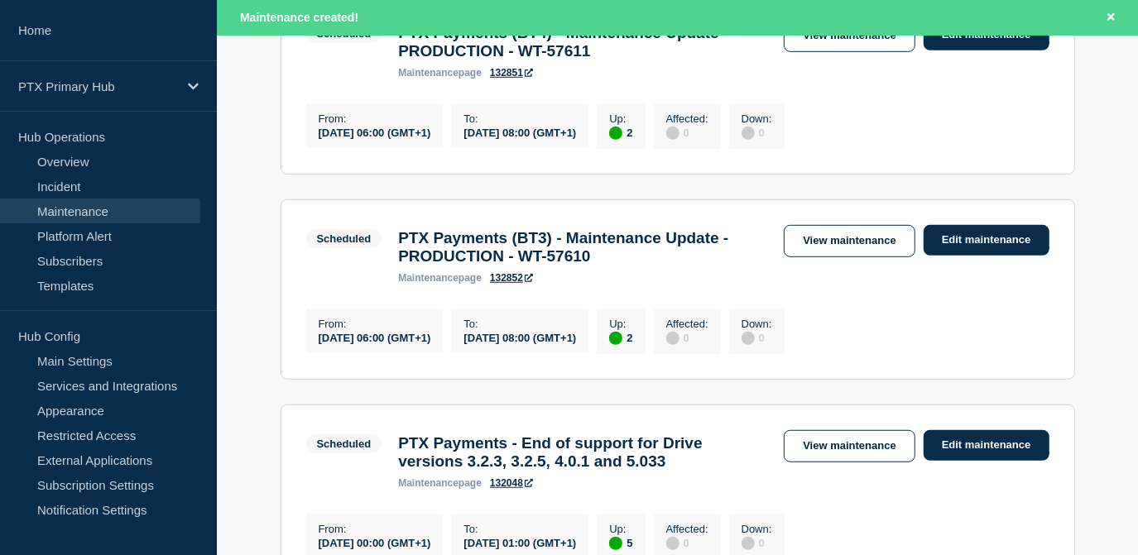
scroll to position [677, 0]
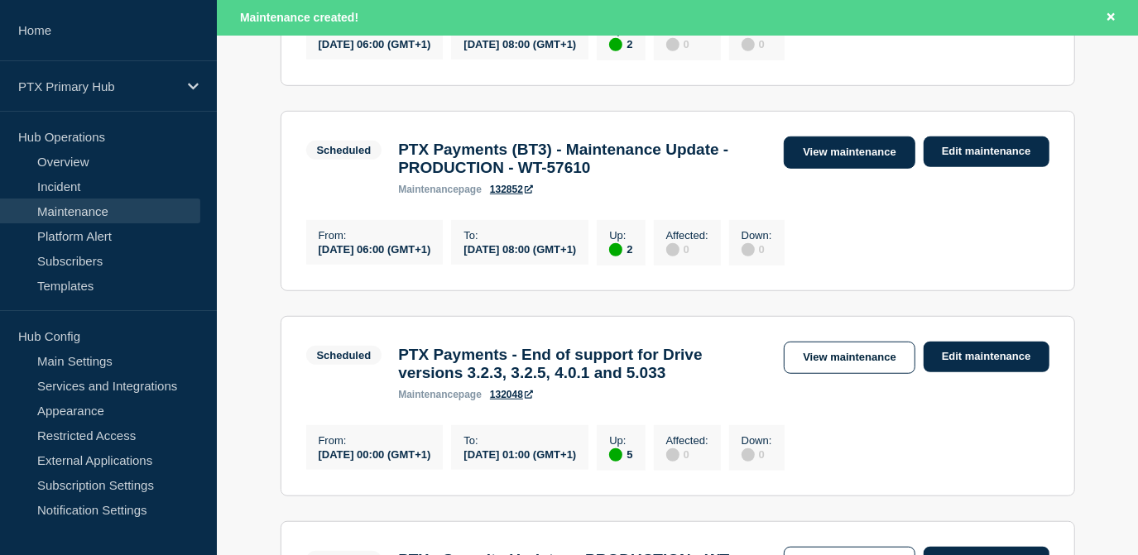
click at [831, 169] on link "View maintenance" at bounding box center [849, 153] width 131 height 32
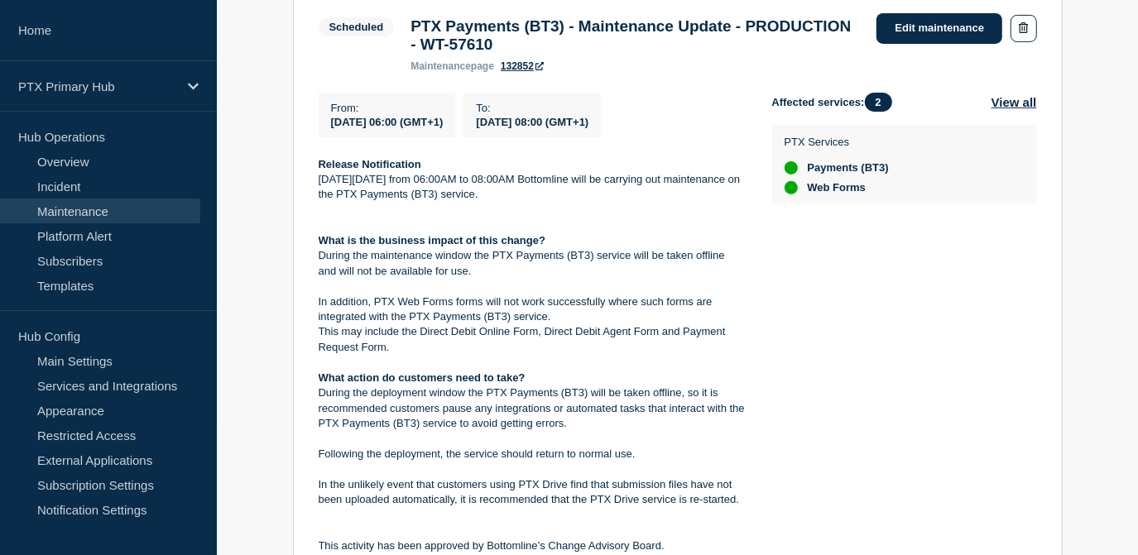
scroll to position [225, 0]
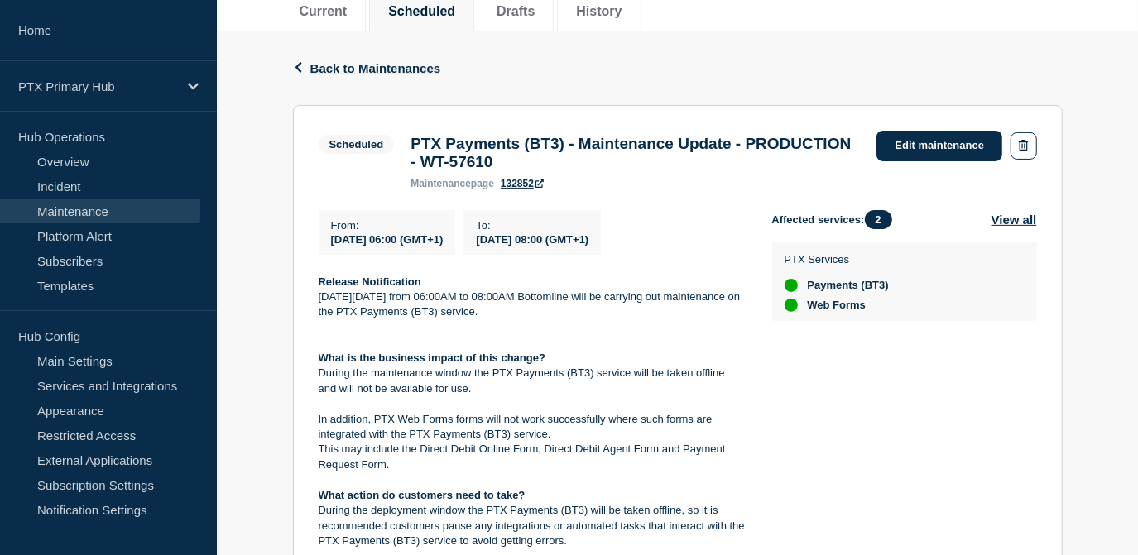
drag, startPoint x: 491, startPoint y: 464, endPoint x: 304, endPoint y: 291, distance: 254.2
click at [304, 291] on section "Scheduled PTX Payments (BT3) - Maintenance Update - PRODUCTION - WT-57610 maint…" at bounding box center [678, 439] width 770 height 669
copy div "Release Notification On Thursday 21st August from 06:00AM to 08:00AM Bottomline…"
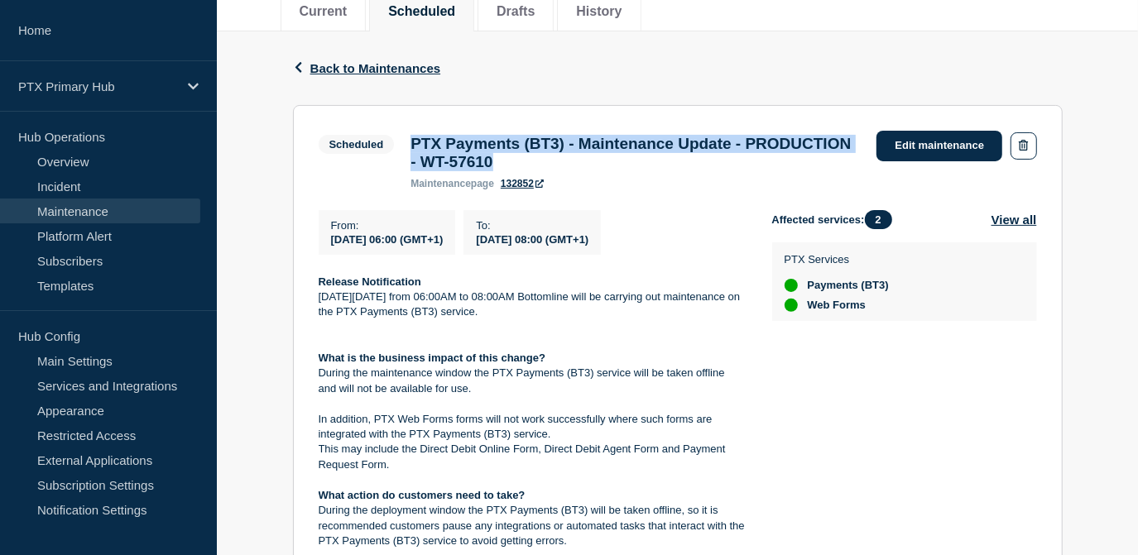
drag, startPoint x: 640, startPoint y: 175, endPoint x: 405, endPoint y: 140, distance: 237.7
click at [405, 140] on div "PTX Payments (BT3) - Maintenance Update - PRODUCTION - WT-57610 maintenance pag…" at bounding box center [635, 162] width 466 height 55
copy h3 "PTX Payments (BT3) - Maintenance Update - PRODUCTION - WT-57610"
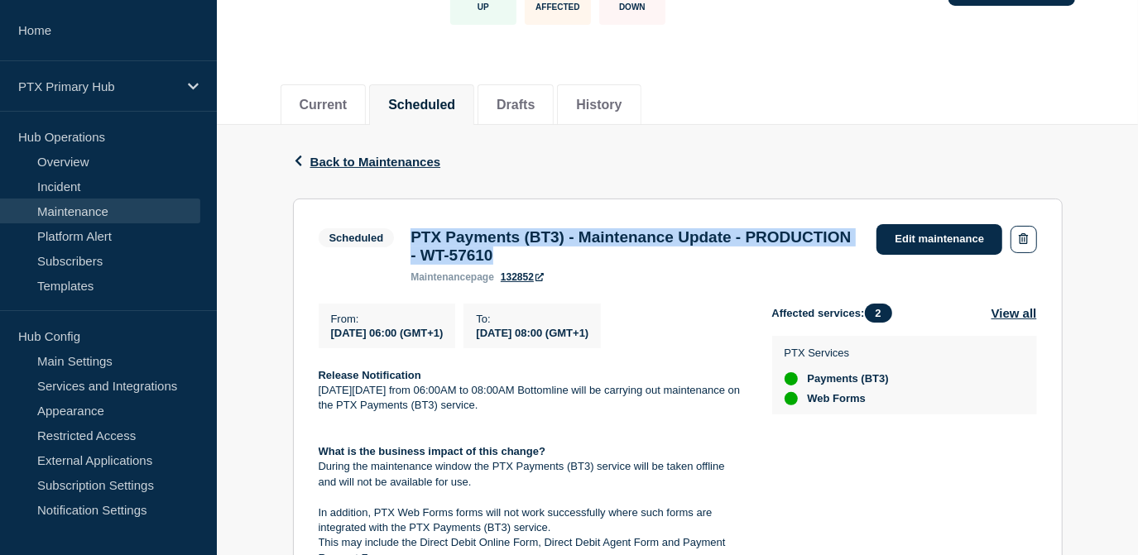
scroll to position [0, 0]
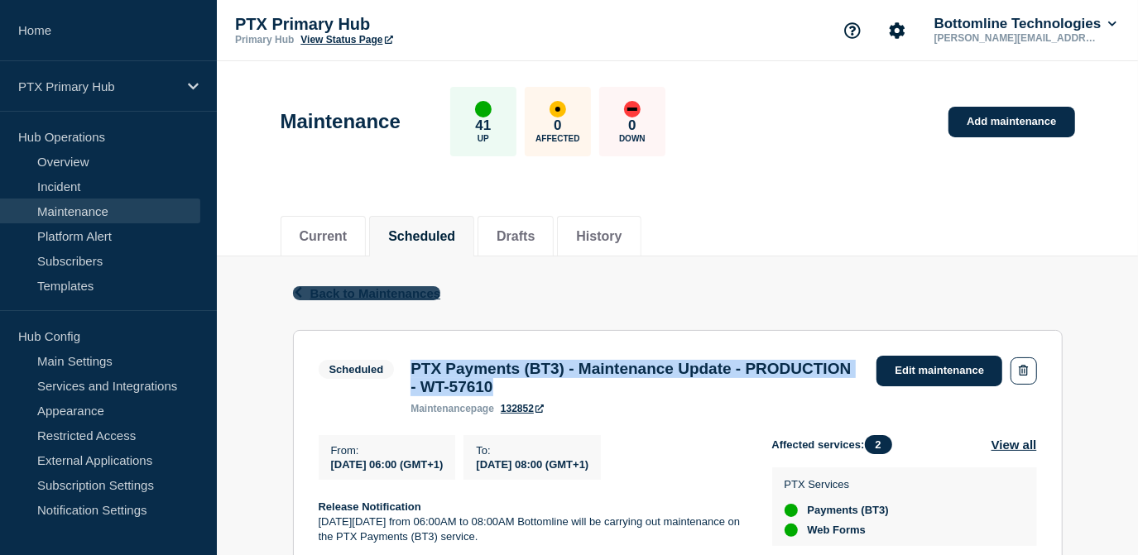
click at [369, 297] on span "Back to Maintenances" at bounding box center [375, 293] width 131 height 14
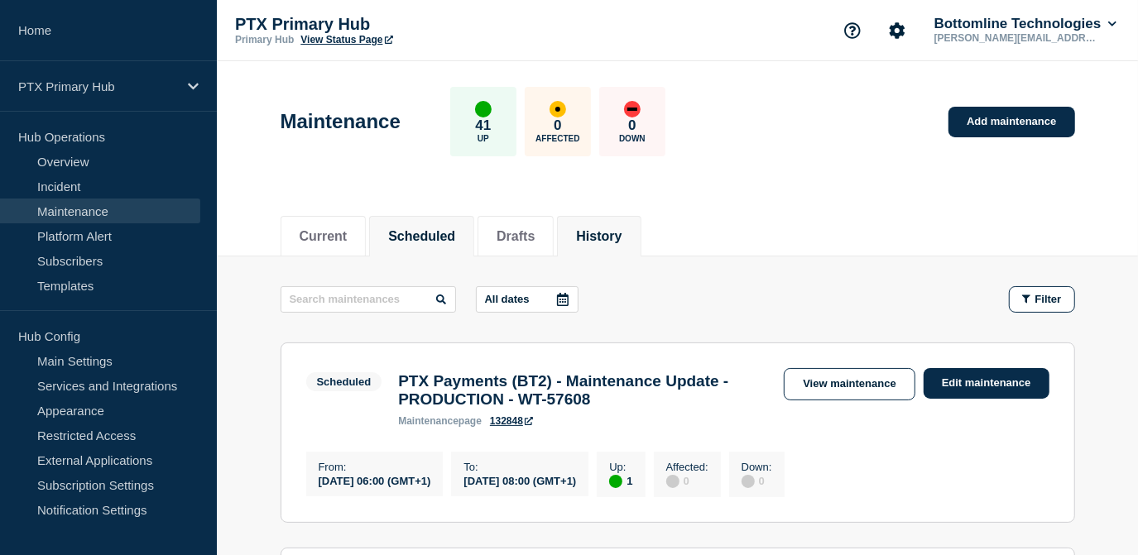
click at [641, 223] on li "History" at bounding box center [599, 236] width 84 height 41
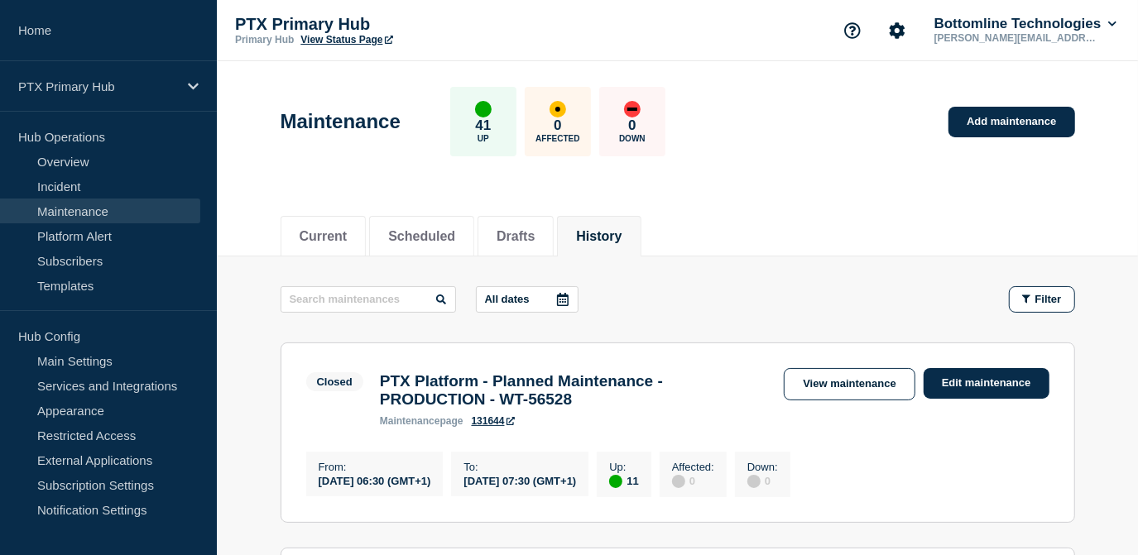
click at [395, 304] on input "text" at bounding box center [368, 299] width 175 height 26
type input "BT1"
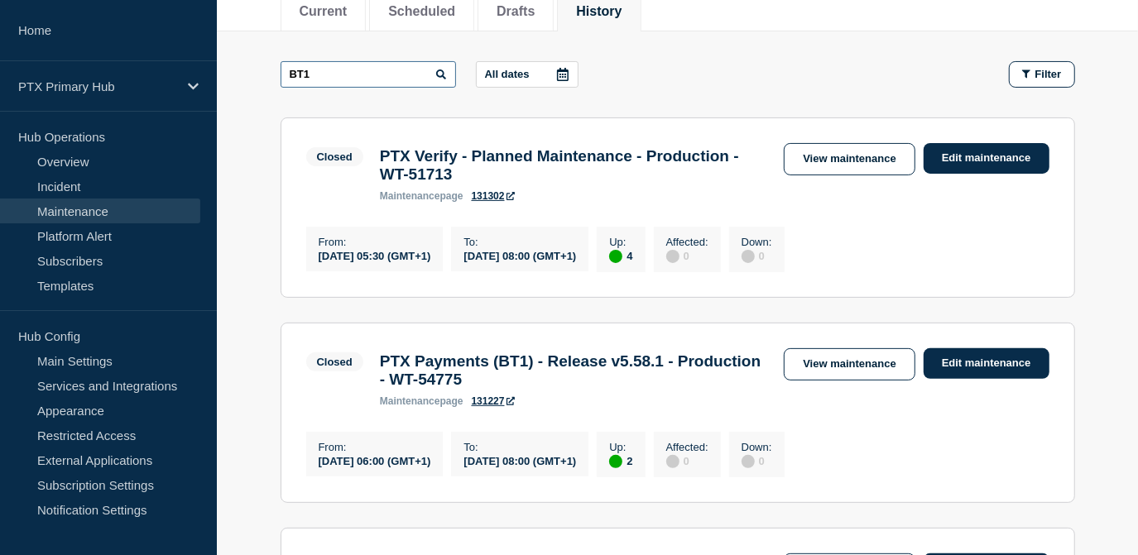
scroll to position [376, 0]
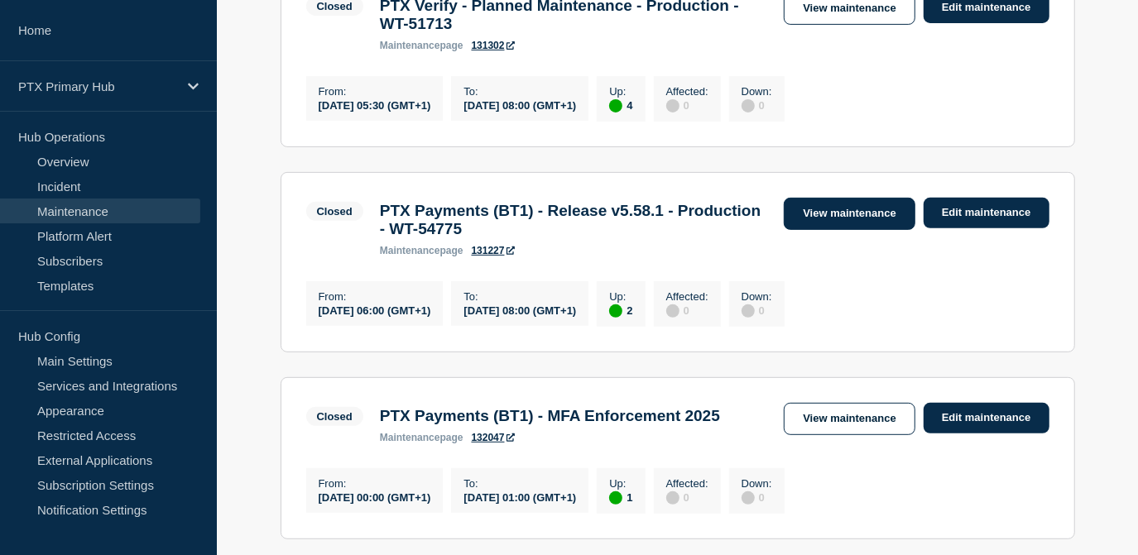
click at [821, 230] on link "View maintenance" at bounding box center [849, 214] width 131 height 32
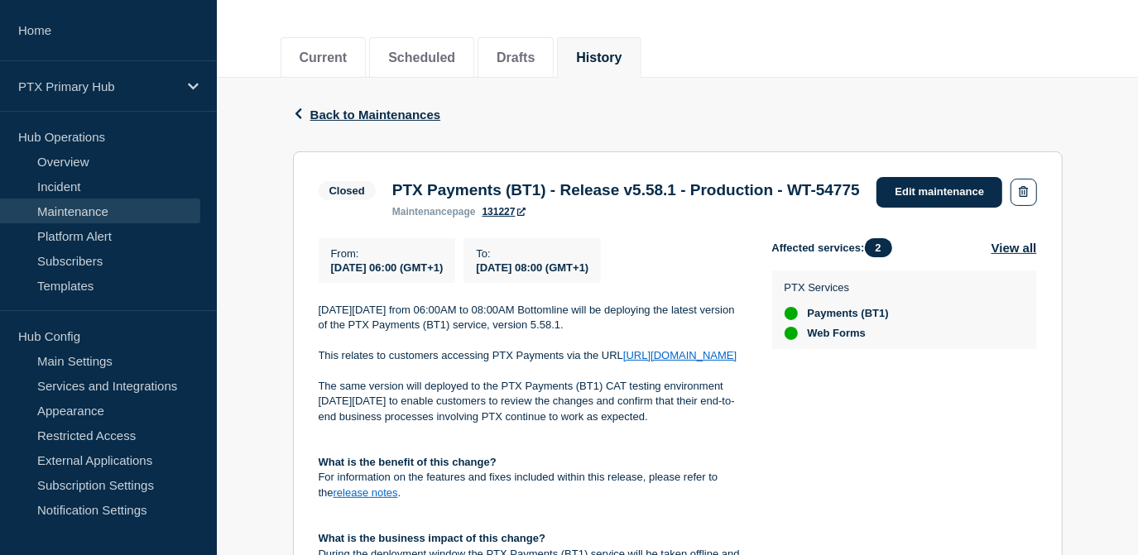
scroll to position [74, 0]
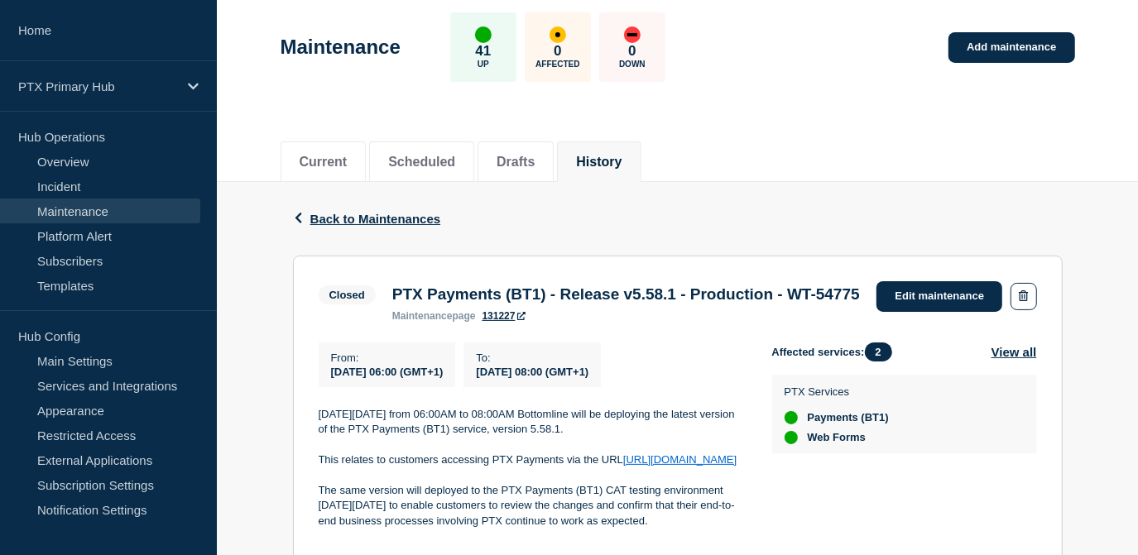
click at [382, 228] on div "Back Back to Maintenances" at bounding box center [678, 219] width 770 height 74
click at [391, 214] on span "Back to Maintenances" at bounding box center [375, 219] width 131 height 14
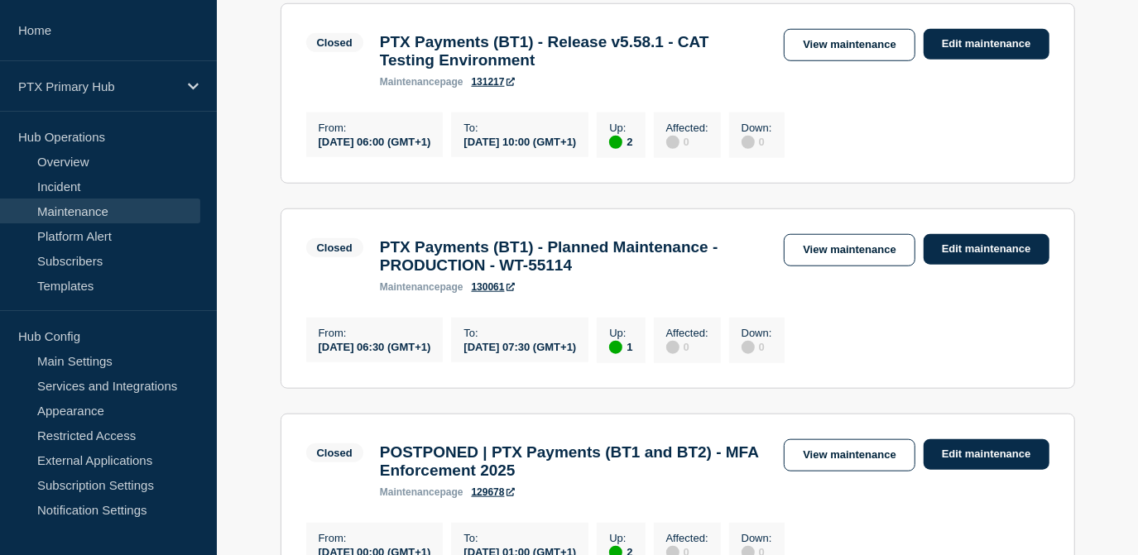
scroll to position [1053, 0]
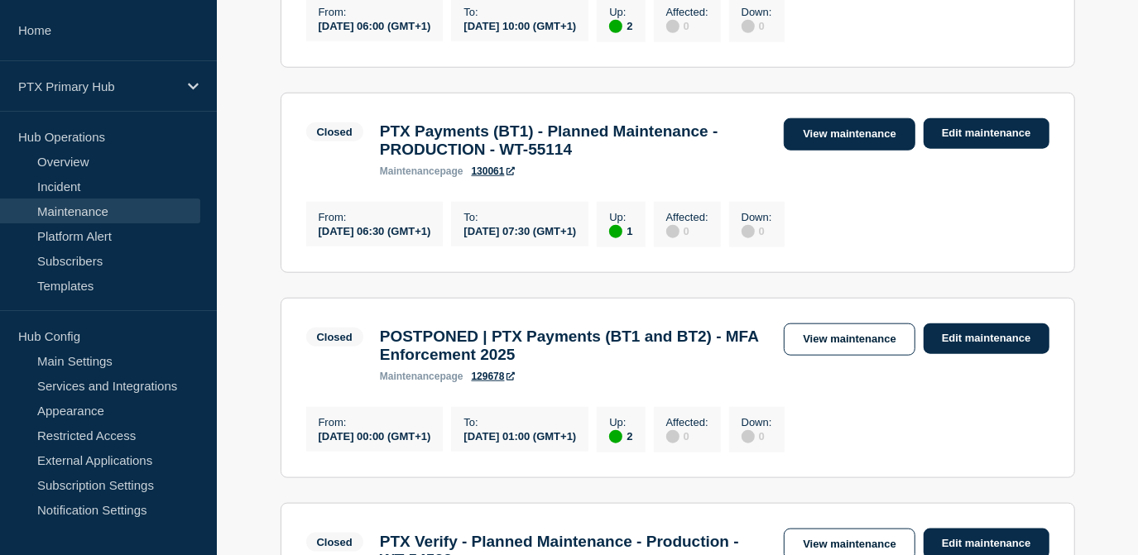
click at [803, 151] on link "View maintenance" at bounding box center [849, 134] width 131 height 32
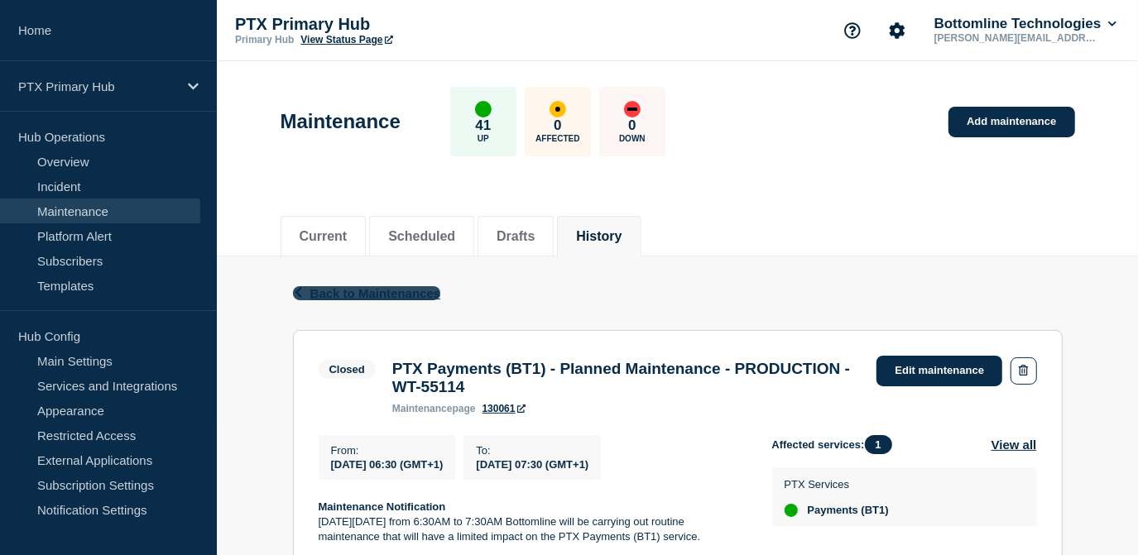
click at [391, 288] on span "Back to Maintenances" at bounding box center [375, 293] width 131 height 14
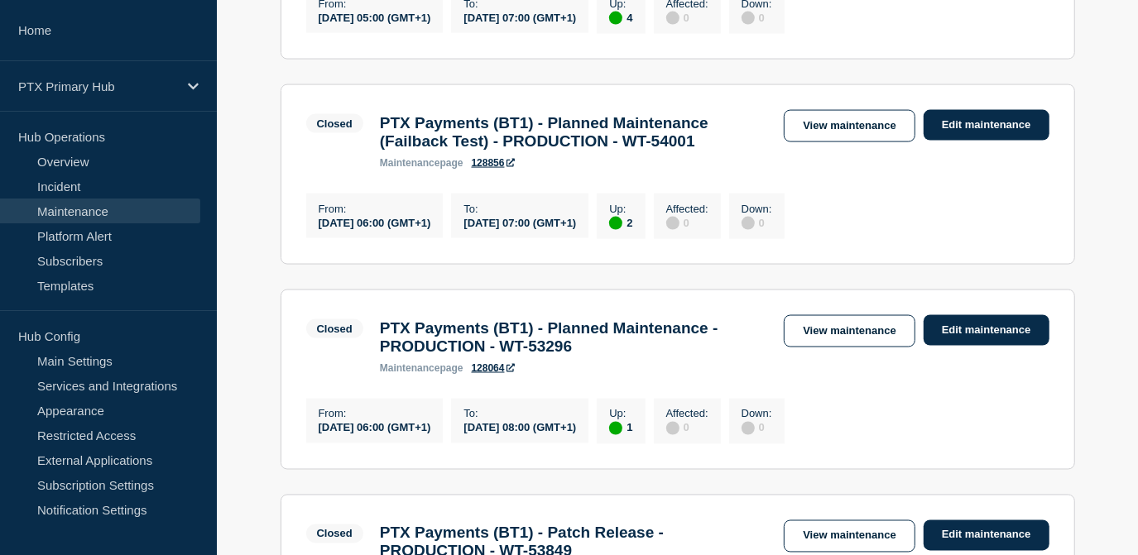
scroll to position [1805, 0]
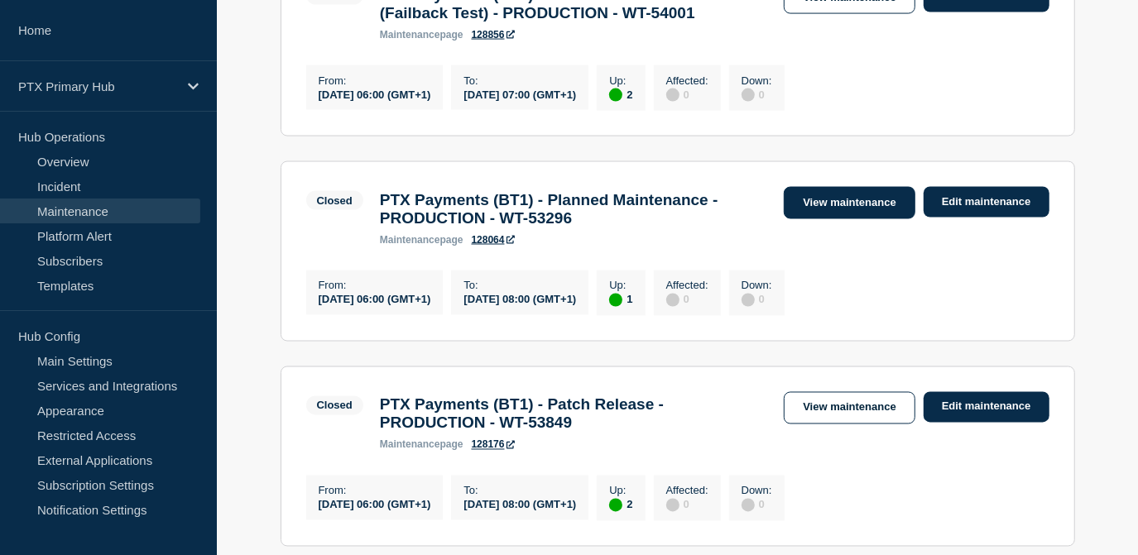
click at [814, 219] on link "View maintenance" at bounding box center [849, 203] width 131 height 32
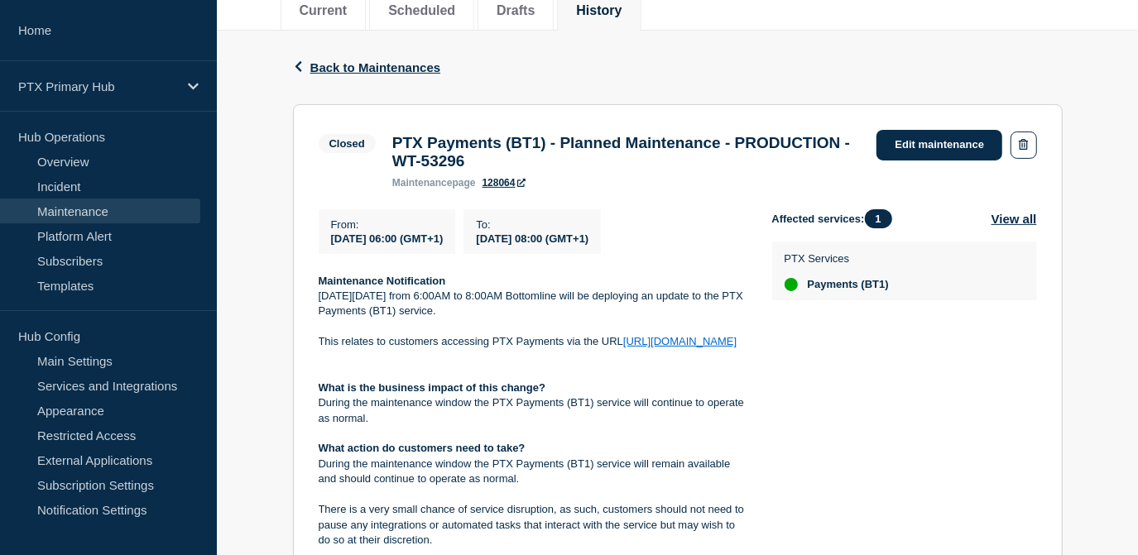
scroll to position [152, 0]
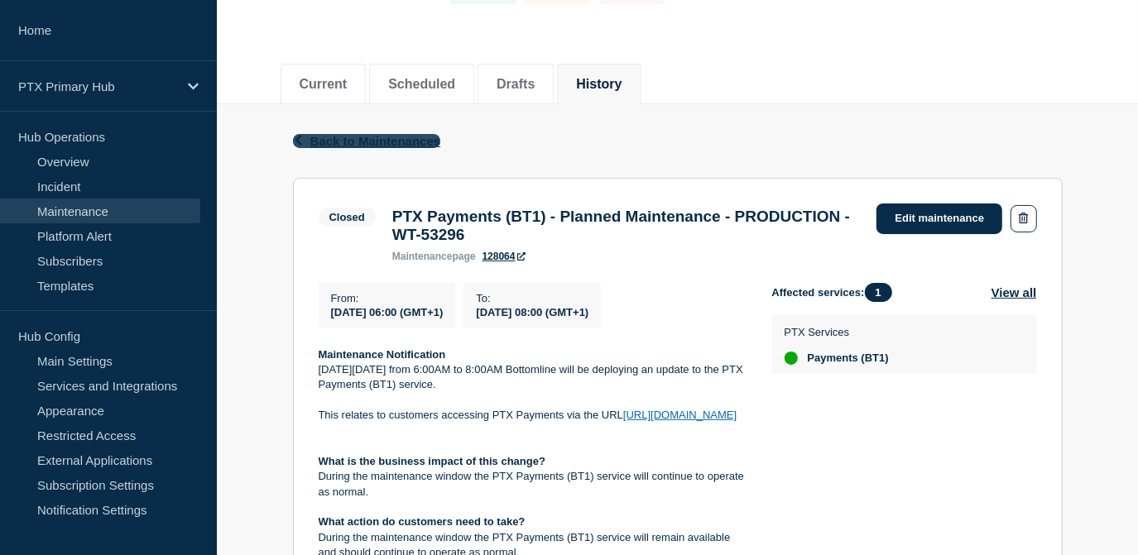
click at [397, 134] on span "Back to Maintenances" at bounding box center [375, 141] width 131 height 14
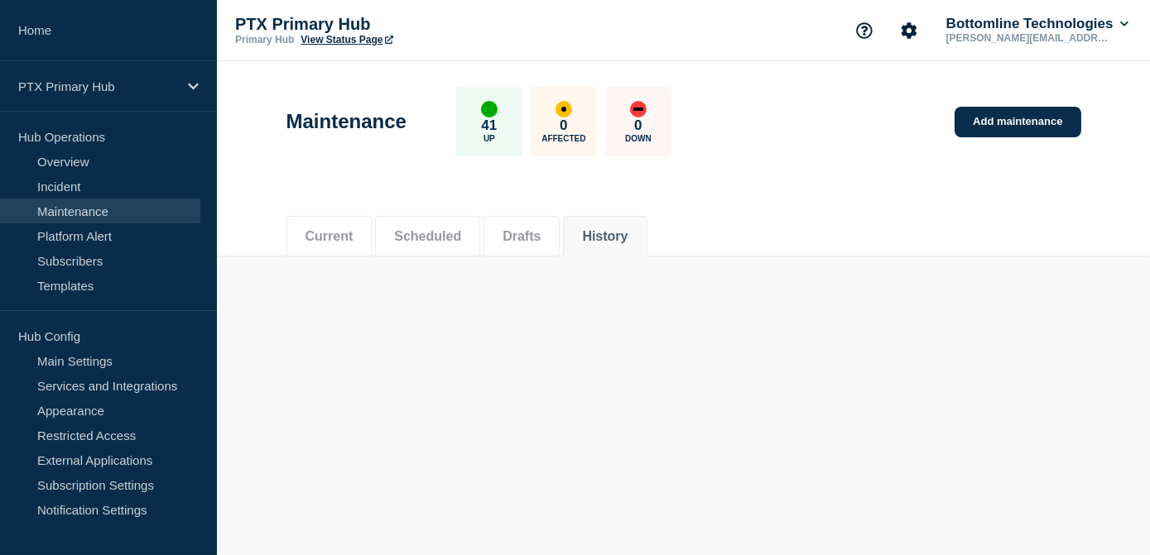
click at [432, 235] on button "Scheduled" at bounding box center [427, 236] width 67 height 15
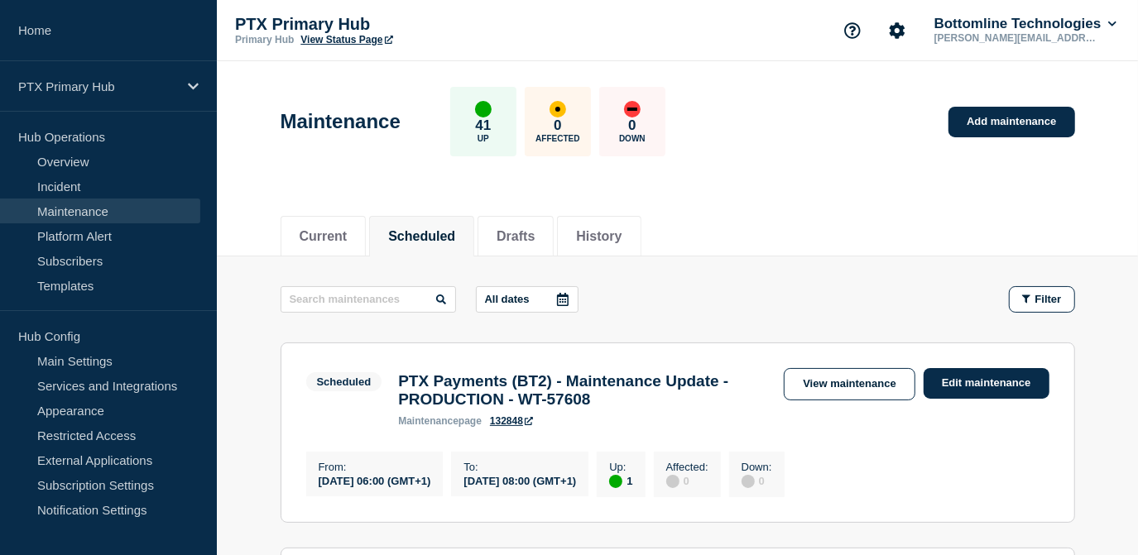
click at [433, 235] on button "Scheduled" at bounding box center [421, 236] width 67 height 15
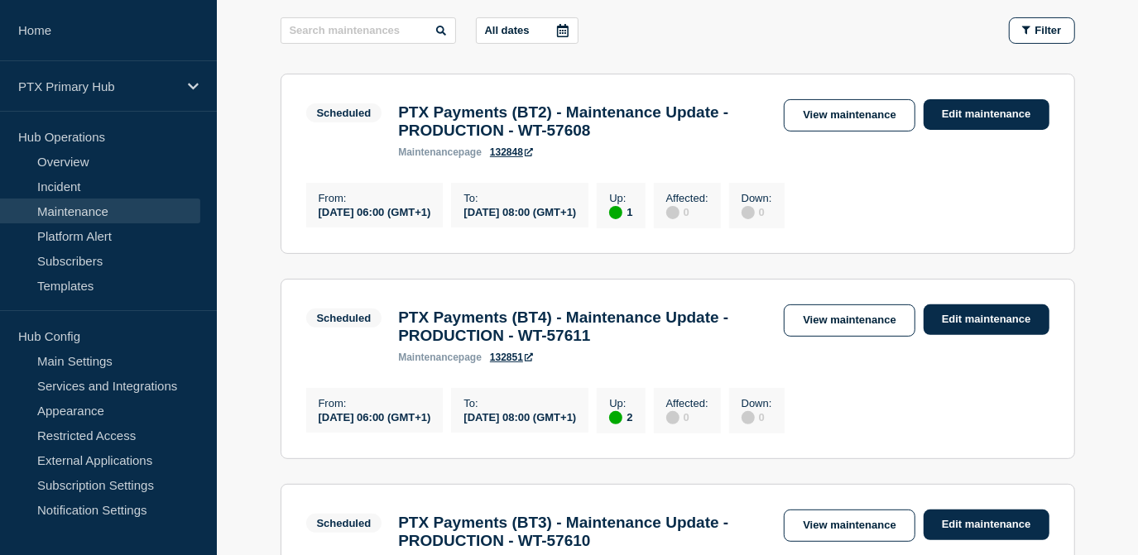
scroll to position [300, 0]
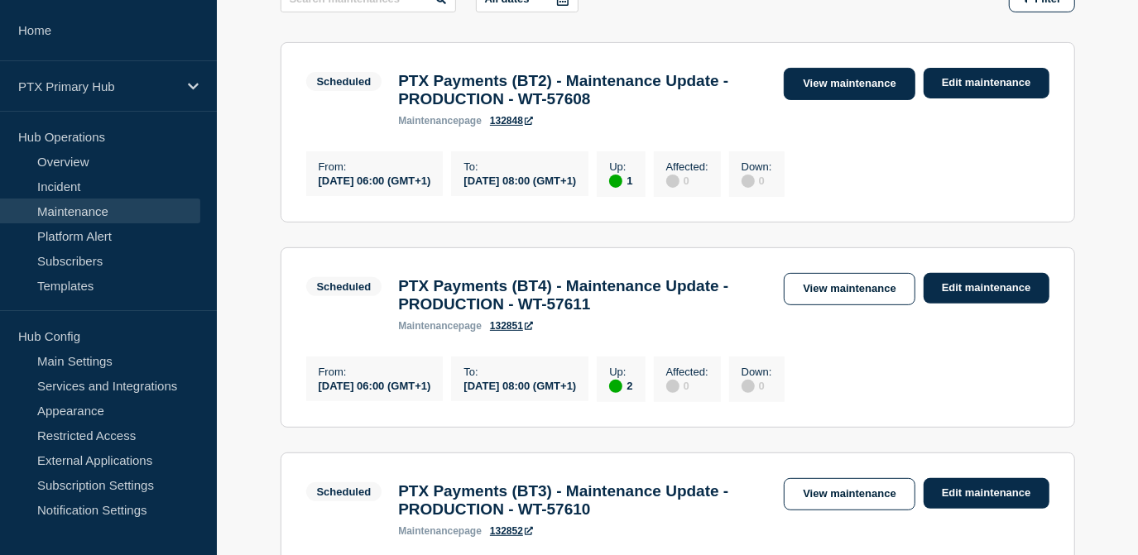
click at [819, 84] on link "View maintenance" at bounding box center [849, 84] width 131 height 32
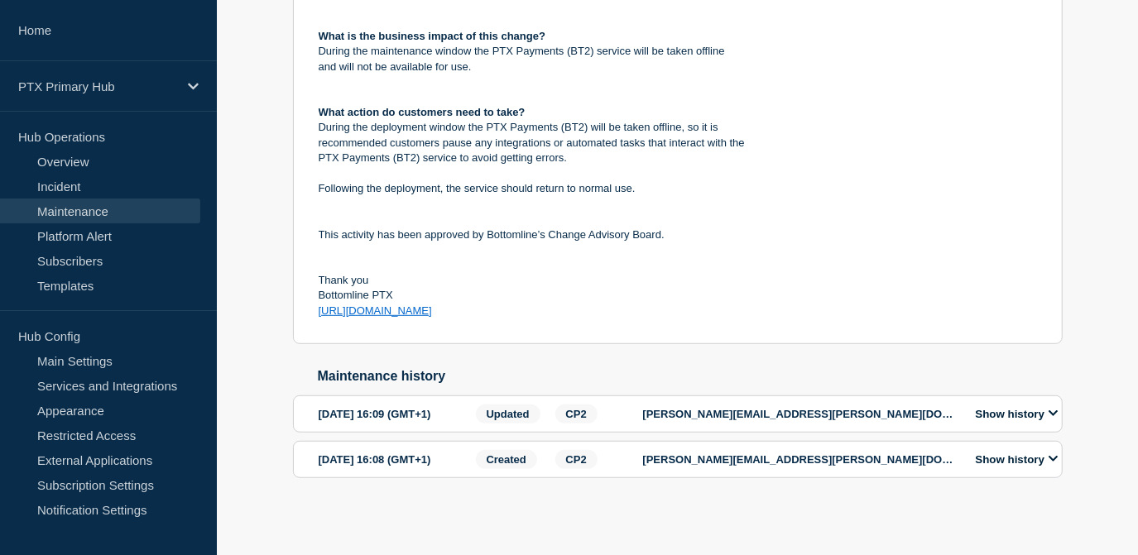
scroll to position [359, 0]
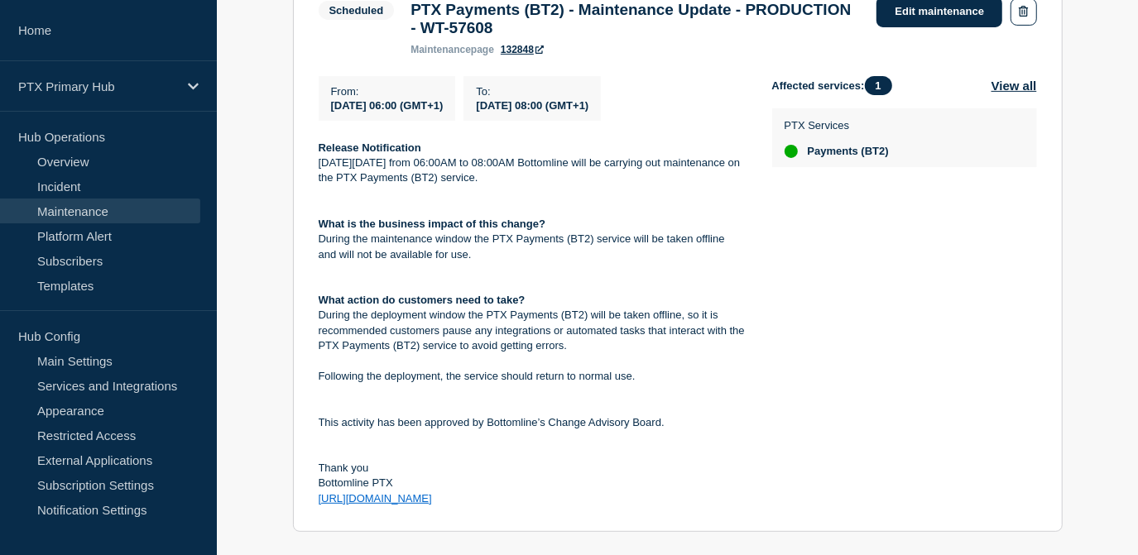
drag, startPoint x: 508, startPoint y: 515, endPoint x: 311, endPoint y: 156, distance: 409.7
click at [311, 156] on section "Scheduled PTX Payments (BT2) - Maintenance Update - PRODUCTION - WT-57608 maint…" at bounding box center [678, 252] width 770 height 562
copy div "Release Notification [DATE][DATE] from 06:00AM to 08:00AM Bottomline will be ca…"
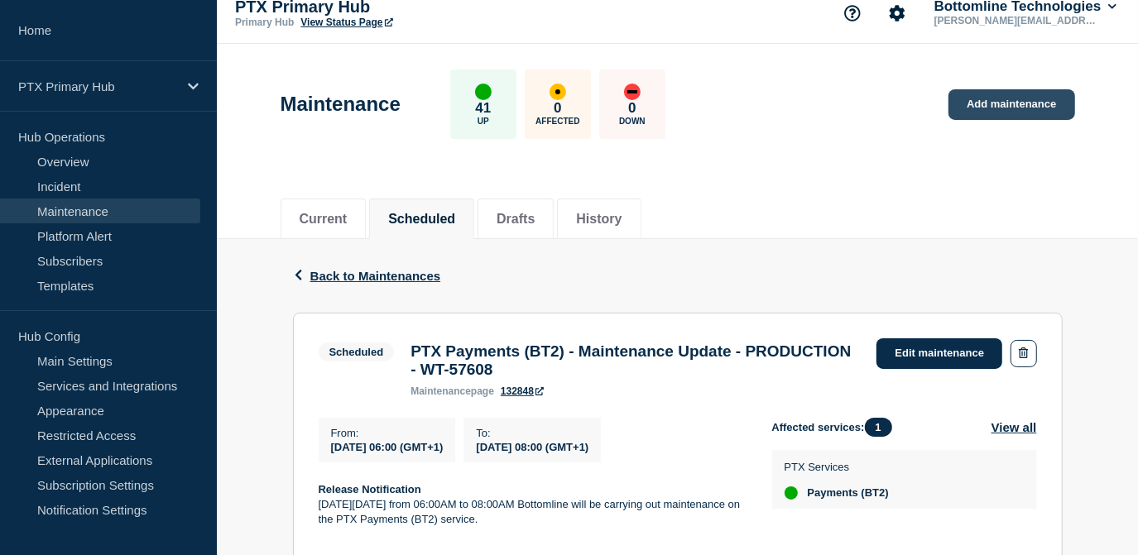
scroll to position [0, 0]
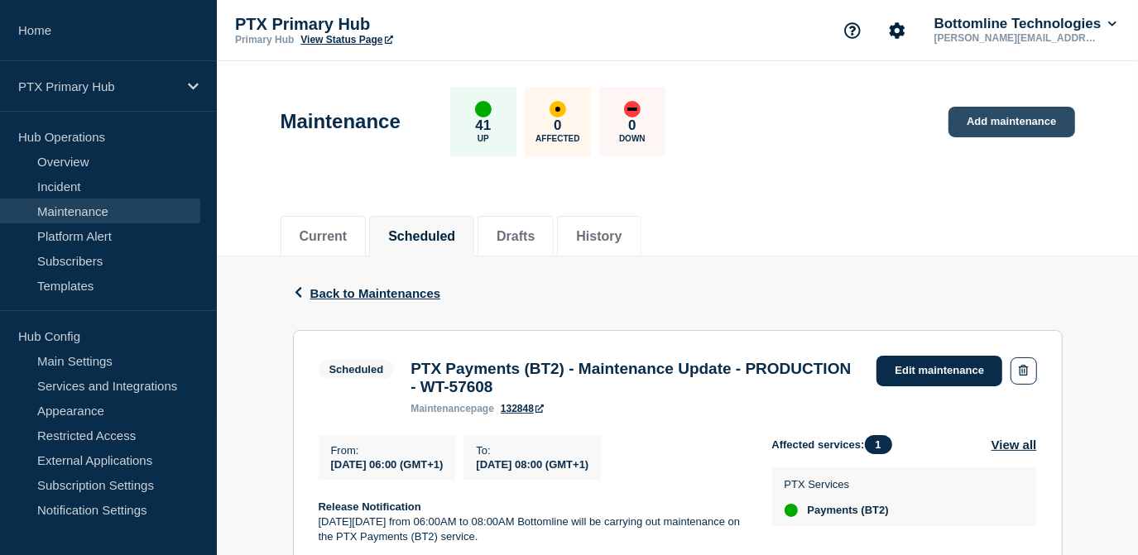
click at [1035, 113] on link "Add maintenance" at bounding box center [1012, 122] width 126 height 31
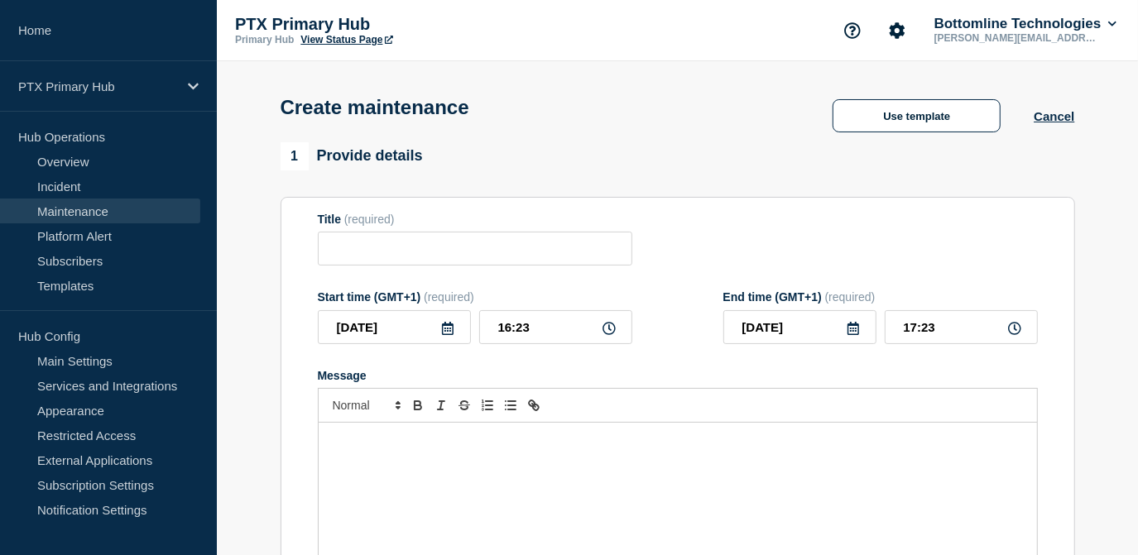
click at [412, 482] on div "Message" at bounding box center [678, 522] width 718 height 199
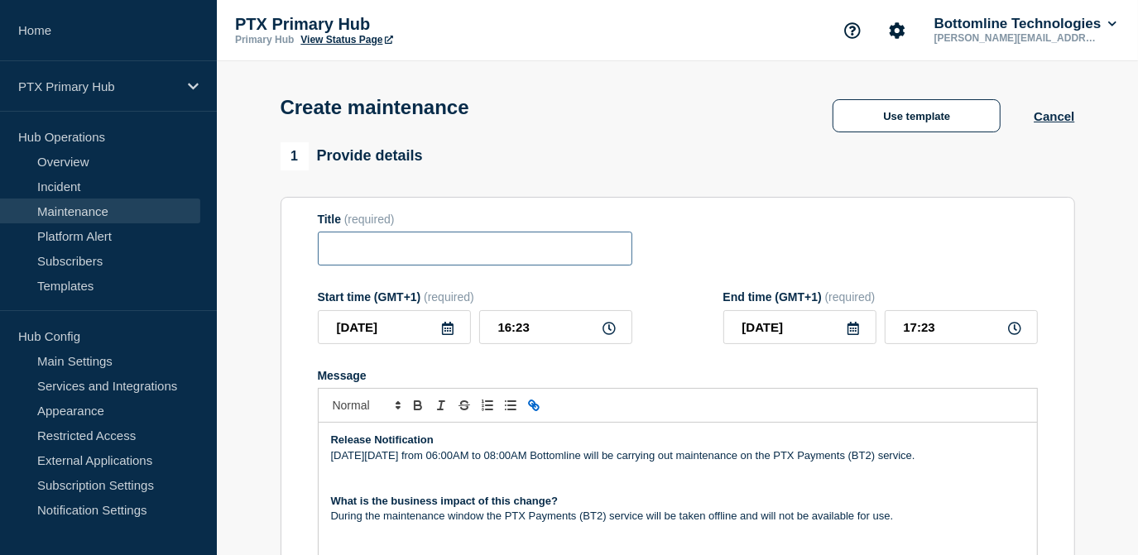
click at [459, 257] on input "Title" at bounding box center [475, 249] width 315 height 34
paste input "PTX Payments (BT4) - Maintenance Update - PRODUCTION - WT-57611"
drag, startPoint x: 434, startPoint y: 254, endPoint x: 264, endPoint y: 257, distance: 169.7
click at [417, 257] on input "PTX Payments (BT4) - Maintenance Update - PRODUCTION - WT-57611" at bounding box center [475, 249] width 315 height 34
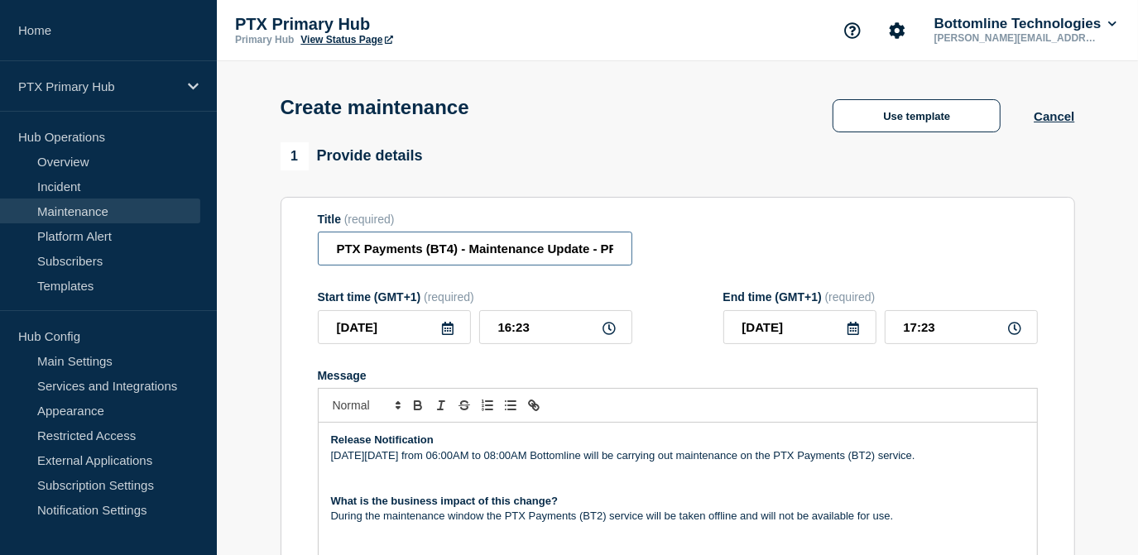
drag, startPoint x: 457, startPoint y: 249, endPoint x: 367, endPoint y: 255, distance: 90.4
click at [367, 255] on input "PTX Payments (BT4) - Maintenance Update - PRODUCTION - WT-57611" at bounding box center [475, 249] width 315 height 34
drag, startPoint x: 502, startPoint y: 258, endPoint x: 776, endPoint y: 258, distance: 274.0
click at [776, 258] on div "Title (required) PTX Webforms - Maintenance Update - PRODUCTION - WT-57611" at bounding box center [678, 240] width 720 height 54
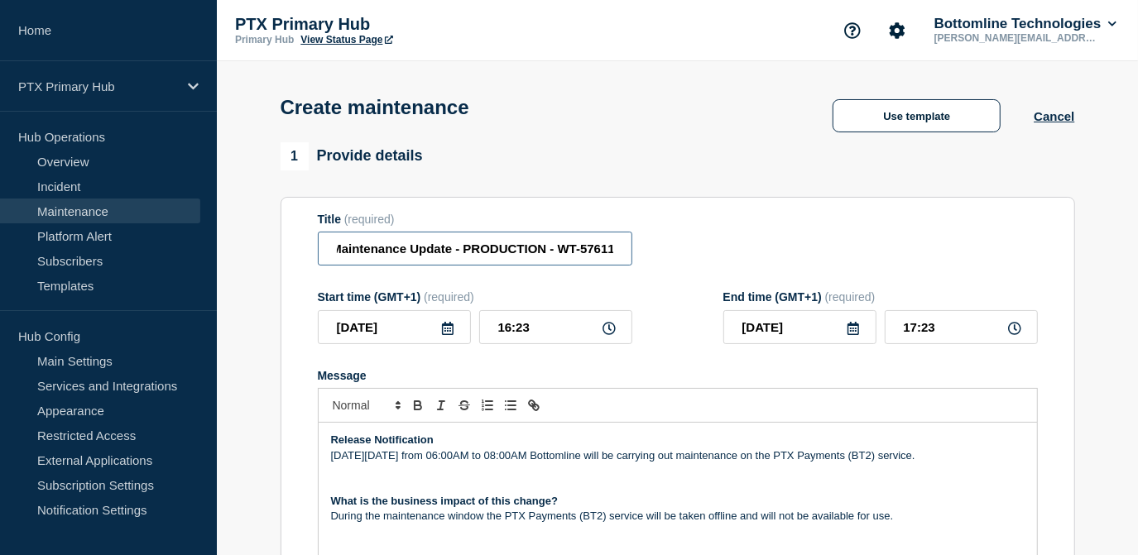
click at [624, 253] on input "PTX Webforms - Maintenance Update - PRODUCTION - WT-57611" at bounding box center [475, 249] width 315 height 34
drag, startPoint x: 622, startPoint y: 253, endPoint x: 588, endPoint y: 259, distance: 35.2
click at [588, 259] on input "PTX Webforms - Maintenance Update - PRODUCTION - WT-57611" at bounding box center [475, 249] width 315 height 34
type input "PTX Webforms - Maintenance Update - PRODUCTION - WT-56332"
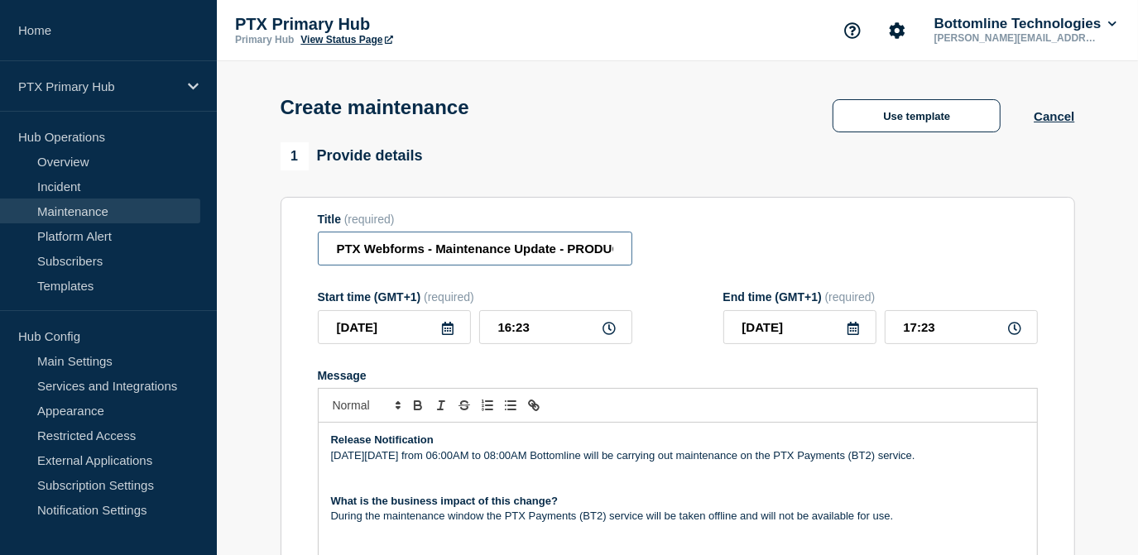
scroll to position [0, 106]
drag, startPoint x: 387, startPoint y: 262, endPoint x: 727, endPoint y: 262, distance: 340.2
click at [727, 262] on div "Title (required) PTX Webforms - Maintenance Update - PRODUCTION - WT-56332" at bounding box center [678, 240] width 720 height 54
click at [452, 332] on icon at bounding box center [448, 328] width 12 height 13
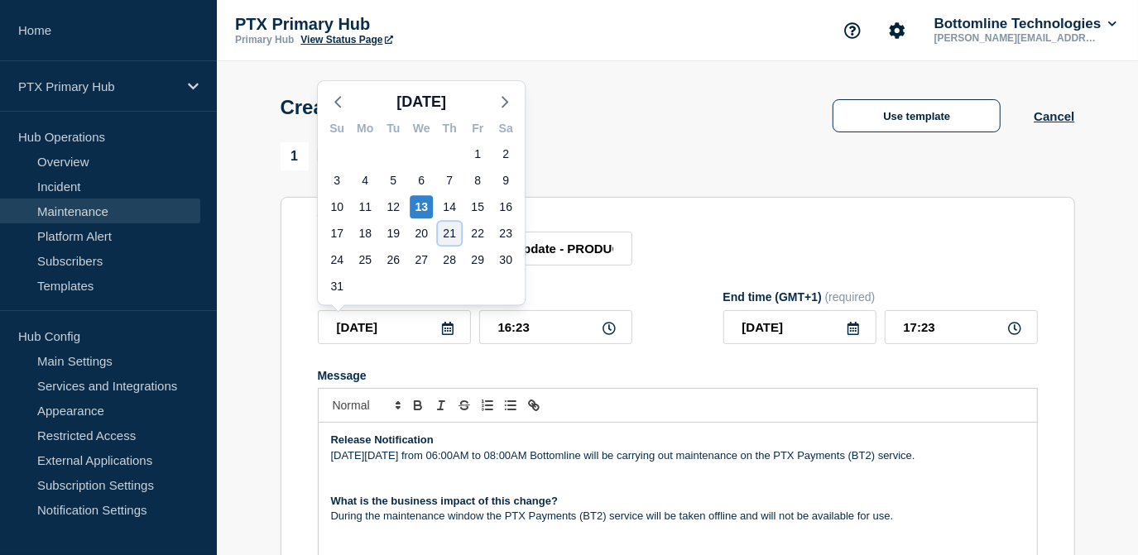
click at [457, 232] on div "21" at bounding box center [449, 233] width 23 height 23
type input "[DATE]"
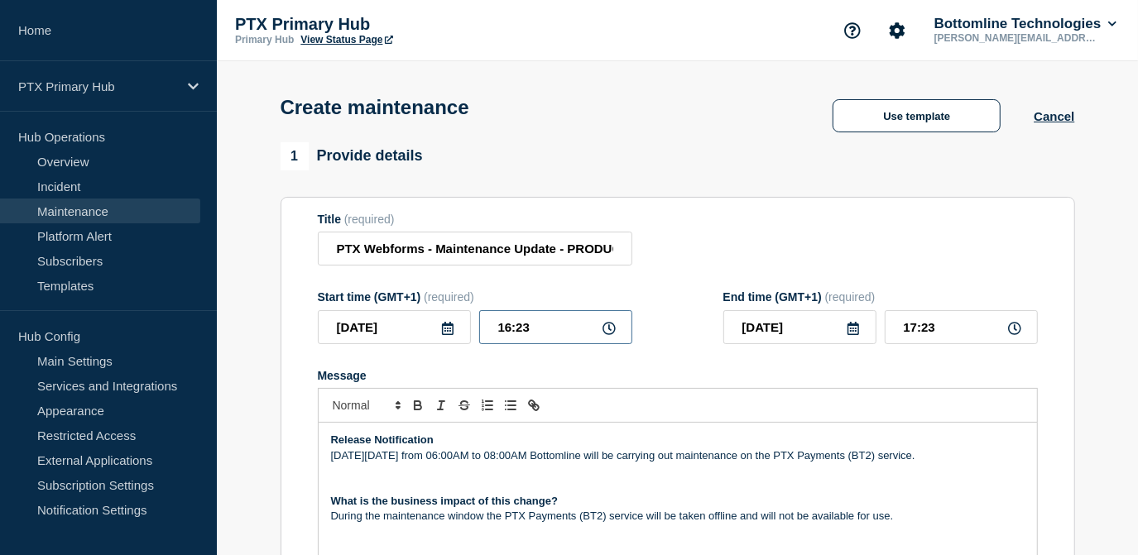
drag, startPoint x: 536, startPoint y: 334, endPoint x: 454, endPoint y: 332, distance: 82.8
click at [459, 334] on div "2025-08-21 16:23" at bounding box center [475, 327] width 315 height 34
type input "06:30"
type input "07:30"
click at [402, 462] on p "[DATE][DATE] from 06:00AM to 08:00AM Bottomline will be carrying out maintenanc…" at bounding box center [678, 456] width 694 height 15
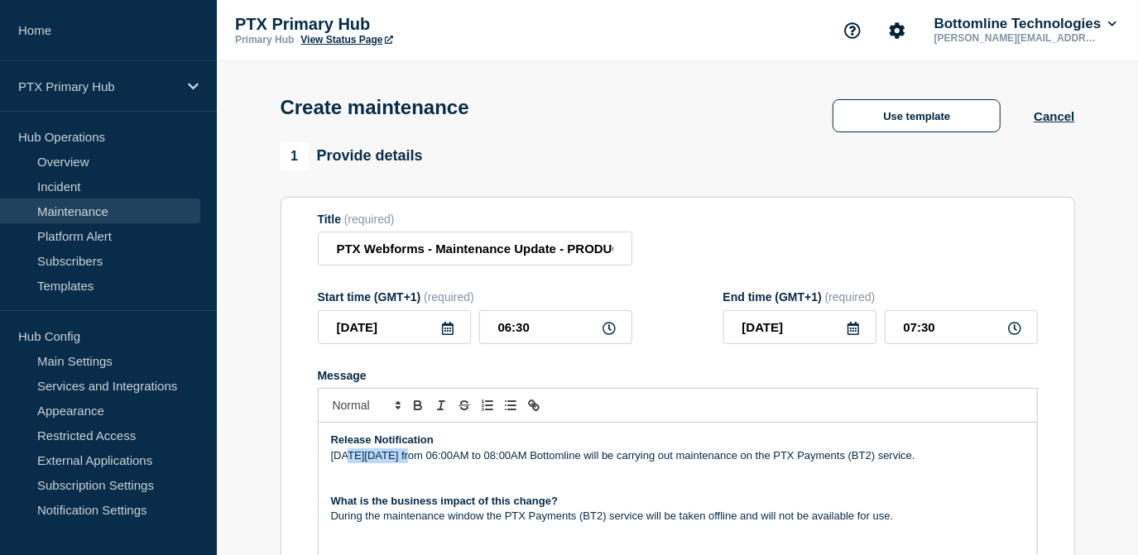
drag, startPoint x: 403, startPoint y: 460, endPoint x: 359, endPoint y: 462, distance: 43.9
click at [359, 462] on p "[DATE][DATE] from 06:00AM to 08:00AM Bottomline will be carrying out maintenanc…" at bounding box center [678, 456] width 694 height 15
drag, startPoint x: 927, startPoint y: 456, endPoint x: 852, endPoint y: 464, distance: 75.7
click at [852, 464] on p "On Thursday 21st August from 06:30AM to 07:30AM Bottomline will be carrying out…" at bounding box center [678, 456] width 694 height 15
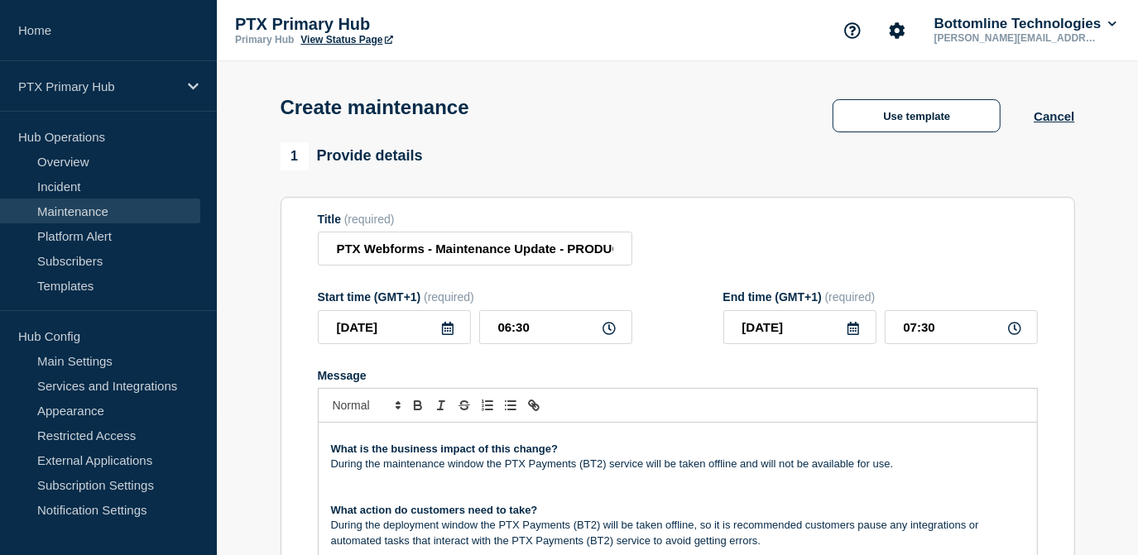
scroll to position [74, 0]
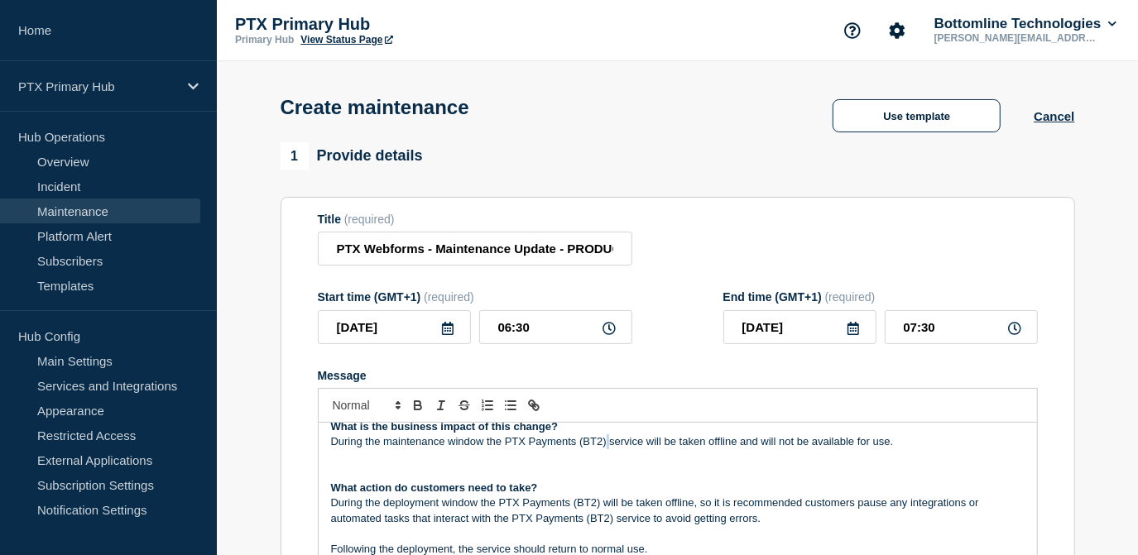
click at [604, 448] on p "During the maintenance window the PTX Payments (BT2) service will be taken offl…" at bounding box center [678, 442] width 694 height 15
click at [603, 448] on p "During the maintenance window the PTX Payments (BT2) service will be taken offl…" at bounding box center [678, 442] width 694 height 15
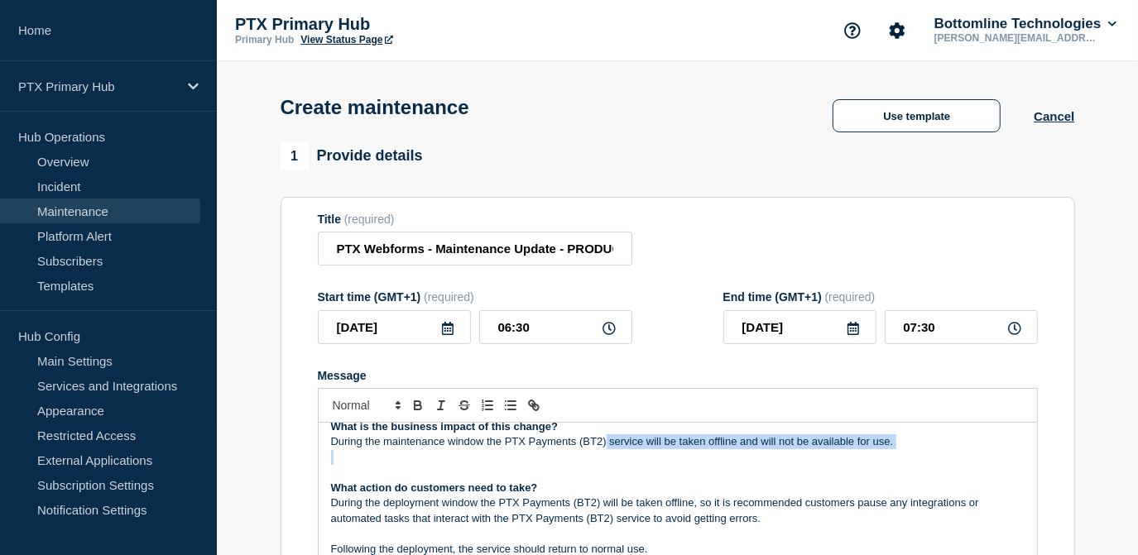
drag, startPoint x: 606, startPoint y: 442, endPoint x: 594, endPoint y: 463, distance: 23.7
click at [594, 463] on div "Release Notification On Thursday 21st August from 06:30AM to 07:30AM Bottomline…" at bounding box center [678, 522] width 718 height 199
click at [595, 454] on p "Message" at bounding box center [678, 457] width 694 height 15
click at [896, 440] on p "During the maintenance window the PTX Payments (BT2) service will be taken offl…" at bounding box center [678, 442] width 694 height 15
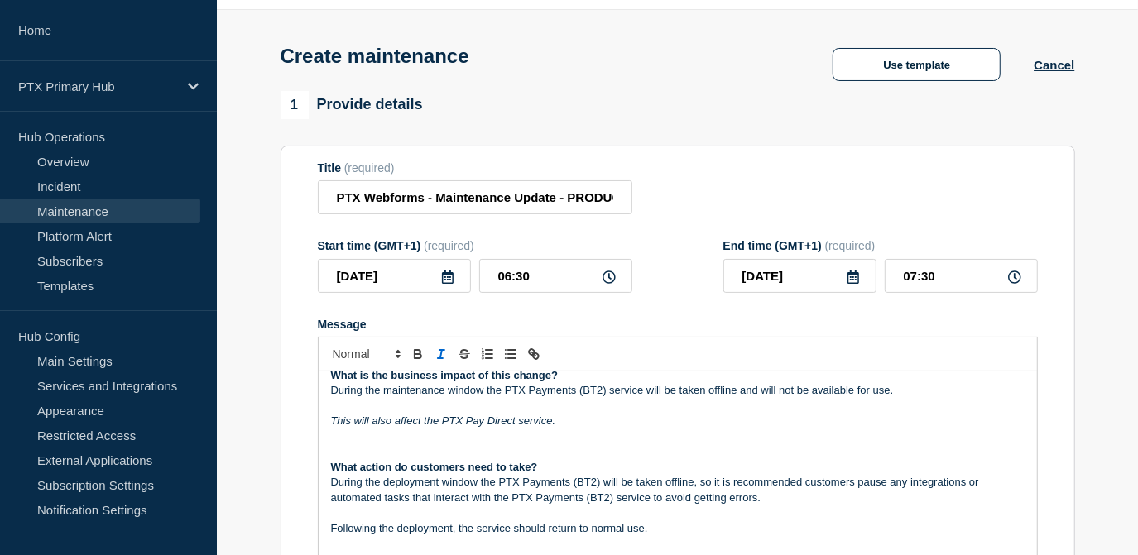
scroll to position [150, 0]
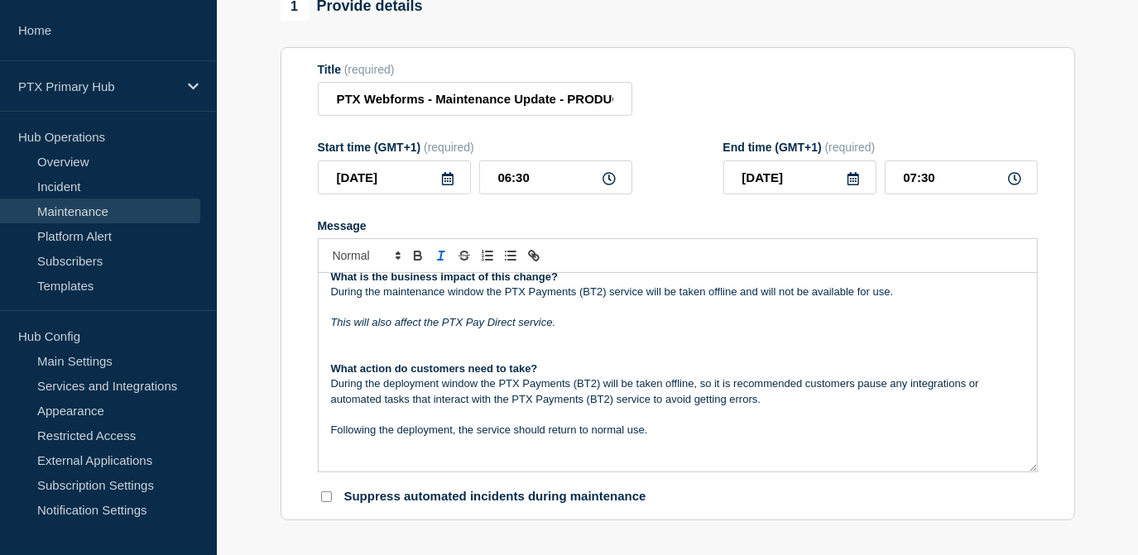
click at [673, 435] on p "Following the deployment, the service should return to normal use." at bounding box center [678, 430] width 694 height 15
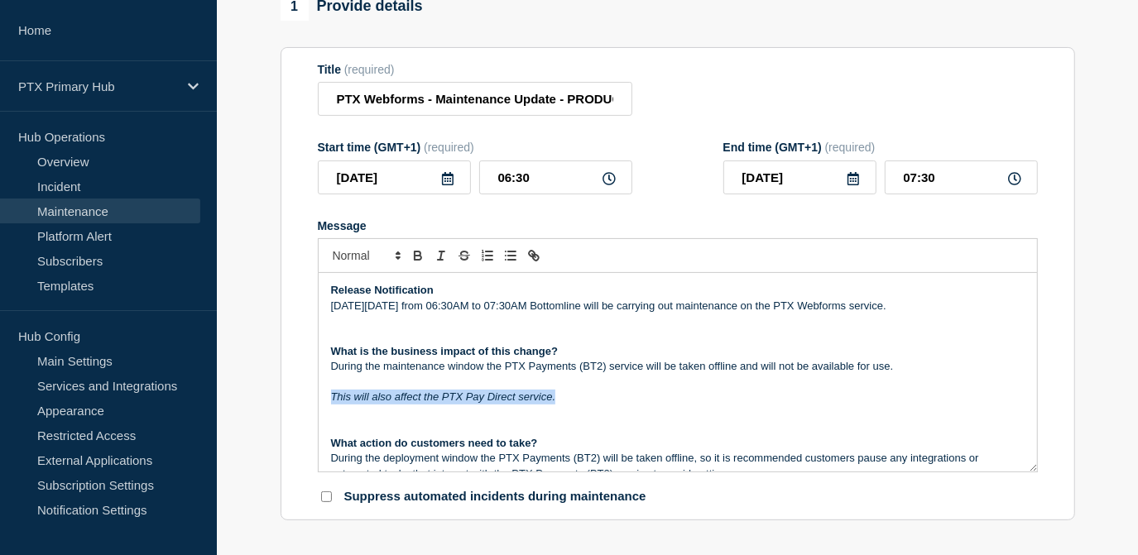
drag, startPoint x: 567, startPoint y: 401, endPoint x: 298, endPoint y: 398, distance: 269.0
click at [298, 398] on section "Title (required) PTX Webforms - Maintenance Update - PRODUCTION - WT-56332 Star…" at bounding box center [678, 284] width 795 height 474
copy em "This will also affect the PTX Pay Direct service."
click at [356, 329] on p "Message" at bounding box center [678, 321] width 694 height 15
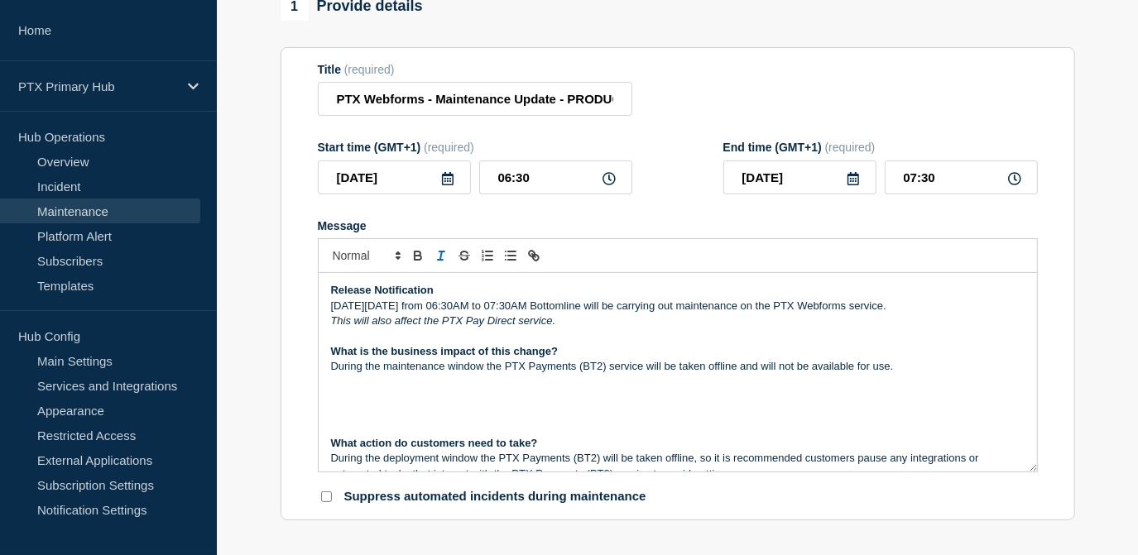
click at [331, 323] on em "This will also affect the PTX Pay Direct service." at bounding box center [443, 321] width 225 height 12
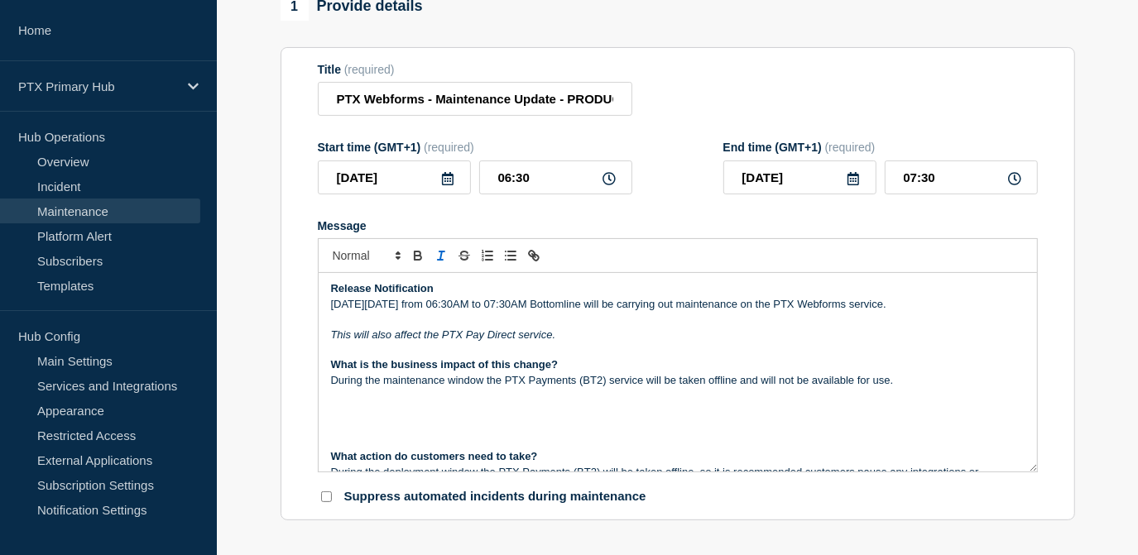
scroll to position [0, 0]
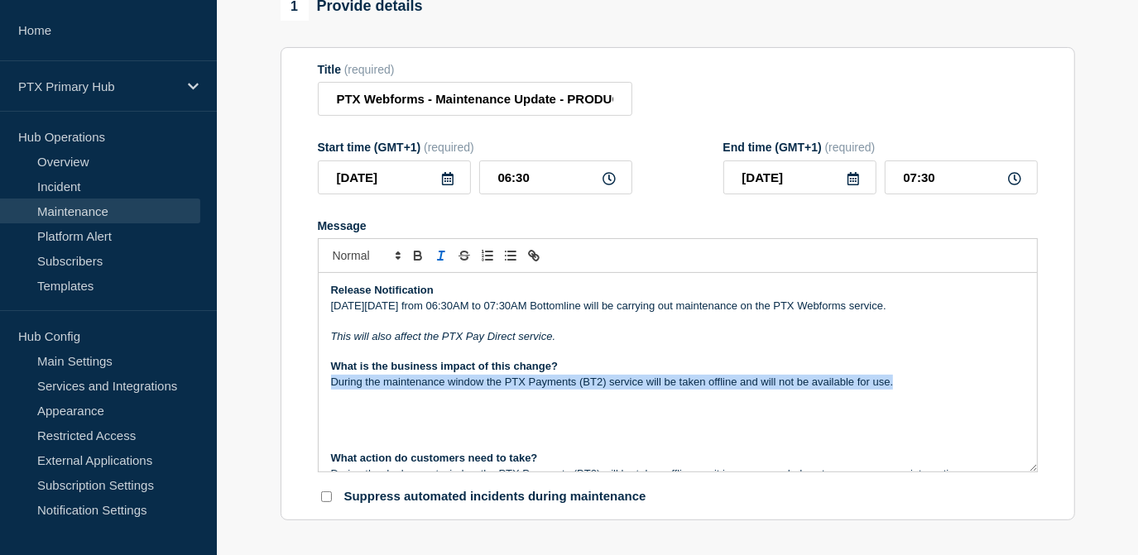
drag, startPoint x: 897, startPoint y: 386, endPoint x: 307, endPoint y: 387, distance: 590.2
click at [307, 387] on section "Title (required) PTX Webforms - Maintenance Update - PRODUCTION - WT-56332 Star…" at bounding box center [678, 284] width 795 height 474
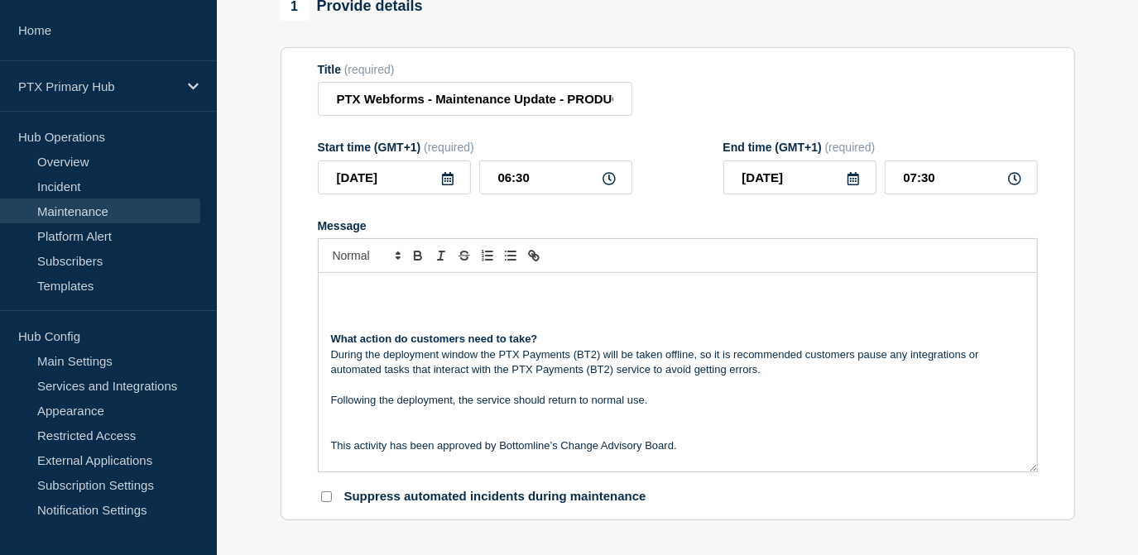
scroll to position [74, 0]
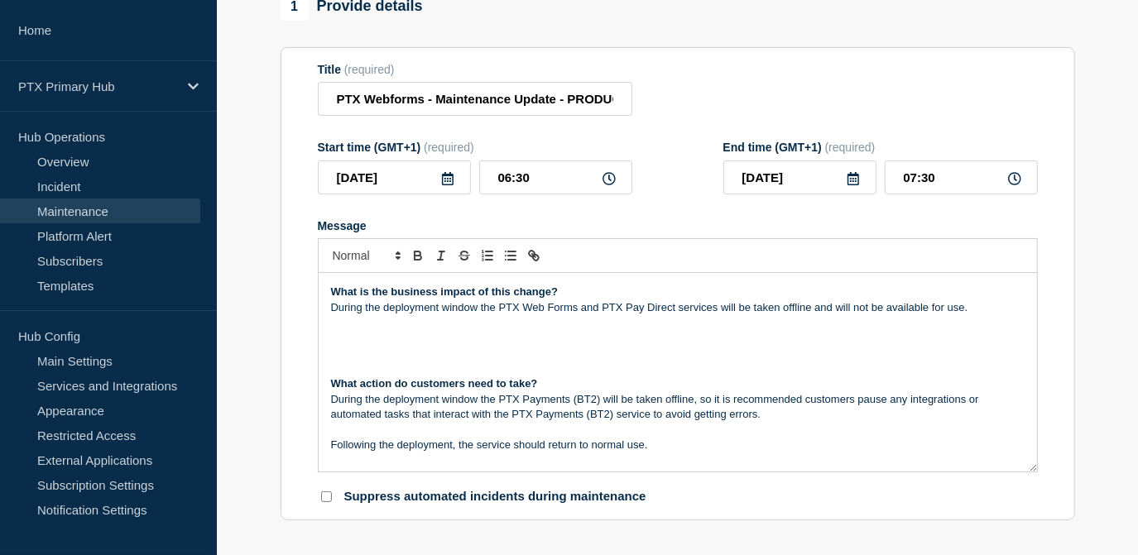
click at [417, 361] on p "Message" at bounding box center [678, 353] width 694 height 15
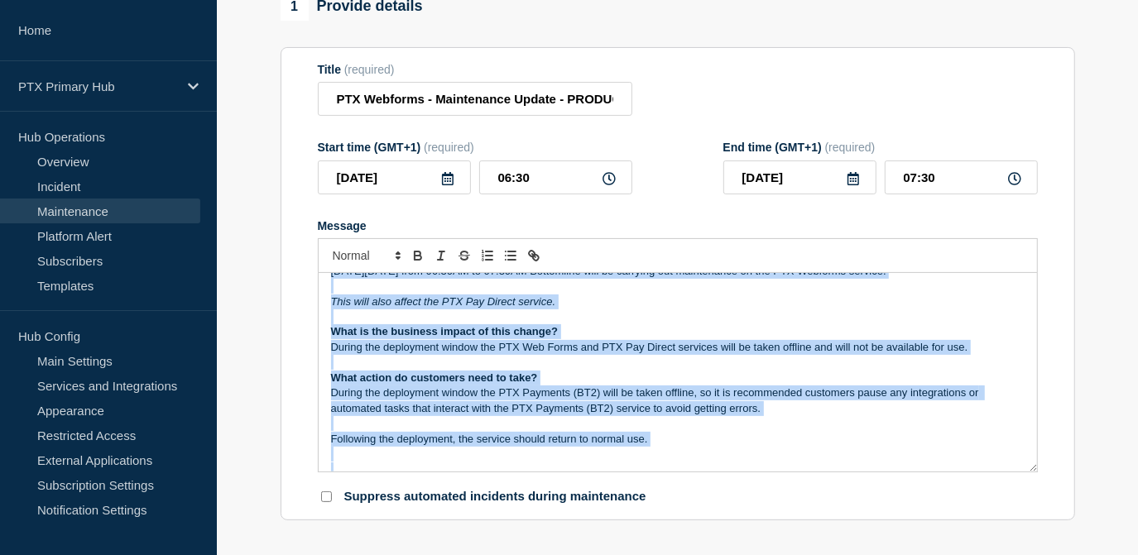
scroll to position [0, 0]
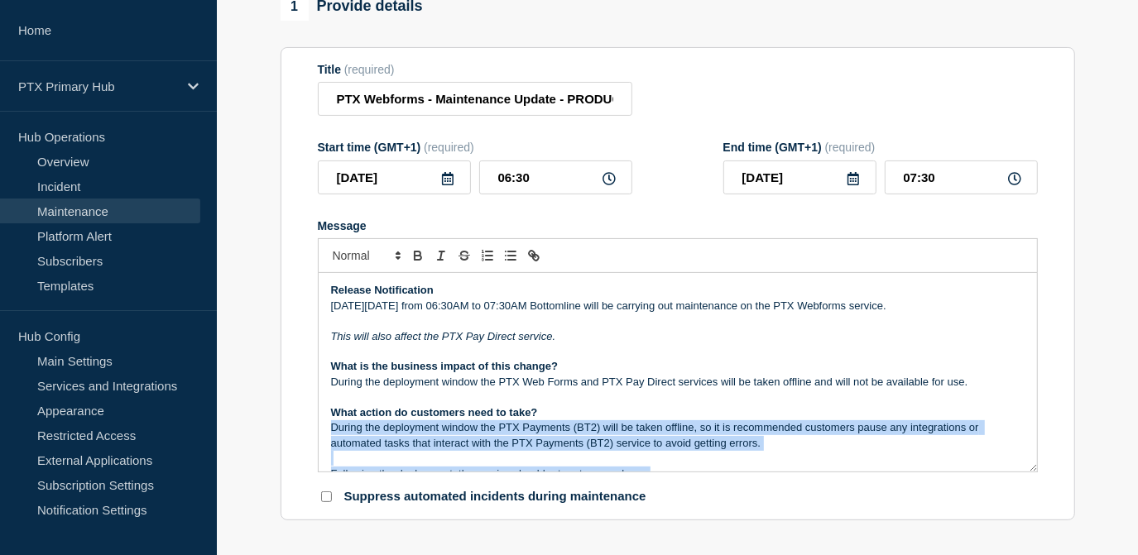
drag, startPoint x: 697, startPoint y: 382, endPoint x: 328, endPoint y: 430, distance: 372.3
click at [328, 430] on div "Release Notification On Thursday 21st August from 06:30AM to 07:30AM Bottomline…" at bounding box center [678, 372] width 718 height 199
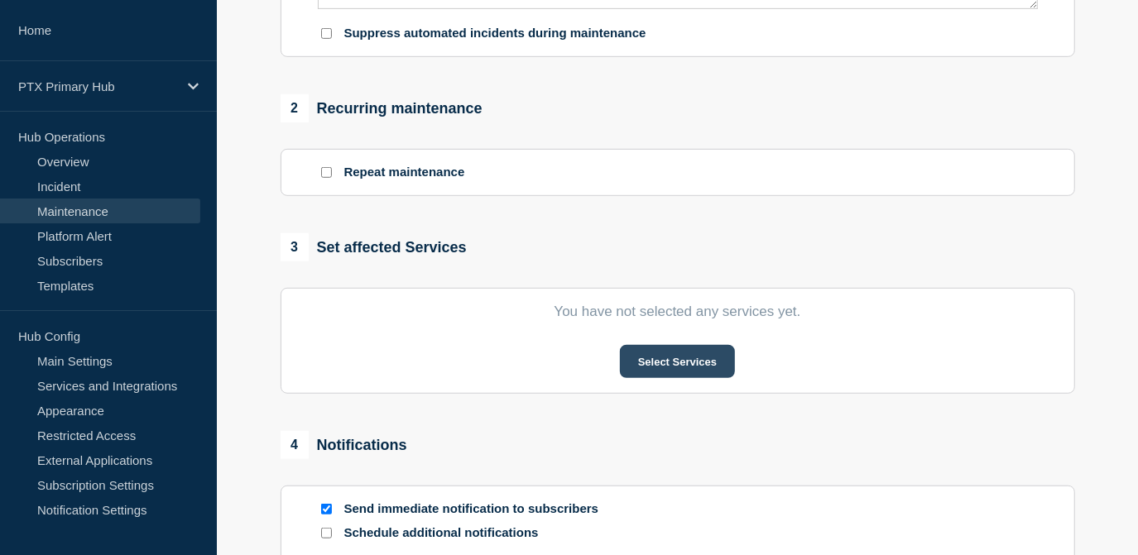
scroll to position [602, 0]
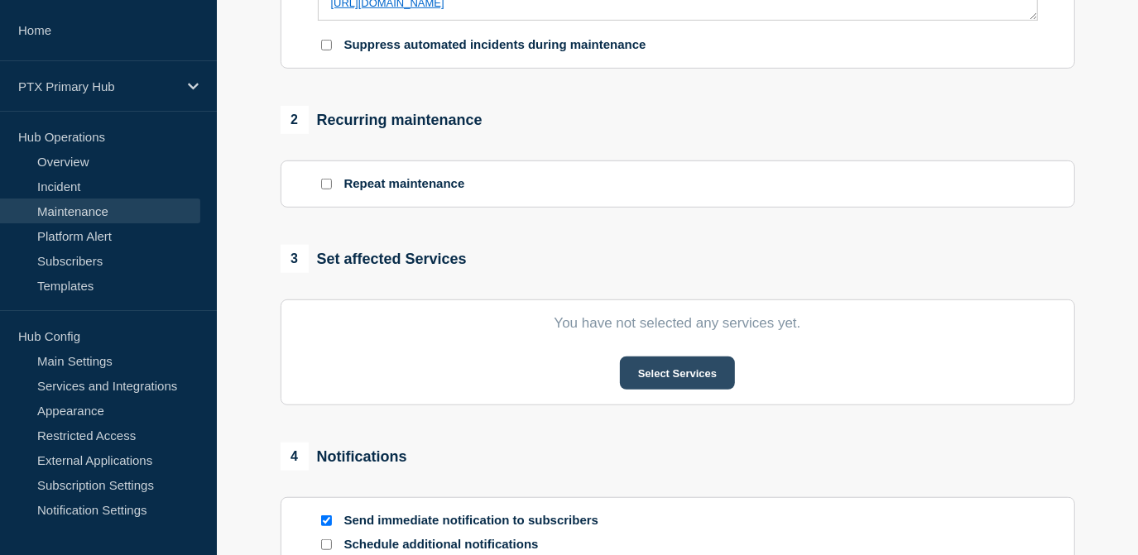
click at [660, 372] on button "Select Services" at bounding box center [677, 373] width 115 height 33
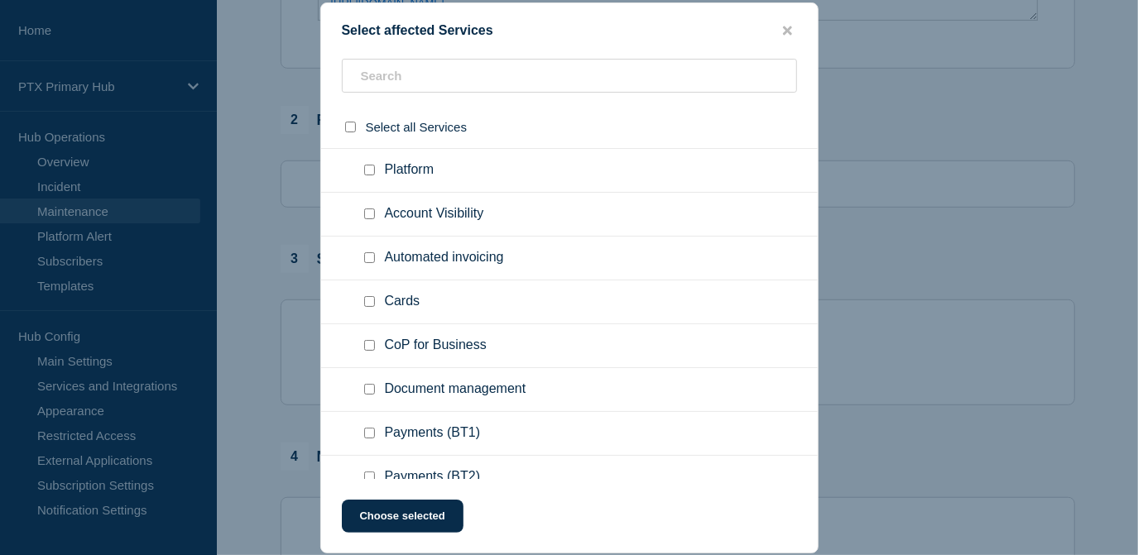
click at [368, 304] on input "Cards checkbox" at bounding box center [369, 301] width 11 height 11
checkbox input "true"
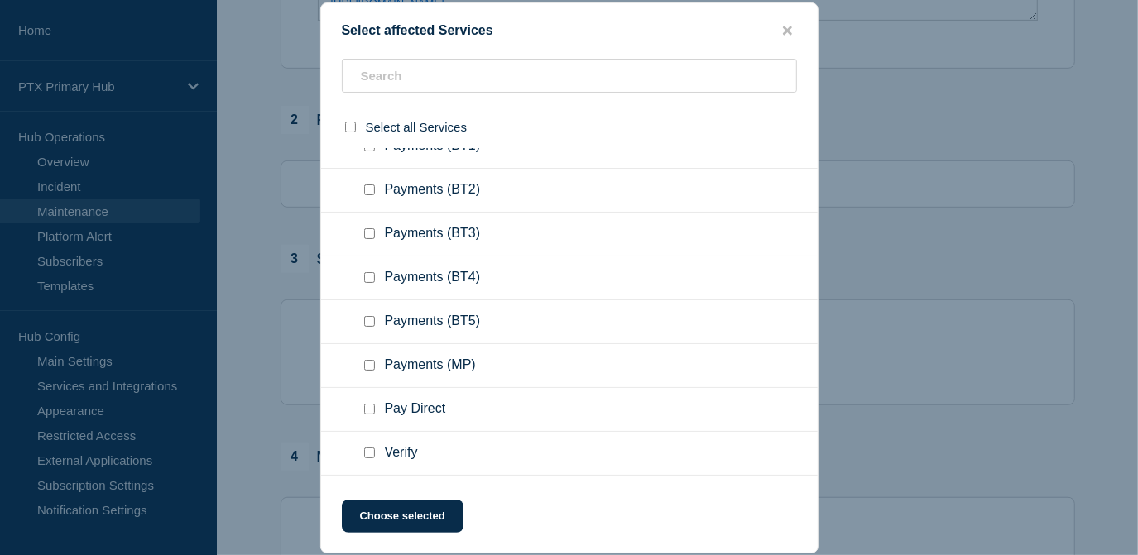
scroll to position [828, 0]
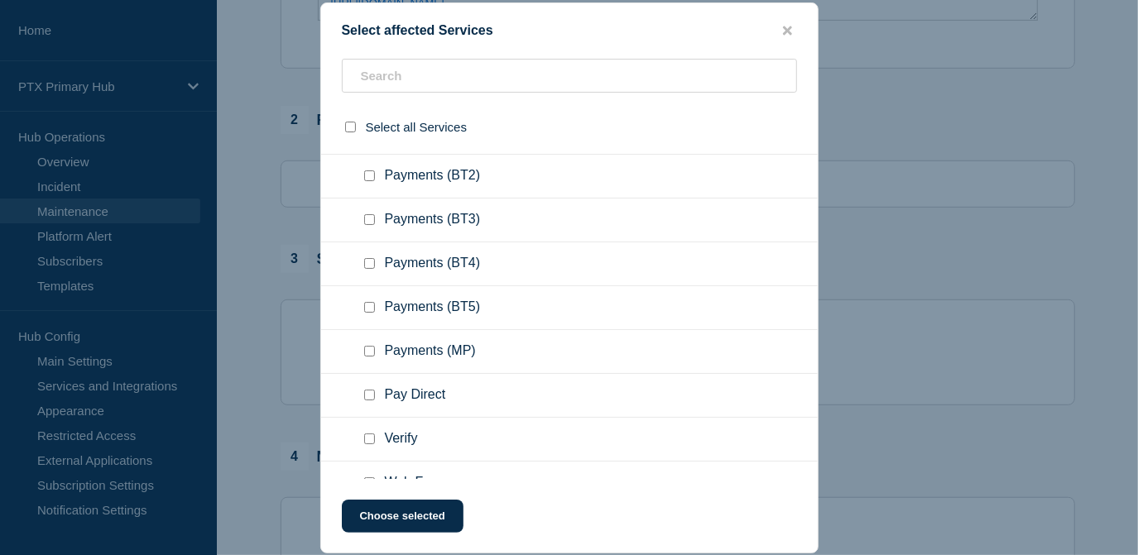
click at [365, 400] on input "Pay Direct checkbox" at bounding box center [369, 395] width 11 height 11
checkbox input "true"
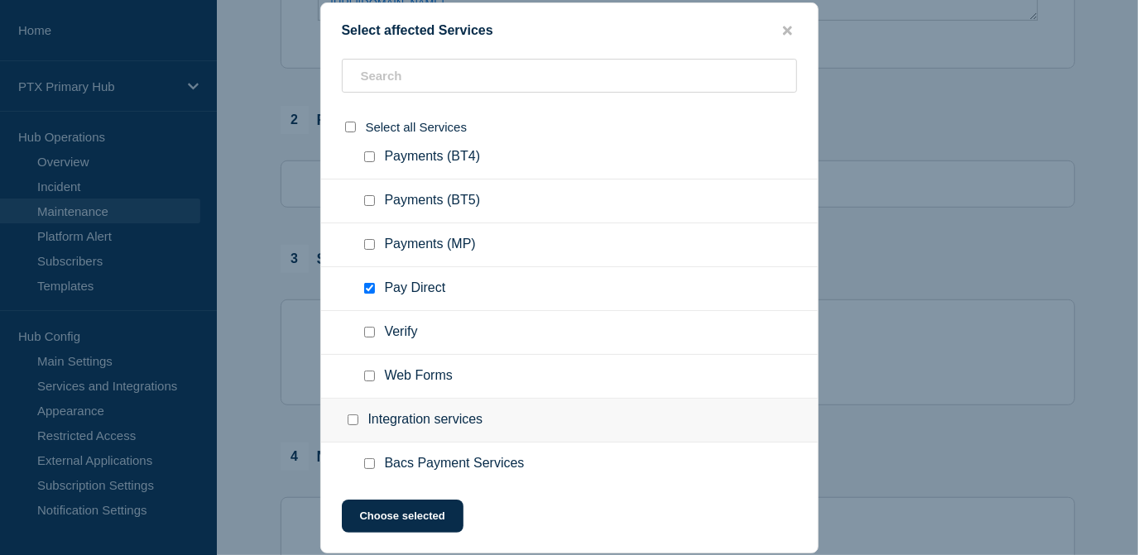
scroll to position [1053, 0]
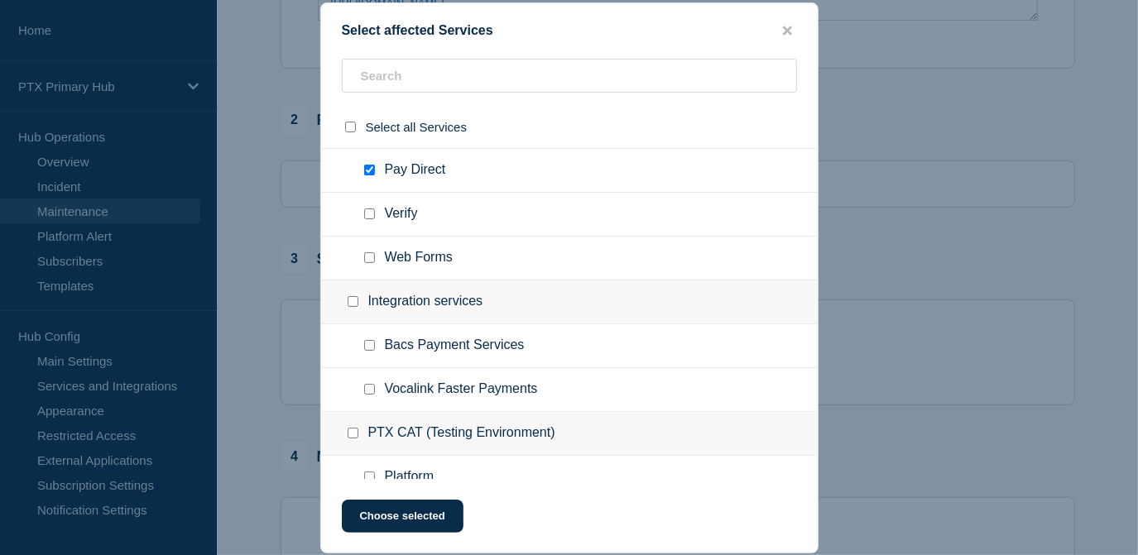
click at [374, 259] on input "Web Forms checkbox" at bounding box center [369, 257] width 11 height 11
checkbox input "true"
click at [401, 524] on button "Choose selected" at bounding box center [403, 516] width 122 height 33
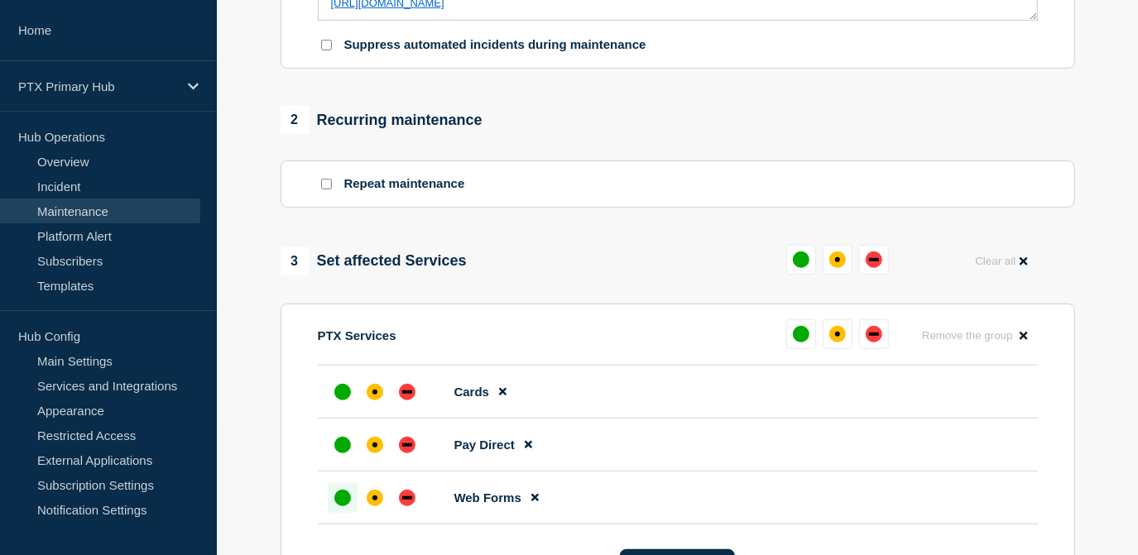
click at [344, 501] on div "up" at bounding box center [342, 498] width 17 height 17
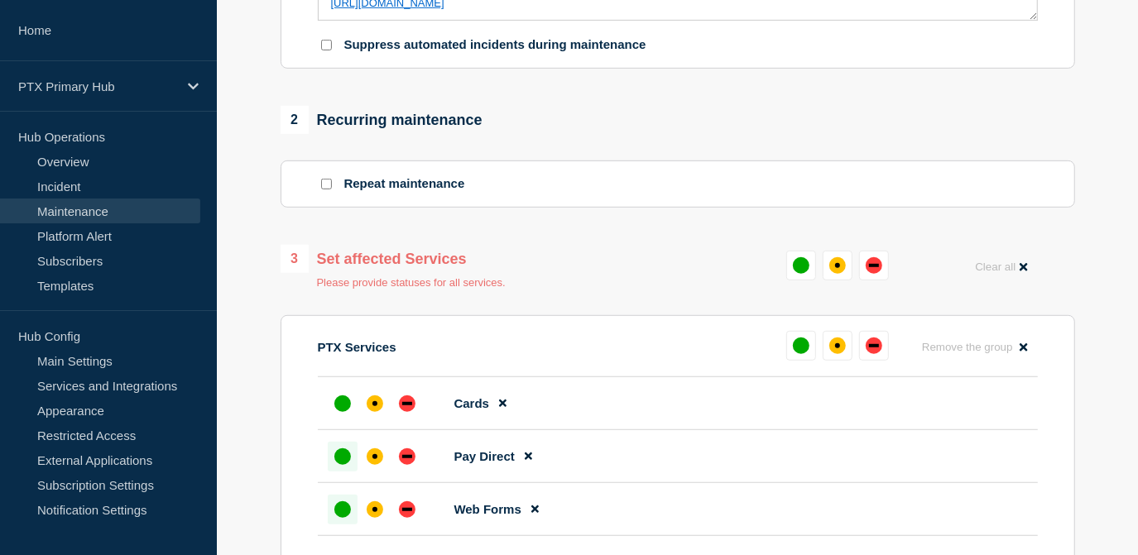
click at [344, 455] on div "up" at bounding box center [342, 457] width 17 height 17
click at [342, 412] on div "up" at bounding box center [342, 404] width 17 height 17
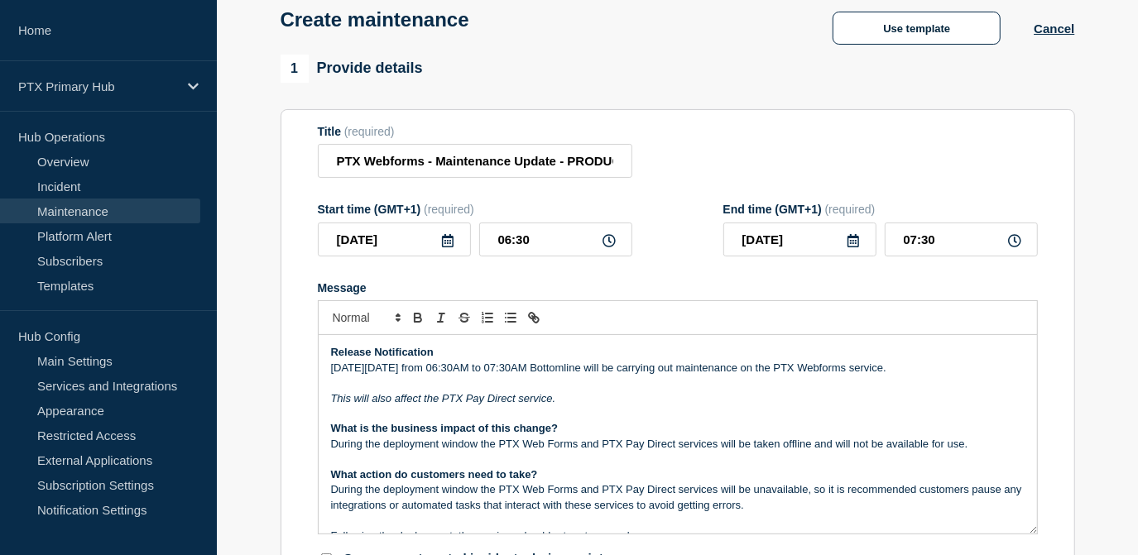
scroll to position [225, 0]
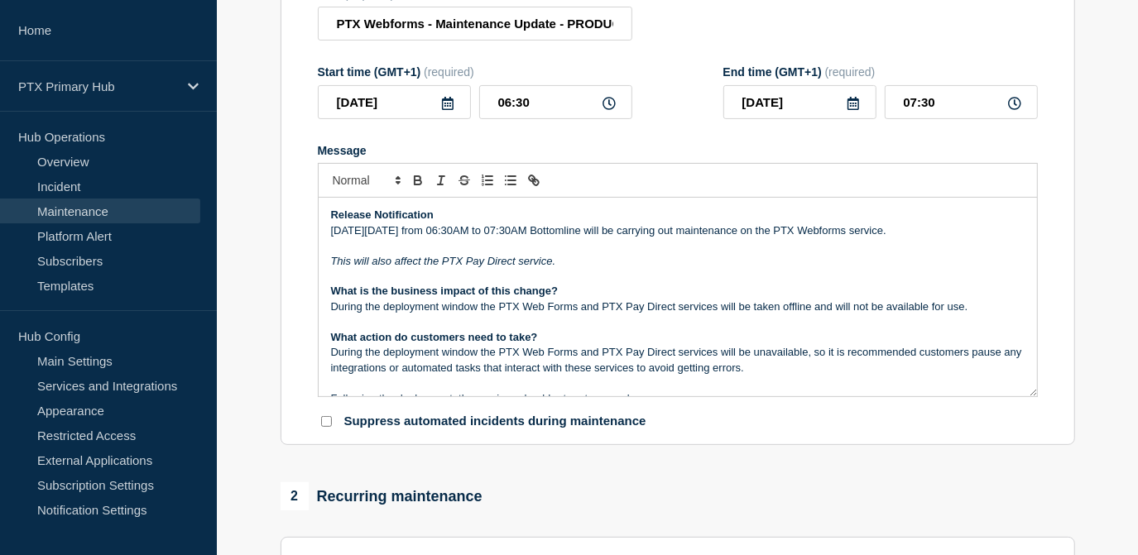
click at [445, 324] on p "Message" at bounding box center [678, 322] width 694 height 15
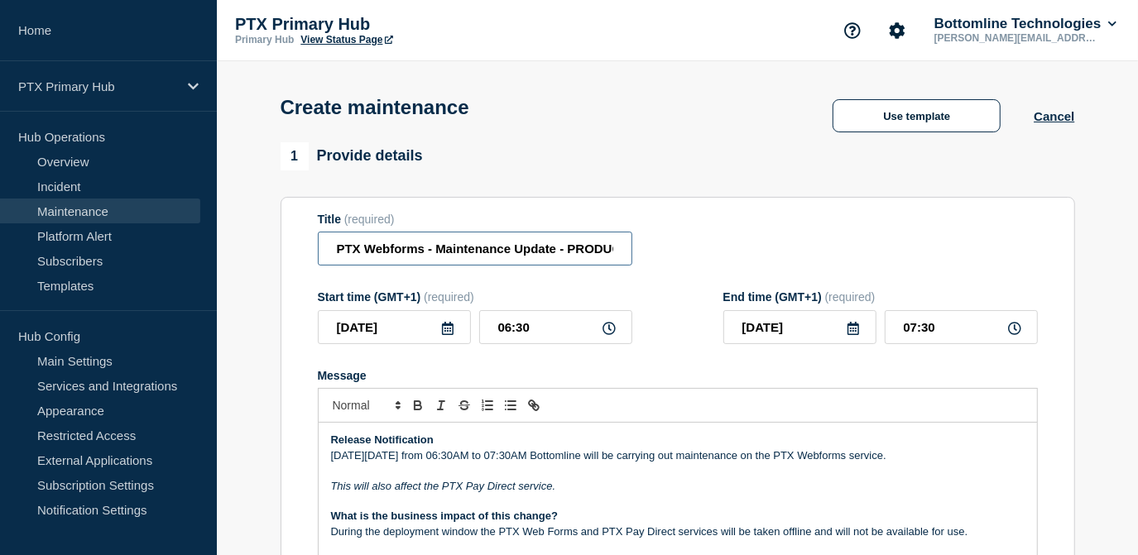
scroll to position [0, 106]
drag, startPoint x: 376, startPoint y: 250, endPoint x: 713, endPoint y: 245, distance: 337.7
click at [704, 250] on div "Title (required) PTX Webforms - Maintenance Update - PRODUCTION - WT-56332" at bounding box center [678, 240] width 720 height 54
click at [554, 248] on input "PTX Webforms - Maintenance Update - PRODUCTION - WT-56332" at bounding box center [475, 249] width 315 height 34
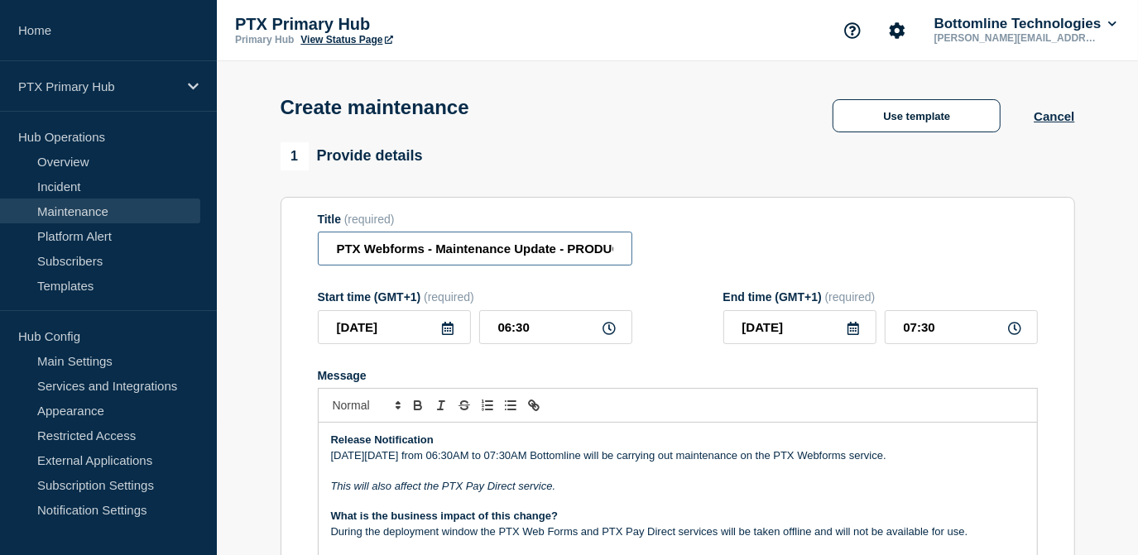
scroll to position [0, 106]
drag, startPoint x: 585, startPoint y: 243, endPoint x: 795, endPoint y: 243, distance: 209.4
click at [795, 243] on div "Title (required) PTX Webforms - Maintenance Update - PRODUCTION - WT-56332" at bounding box center [678, 240] width 720 height 54
drag, startPoint x: 795, startPoint y: 243, endPoint x: 776, endPoint y: 250, distance: 19.4
click at [792, 245] on div "Title (required) PTX Webforms - Maintenance Update - PRODUCTION - WT-56332" at bounding box center [678, 240] width 720 height 54
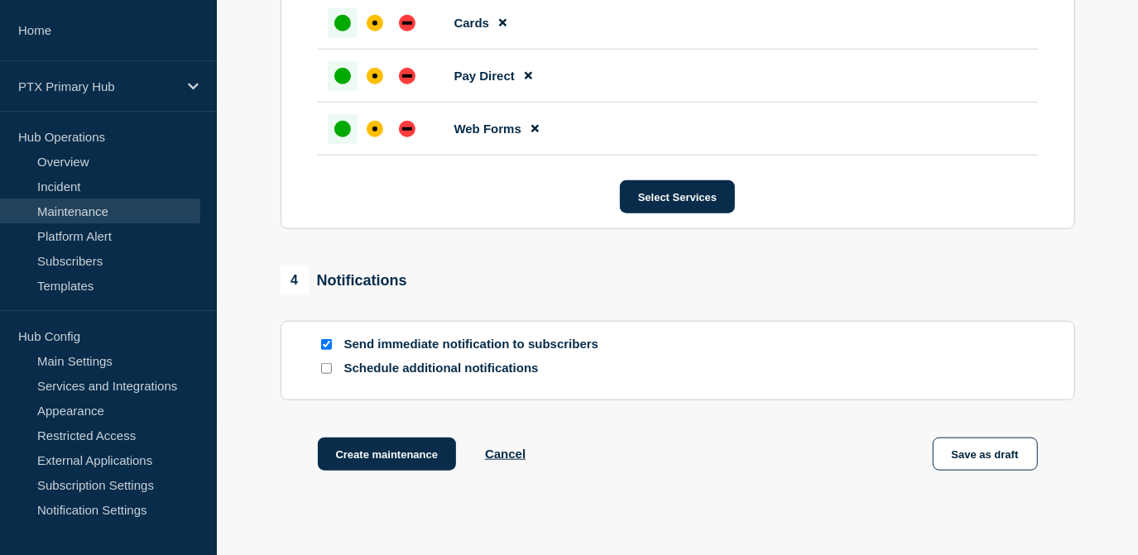
scroll to position [1083, 0]
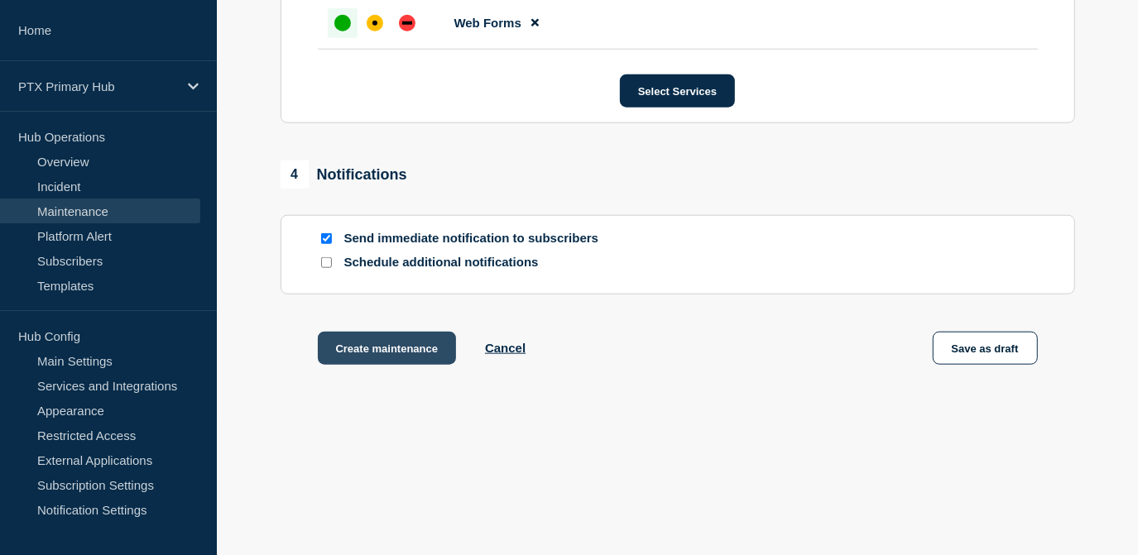
click at [394, 355] on button "Create maintenance" at bounding box center [387, 348] width 139 height 33
